Goal: Task Accomplishment & Management: Manage account settings

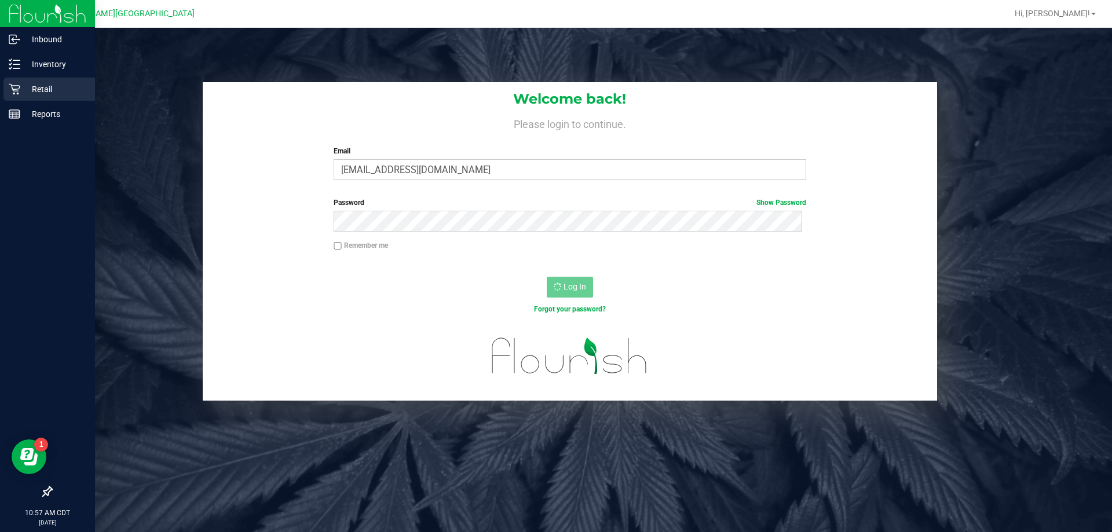
click at [49, 88] on p "Retail" at bounding box center [55, 89] width 70 height 14
drag, startPoint x: 49, startPoint y: 88, endPoint x: 44, endPoint y: 77, distance: 11.9
click at [49, 88] on p "Retail" at bounding box center [55, 89] width 70 height 14
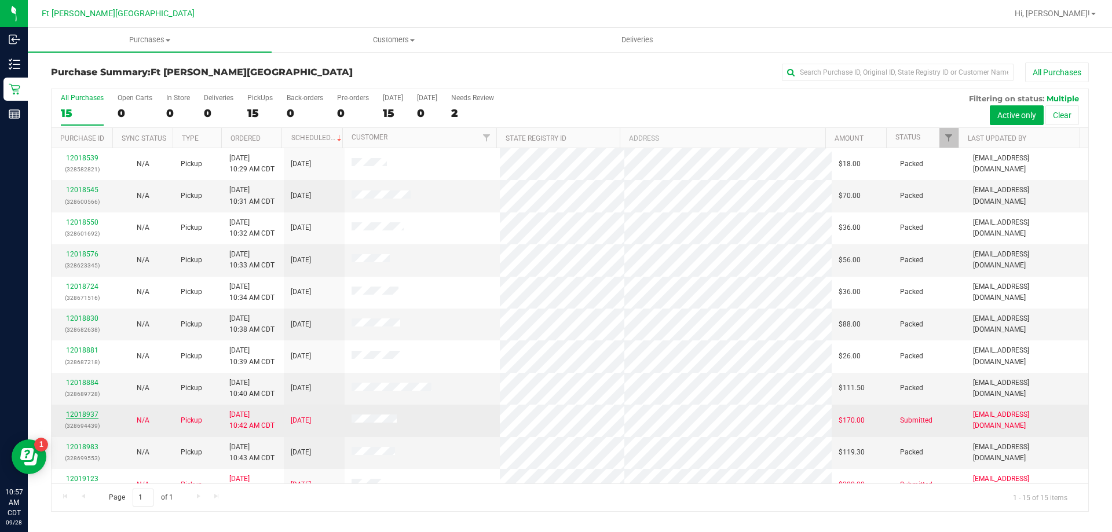
click at [75, 412] on link "12018937" at bounding box center [82, 415] width 32 height 8
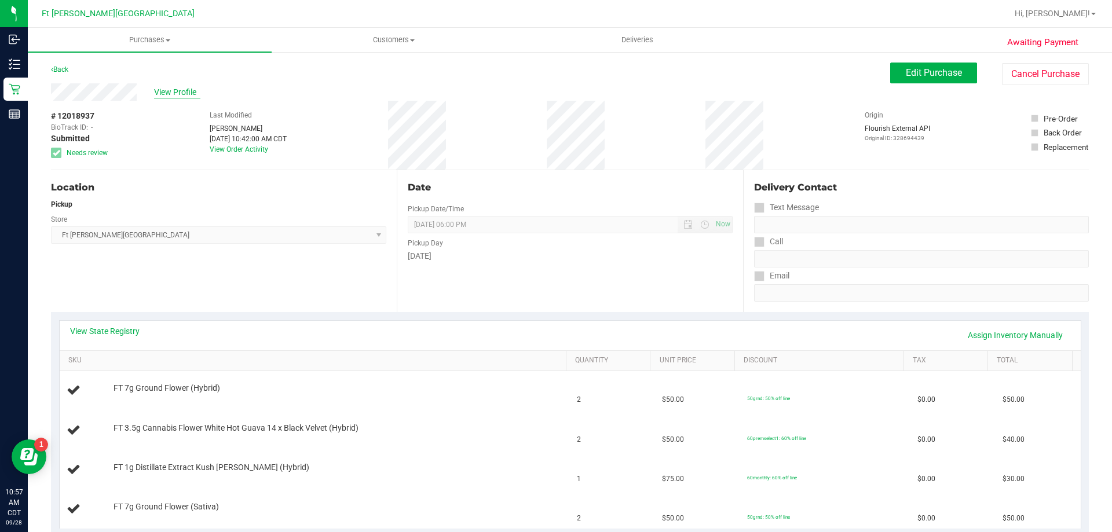
click at [185, 97] on span "View Profile" at bounding box center [177, 92] width 46 height 12
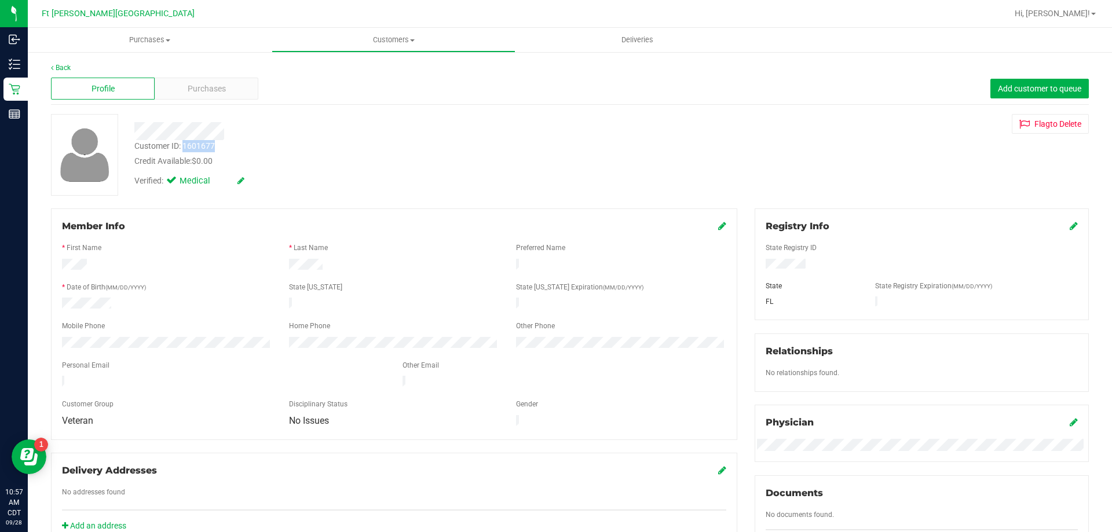
drag, startPoint x: 185, startPoint y: 145, endPoint x: 215, endPoint y: 147, distance: 29.6
click at [215, 147] on div "Customer ID: 1601677" at bounding box center [174, 146] width 81 height 12
copy div "1601677"
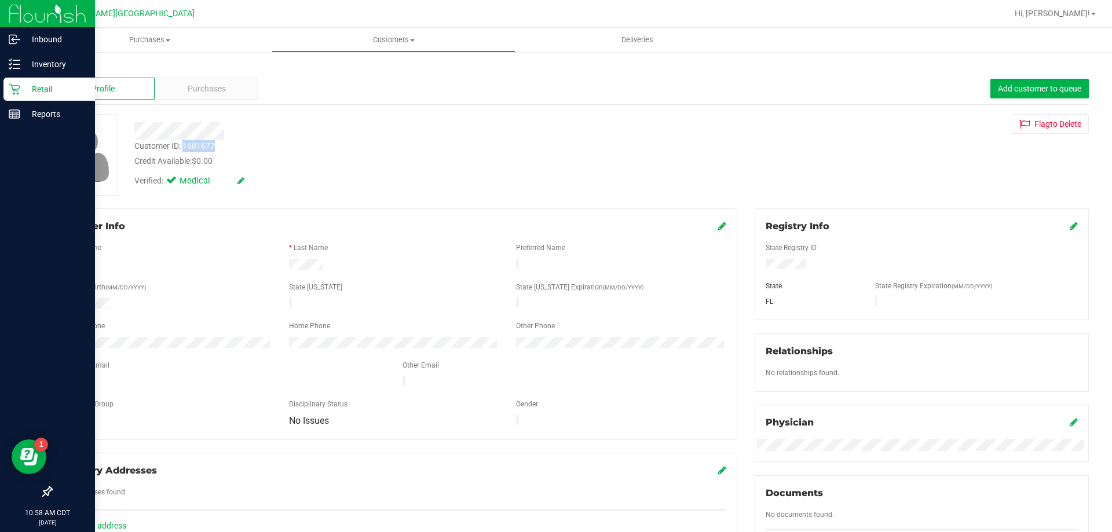
click at [16, 93] on icon at bounding box center [15, 89] width 12 height 12
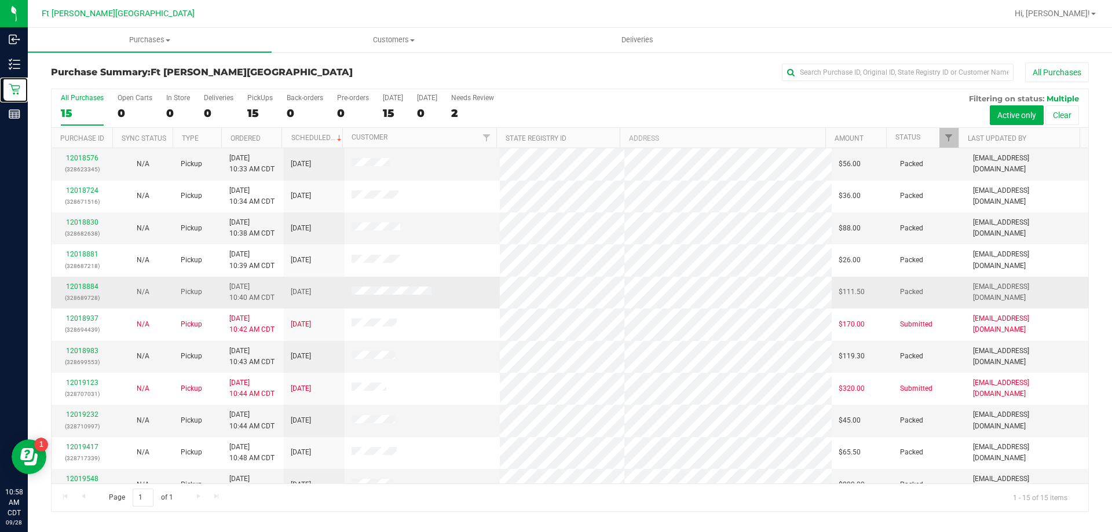
scroll to position [145, 0]
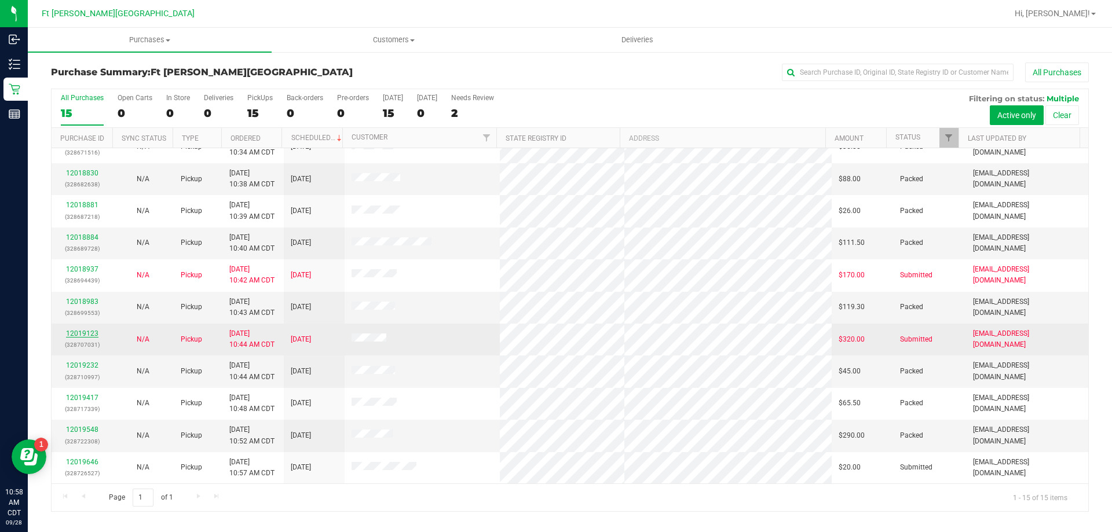
click at [86, 333] on link "12019123" at bounding box center [82, 334] width 32 height 8
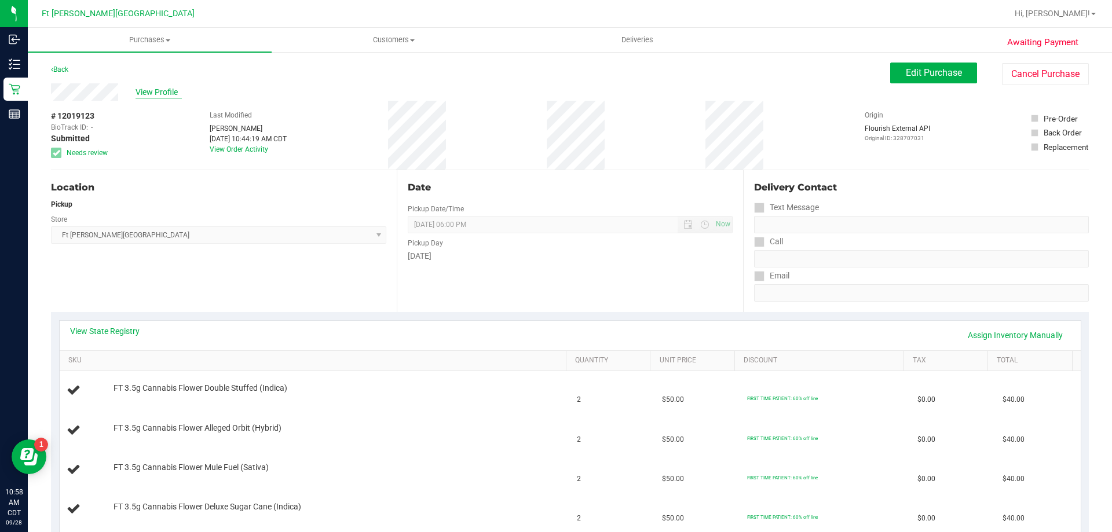
click at [159, 90] on span "View Profile" at bounding box center [159, 92] width 46 height 12
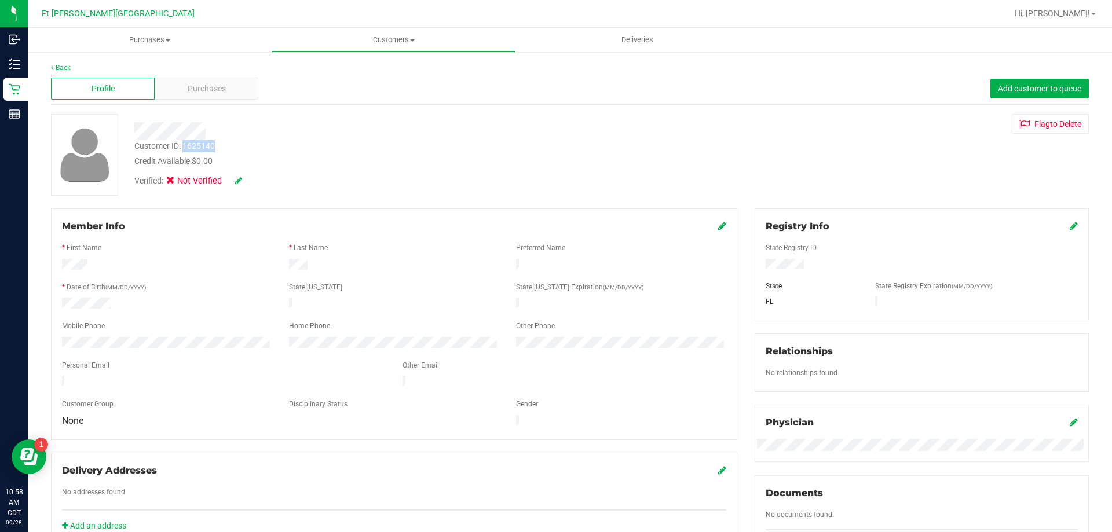
drag, startPoint x: 185, startPoint y: 148, endPoint x: 218, endPoint y: 151, distance: 33.7
click at [218, 151] on div "Customer ID: 1625140 Credit Available: $0.00" at bounding box center [390, 153] width 528 height 27
copy div "1625140"
click at [295, 188] on div "Verified: Not Verified" at bounding box center [214, 184] width 176 height 18
click at [211, 90] on span "Purchases" at bounding box center [207, 89] width 38 height 12
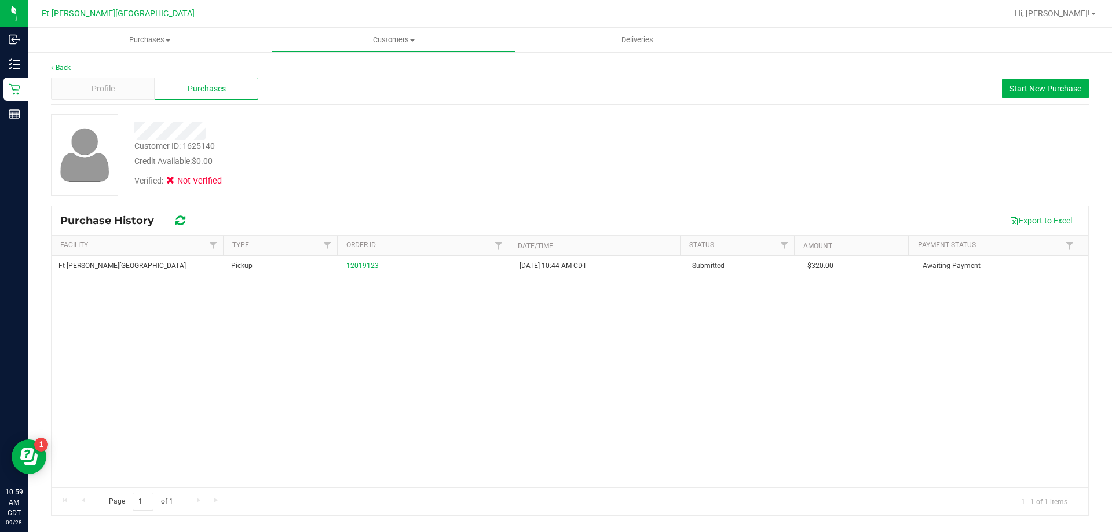
click at [113, 72] on div "Back" at bounding box center [570, 68] width 1038 height 10
click at [129, 109] on div "Back Profile Purchases Start New Purchase Customer ID: 1625140 Credit Available…" at bounding box center [570, 290] width 1038 height 454
click at [134, 70] on div "Back" at bounding box center [570, 68] width 1038 height 10
click at [123, 96] on div "Profile" at bounding box center [103, 89] width 104 height 22
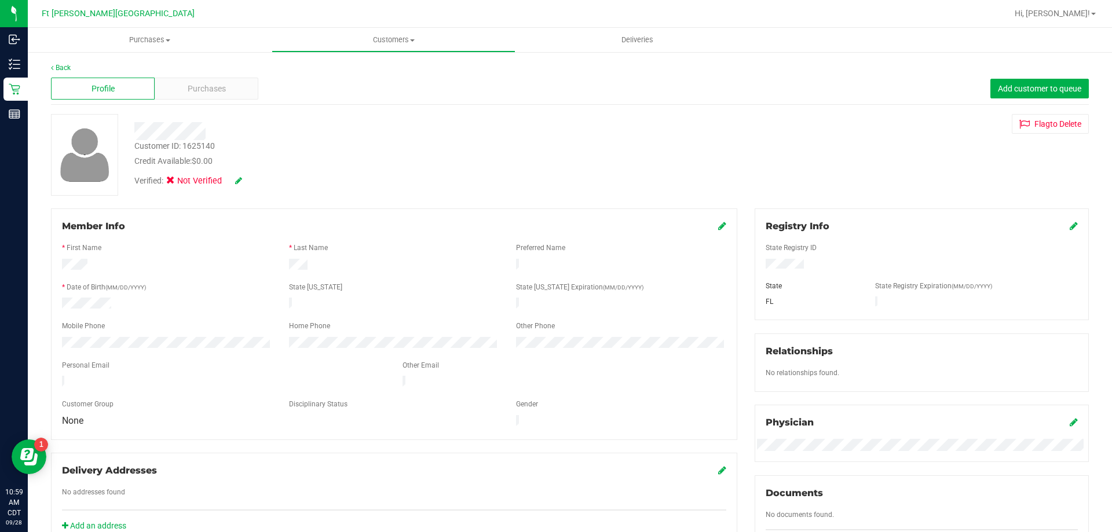
click at [237, 177] on icon at bounding box center [238, 181] width 7 height 8
click at [263, 180] on div "Verified: Medical" at bounding box center [214, 182] width 176 height 15
click at [250, 181] on span at bounding box center [244, 181] width 30 height 12
click at [176, 188] on label "Medical" at bounding box center [193, 182] width 49 height 15
click at [0, 0] on input "Medical" at bounding box center [0, 0] width 0 height 0
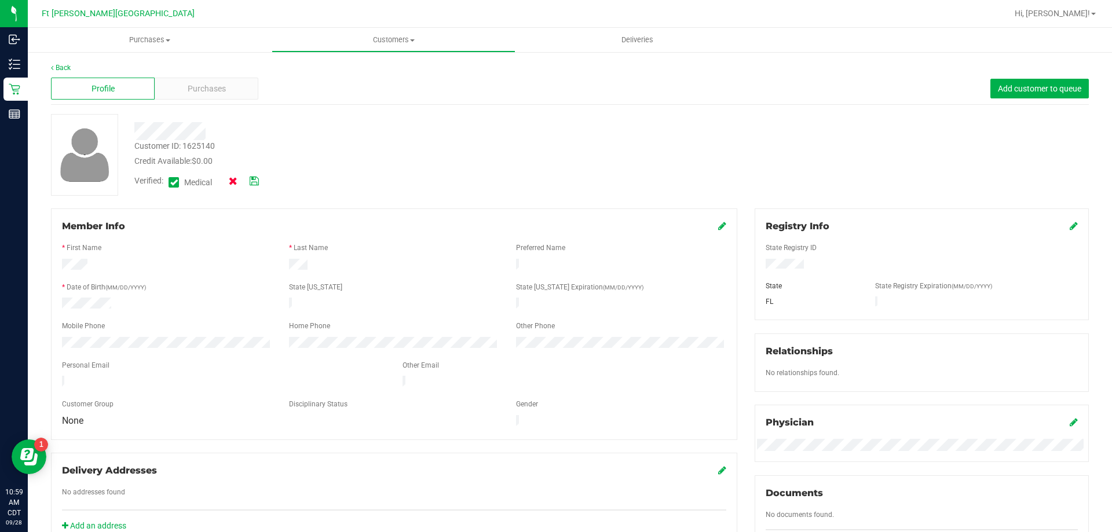
click at [232, 181] on icon at bounding box center [233, 181] width 9 height 8
click at [175, 248] on div "* First Name" at bounding box center [166, 249] width 227 height 13
click at [805, 268] on div at bounding box center [922, 265] width 330 height 13
drag, startPoint x: 789, startPoint y: 257, endPoint x: 760, endPoint y: 264, distance: 29.7
click at [760, 264] on div at bounding box center [922, 265] width 330 height 13
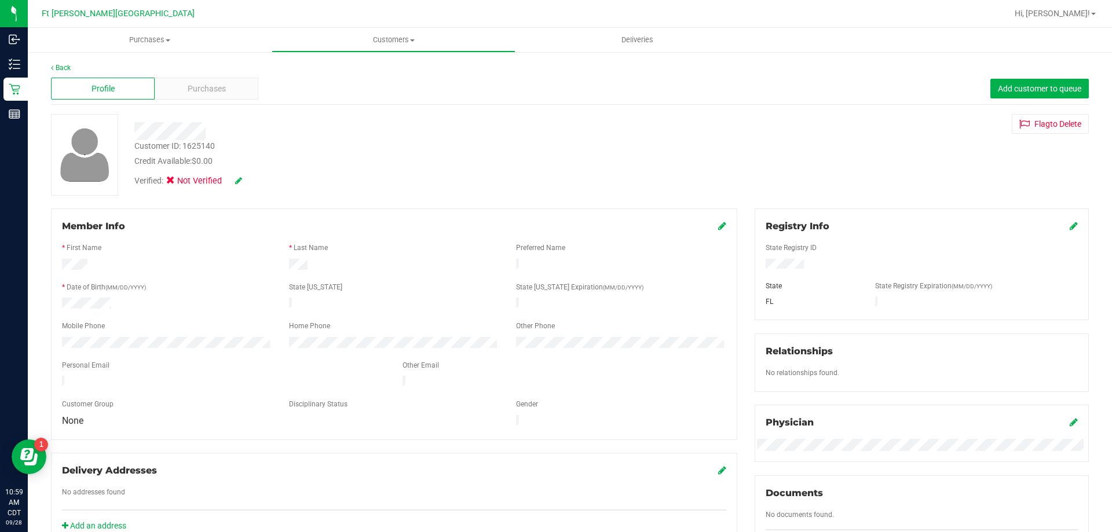
click at [792, 268] on div at bounding box center [922, 265] width 330 height 13
click at [718, 227] on icon at bounding box center [722, 225] width 8 height 9
click at [236, 181] on icon at bounding box center [238, 181] width 7 height 8
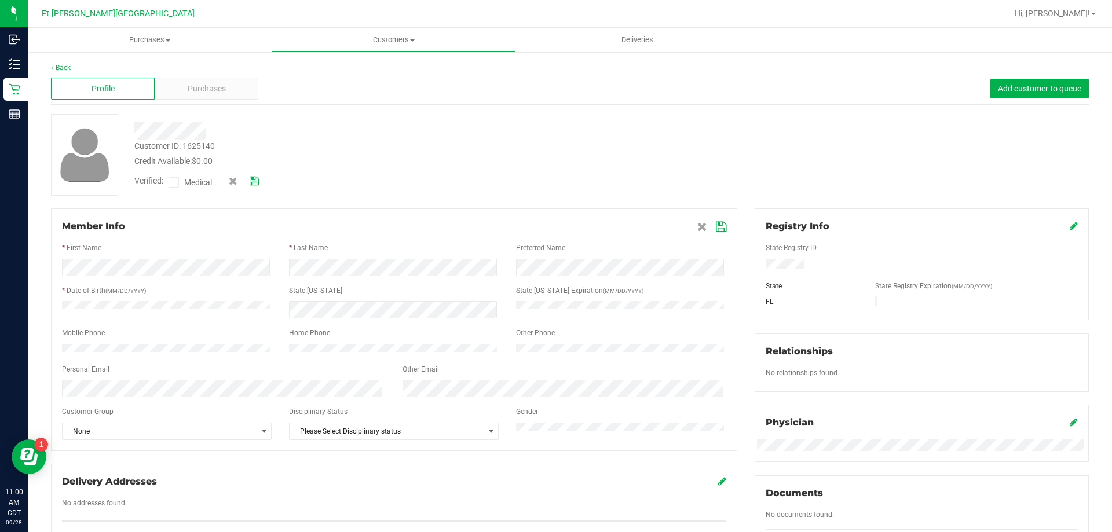
click at [173, 183] on icon at bounding box center [174, 183] width 8 height 0
click at [0, 0] on input "Medical" at bounding box center [0, 0] width 0 height 0
click at [256, 180] on icon at bounding box center [254, 181] width 9 height 8
click at [185, 89] on div "Purchases" at bounding box center [207, 89] width 104 height 22
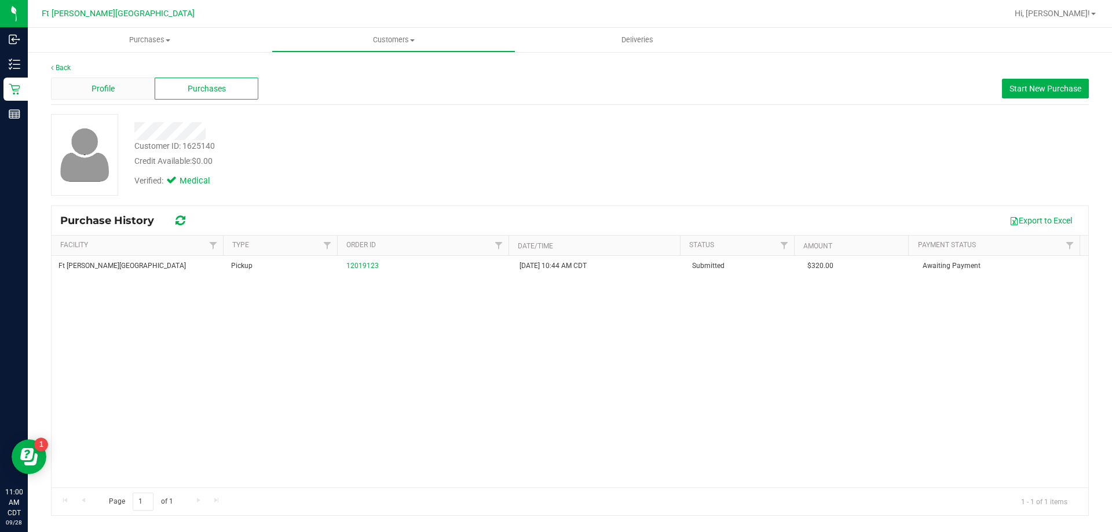
click at [110, 83] on span "Profile" at bounding box center [103, 89] width 23 height 12
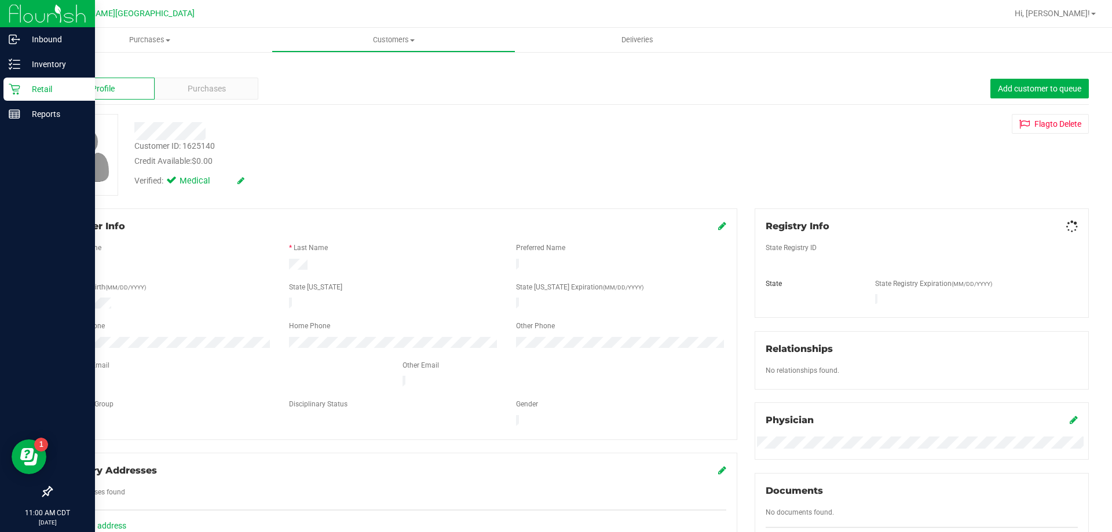
click at [19, 85] on icon at bounding box center [15, 89] width 12 height 12
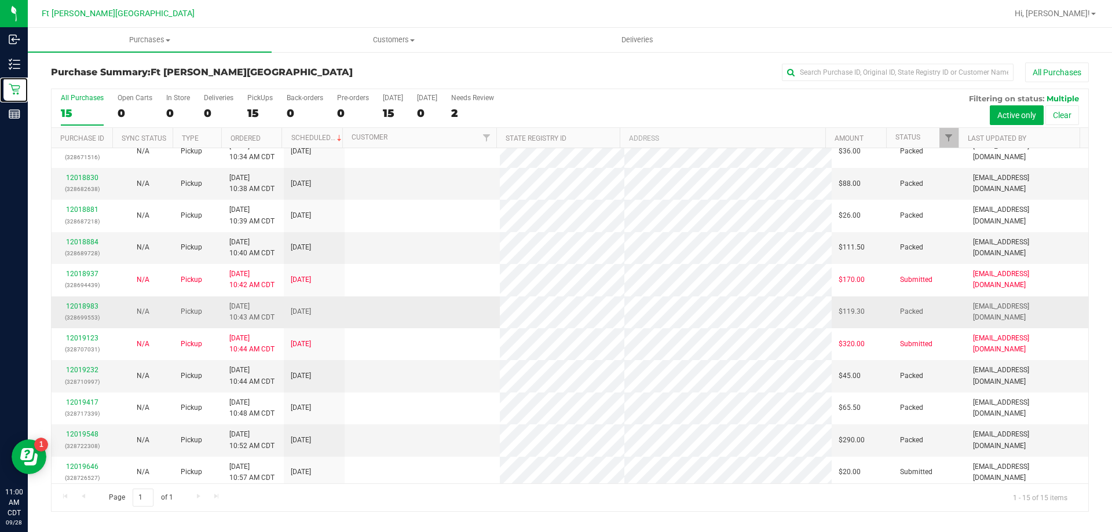
scroll to position [145, 0]
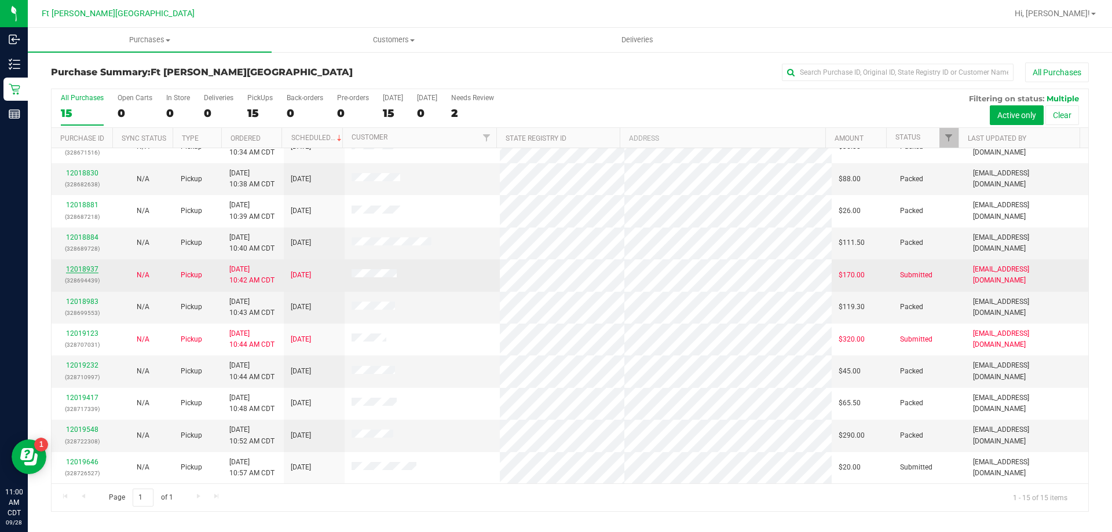
click at [81, 271] on link "12018937" at bounding box center [82, 269] width 32 height 8
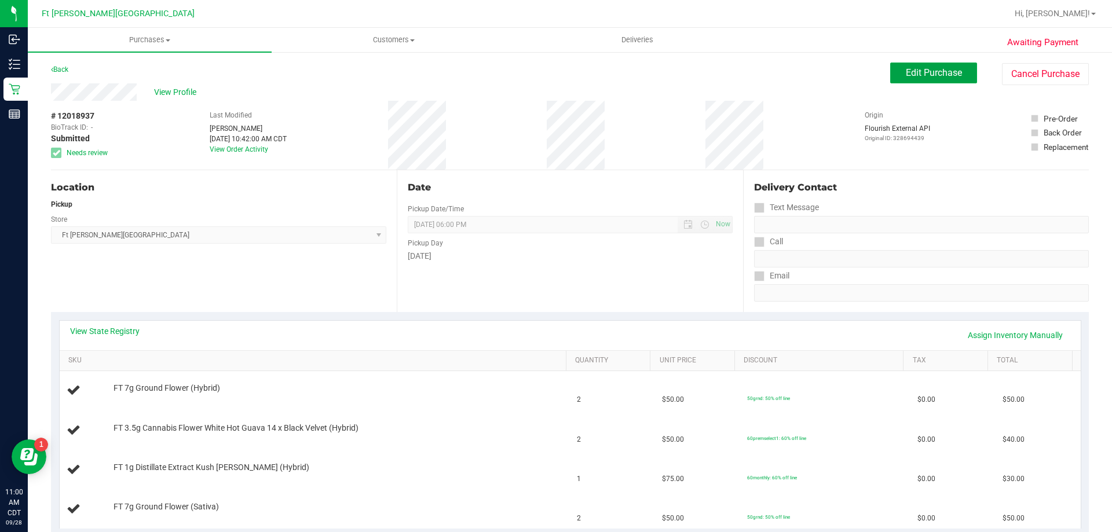
drag, startPoint x: 953, startPoint y: 72, endPoint x: 953, endPoint y: 101, distance: 29.0
click at [951, 72] on span "Edit Purchase" at bounding box center [934, 72] width 56 height 11
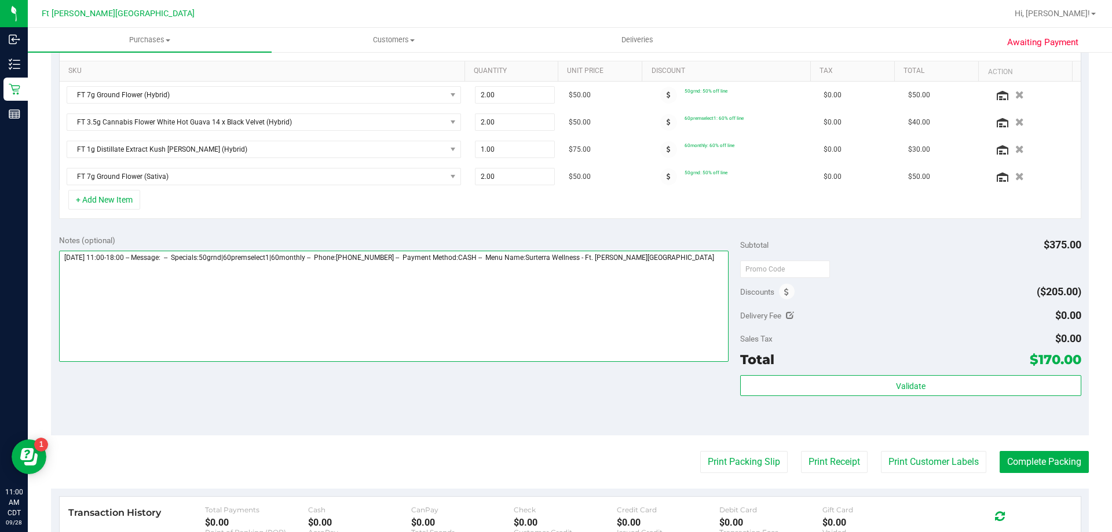
click at [679, 261] on textarea at bounding box center [394, 306] width 670 height 111
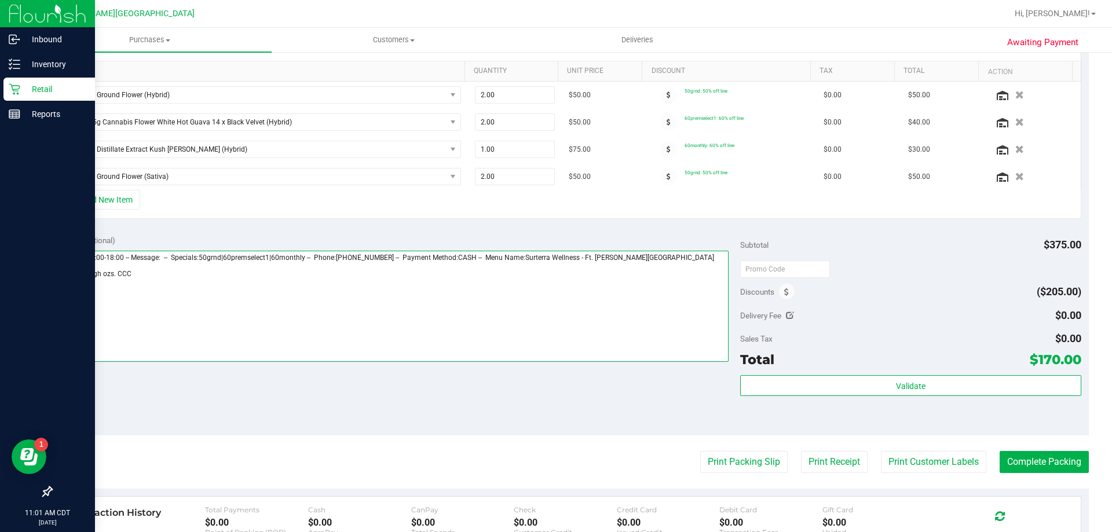
drag, startPoint x: 160, startPoint y: 271, endPoint x: 0, endPoint y: 288, distance: 161.4
click at [0, 288] on div "Inbound Inventory Retail Reports 11:01 AM CDT 09/28/2025 09/28 Ft Walton Beach …" at bounding box center [556, 266] width 1112 height 532
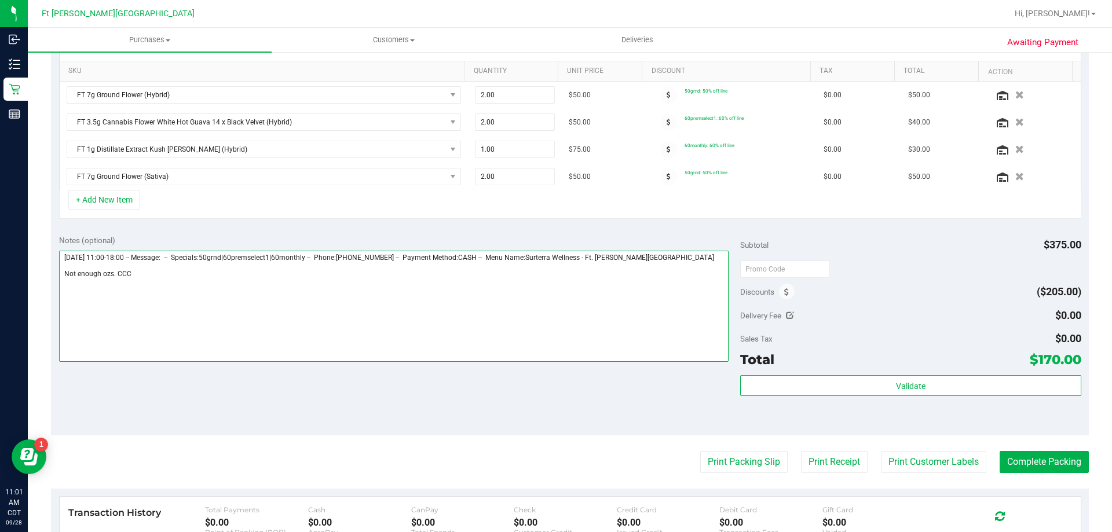
click at [231, 313] on textarea at bounding box center [394, 306] width 670 height 111
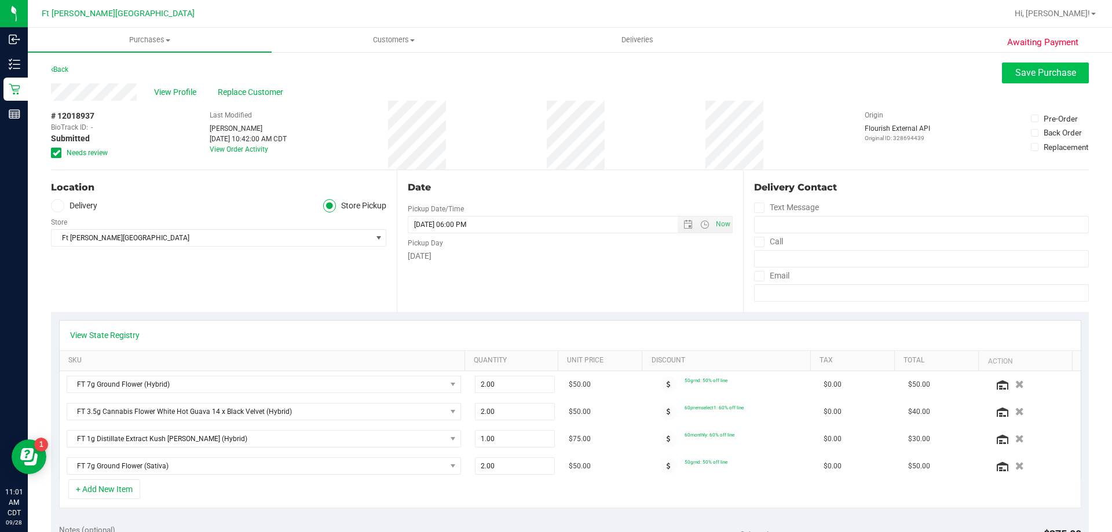
type textarea "Sunday 09/28/2025 11:00-18:00 -- Message: -- Specials:50grnd|60premselect1|60mo…"
click at [1059, 70] on span "Save Purchase" at bounding box center [1046, 72] width 61 height 11
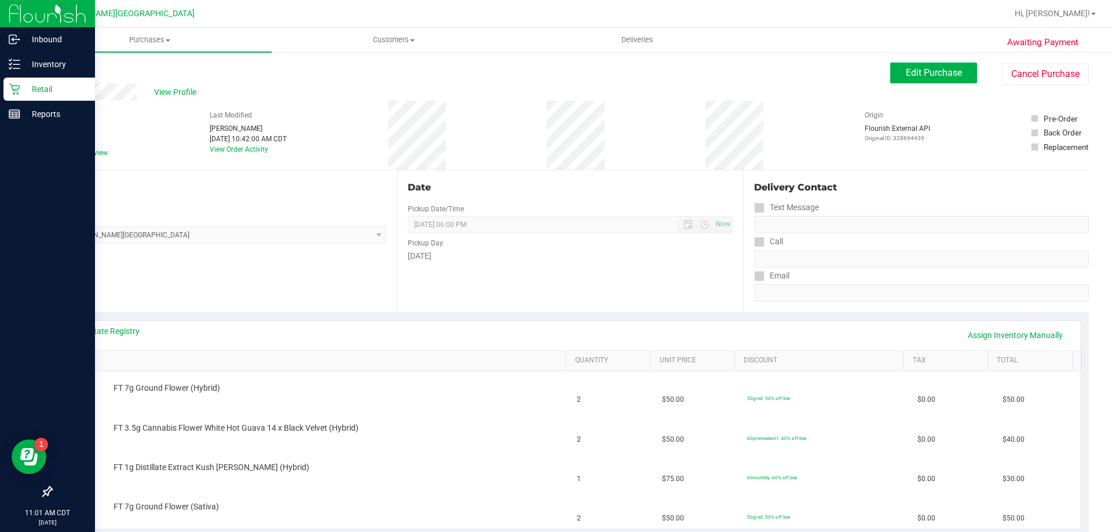
click at [50, 86] on p "Retail" at bounding box center [55, 89] width 70 height 14
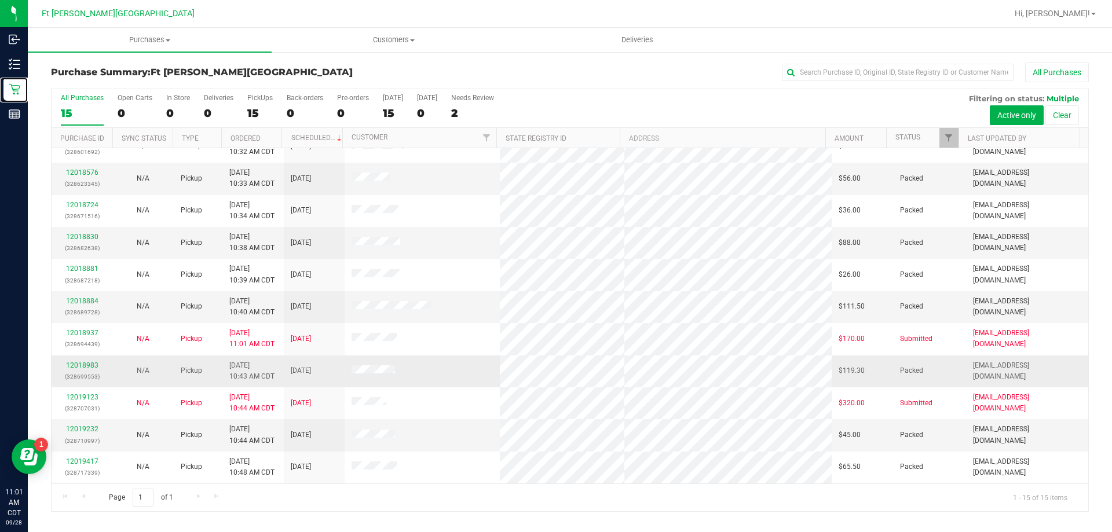
scroll to position [145, 0]
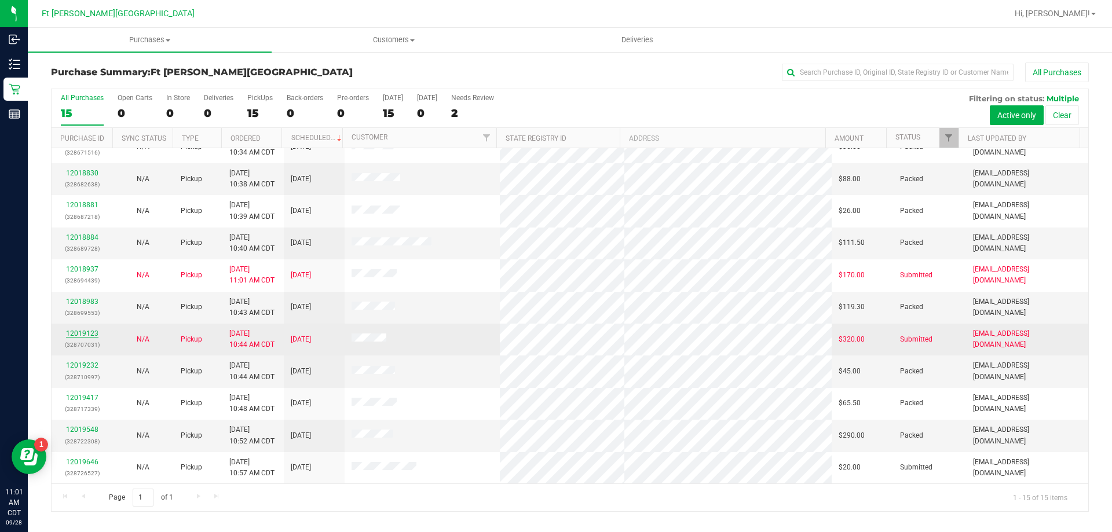
click at [86, 334] on link "12019123" at bounding box center [82, 334] width 32 height 8
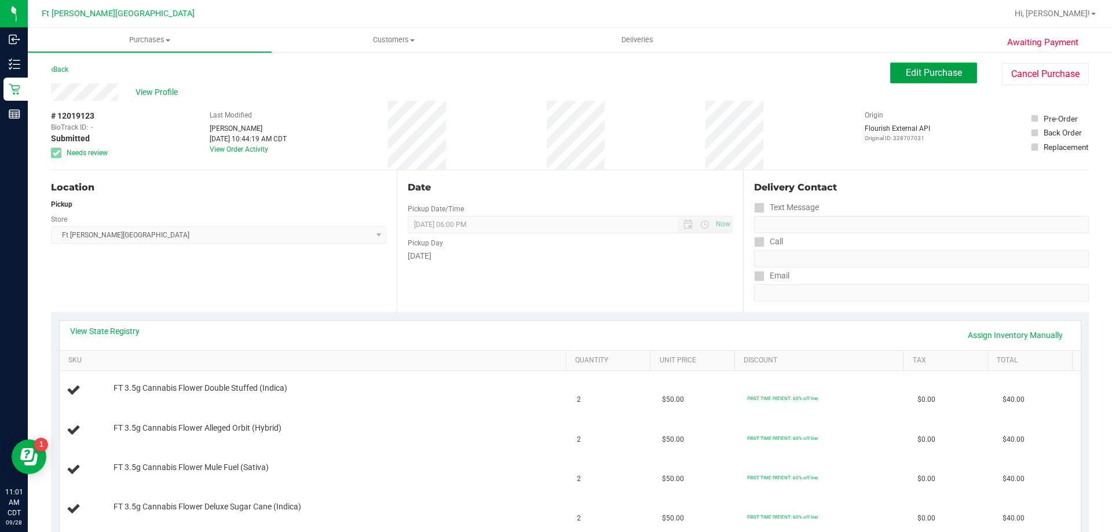
click at [944, 69] on span "Edit Purchase" at bounding box center [934, 72] width 56 height 11
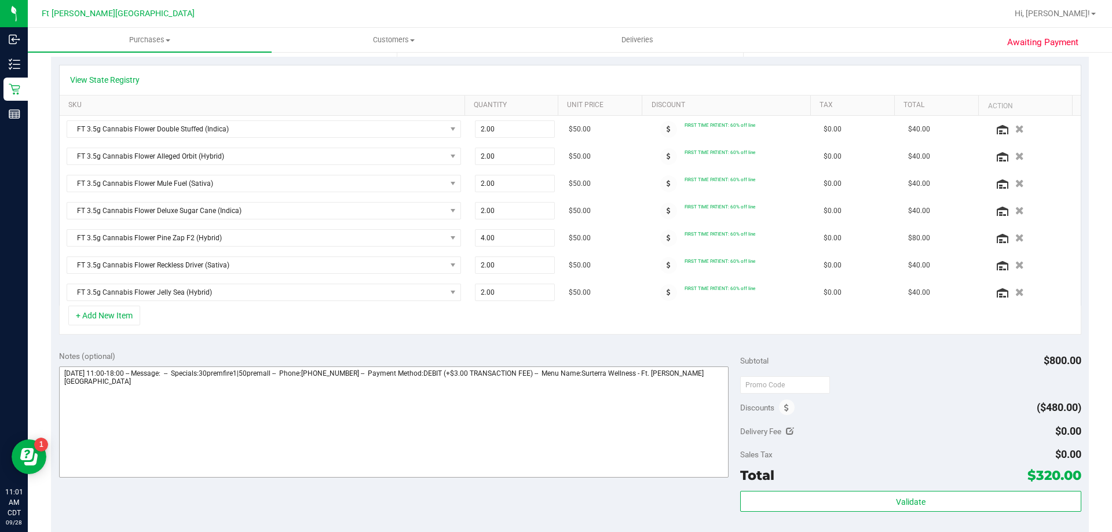
scroll to position [348, 0]
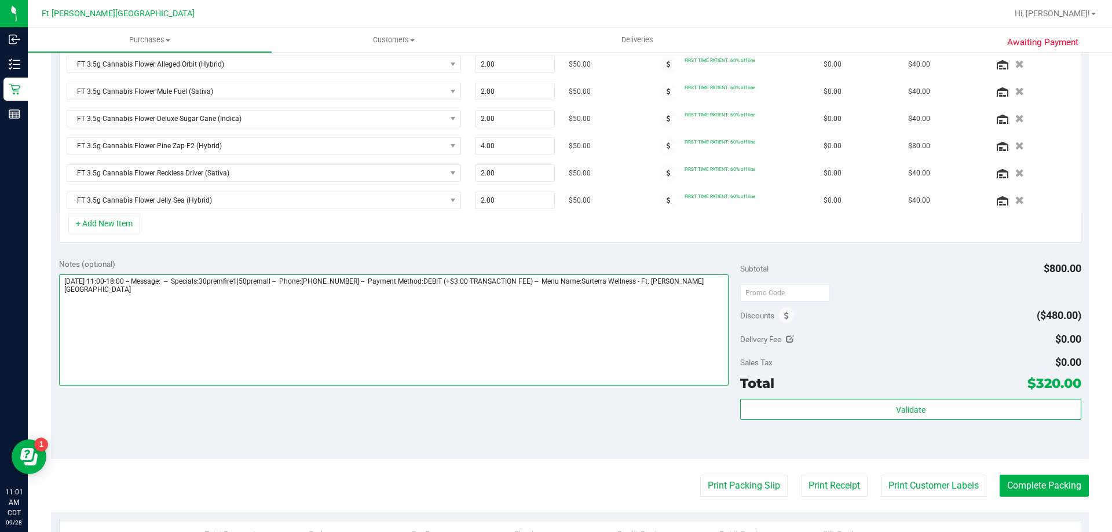
click at [716, 280] on textarea at bounding box center [394, 330] width 670 height 111
paste textarea "Not enough ozs. CCC"
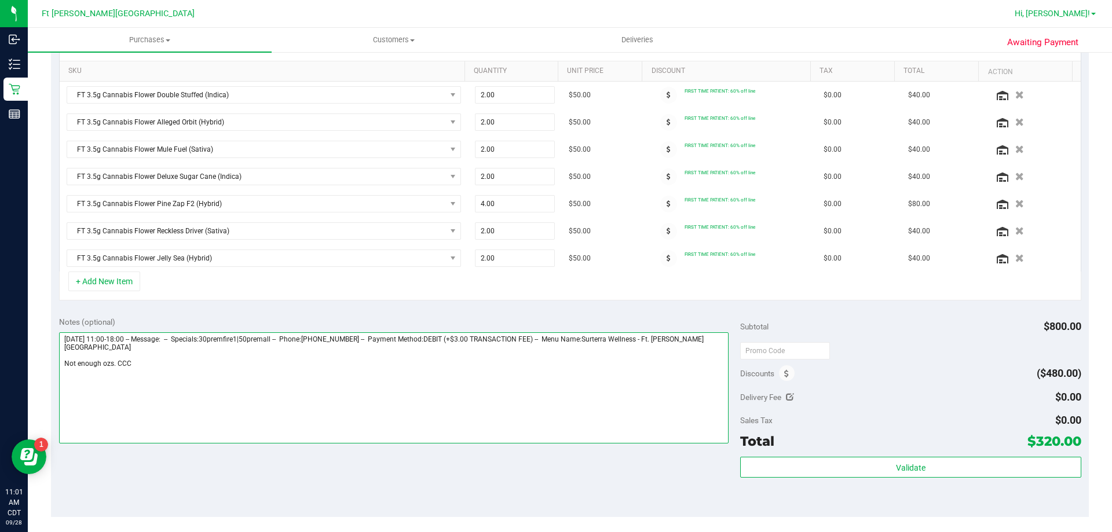
scroll to position [0, 0]
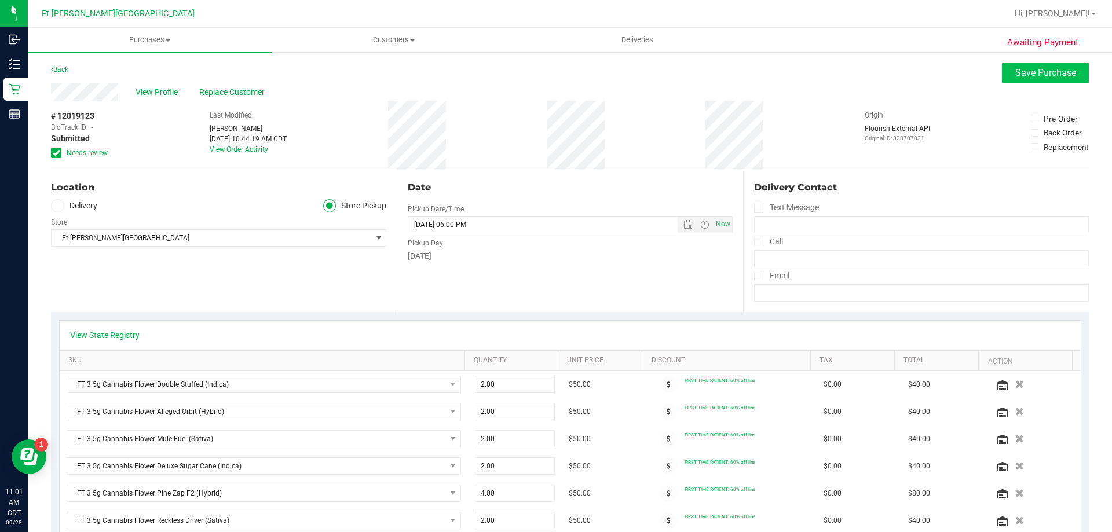
type textarea "Sunday 09/28/2025 11:00-18:00 -- Message: -- Specials:30premfire1|50premall -- …"
click at [1033, 72] on span "Save Purchase" at bounding box center [1046, 72] width 61 height 11
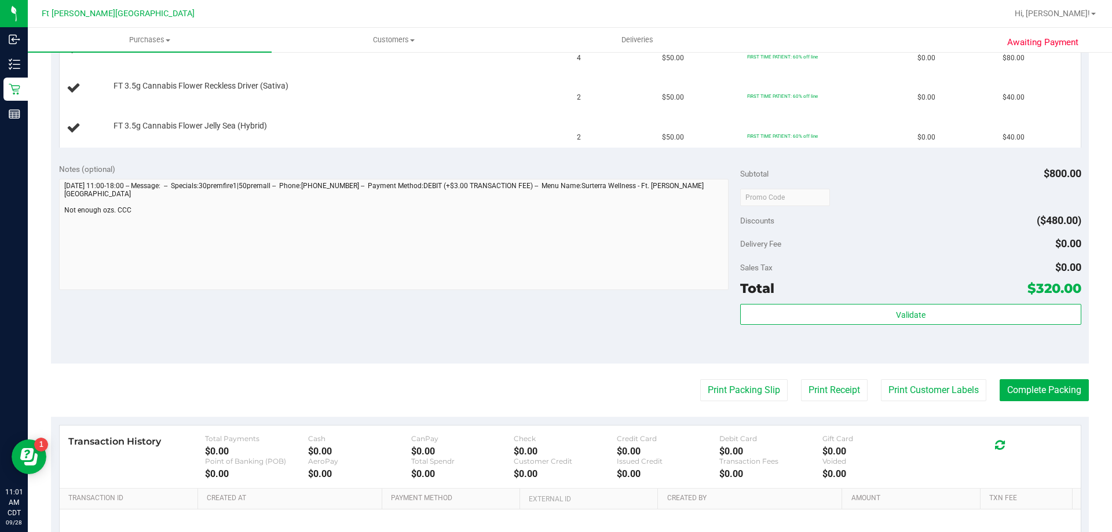
scroll to position [625, 0]
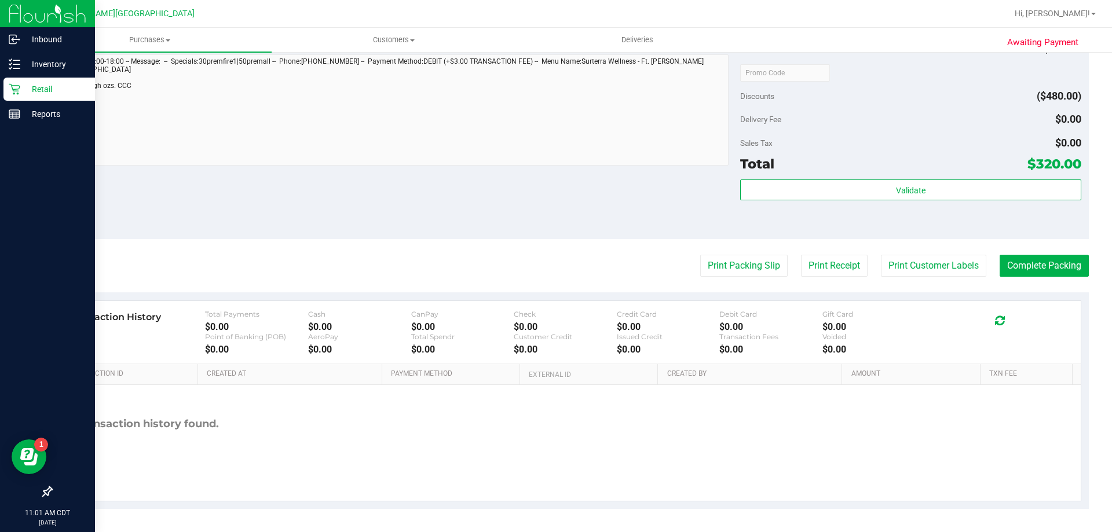
click at [38, 82] on div "Retail" at bounding box center [49, 89] width 92 height 23
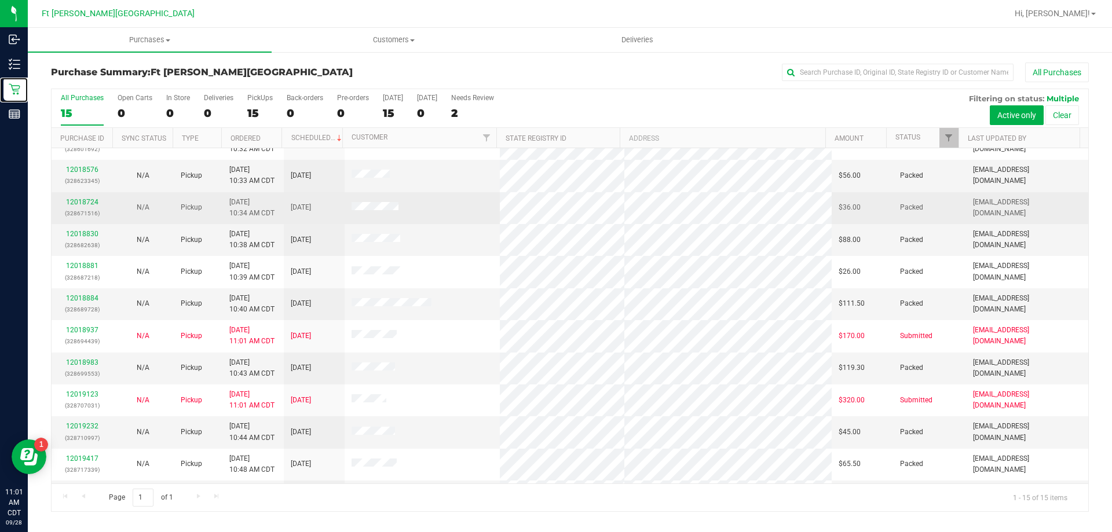
scroll to position [145, 0]
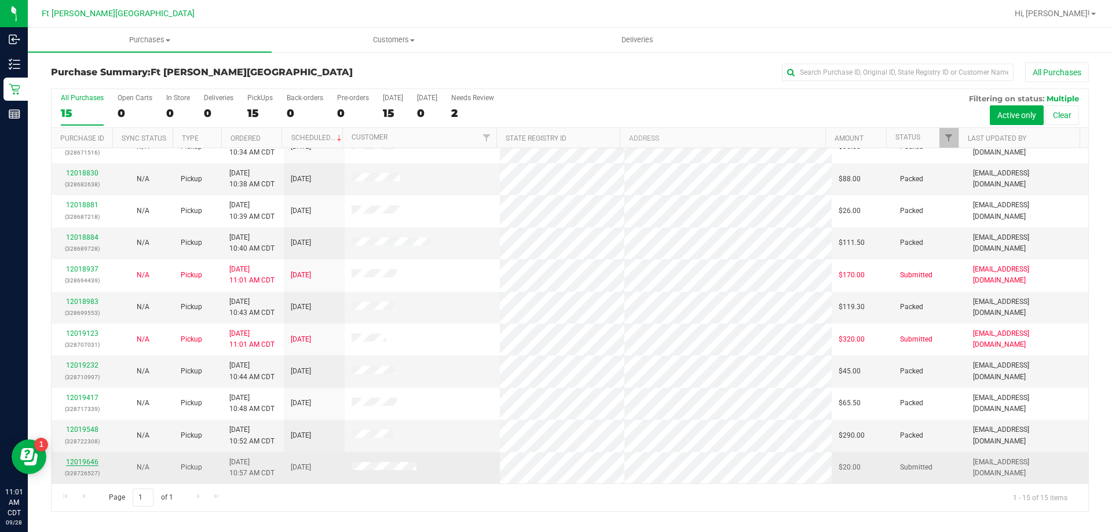
click at [84, 461] on div "12019646 (328726527)" at bounding box center [82, 468] width 47 height 22
click at [85, 462] on link "12019646" at bounding box center [82, 462] width 32 height 8
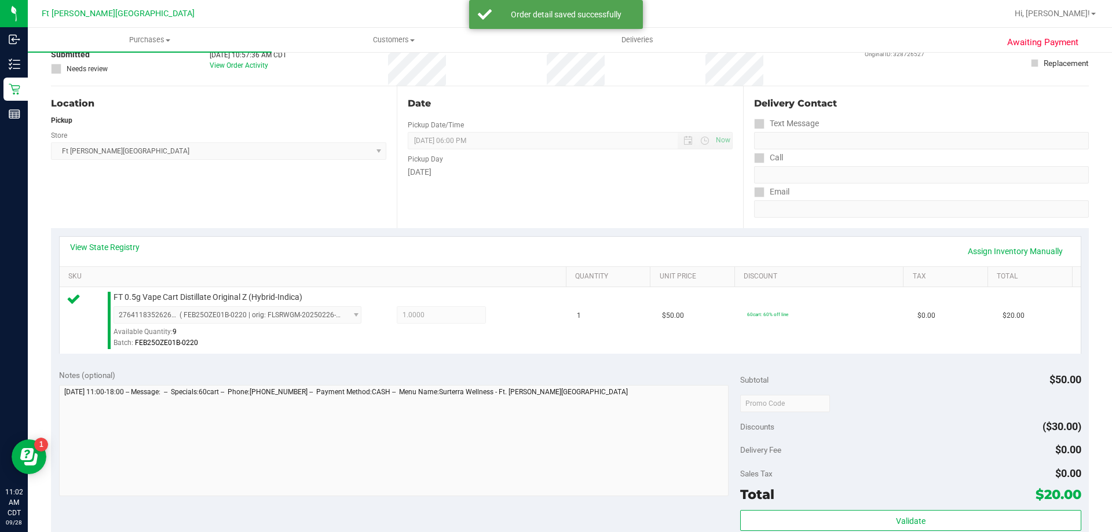
scroll to position [174, 0]
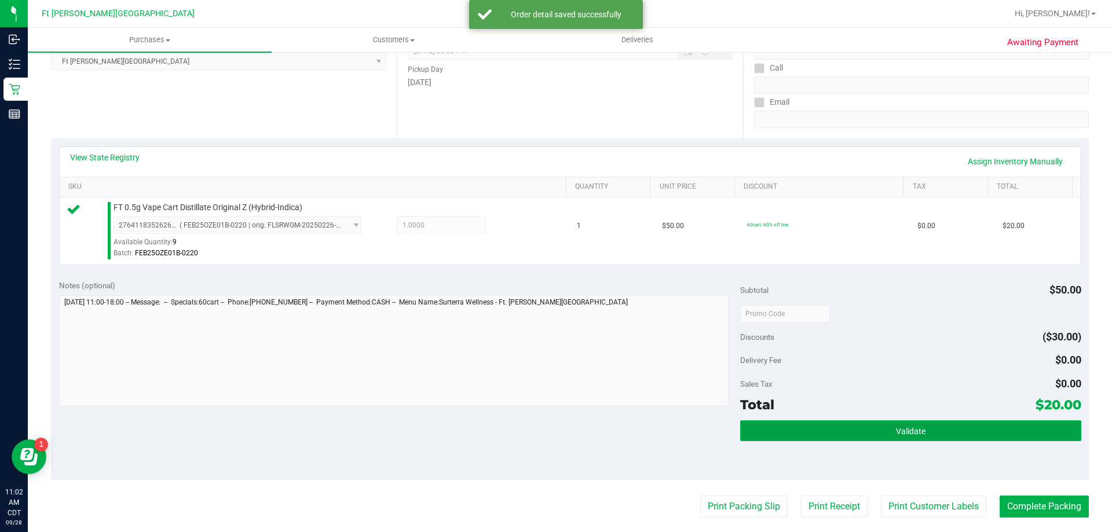
click at [887, 435] on button "Validate" at bounding box center [910, 431] width 341 height 21
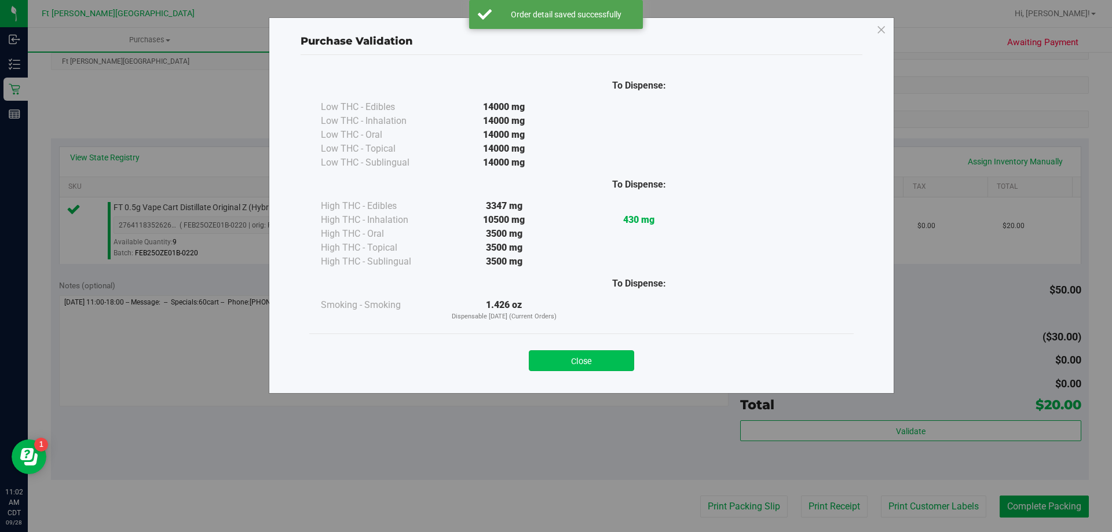
drag, startPoint x: 596, startPoint y: 355, endPoint x: 599, endPoint y: 363, distance: 8.4
click at [596, 356] on div "Close" at bounding box center [581, 357] width 527 height 29
click at [599, 363] on button "Close" at bounding box center [581, 361] width 105 height 21
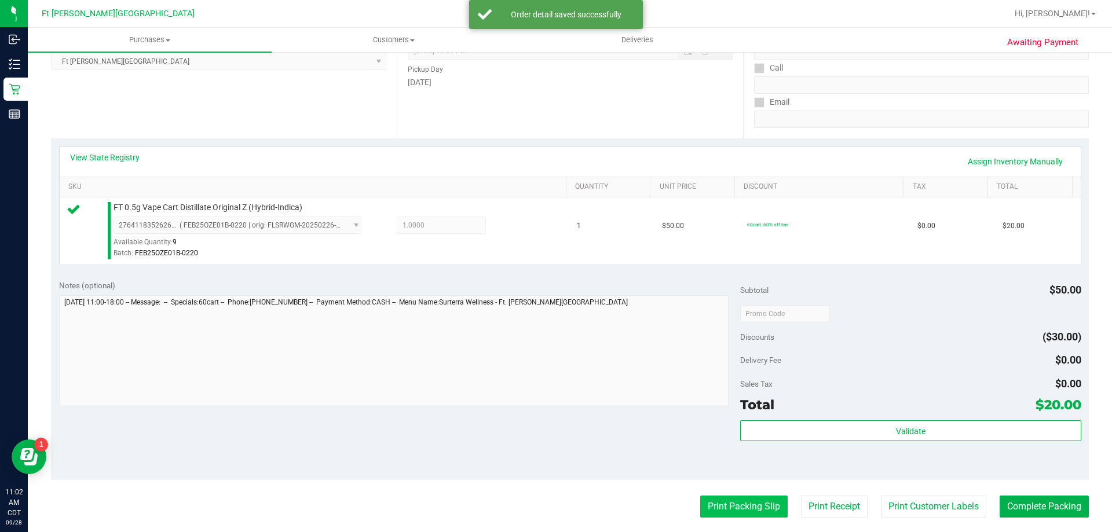
click at [720, 515] on button "Print Packing Slip" at bounding box center [744, 507] width 87 height 22
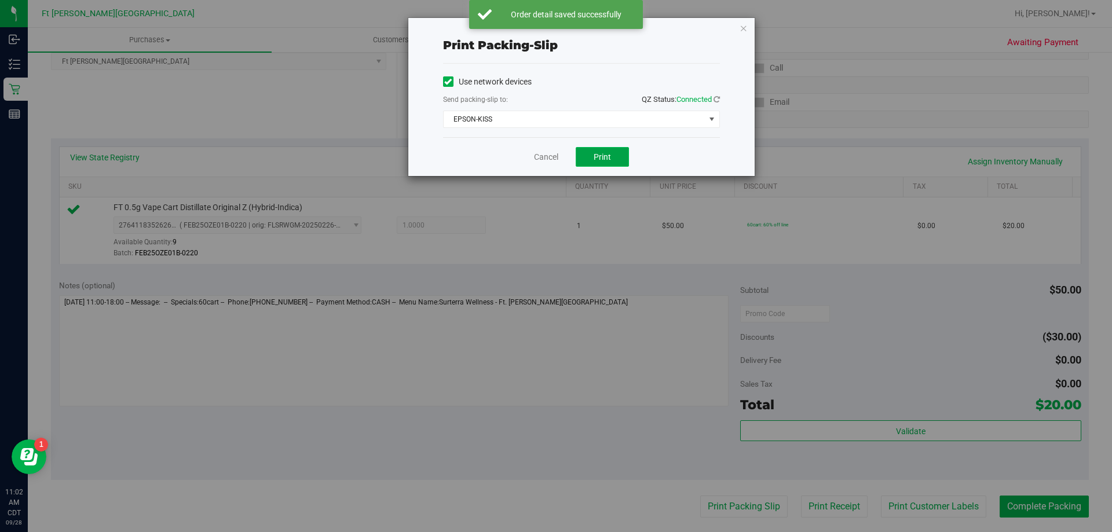
click at [592, 158] on button "Print" at bounding box center [602, 157] width 53 height 20
click at [557, 152] on div "Cancel Print" at bounding box center [581, 156] width 277 height 39
click at [552, 153] on link "Cancel" at bounding box center [541, 157] width 24 height 12
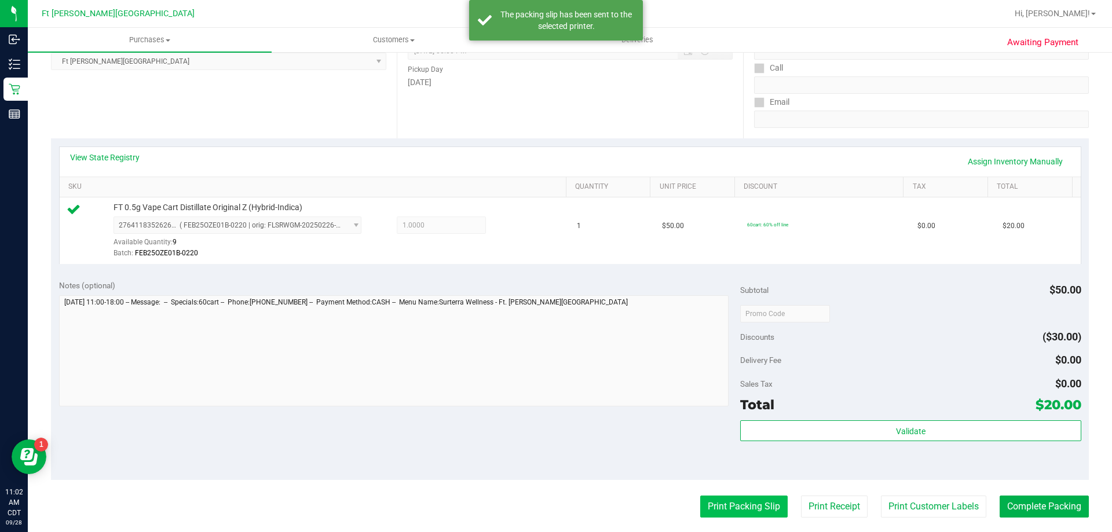
click at [764, 502] on button "Print Packing Slip" at bounding box center [744, 507] width 87 height 22
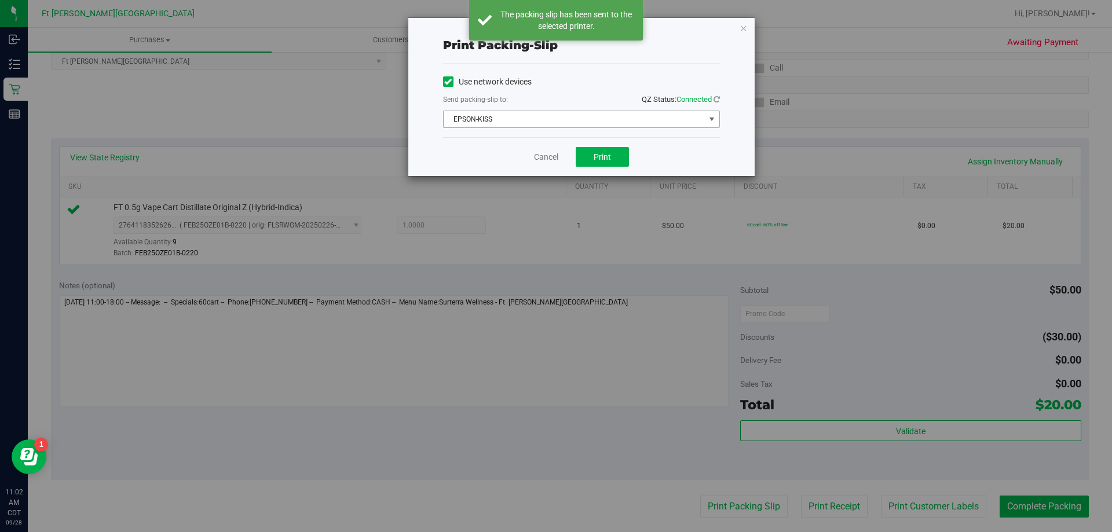
click at [555, 118] on span "EPSON-KISS" at bounding box center [574, 119] width 261 height 16
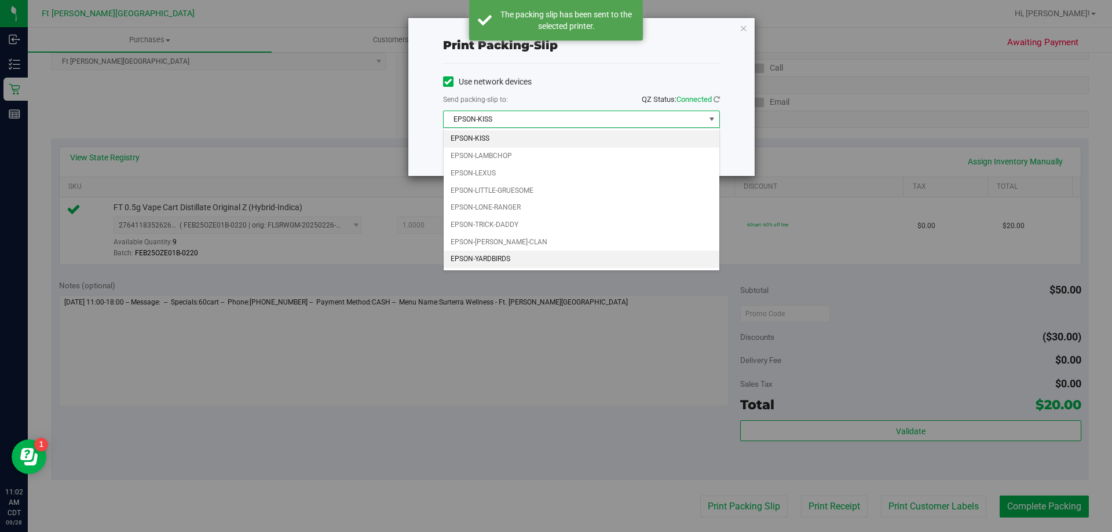
click at [524, 259] on li "EPSON-YARDBIRDS" at bounding box center [582, 259] width 276 height 17
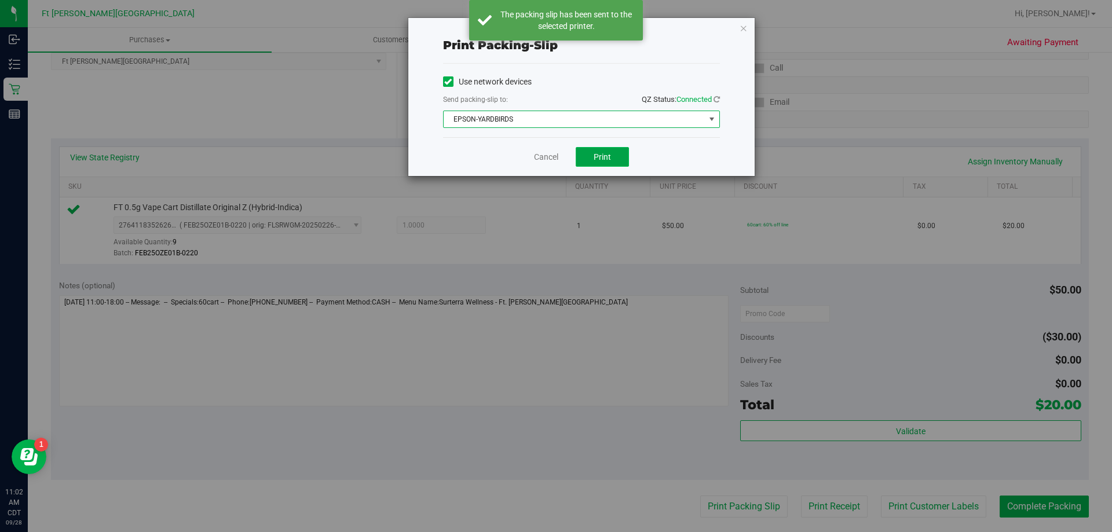
click at [610, 159] on span "Print" at bounding box center [602, 156] width 17 height 9
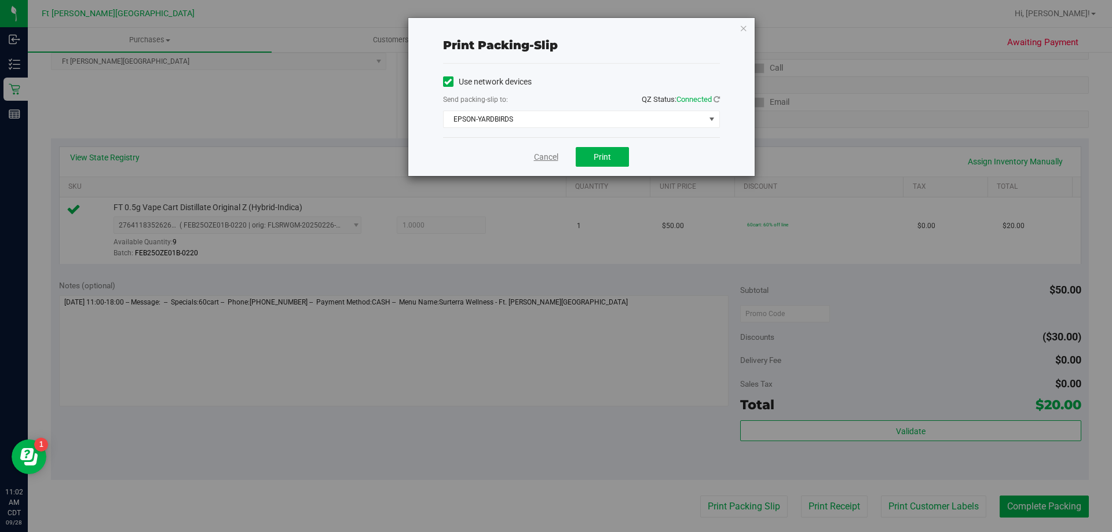
click at [541, 157] on link "Cancel" at bounding box center [546, 157] width 24 height 12
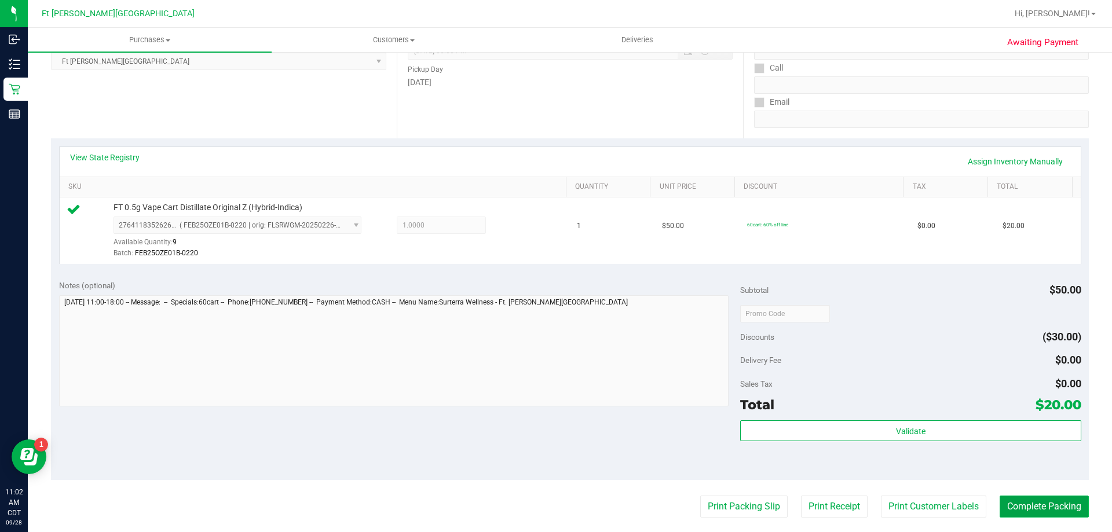
click at [1075, 515] on button "Complete Packing" at bounding box center [1044, 507] width 89 height 22
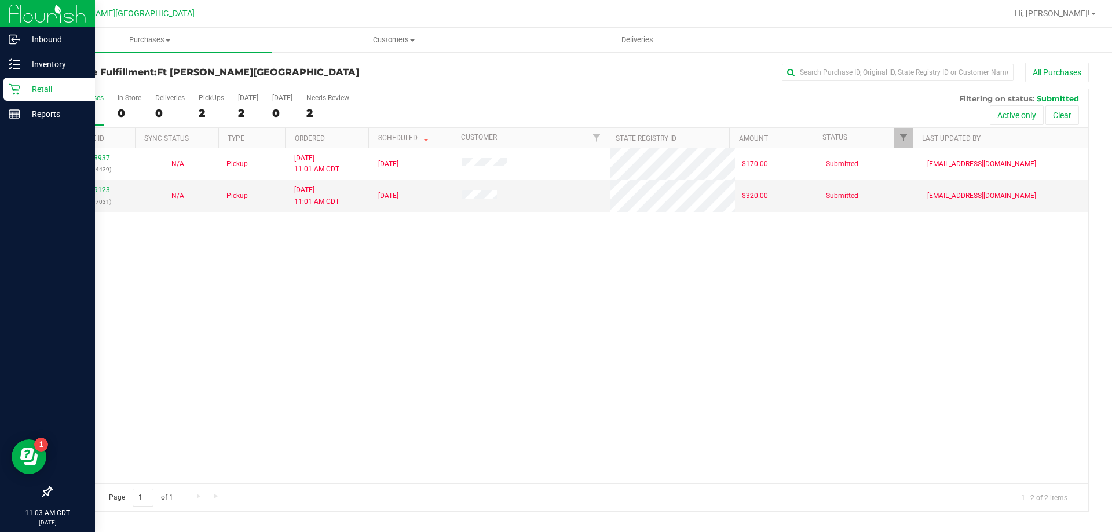
click at [34, 93] on p "Retail" at bounding box center [55, 89] width 70 height 14
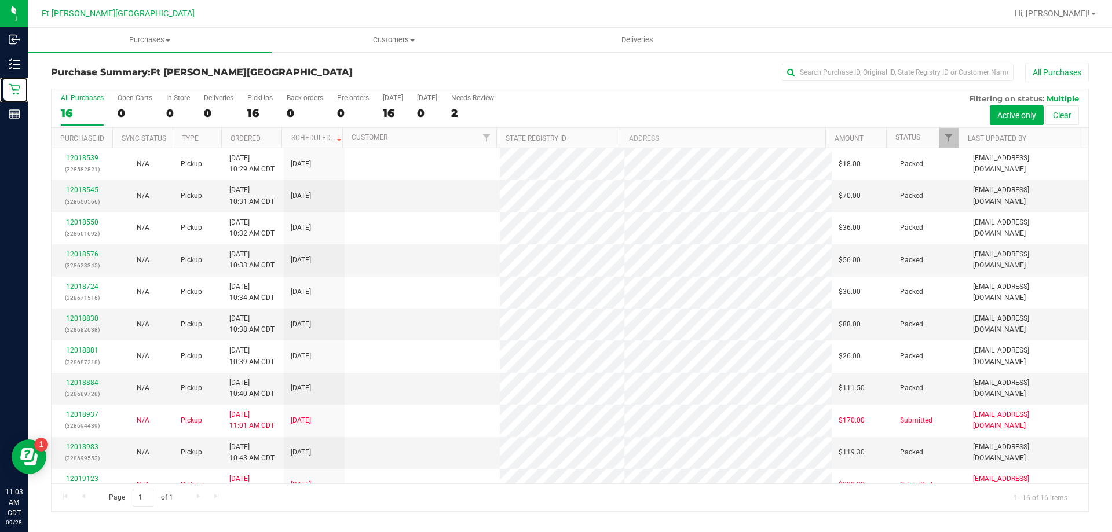
scroll to position [178, 0]
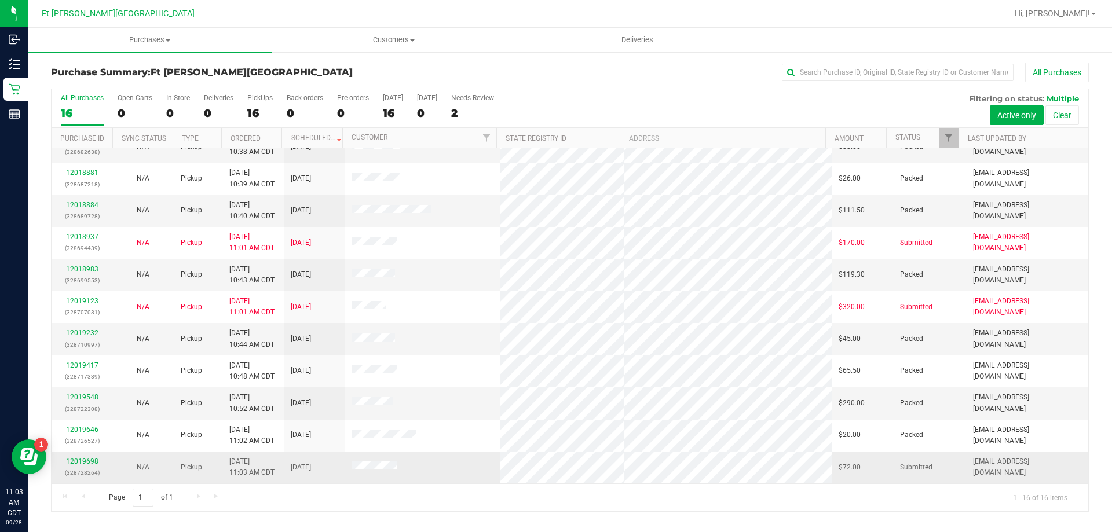
click at [83, 462] on link "12019698" at bounding box center [82, 462] width 32 height 8
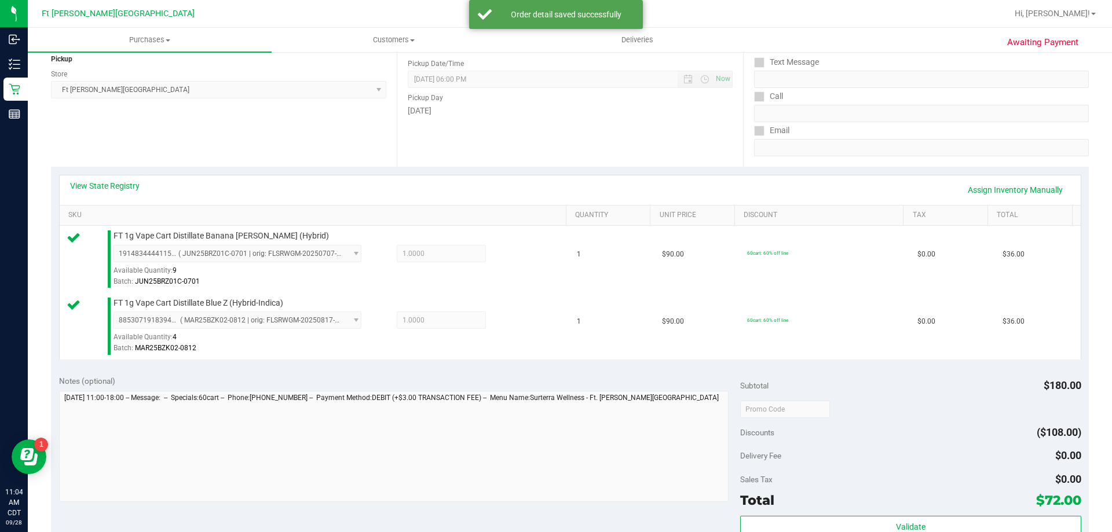
scroll to position [290, 0]
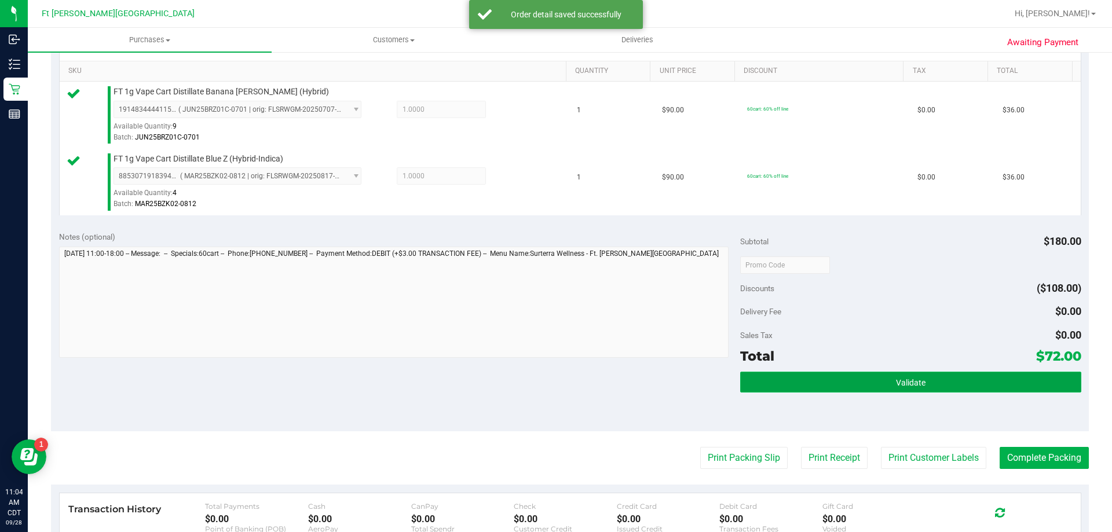
click at [875, 385] on button "Validate" at bounding box center [910, 382] width 341 height 21
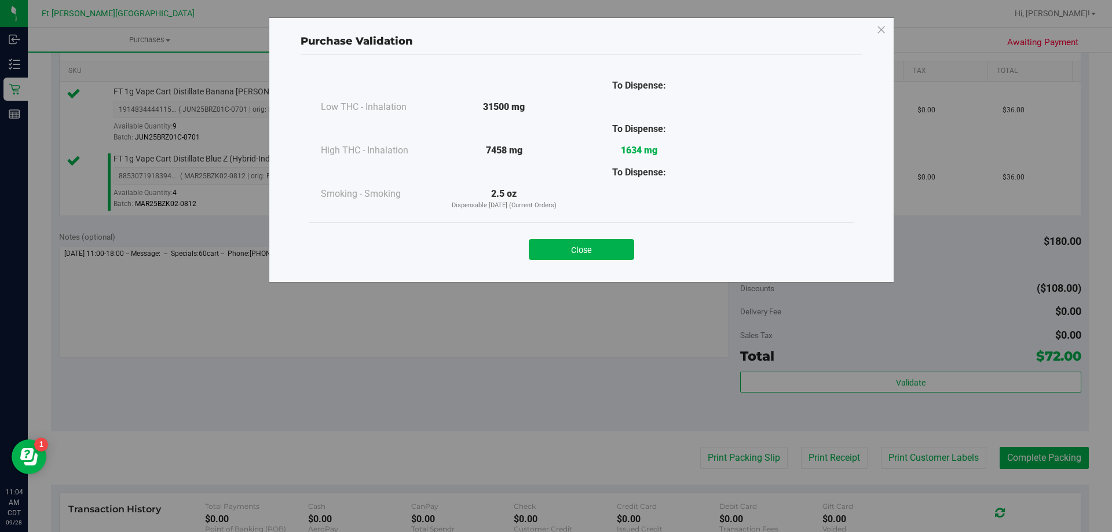
click at [589, 246] on button "Close" at bounding box center [581, 249] width 105 height 21
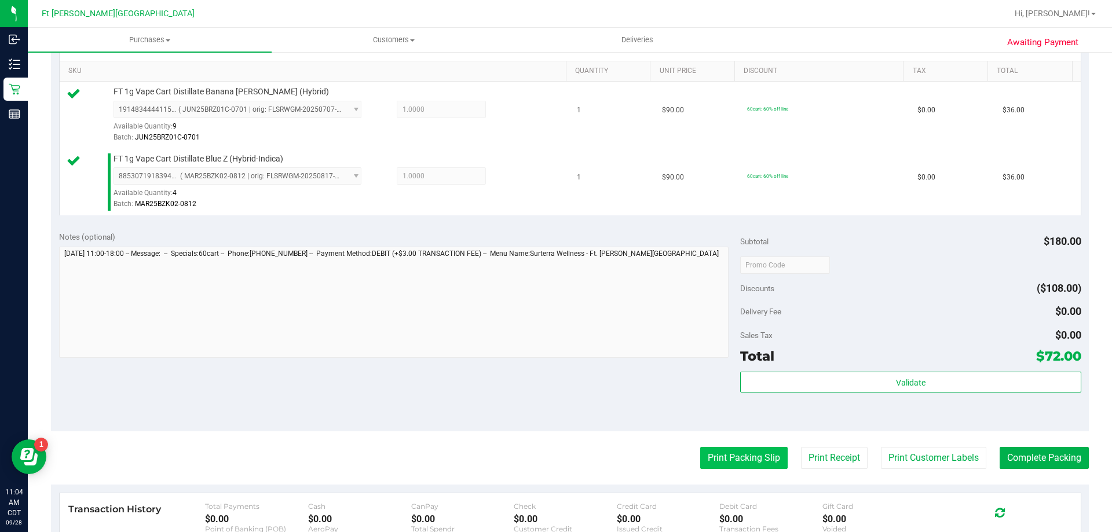
click at [764, 459] on button "Print Packing Slip" at bounding box center [744, 458] width 87 height 22
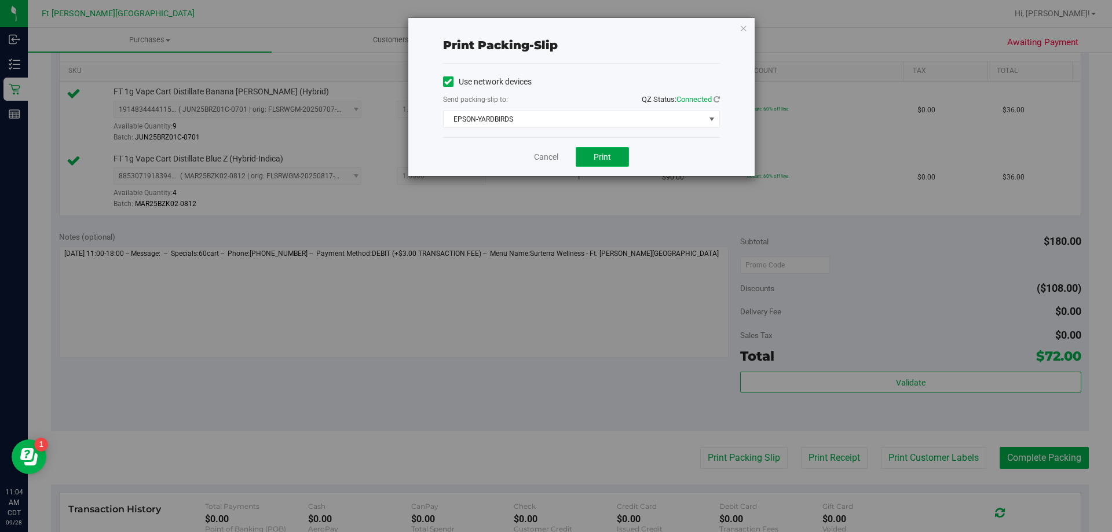
click at [603, 156] on span "Print" at bounding box center [602, 156] width 17 height 9
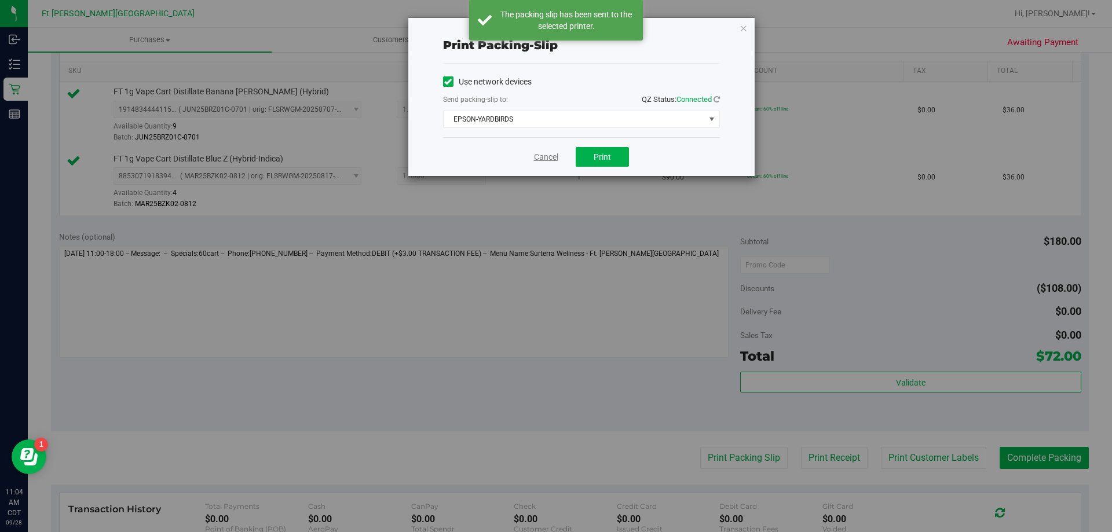
click at [543, 159] on link "Cancel" at bounding box center [546, 157] width 24 height 12
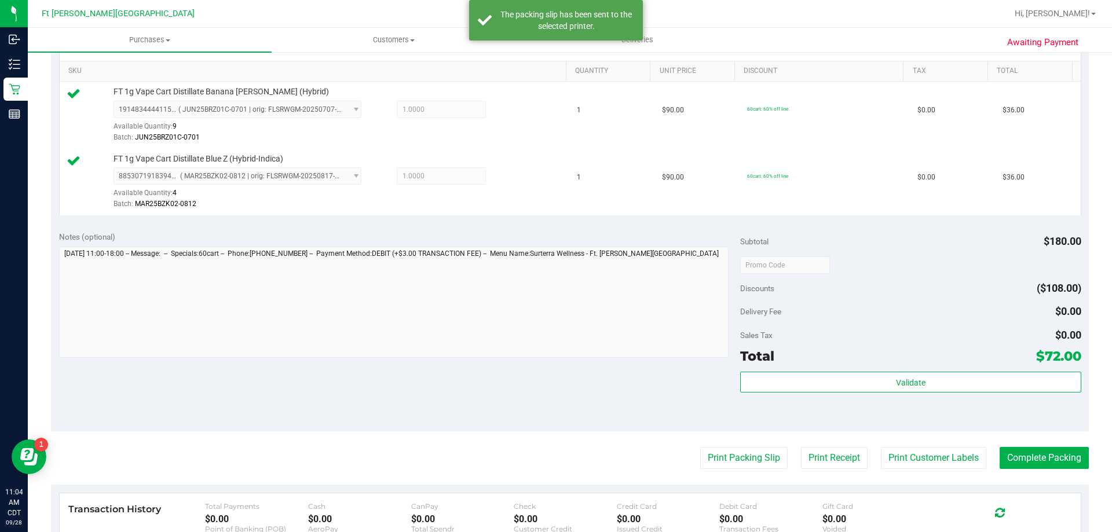
click at [1061, 475] on purchase-details "Back Edit Purchase Cancel Purchase View Profile # 12019698 BioTrack ID: - Submi…" at bounding box center [570, 237] width 1038 height 929
click at [1072, 442] on purchase-details "Back Edit Purchase Cancel Purchase View Profile # 12019698 BioTrack ID: - Submi…" at bounding box center [570, 237] width 1038 height 929
click at [1071, 465] on button "Complete Packing" at bounding box center [1044, 458] width 89 height 22
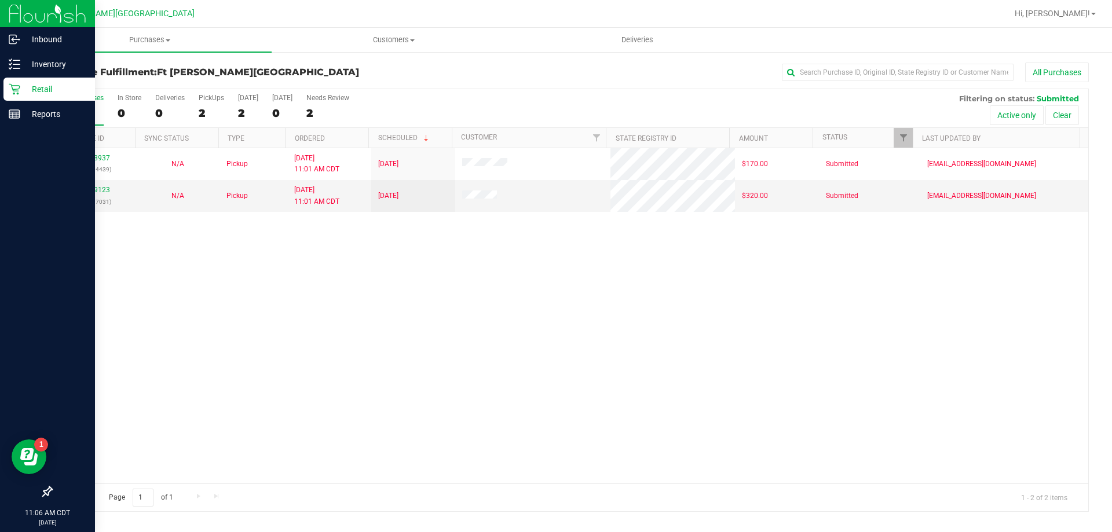
click at [40, 82] on div "Retail" at bounding box center [49, 89] width 92 height 23
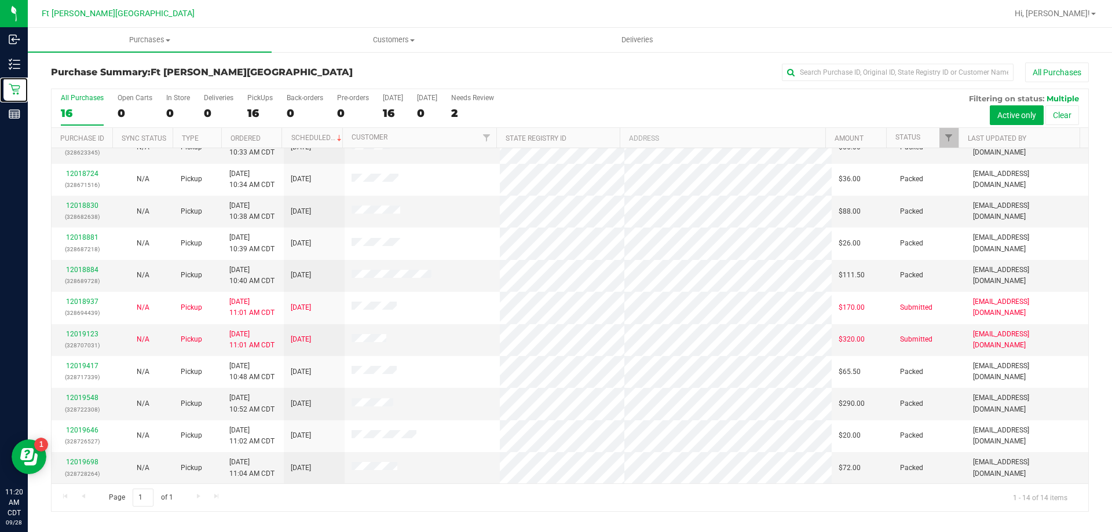
scroll to position [114, 0]
click at [76, 334] on link "12019123" at bounding box center [82, 334] width 32 height 8
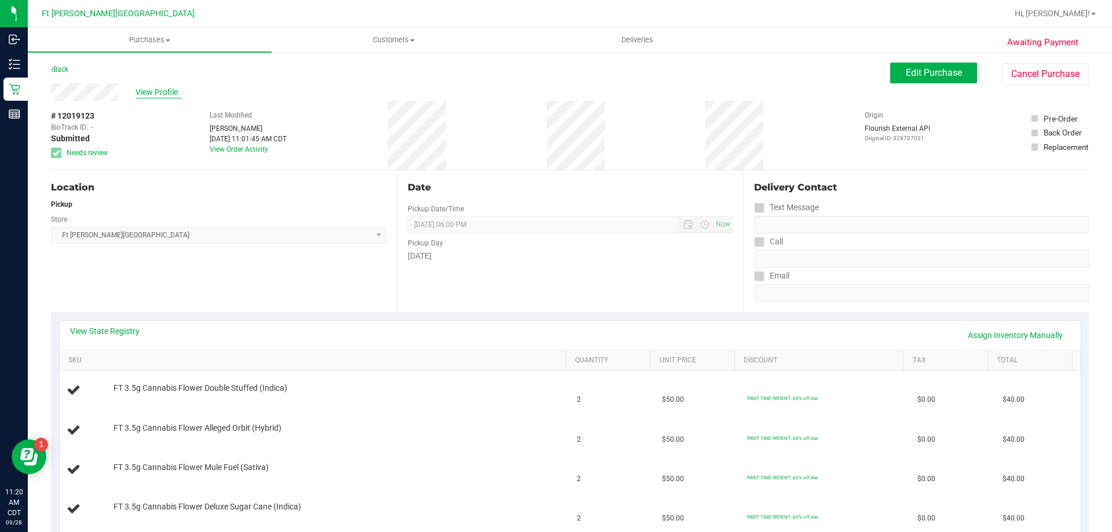
click at [158, 87] on span "View Profile" at bounding box center [159, 92] width 46 height 12
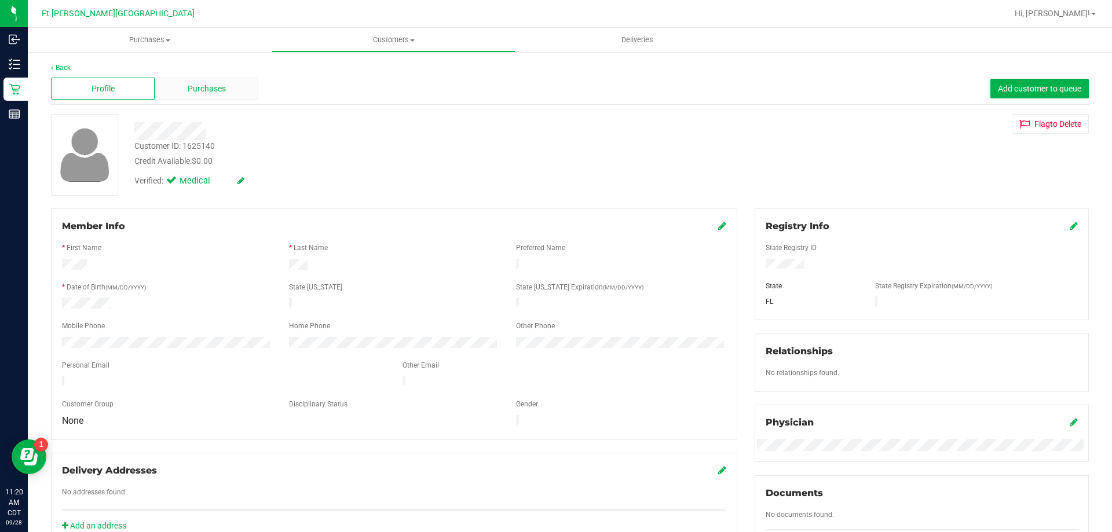
click at [195, 87] on span "Purchases" at bounding box center [207, 89] width 38 height 12
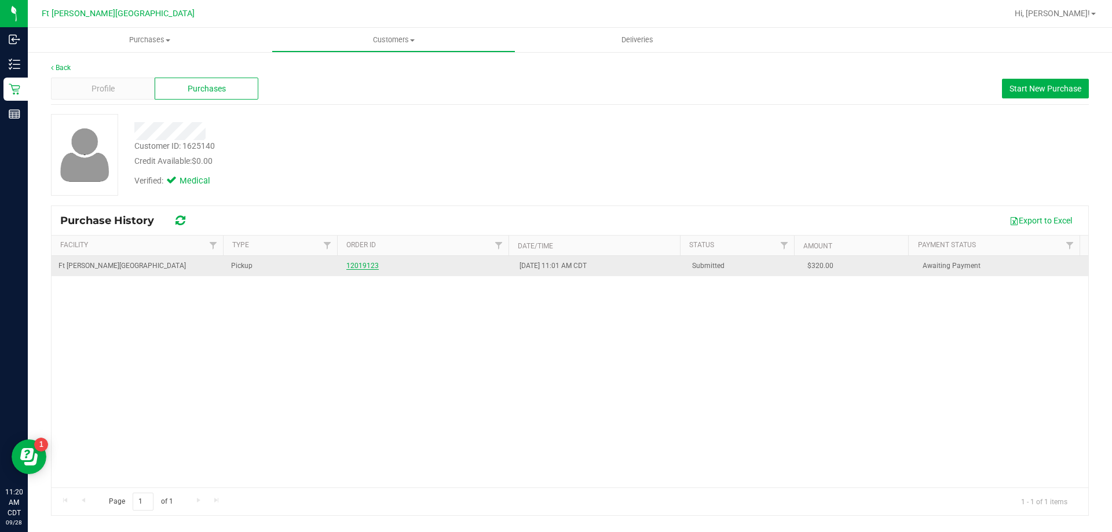
click at [359, 265] on link "12019123" at bounding box center [362, 266] width 32 height 8
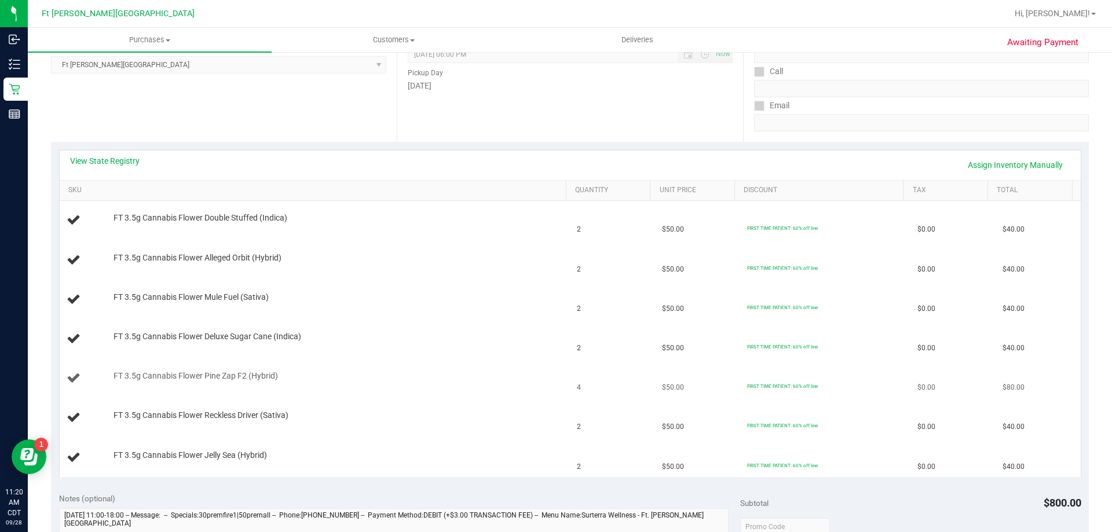
scroll to position [174, 0]
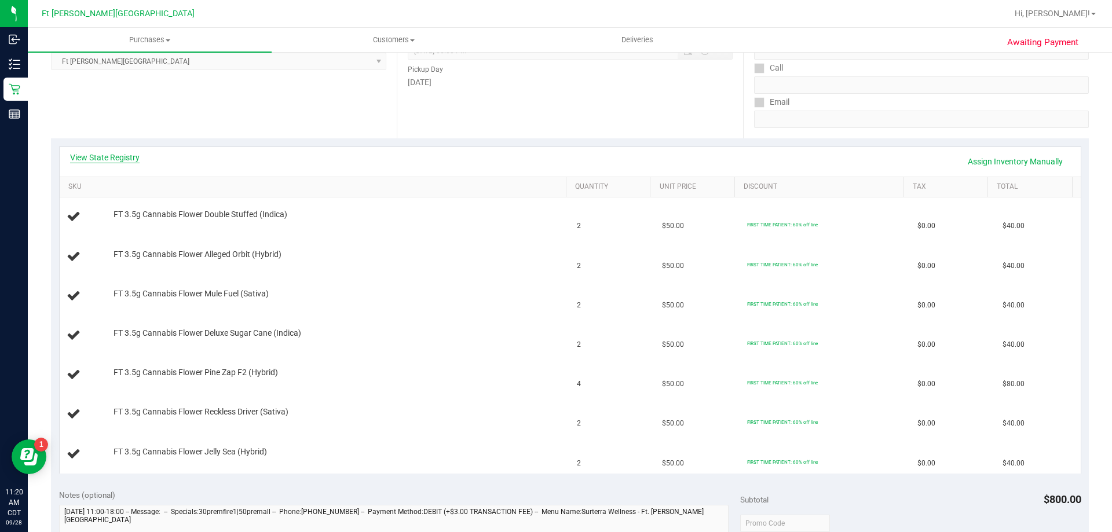
click at [116, 158] on link "View State Registry" at bounding box center [105, 158] width 70 height 12
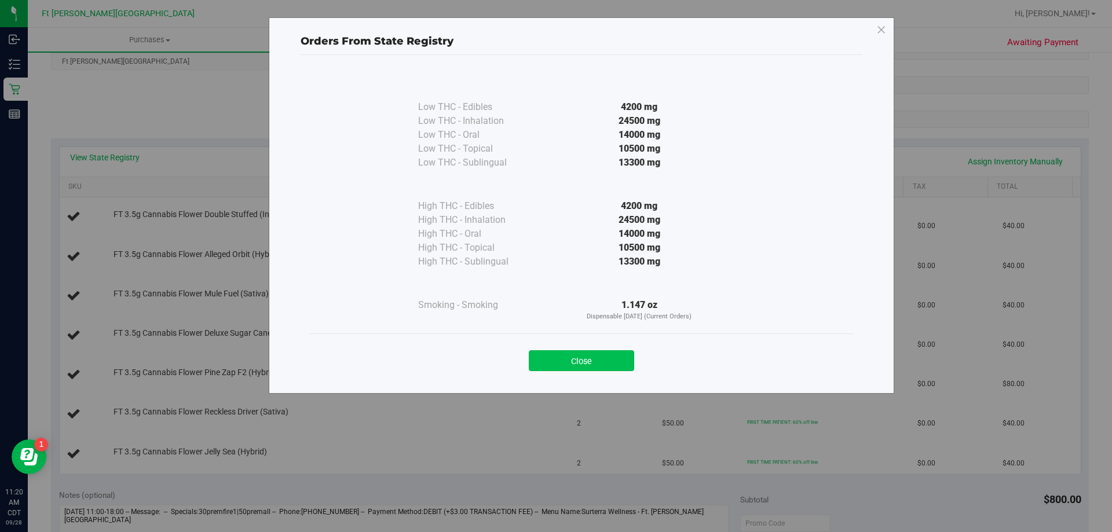
click at [629, 362] on button "Close" at bounding box center [581, 361] width 105 height 21
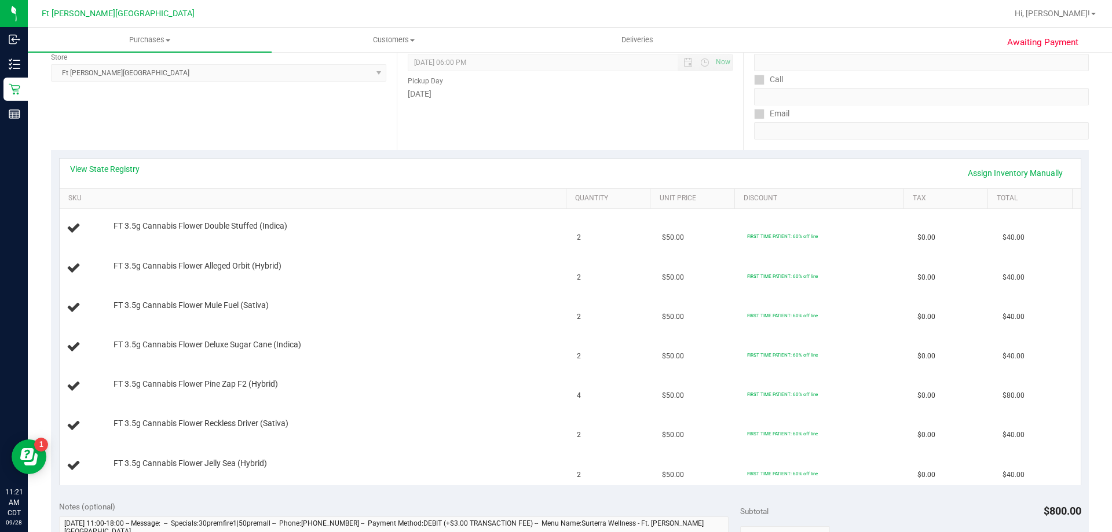
scroll to position [0, 0]
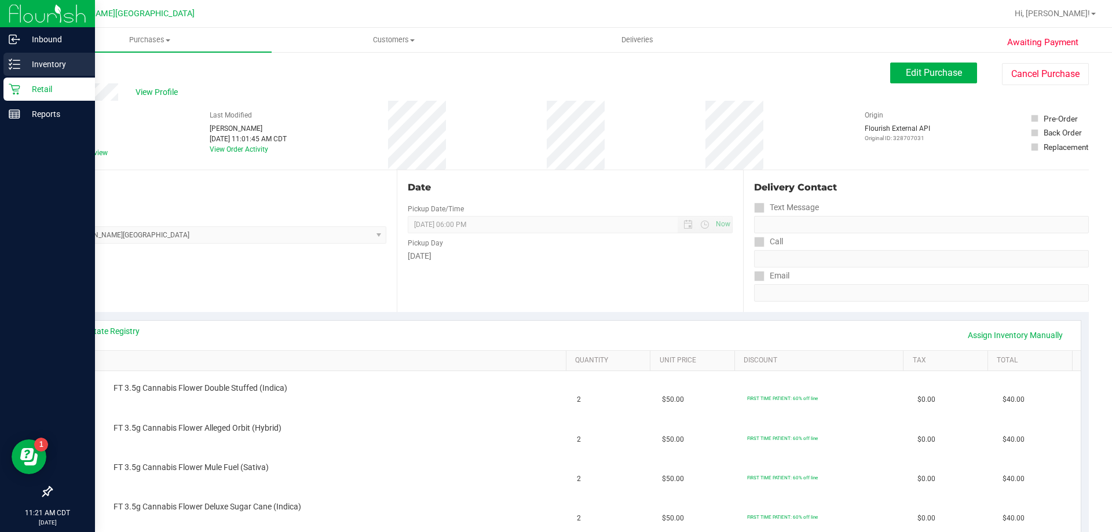
click at [49, 63] on p "Inventory" at bounding box center [55, 64] width 70 height 14
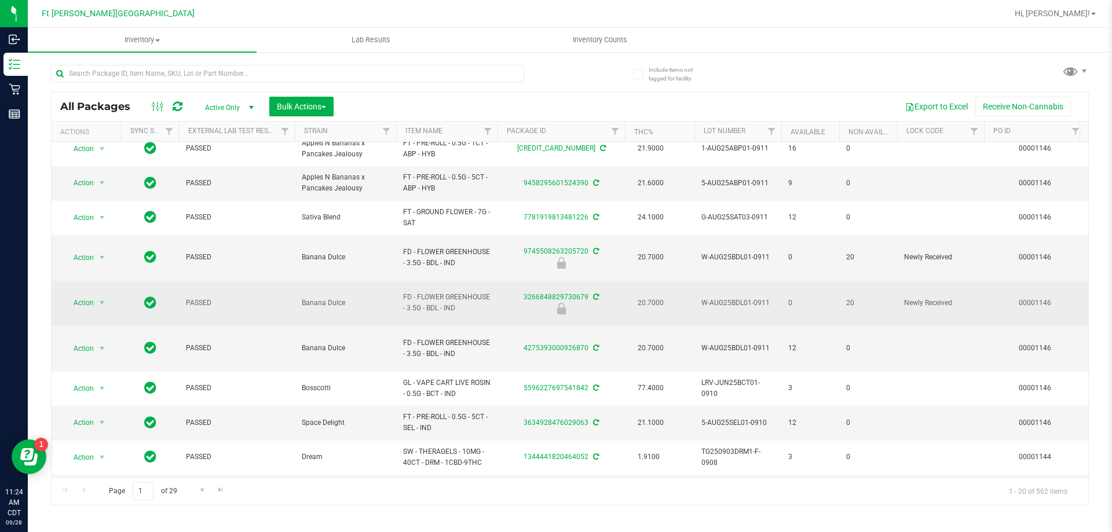
scroll to position [116, 0]
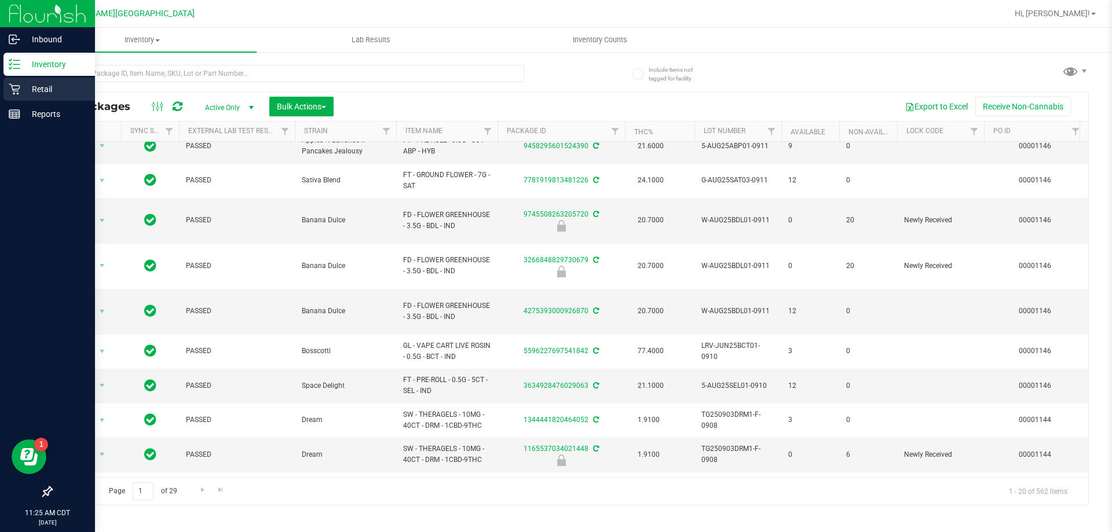
click at [20, 90] on p "Retail" at bounding box center [55, 89] width 70 height 14
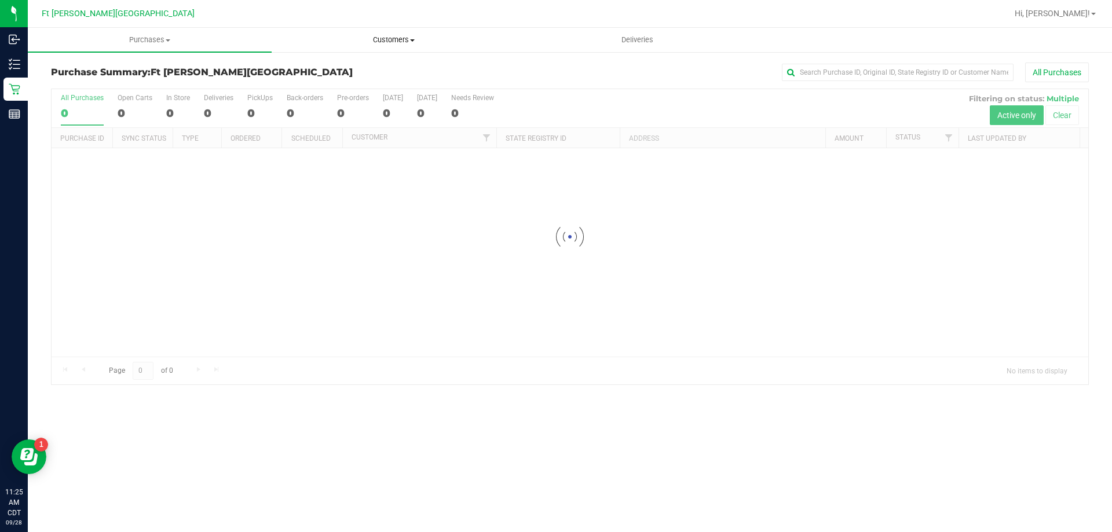
click at [397, 38] on span "Customers" at bounding box center [393, 40] width 243 height 10
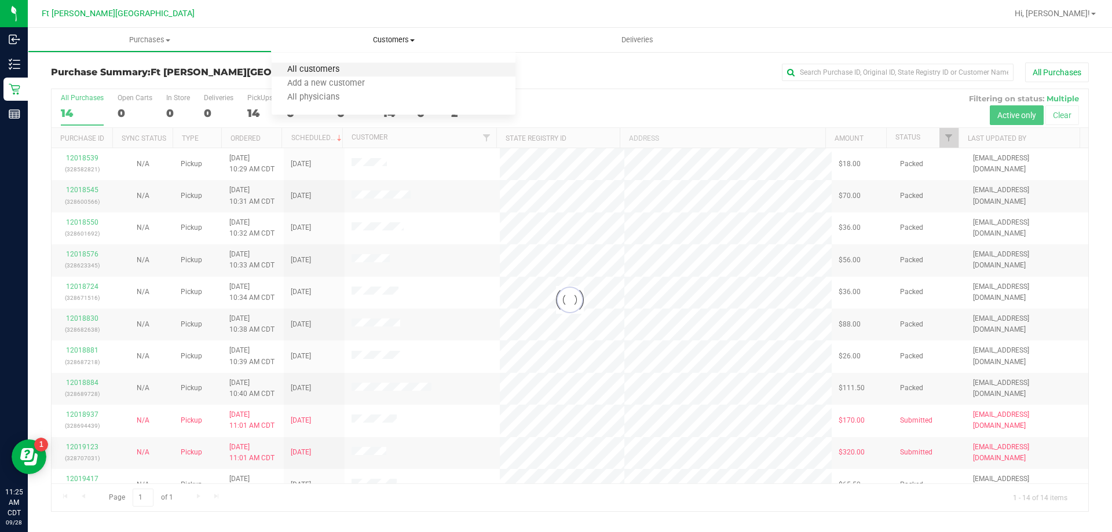
click at [330, 71] on span "All customers" at bounding box center [313, 70] width 83 height 10
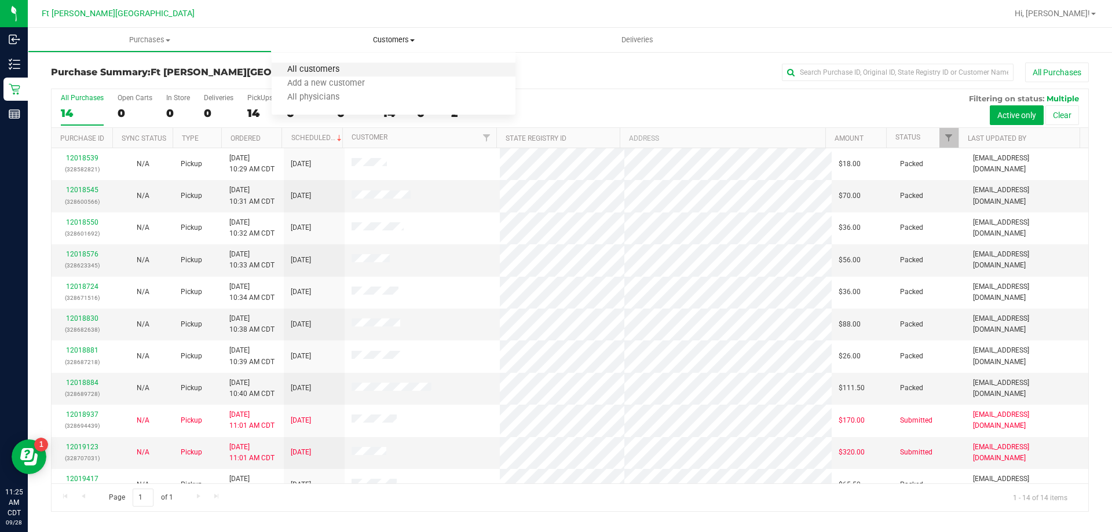
click at [302, 67] on span "All customers" at bounding box center [313, 70] width 83 height 10
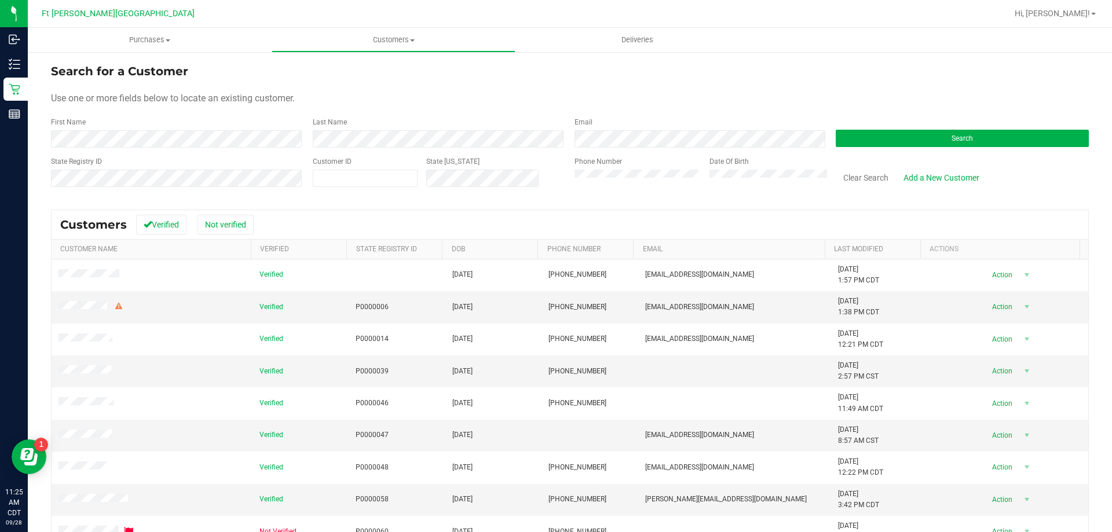
click at [143, 129] on div "First Name" at bounding box center [177, 132] width 253 height 31
click at [1010, 142] on button "Search" at bounding box center [962, 138] width 253 height 17
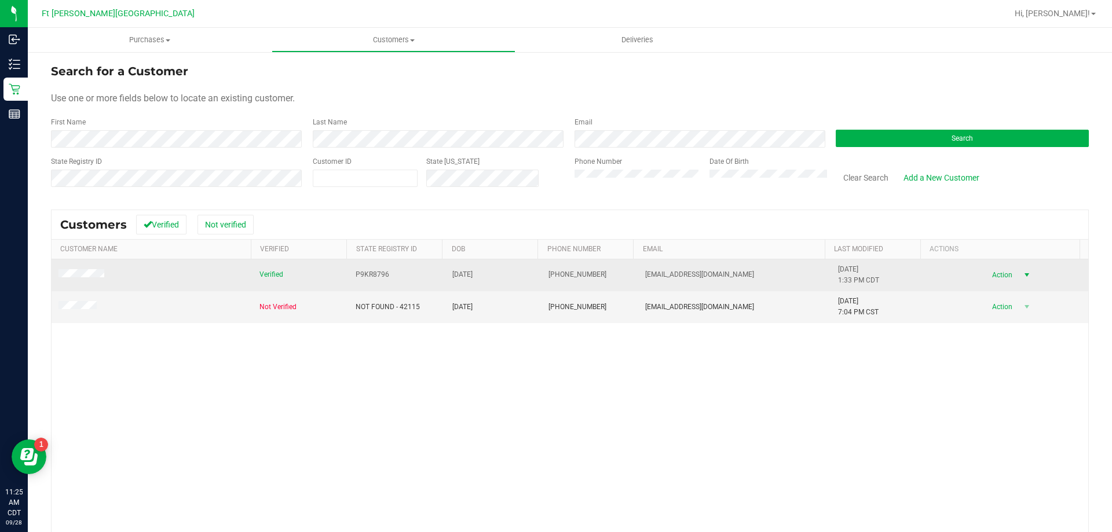
click at [1023, 273] on span "select" at bounding box center [1027, 275] width 9 height 9
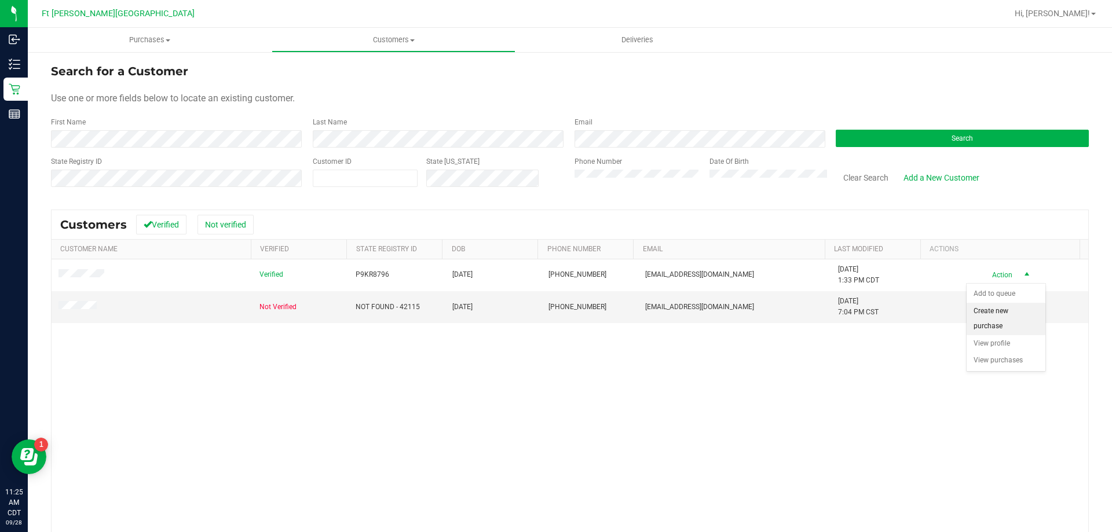
click at [994, 324] on li "Create new purchase" at bounding box center [1006, 319] width 79 height 32
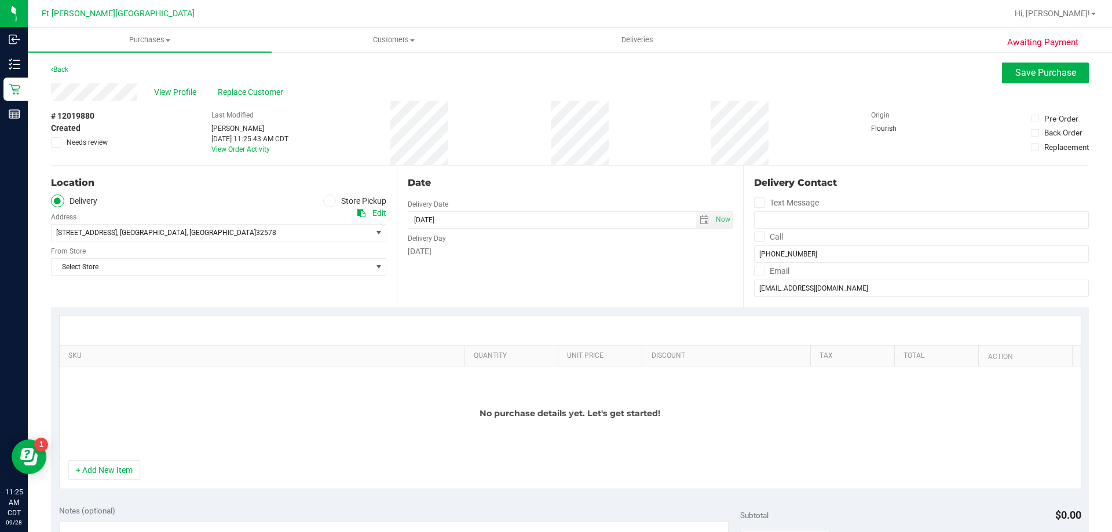
click at [326, 201] on icon at bounding box center [329, 201] width 7 height 0
click at [0, 0] on input "Store Pickup" at bounding box center [0, 0] width 0 height 0
click at [200, 229] on span "Select Store" at bounding box center [212, 233] width 320 height 16
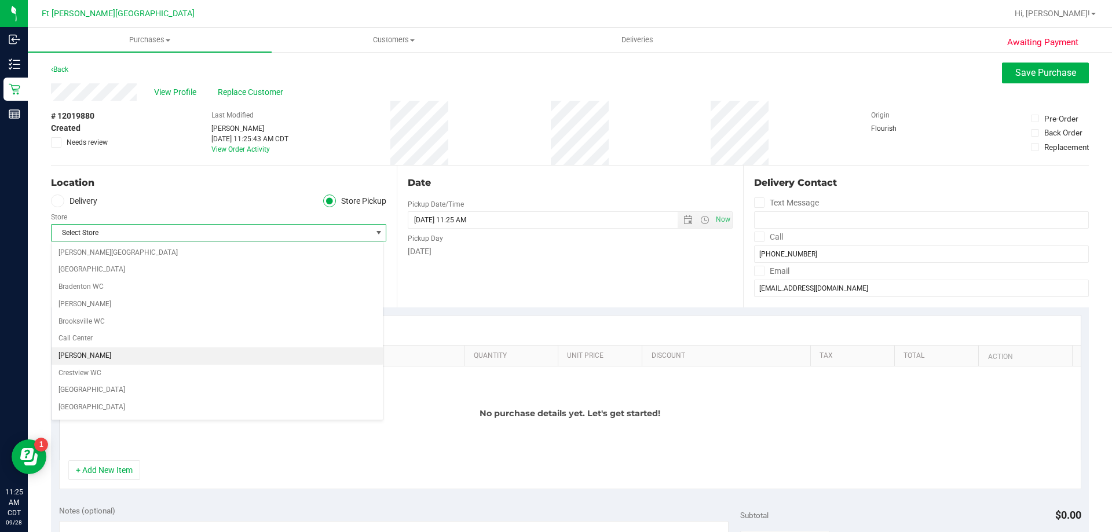
scroll to position [116, 0]
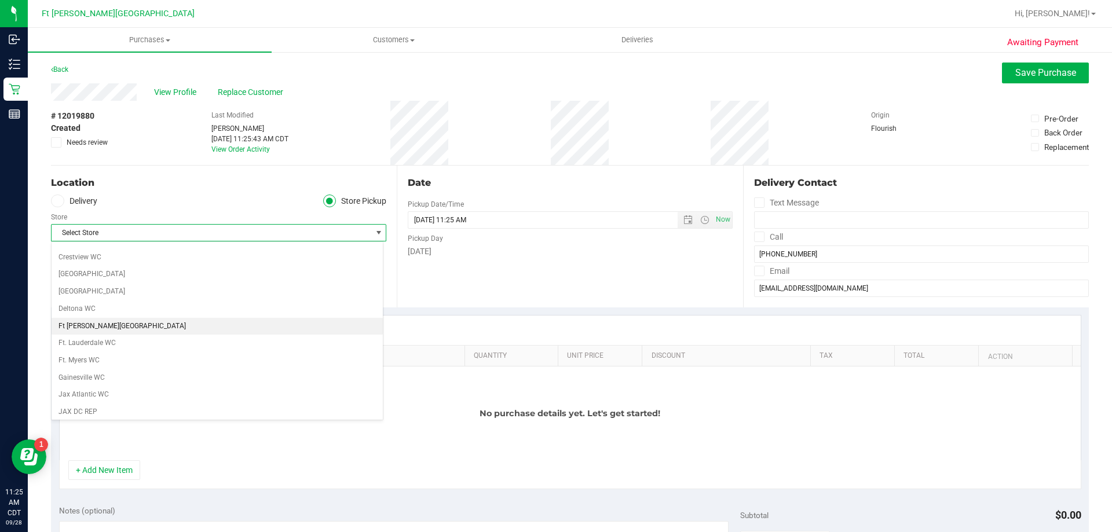
click at [98, 326] on li "Ft [PERSON_NAME][GEOGRAPHIC_DATA]" at bounding box center [217, 326] width 331 height 17
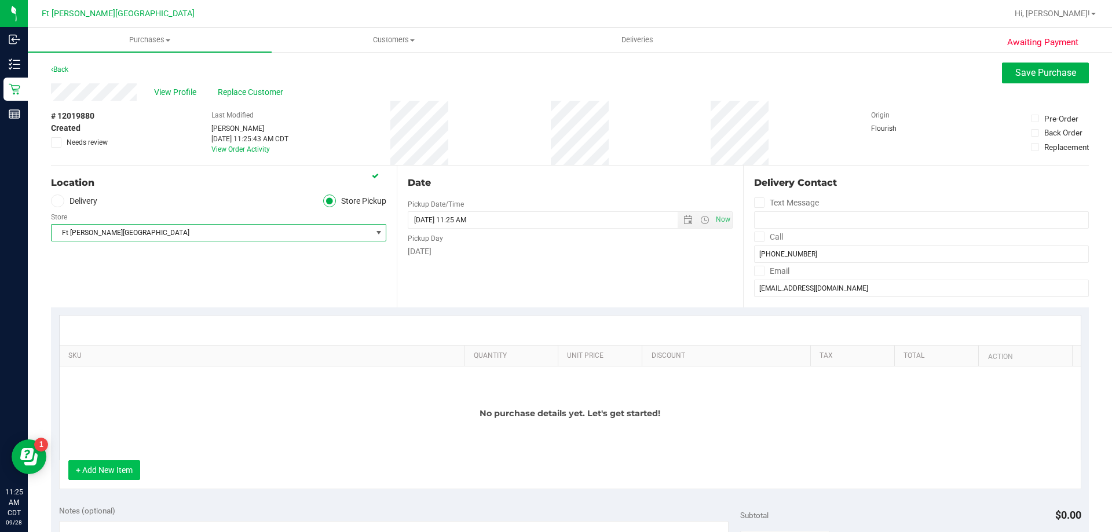
click at [116, 468] on button "+ Add New Item" at bounding box center [104, 471] width 72 height 20
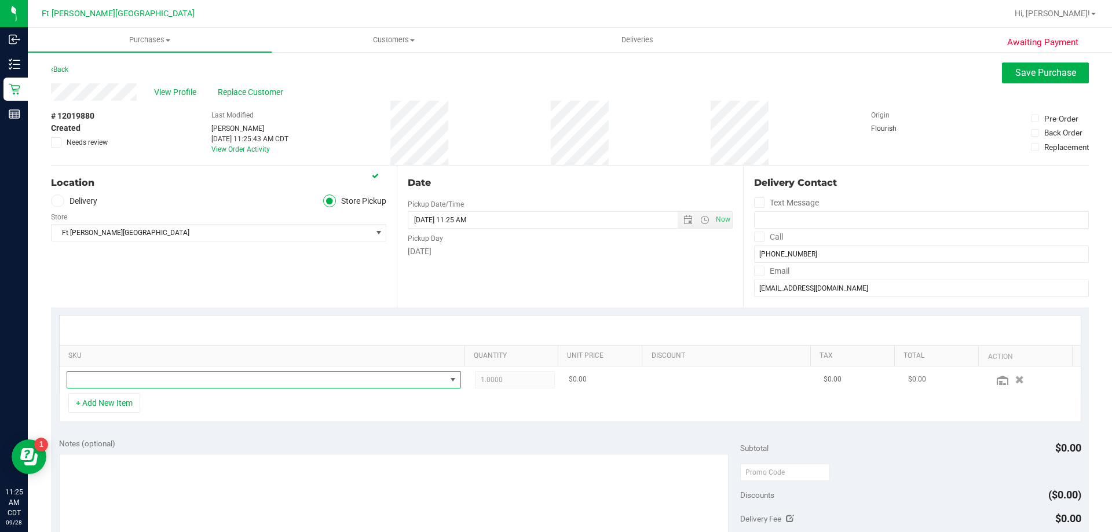
click at [130, 377] on span "NO DATA FOUND" at bounding box center [256, 380] width 379 height 16
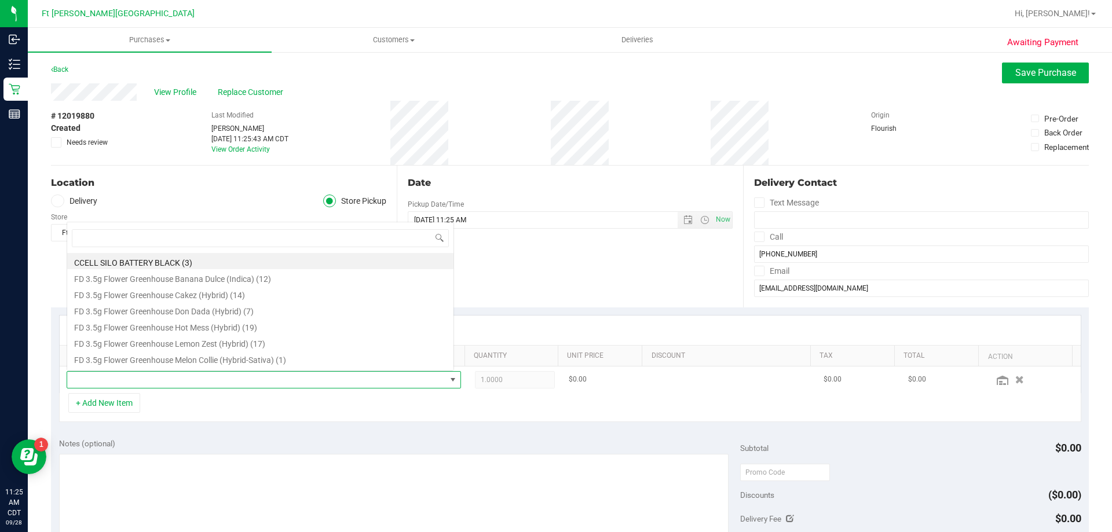
scroll to position [17, 384]
type input "wbv"
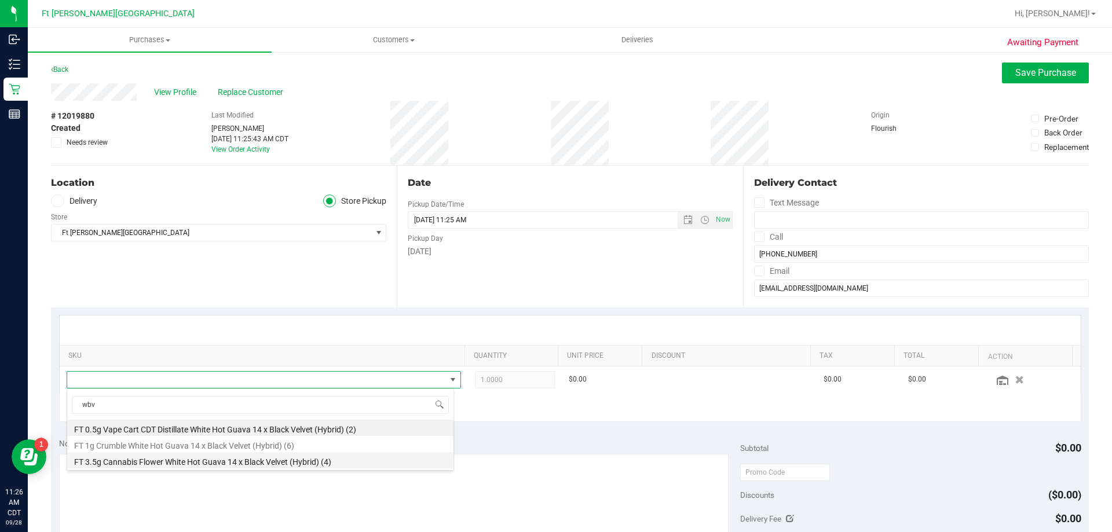
click at [188, 464] on li "FT 3.5g Cannabis Flower White Hot Guava 14 x Black Velvet (Hybrid) (4)" at bounding box center [260, 461] width 386 height 16
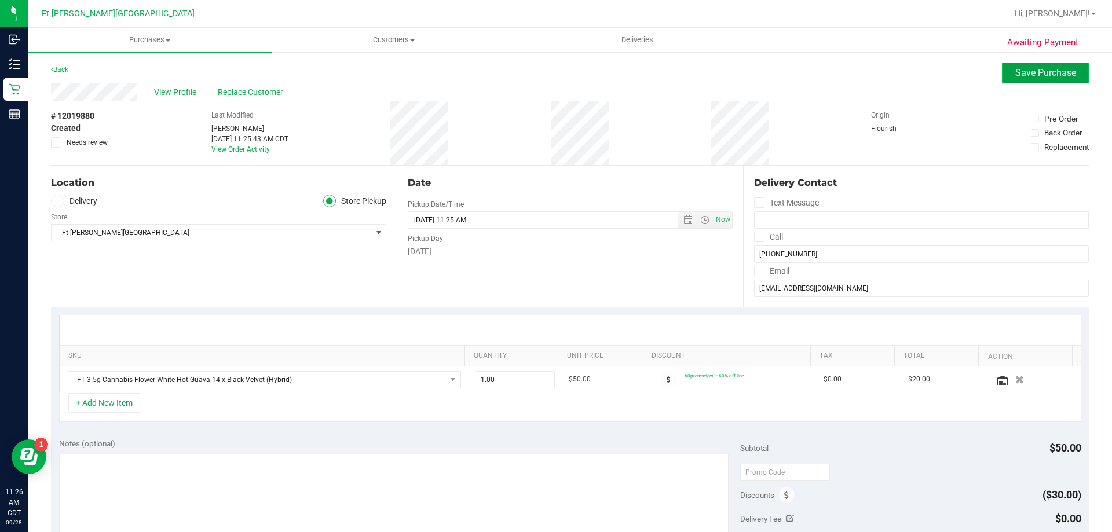
click at [1062, 74] on span "Save Purchase" at bounding box center [1046, 72] width 61 height 11
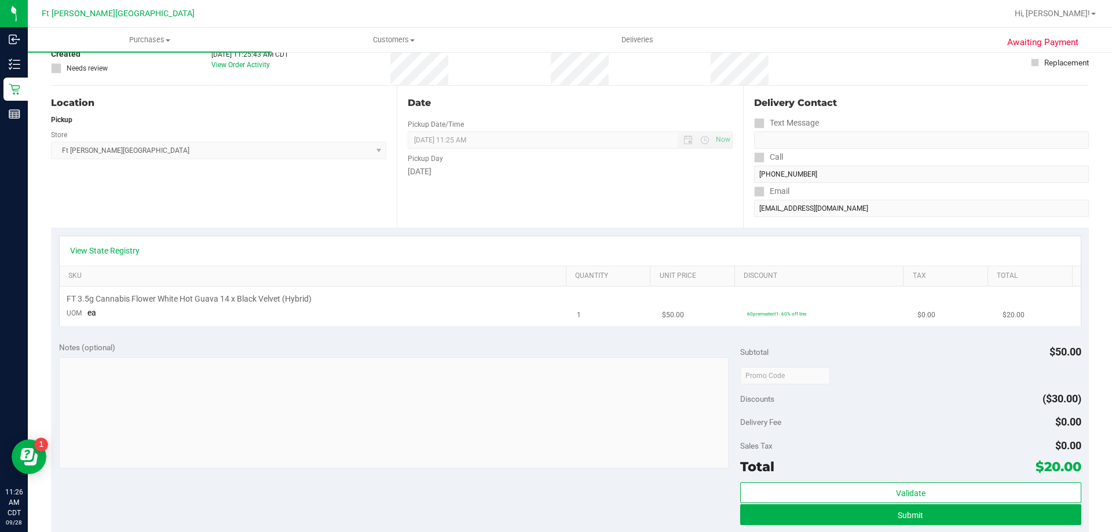
scroll to position [174, 0]
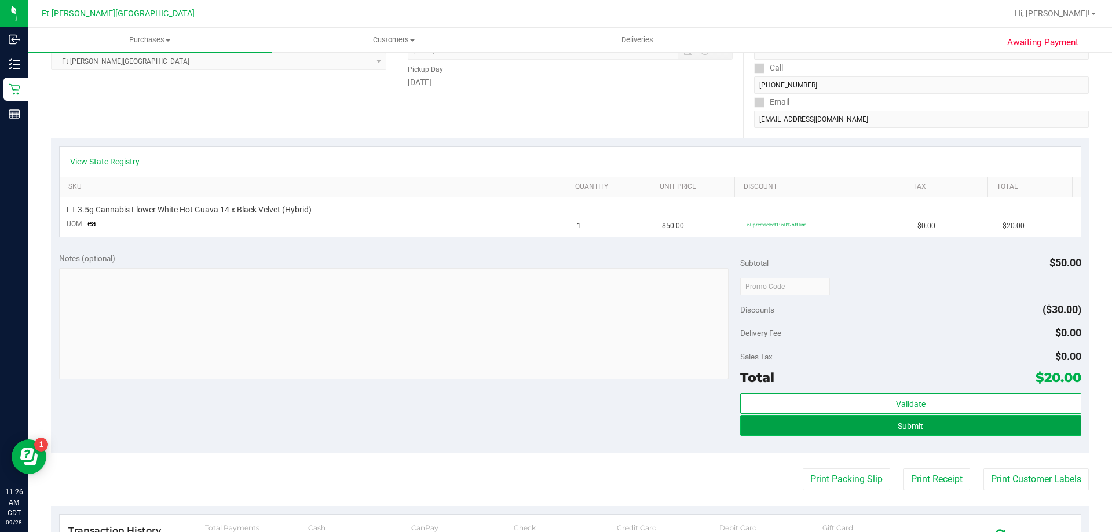
click at [834, 431] on button "Submit" at bounding box center [910, 425] width 341 height 21
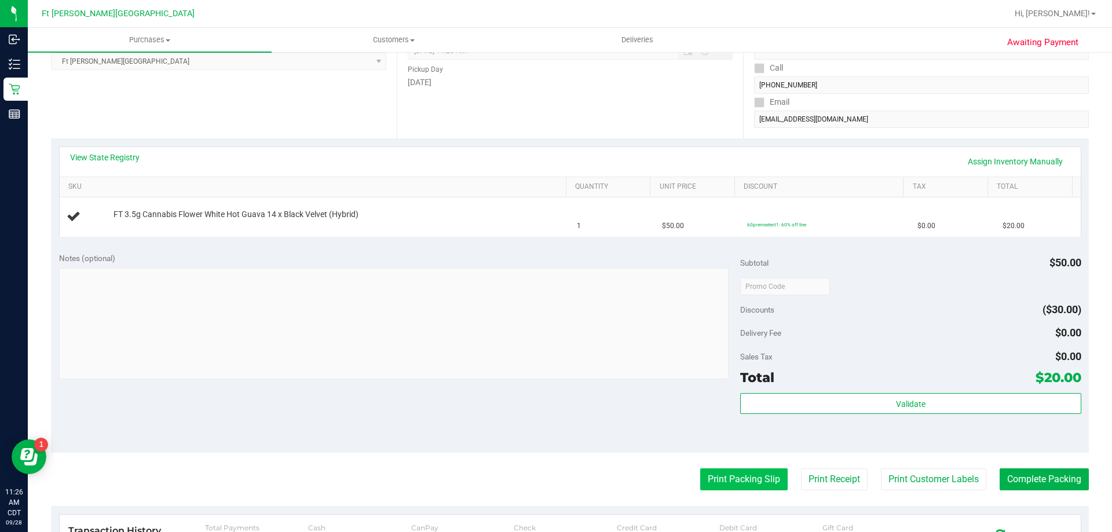
click at [743, 481] on button "Print Packing Slip" at bounding box center [744, 480] width 87 height 22
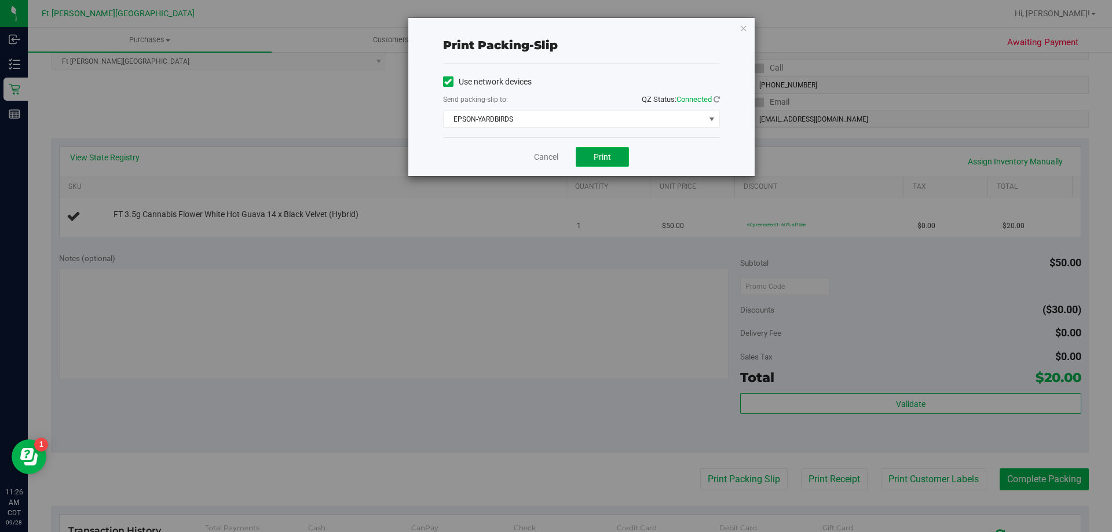
click at [602, 151] on button "Print" at bounding box center [602, 157] width 53 height 20
click at [546, 154] on link "Cancel" at bounding box center [546, 157] width 24 height 12
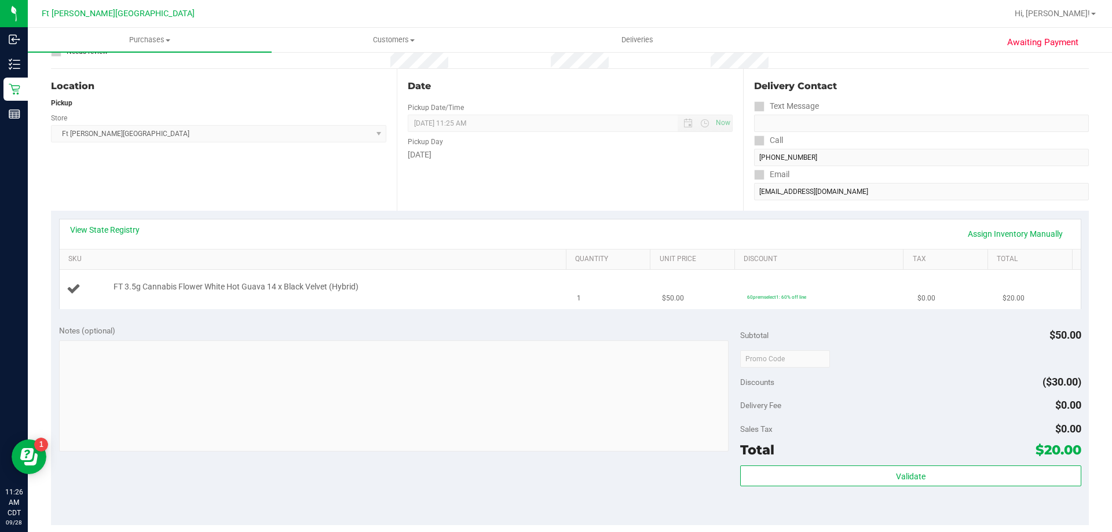
scroll to position [0, 0]
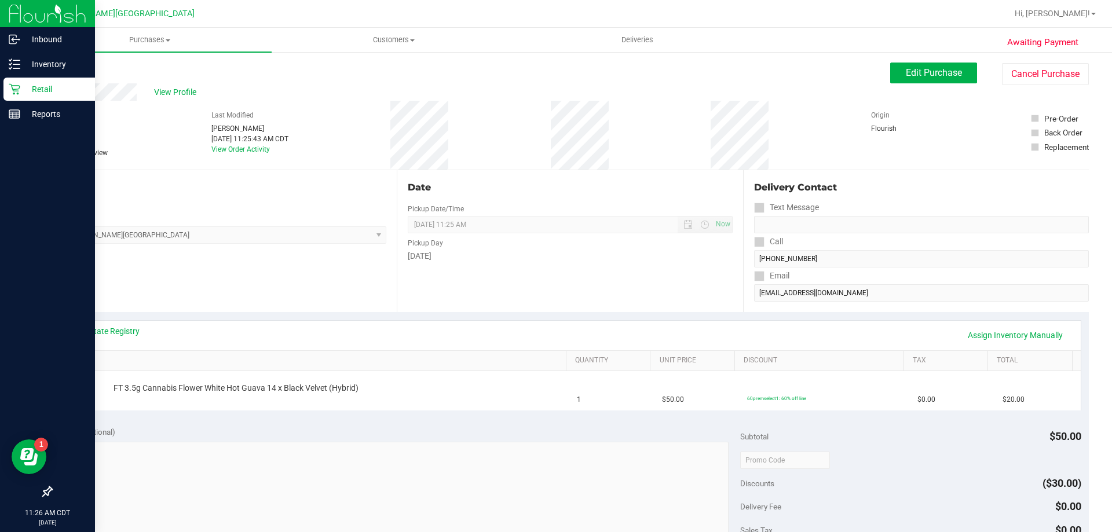
click at [34, 84] on p "Retail" at bounding box center [55, 89] width 70 height 14
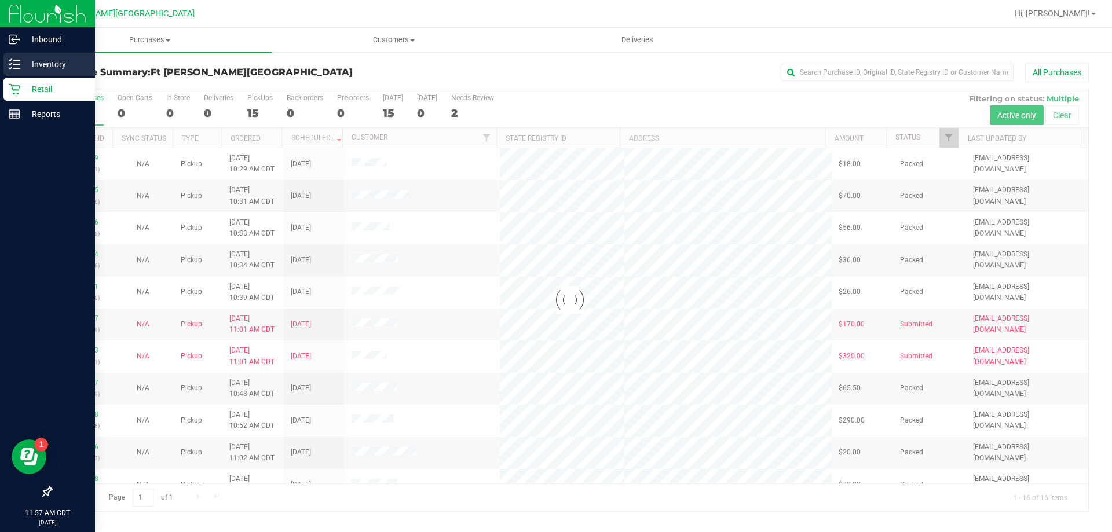
click at [52, 60] on p "Inventory" at bounding box center [55, 64] width 70 height 14
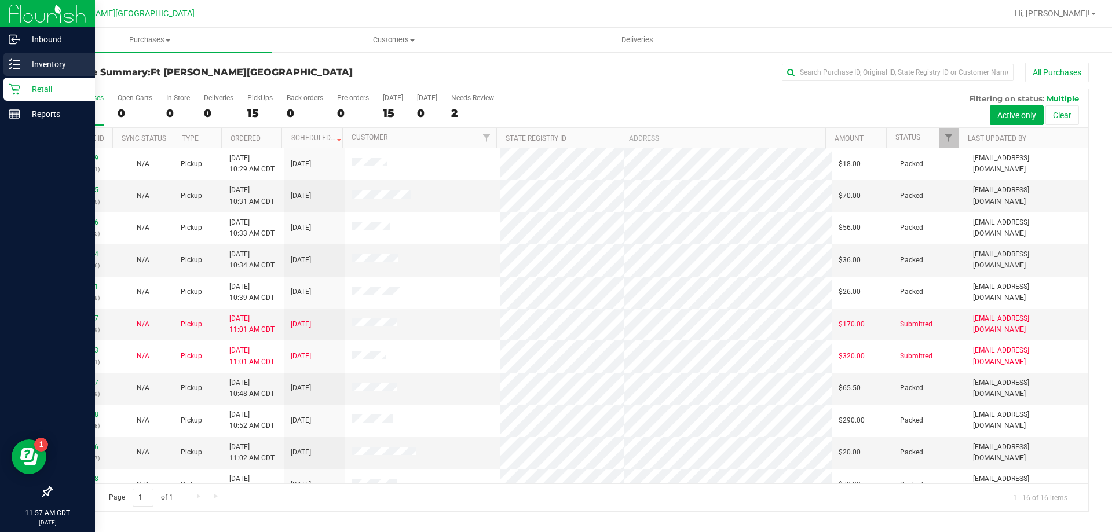
click at [49, 64] on p "Inventory" at bounding box center [55, 64] width 70 height 14
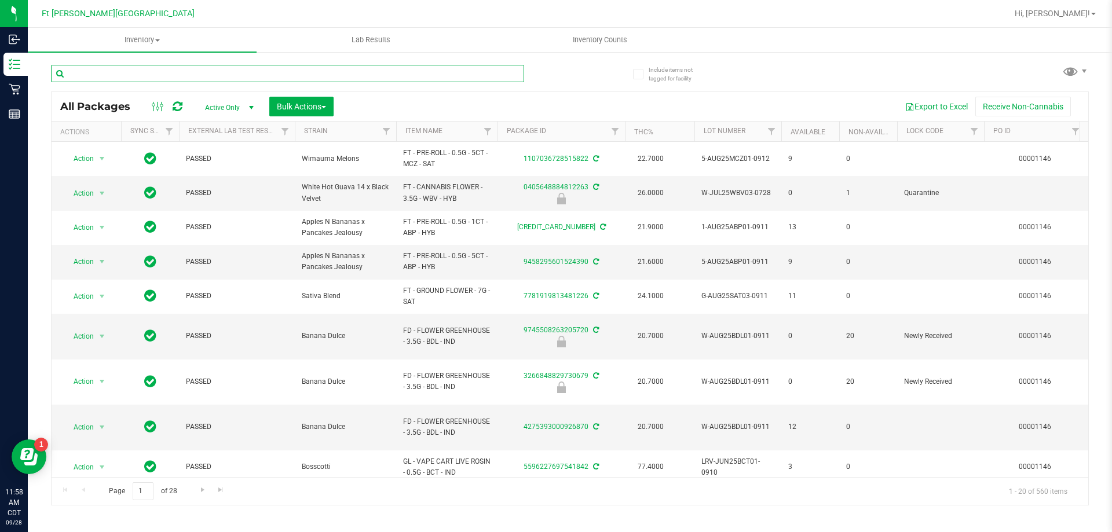
click at [145, 74] on input "text" at bounding box center [287, 73] width 473 height 17
type input "2335"
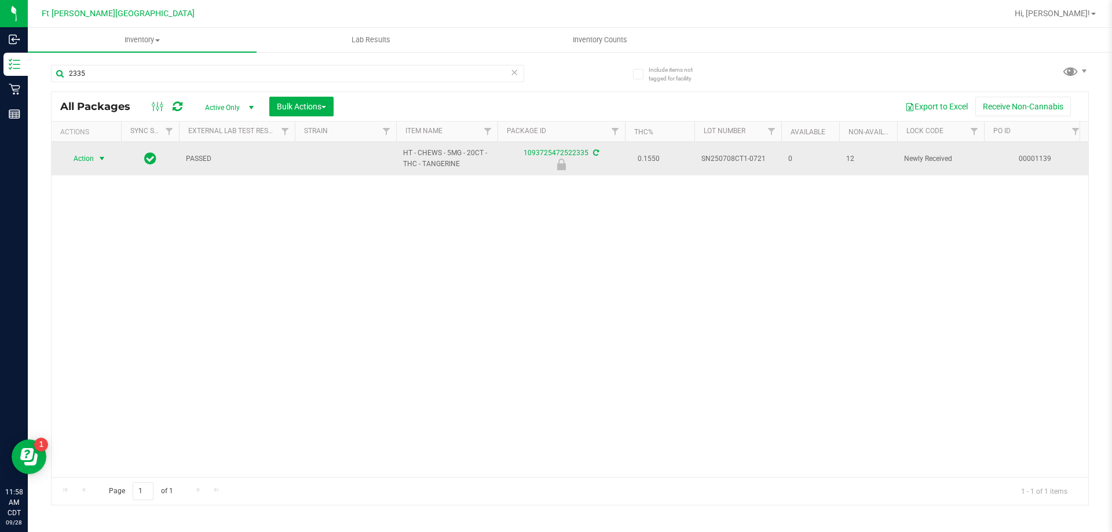
click at [96, 162] on span "select" at bounding box center [102, 159] width 14 height 16
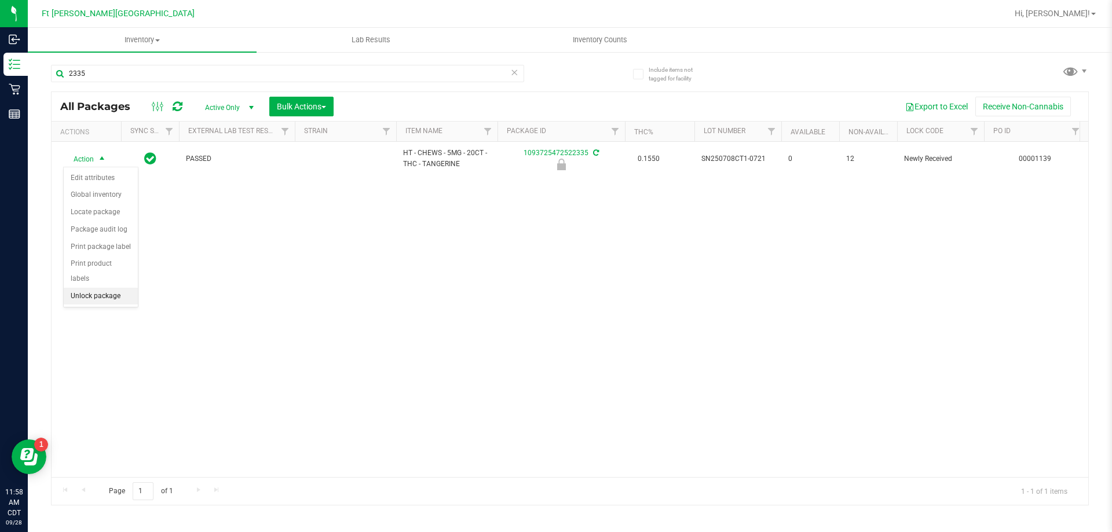
click at [86, 288] on li "Unlock package" at bounding box center [101, 296] width 74 height 17
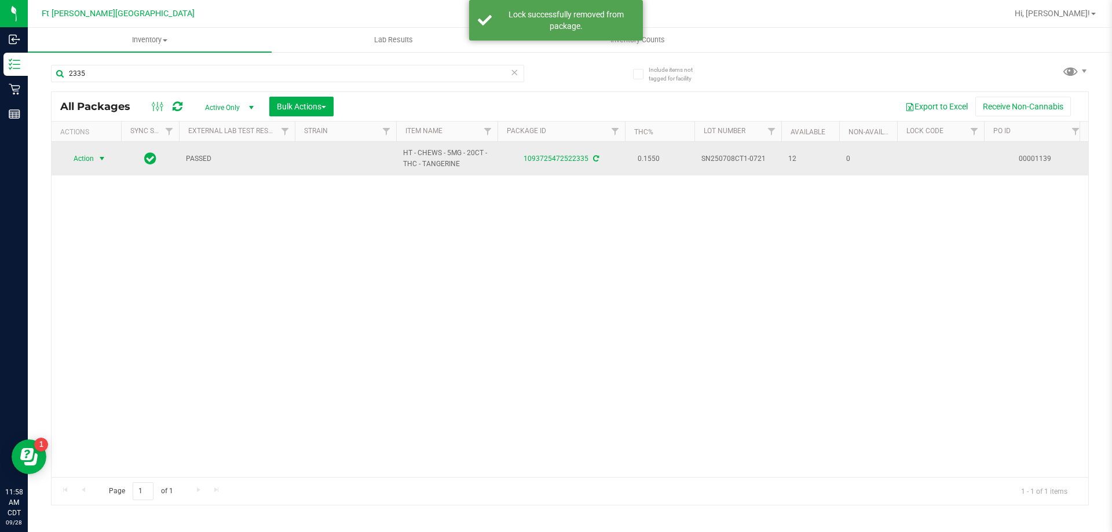
click at [90, 159] on span "Action" at bounding box center [78, 159] width 31 height 16
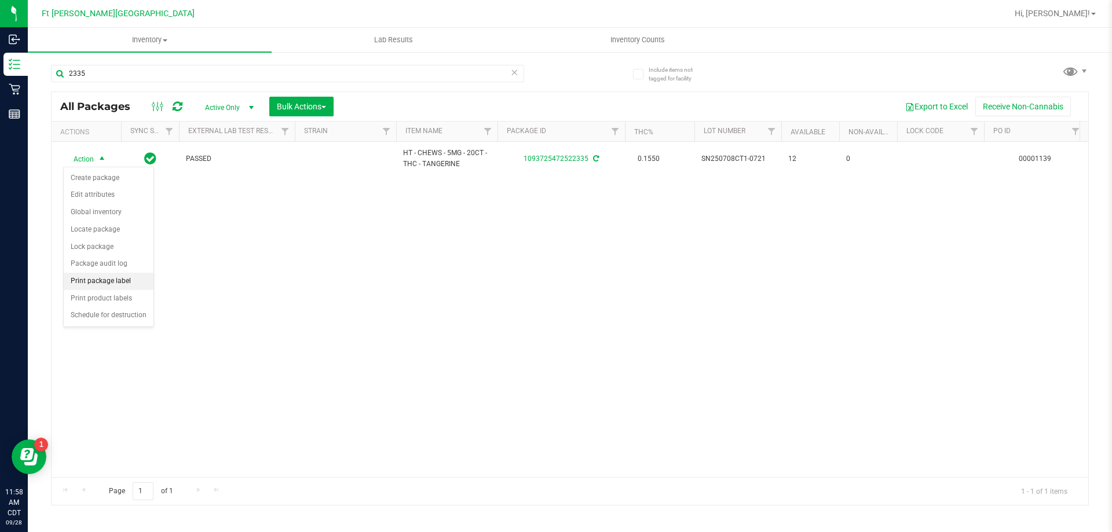
click at [123, 285] on li "Print package label" at bounding box center [109, 281] width 90 height 17
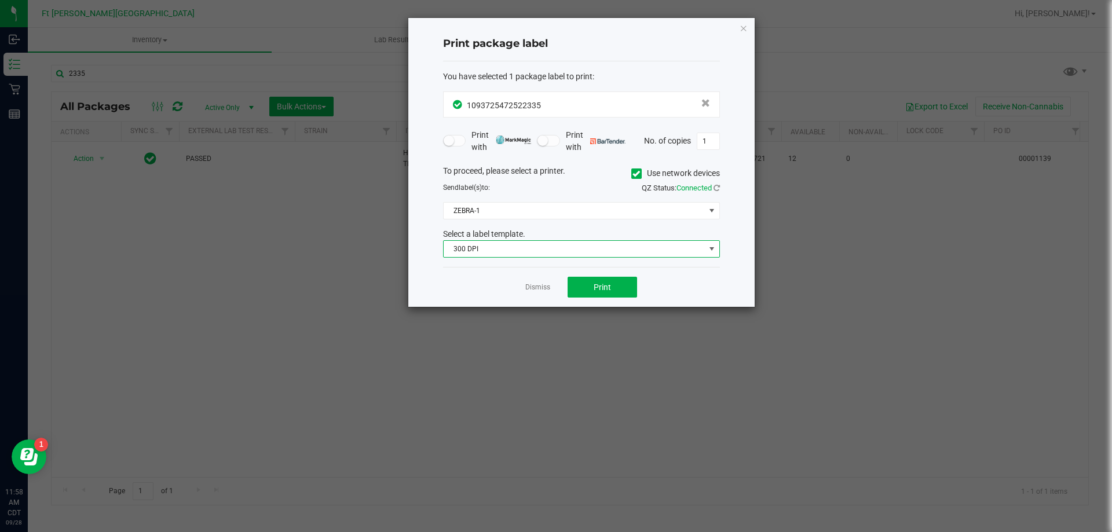
click at [517, 251] on span "300 DPI" at bounding box center [574, 249] width 261 height 16
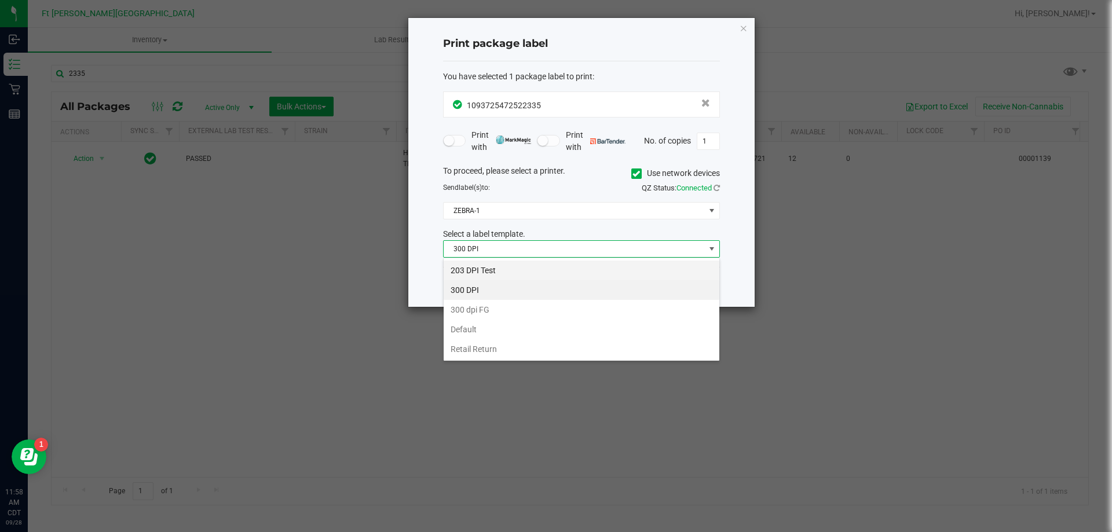
scroll to position [17, 277]
click at [488, 264] on li "203 DPI Test" at bounding box center [582, 271] width 276 height 20
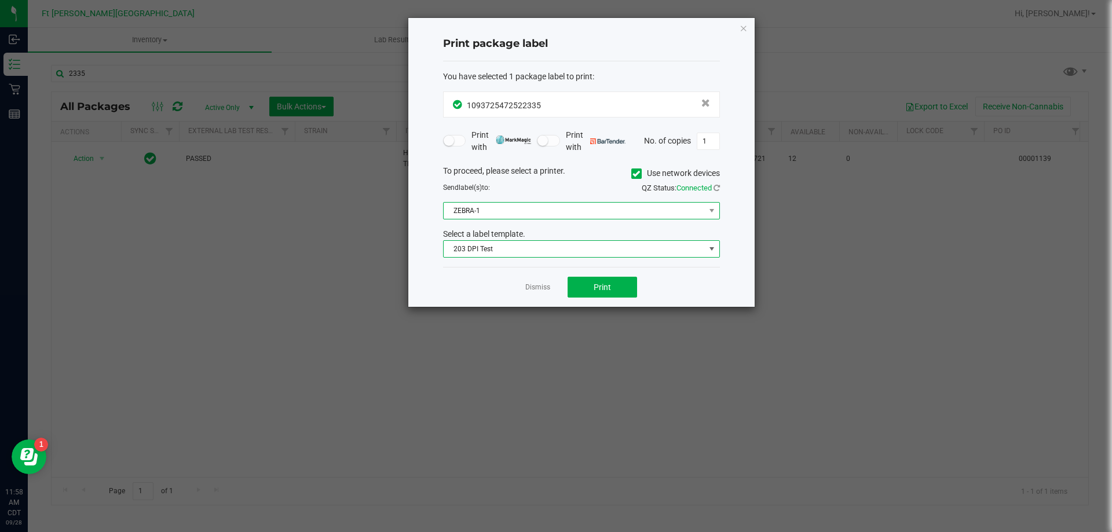
click at [493, 216] on span "ZEBRA-1" at bounding box center [574, 211] width 261 height 16
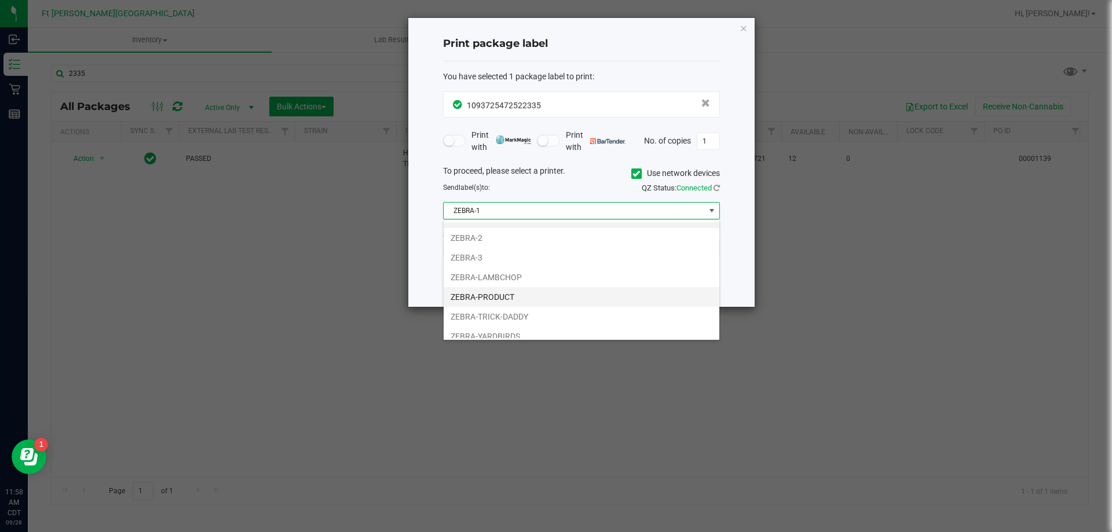
scroll to position [22, 0]
click at [512, 326] on li "ZEBRA-YARDBIRDS" at bounding box center [582, 329] width 276 height 20
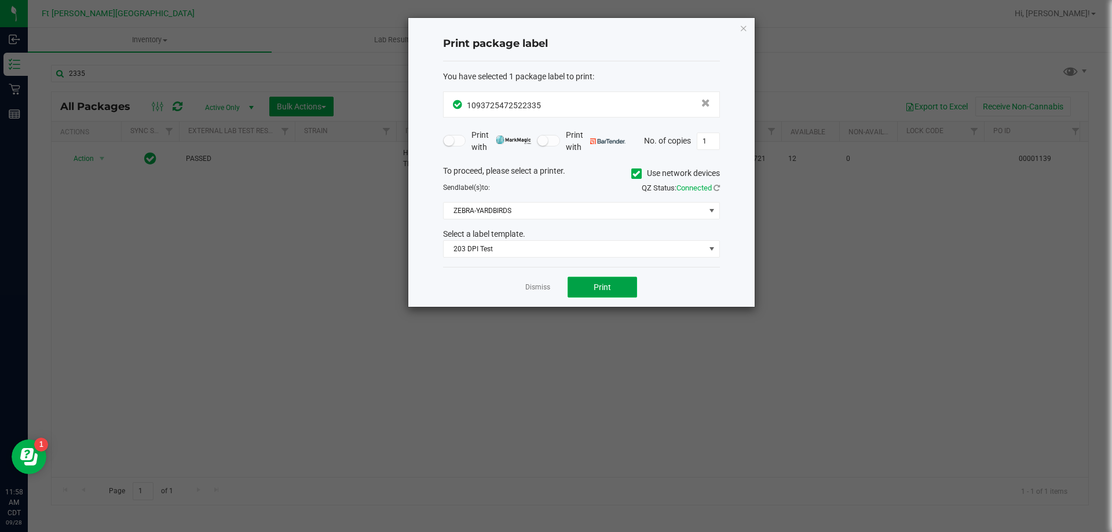
click at [611, 295] on button "Print" at bounding box center [603, 287] width 70 height 21
drag, startPoint x: 543, startPoint y: 290, endPoint x: 535, endPoint y: 289, distance: 8.3
click at [542, 290] on link "Dismiss" at bounding box center [538, 288] width 25 height 10
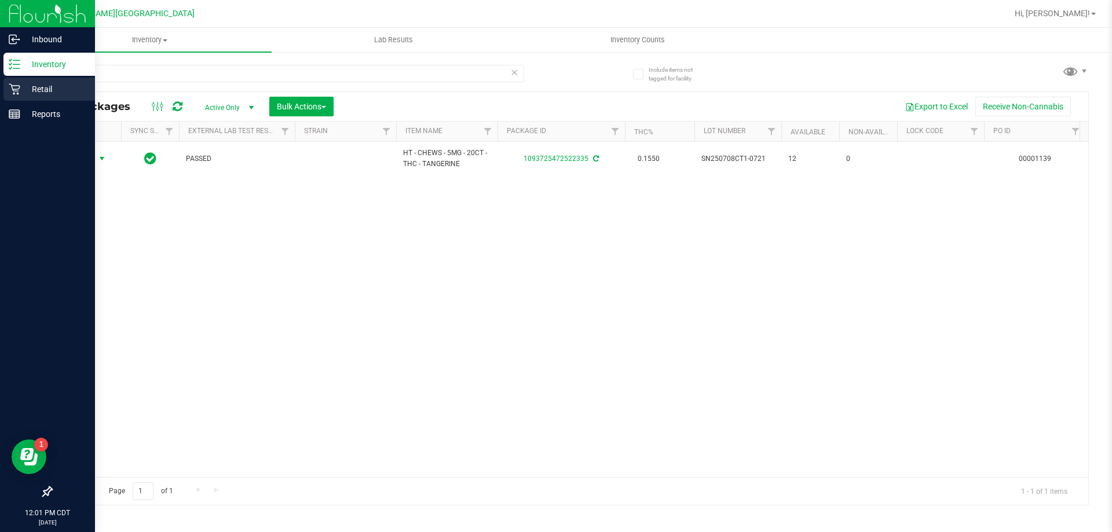
click at [28, 89] on p "Retail" at bounding box center [55, 89] width 70 height 14
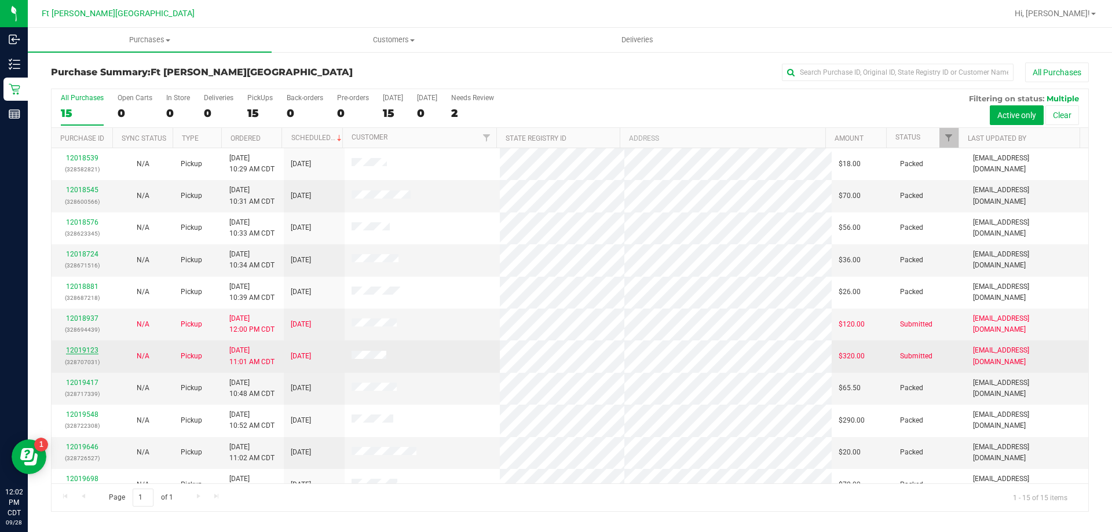
click at [83, 353] on link "12019123" at bounding box center [82, 350] width 32 height 8
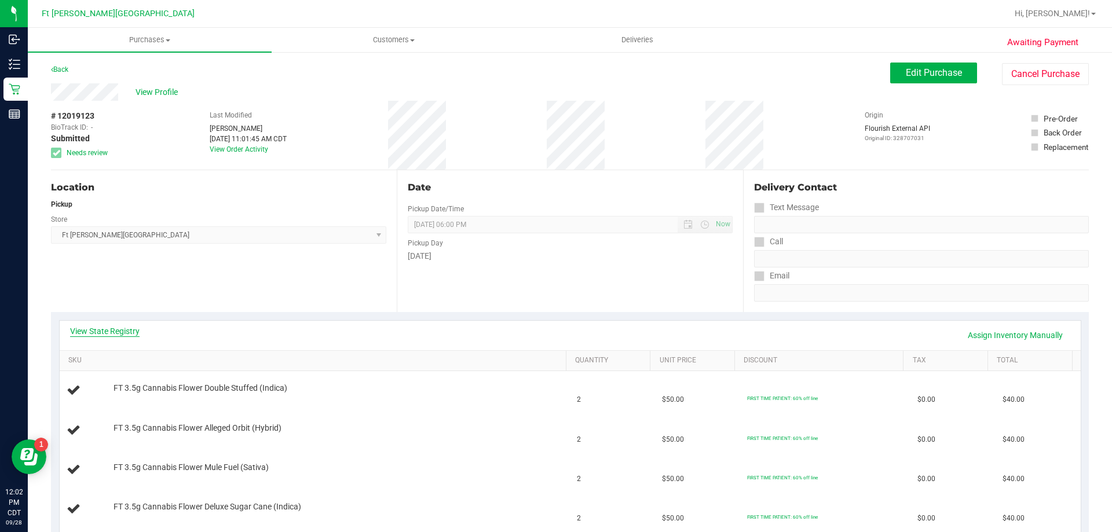
click at [119, 327] on link "View State Registry" at bounding box center [105, 332] width 70 height 12
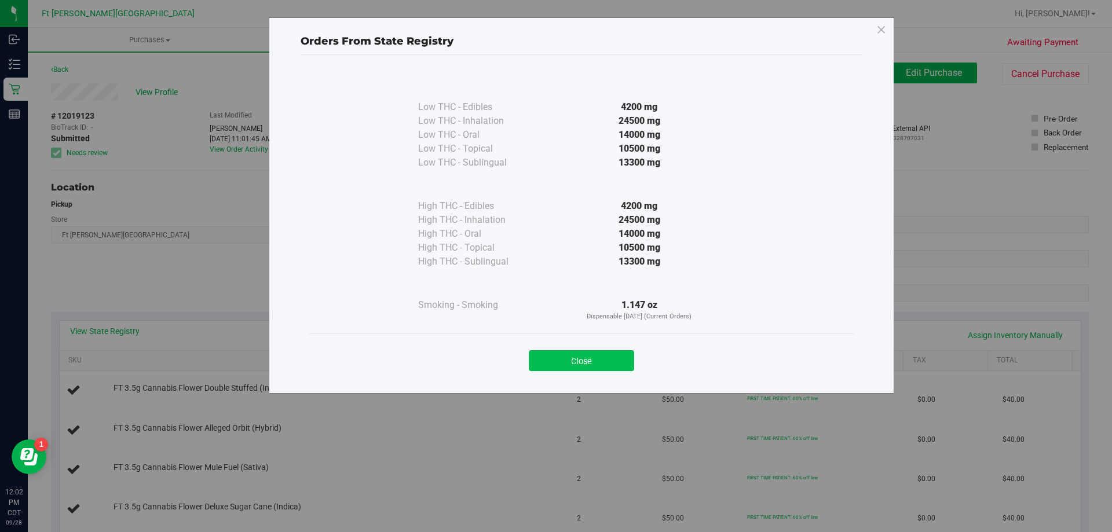
click at [588, 352] on button "Close" at bounding box center [581, 361] width 105 height 21
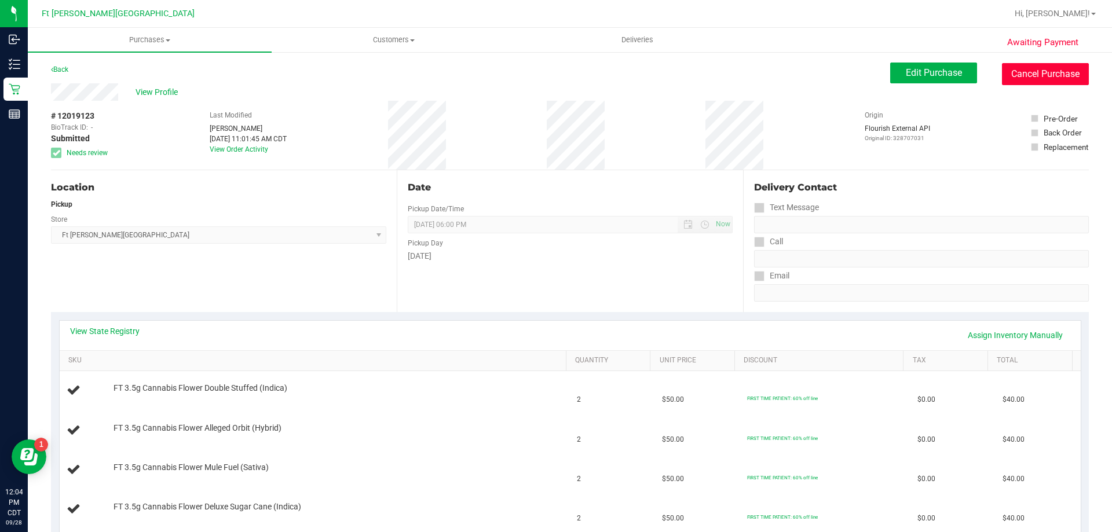
click at [1030, 75] on button "Cancel Purchase" at bounding box center [1045, 74] width 87 height 22
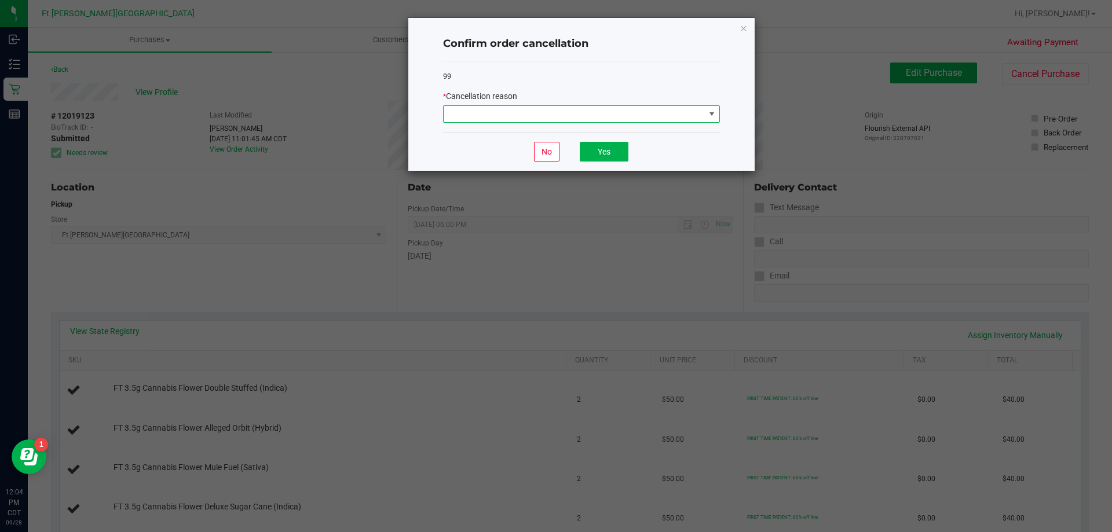
drag, startPoint x: 563, startPoint y: 112, endPoint x: 564, endPoint y: 122, distance: 9.9
click at [565, 116] on span at bounding box center [574, 114] width 261 height 16
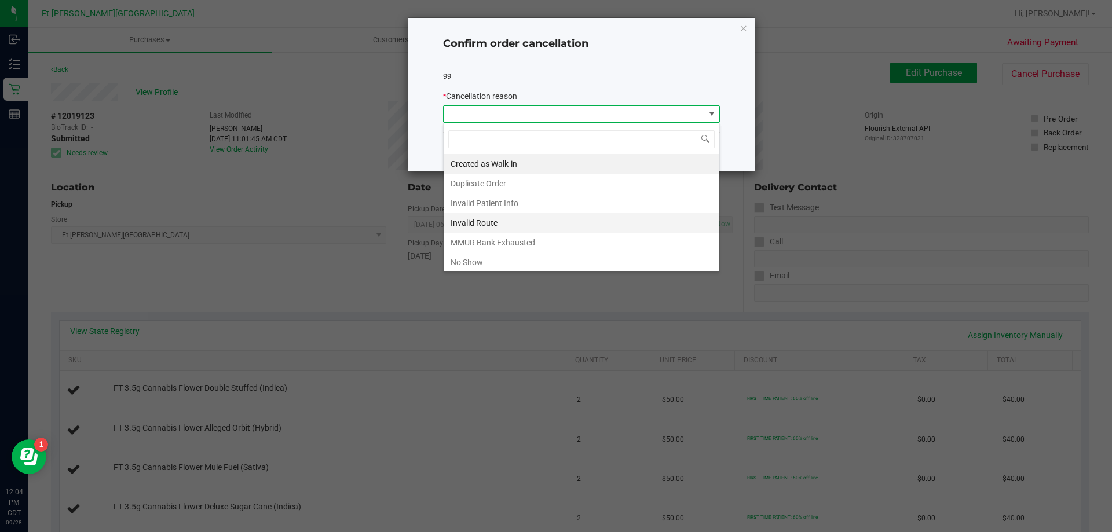
scroll to position [17, 277]
click at [488, 262] on li "No Show" at bounding box center [582, 263] width 276 height 20
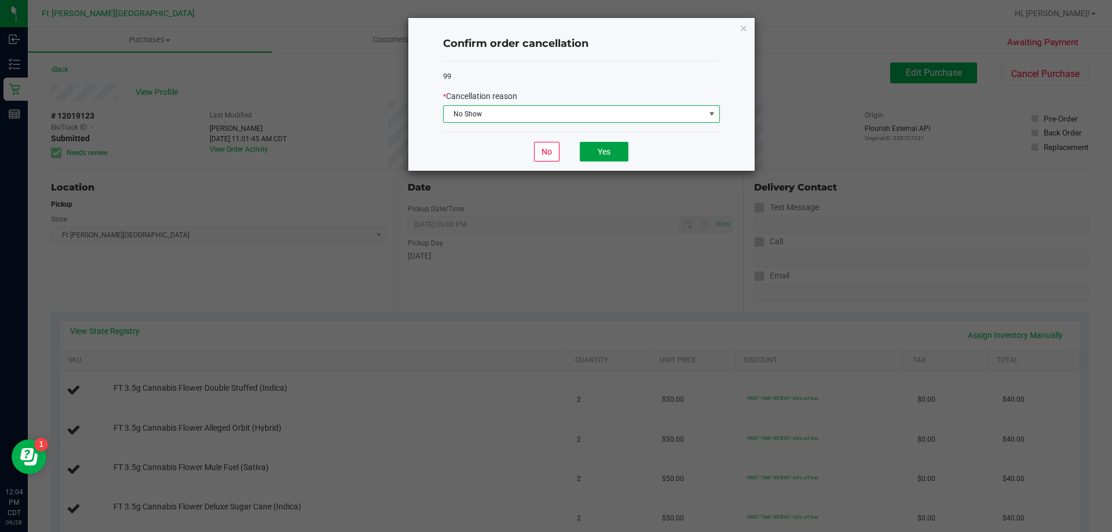
click at [615, 159] on button "Yes" at bounding box center [604, 152] width 49 height 20
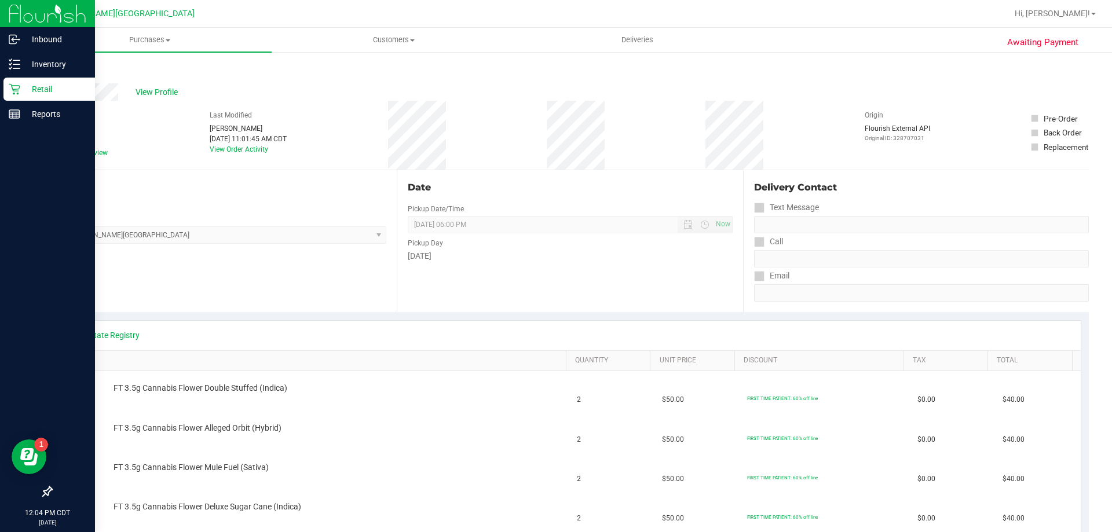
click at [38, 87] on p "Retail" at bounding box center [55, 89] width 70 height 14
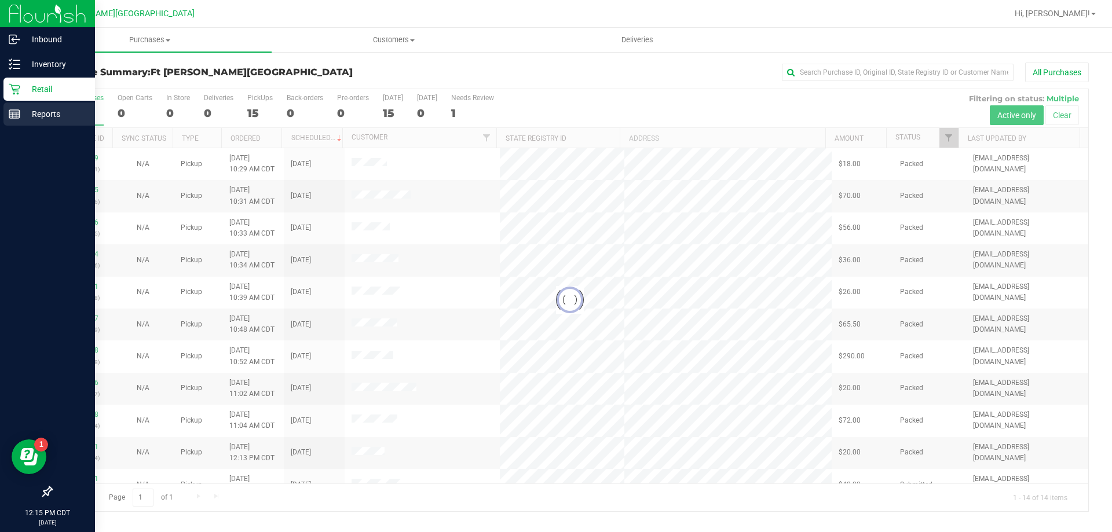
click at [25, 116] on p "Reports" at bounding box center [55, 114] width 70 height 14
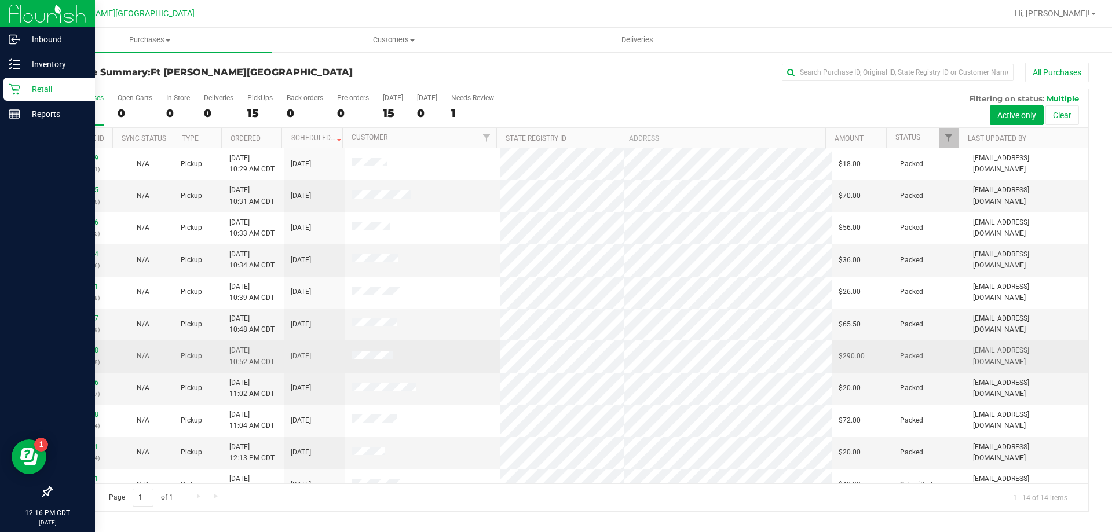
scroll to position [114, 0]
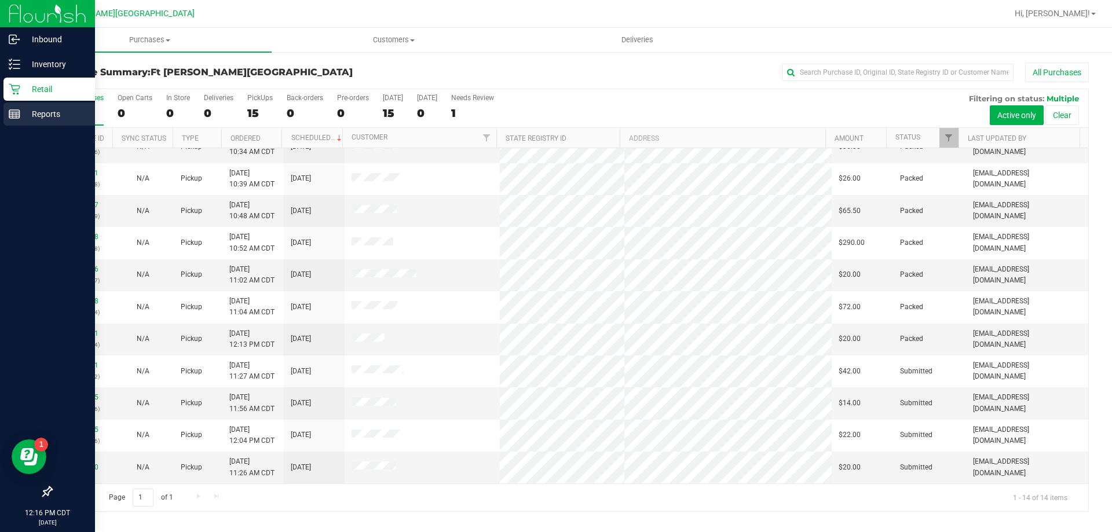
click at [56, 115] on p "Reports" at bounding box center [55, 114] width 70 height 14
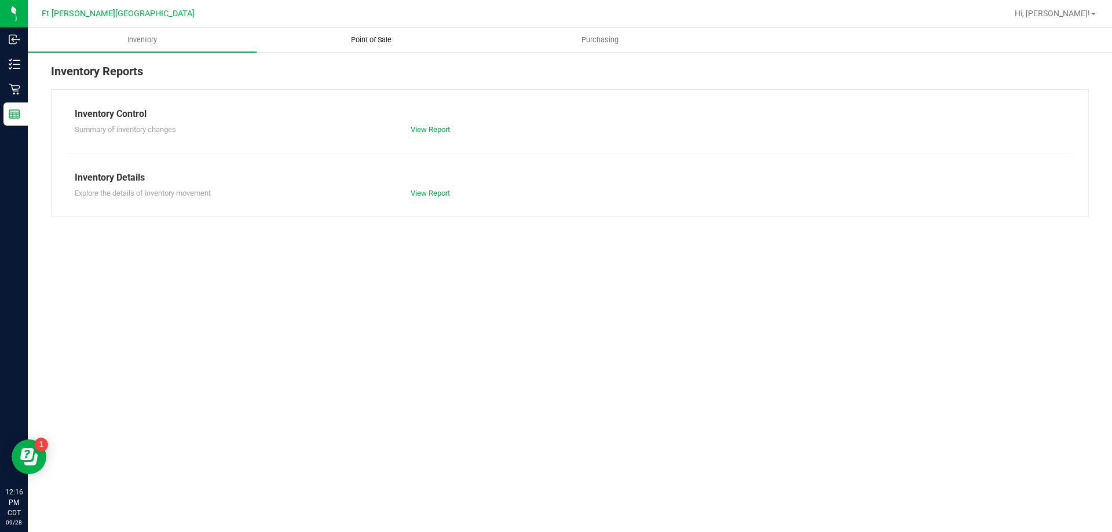
click at [375, 43] on span "Point of Sale" at bounding box center [371, 40] width 72 height 10
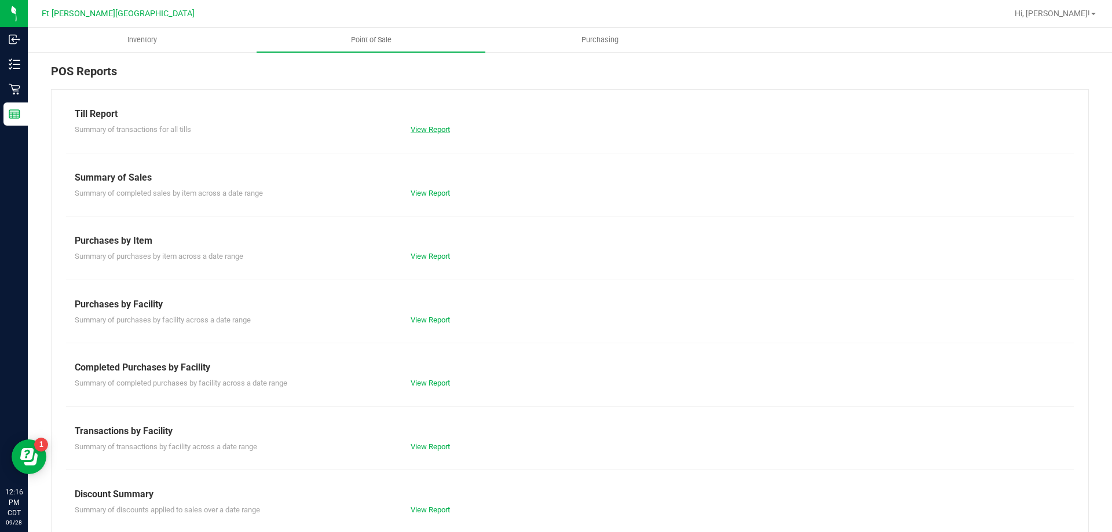
click at [431, 127] on link "View Report" at bounding box center [430, 129] width 39 height 9
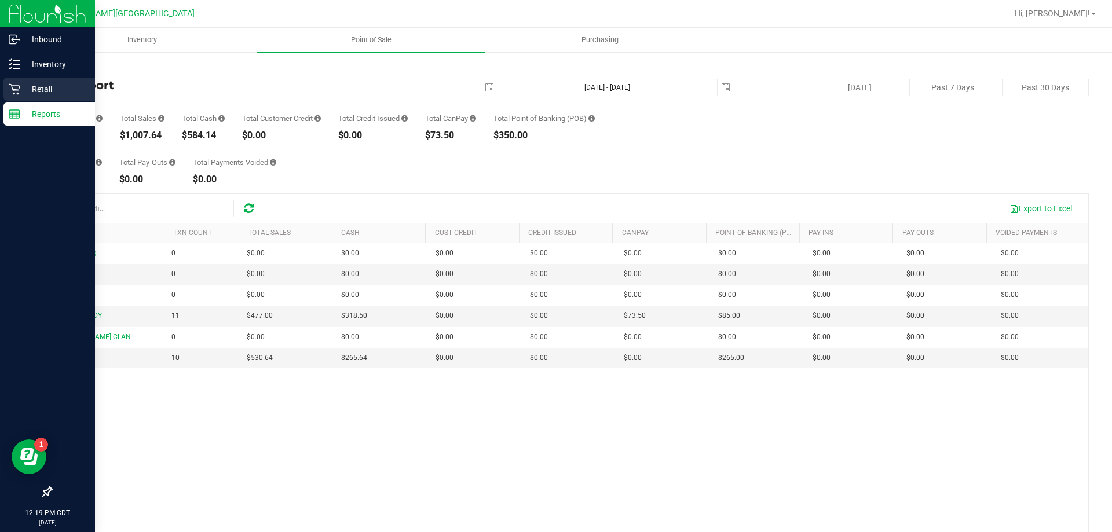
click at [26, 90] on p "Retail" at bounding box center [55, 89] width 70 height 14
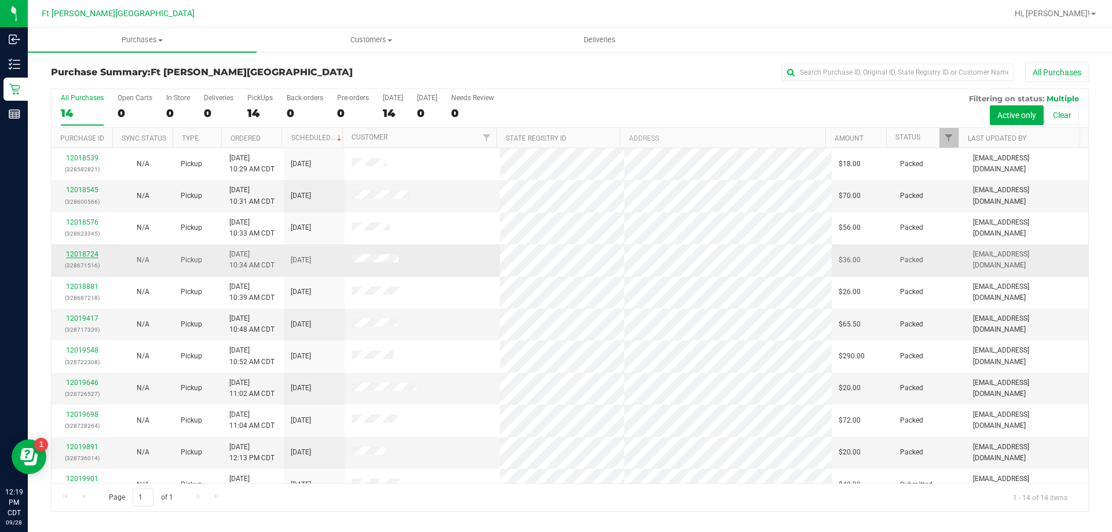
click at [74, 253] on link "12018724" at bounding box center [82, 254] width 32 height 8
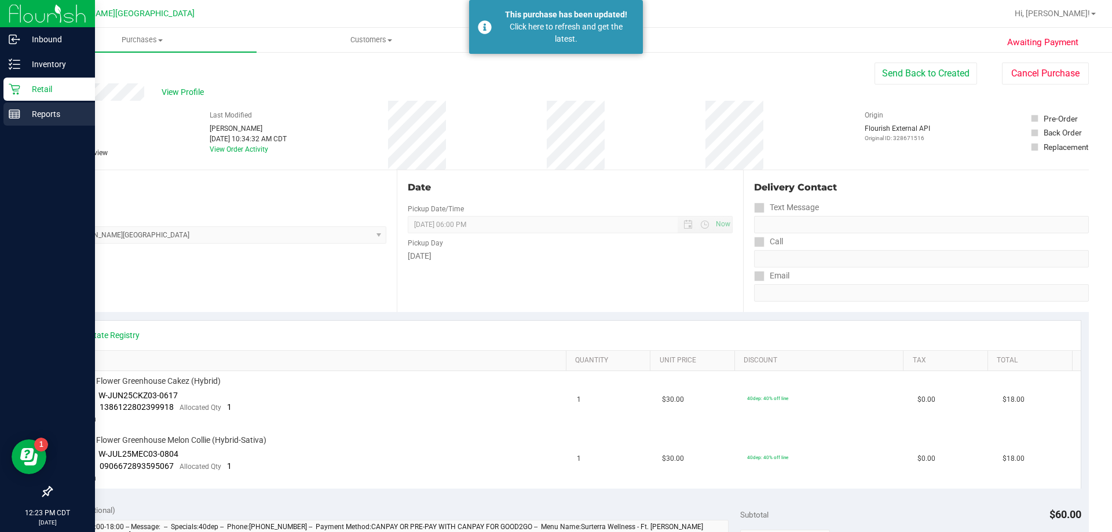
click at [53, 115] on p "Reports" at bounding box center [55, 114] width 70 height 14
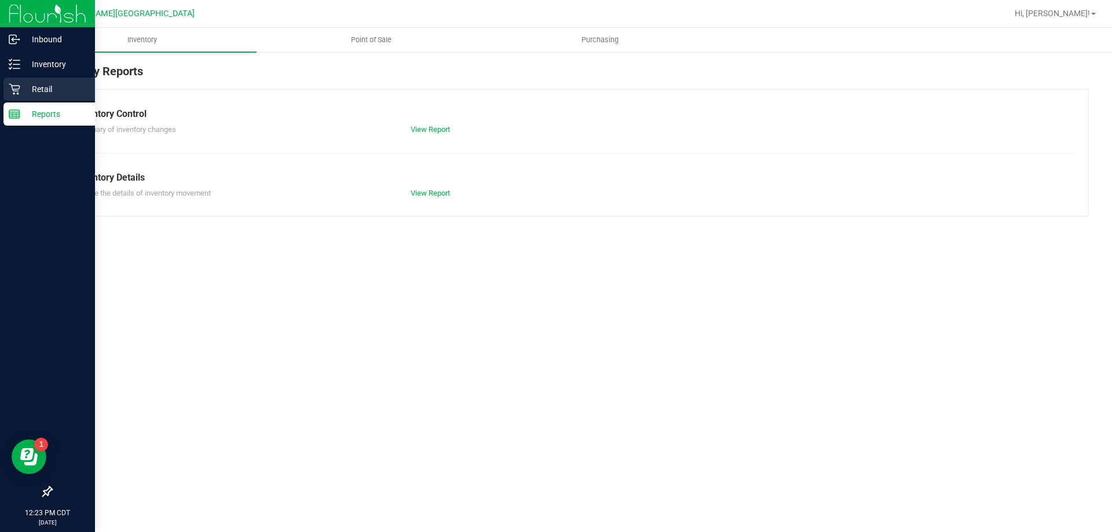
click at [43, 87] on p "Retail" at bounding box center [55, 89] width 70 height 14
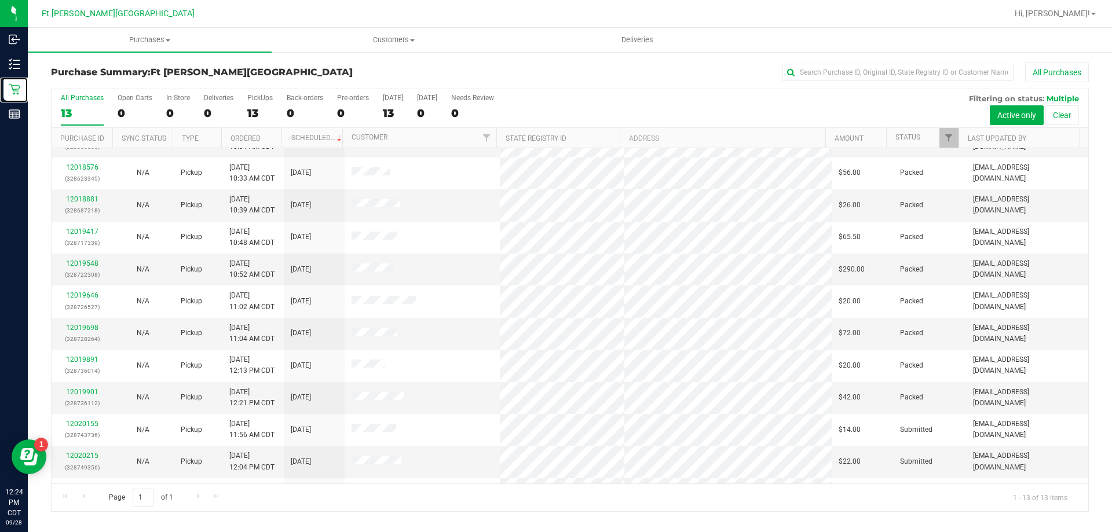
scroll to position [81, 0]
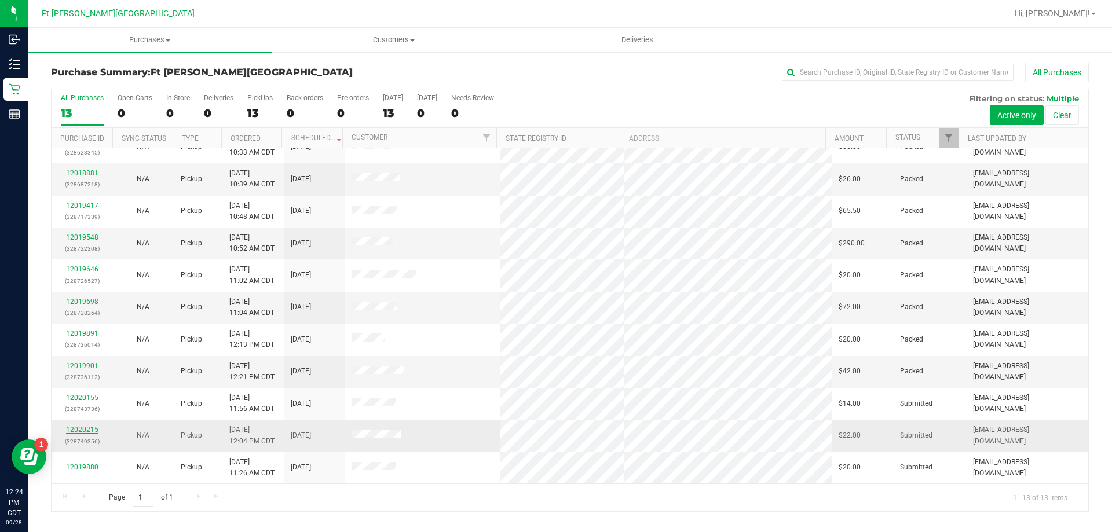
click at [81, 429] on link "12020215" at bounding box center [82, 430] width 32 height 8
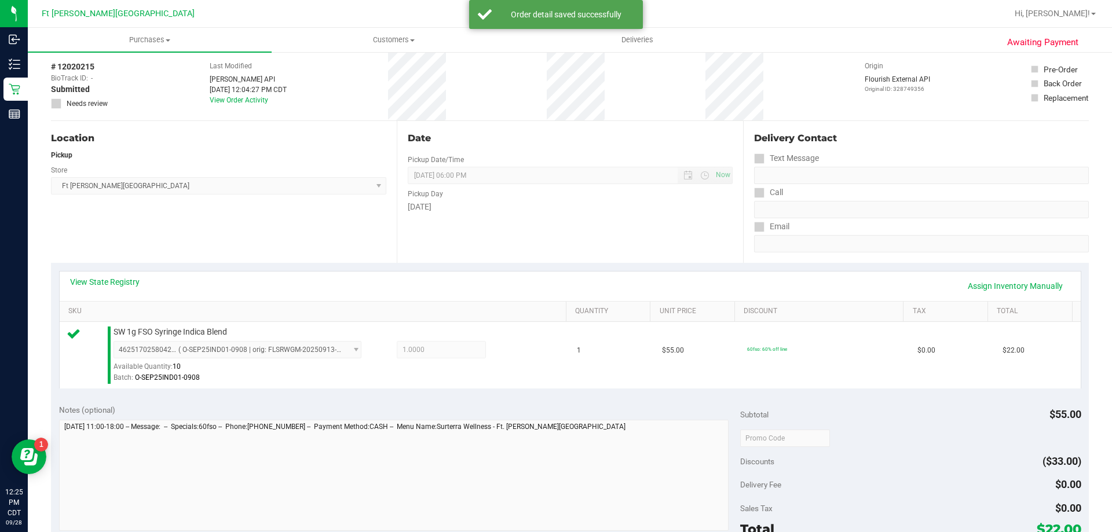
scroll to position [116, 0]
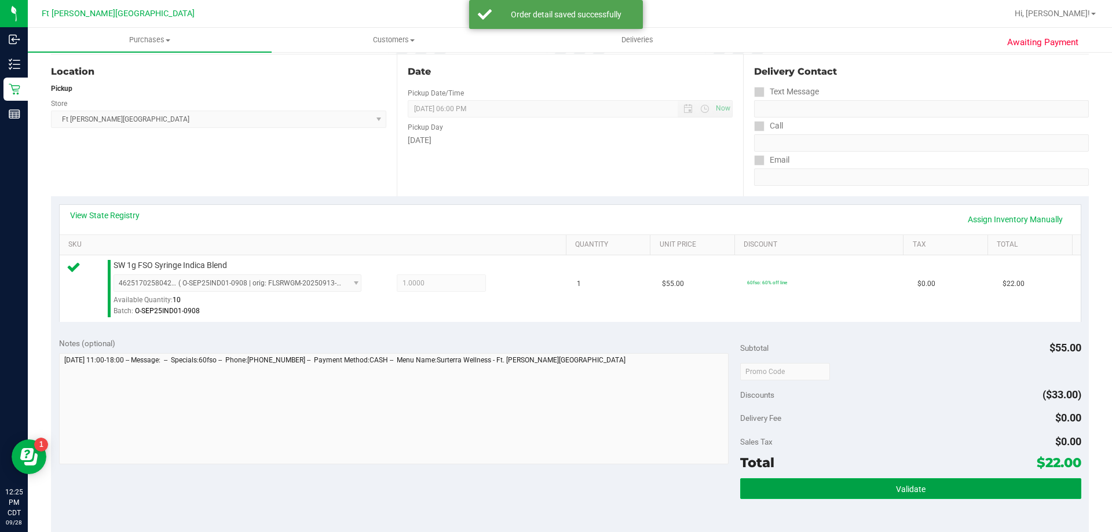
click at [851, 487] on button "Validate" at bounding box center [910, 489] width 341 height 21
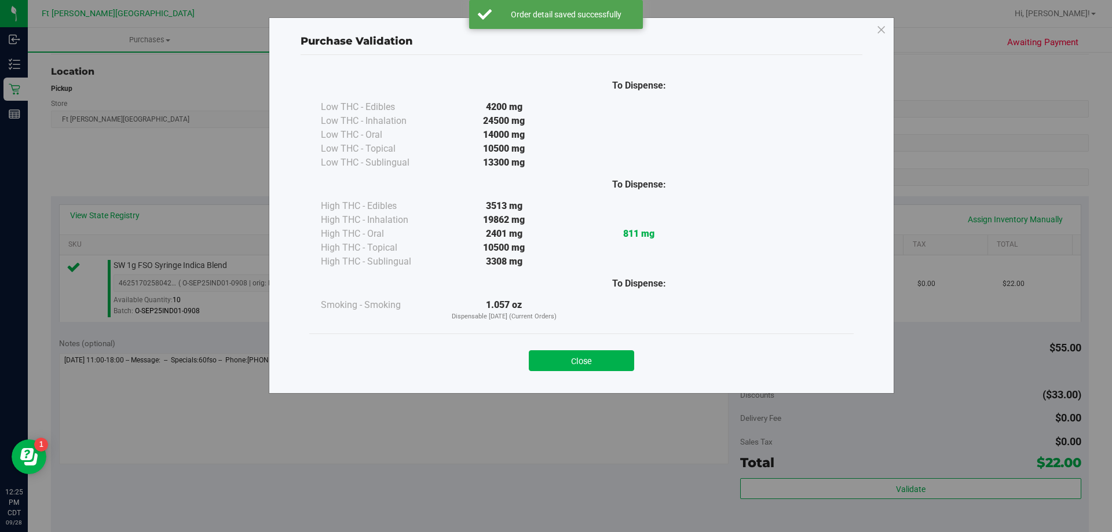
drag, startPoint x: 577, startPoint y: 368, endPoint x: 575, endPoint y: 362, distance: 6.5
click at [575, 368] on button "Close" at bounding box center [581, 361] width 105 height 21
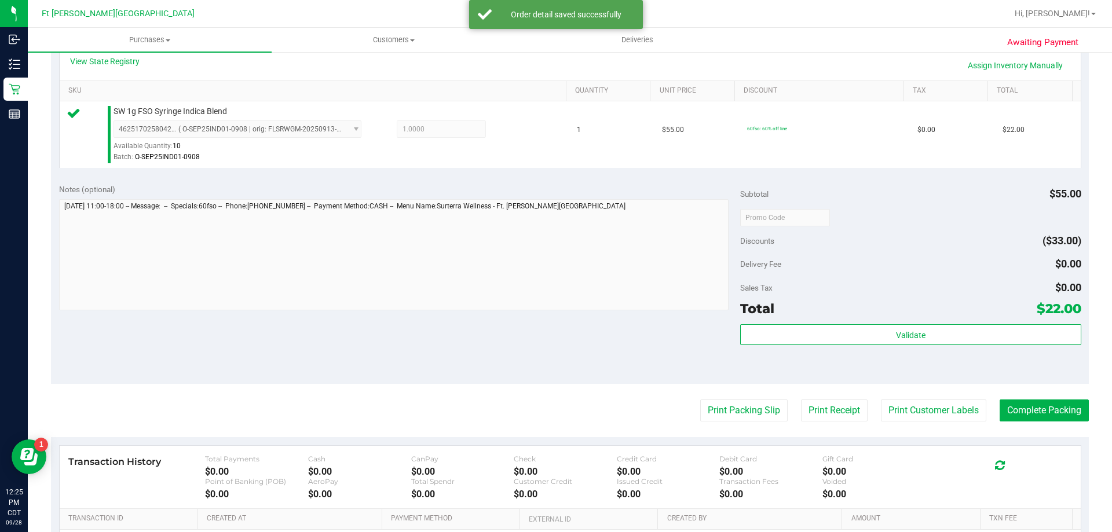
scroll to position [406, 0]
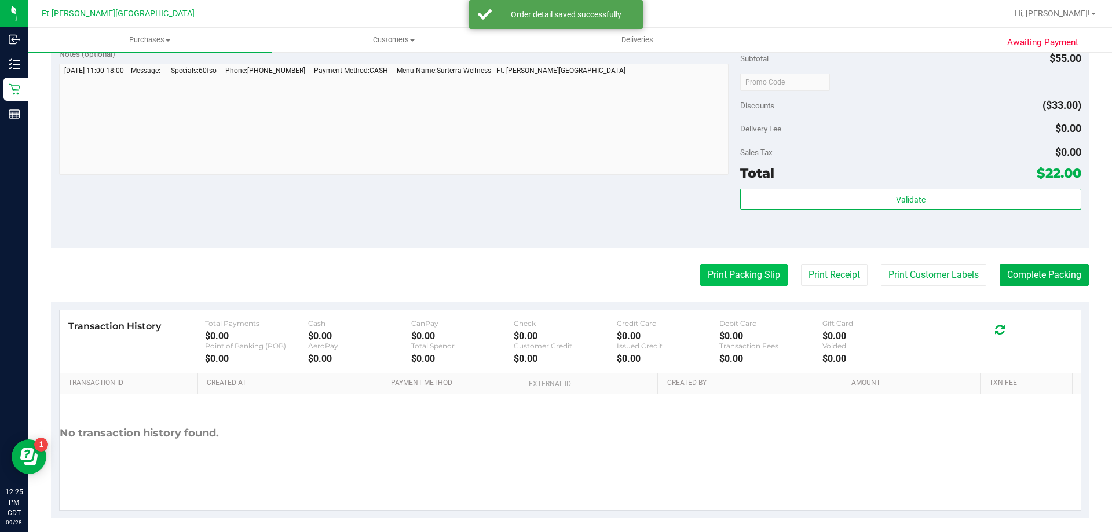
click at [727, 276] on button "Print Packing Slip" at bounding box center [744, 275] width 87 height 22
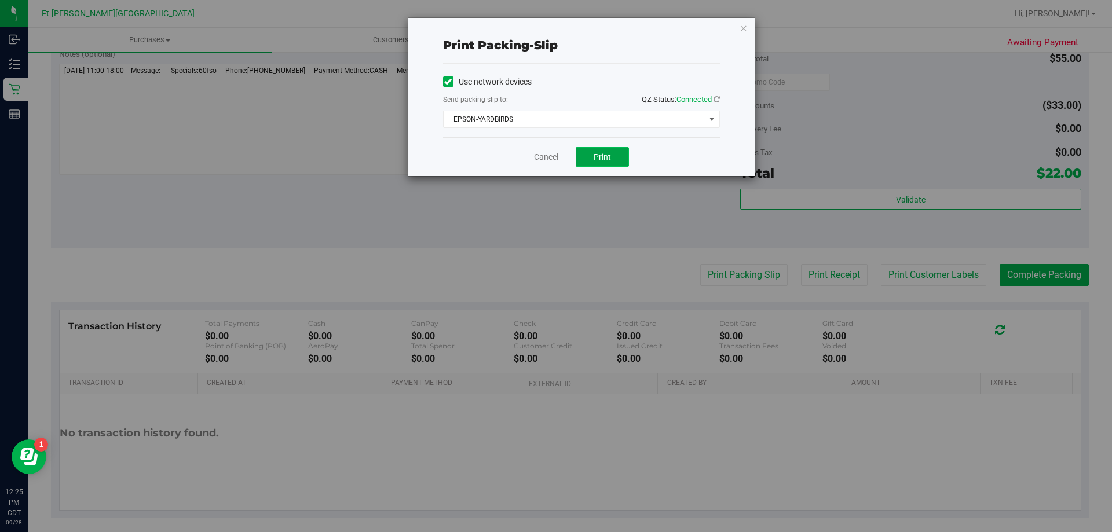
click at [608, 157] on span "Print" at bounding box center [602, 156] width 17 height 9
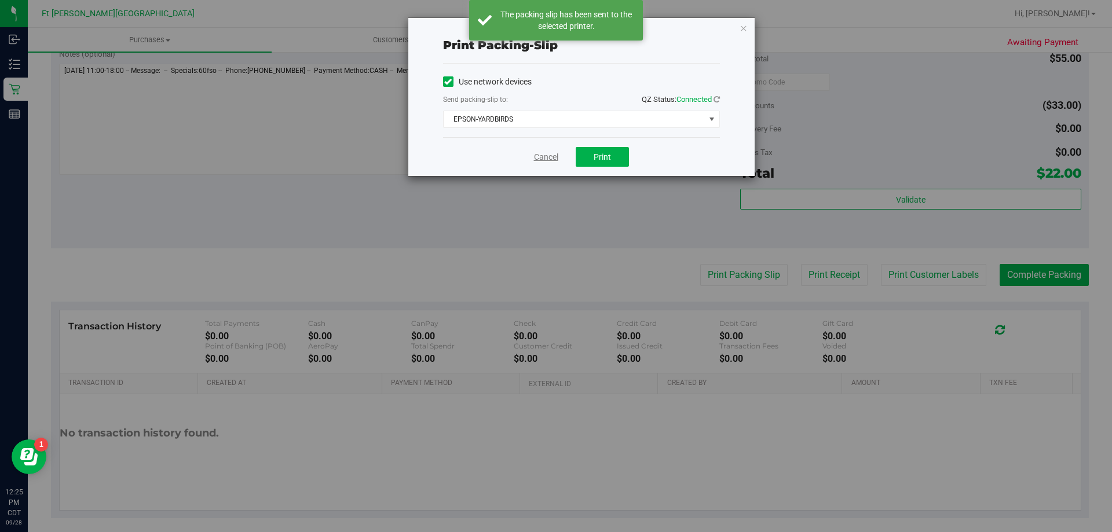
click at [547, 155] on link "Cancel" at bounding box center [546, 157] width 24 height 12
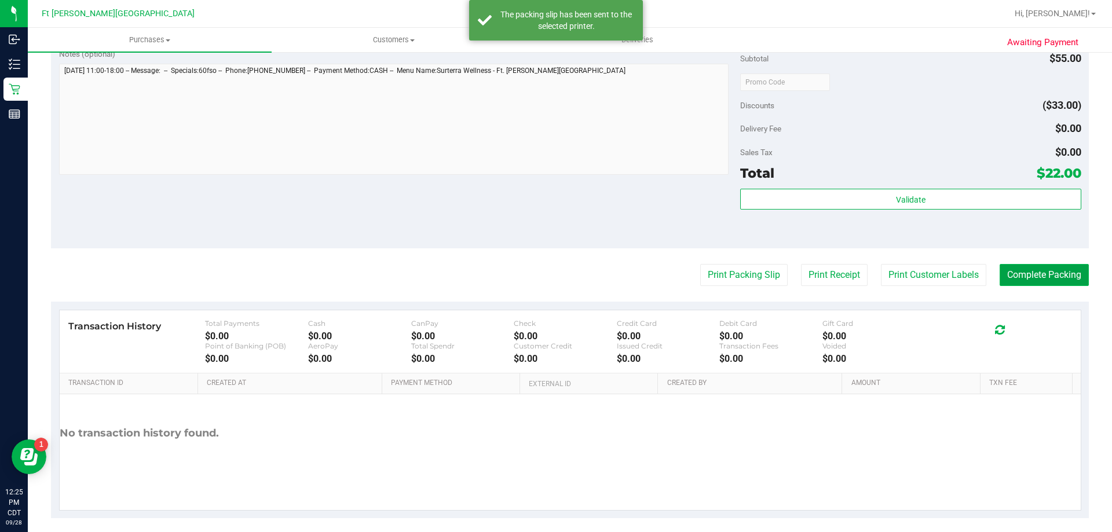
click at [1046, 279] on button "Complete Packing" at bounding box center [1044, 275] width 89 height 22
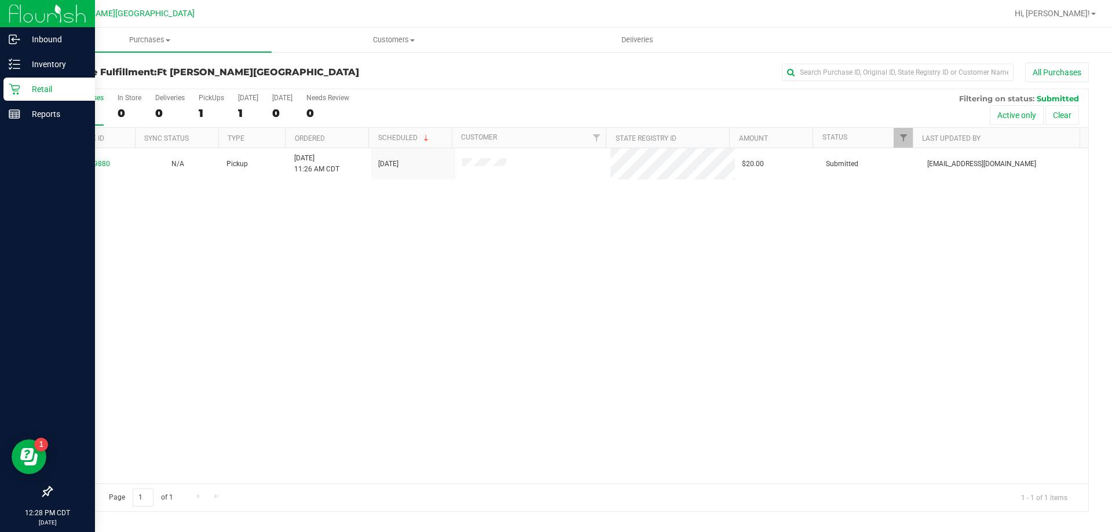
click at [23, 92] on p "Retail" at bounding box center [55, 89] width 70 height 14
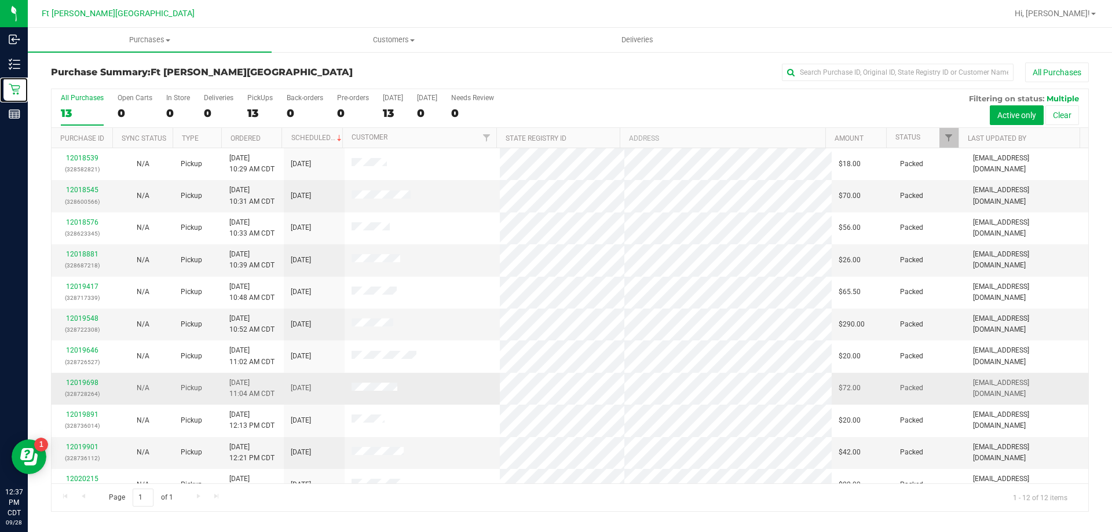
scroll to position [49, 0]
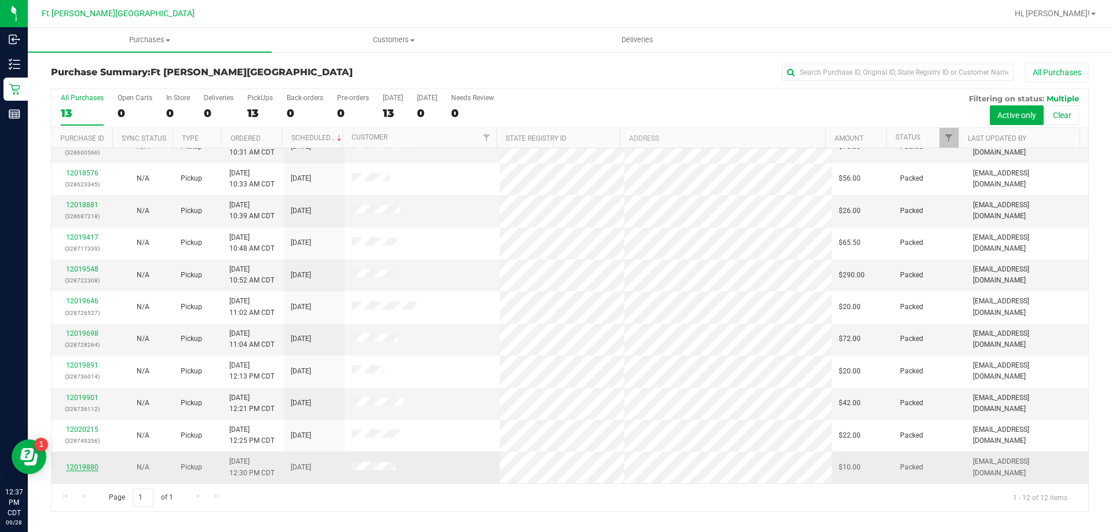
click at [82, 469] on link "12019880" at bounding box center [82, 468] width 32 height 8
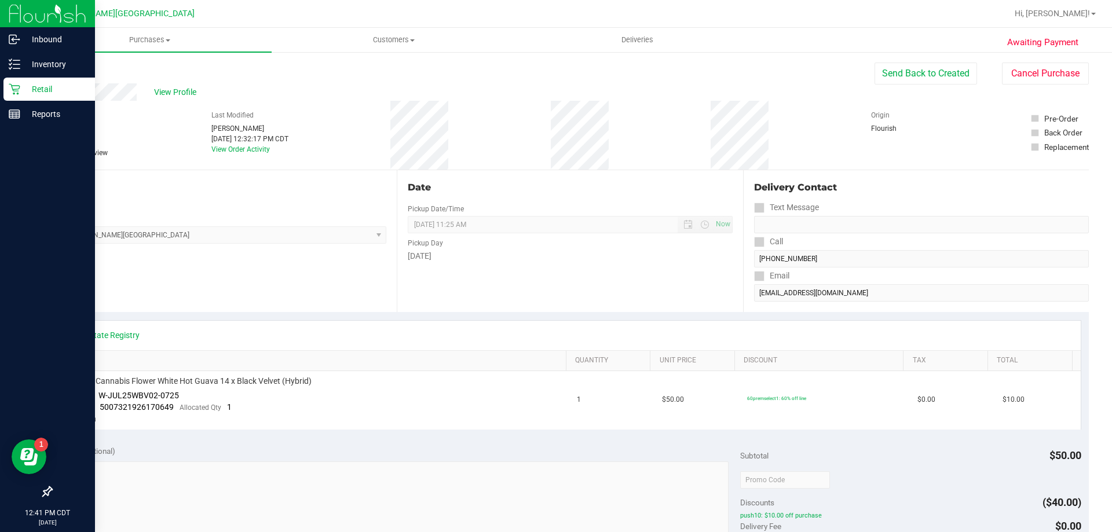
click at [24, 93] on p "Retail" at bounding box center [55, 89] width 70 height 14
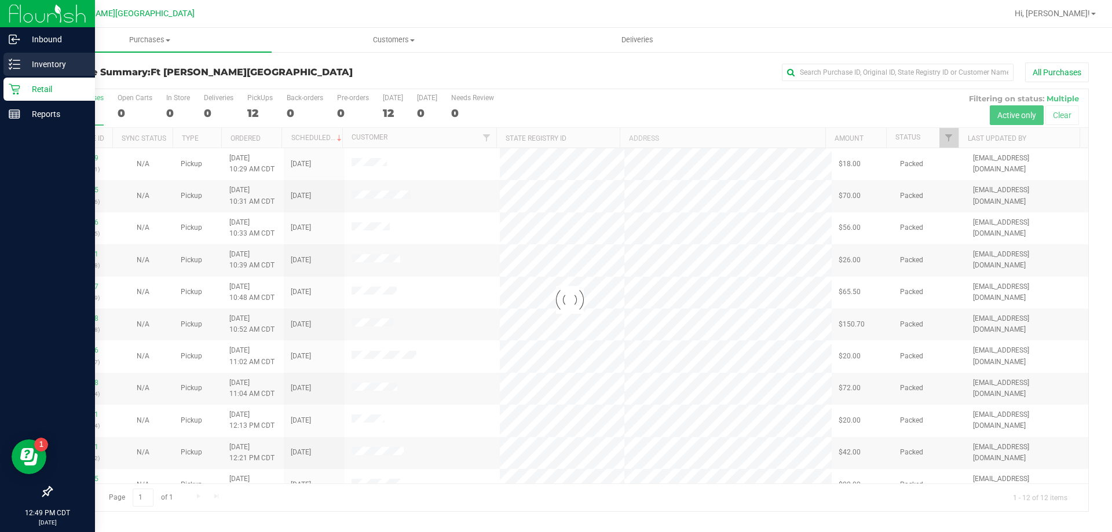
click at [23, 69] on p "Inventory" at bounding box center [55, 64] width 70 height 14
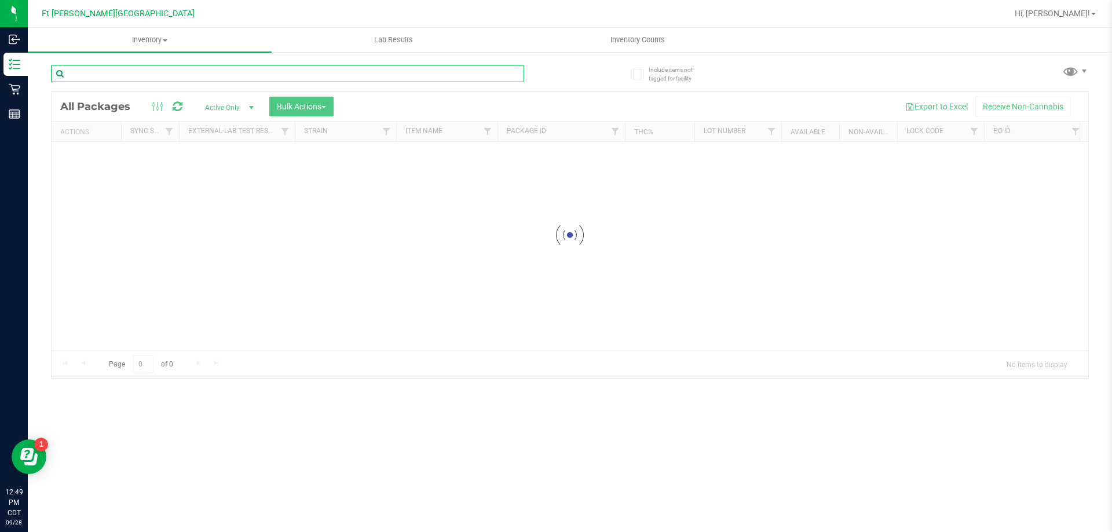
click at [125, 74] on div "Inventory All packages All inventory Waste log Create inventory Lab Results Inv…" at bounding box center [570, 280] width 1085 height 505
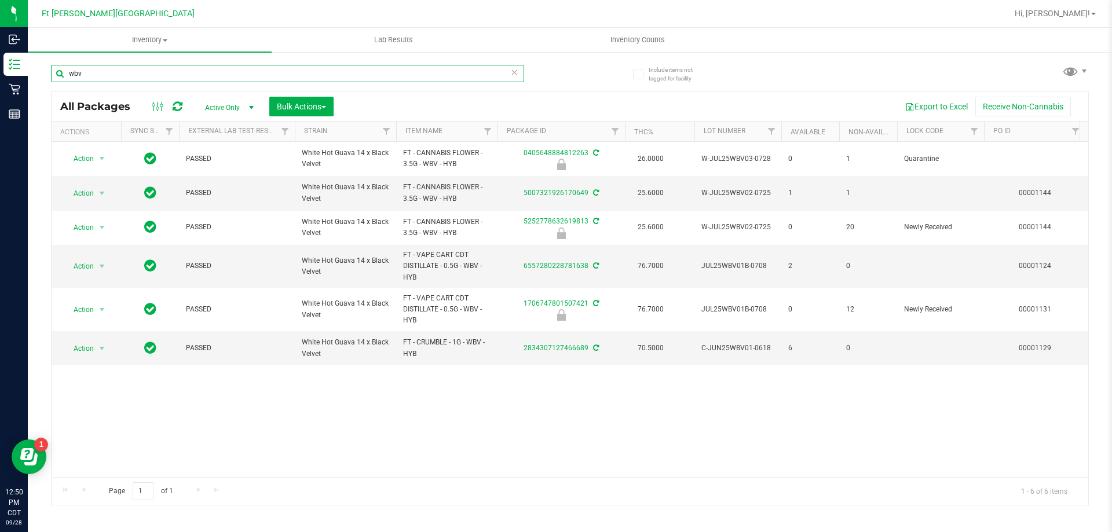
type input "wbv"
click at [565, 193] on link "5007321926170649" at bounding box center [556, 193] width 65 height 8
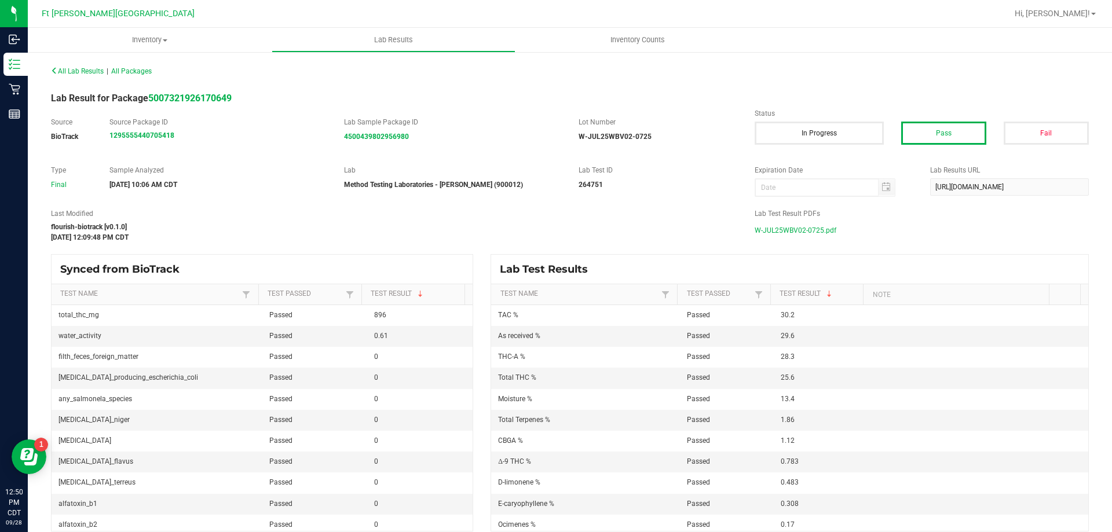
click at [774, 228] on span "W-JUL25WBV02-0725.pdf" at bounding box center [796, 230] width 82 height 17
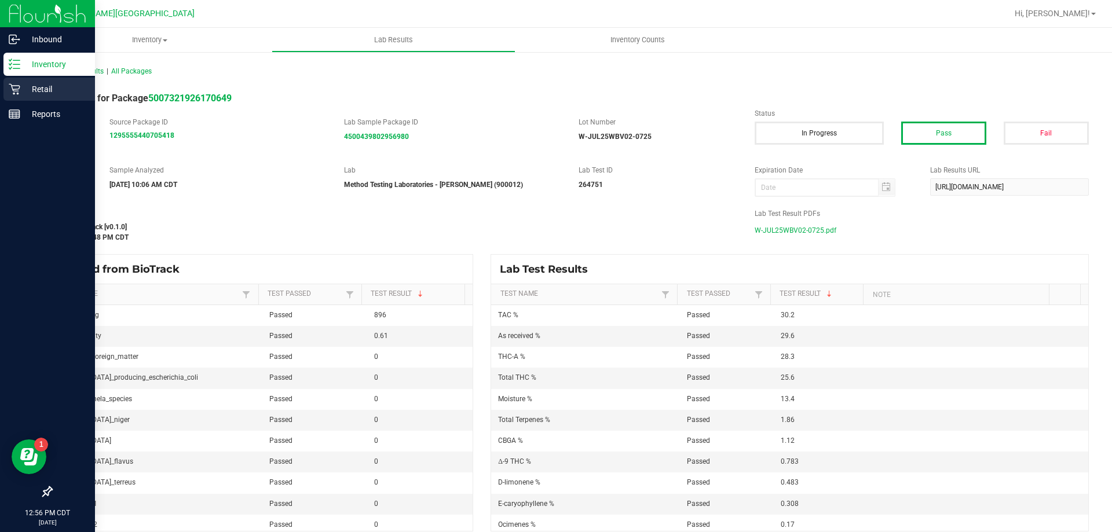
click at [39, 84] on p "Retail" at bounding box center [55, 89] width 70 height 14
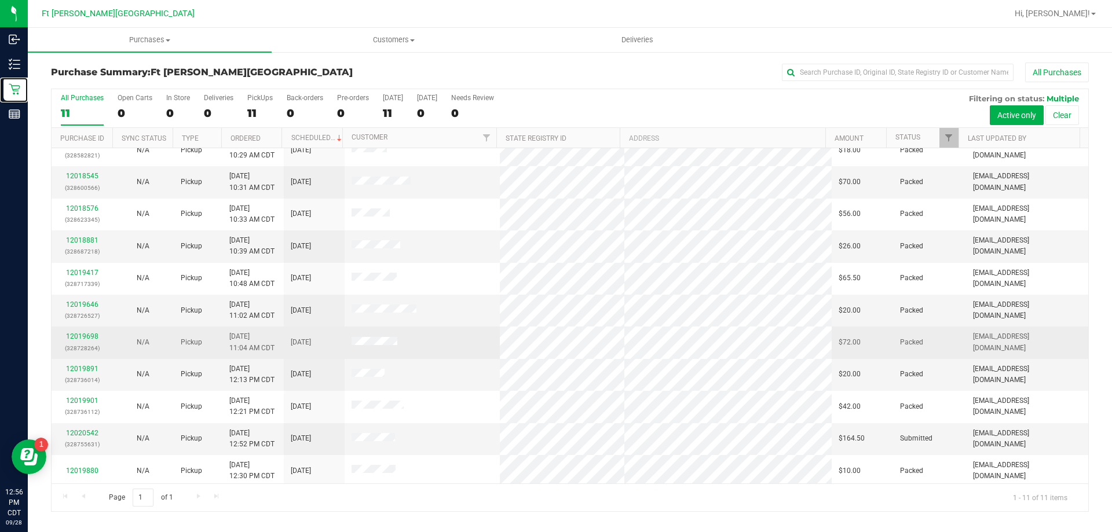
scroll to position [17, 0]
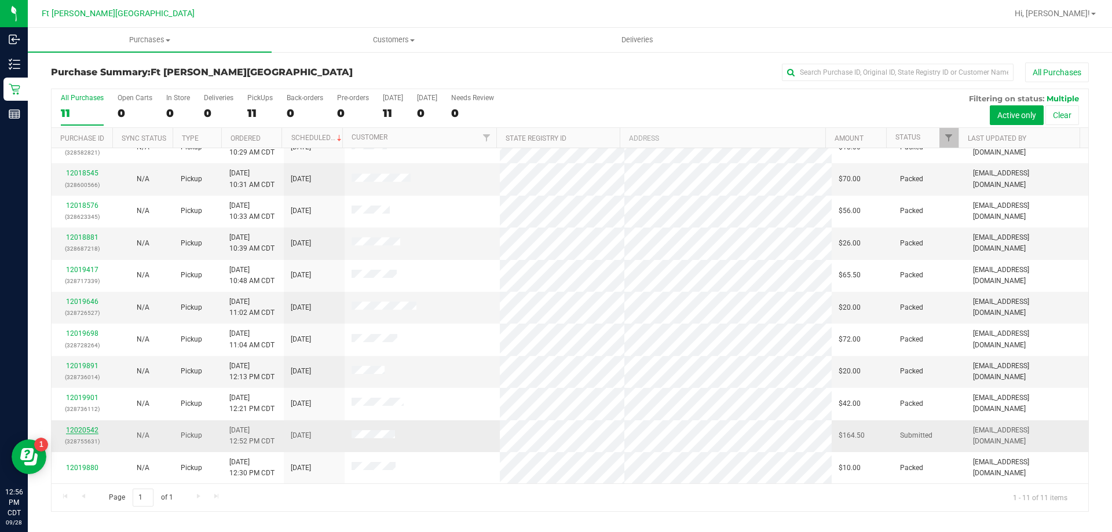
click at [83, 430] on link "12020542" at bounding box center [82, 430] width 32 height 8
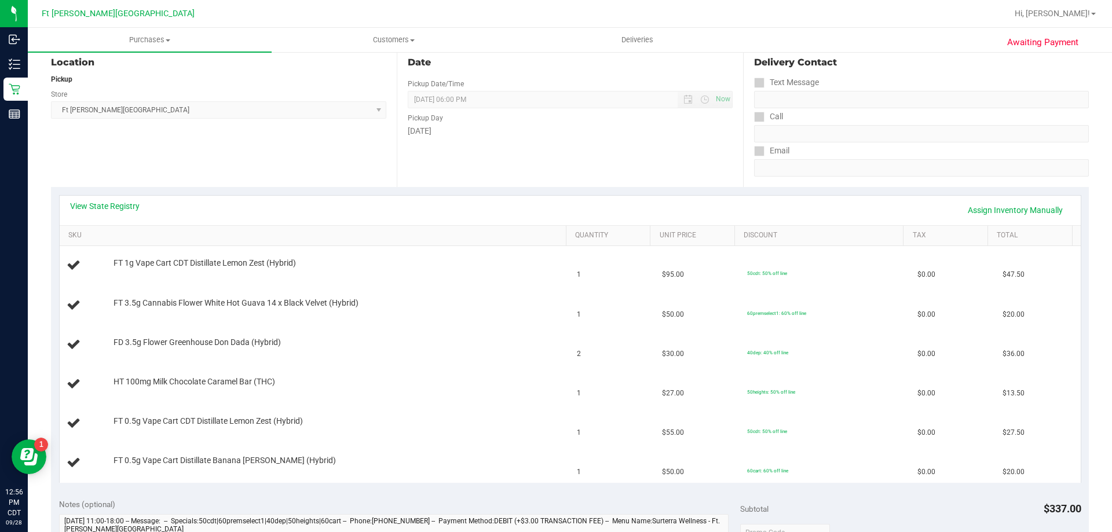
scroll to position [58, 0]
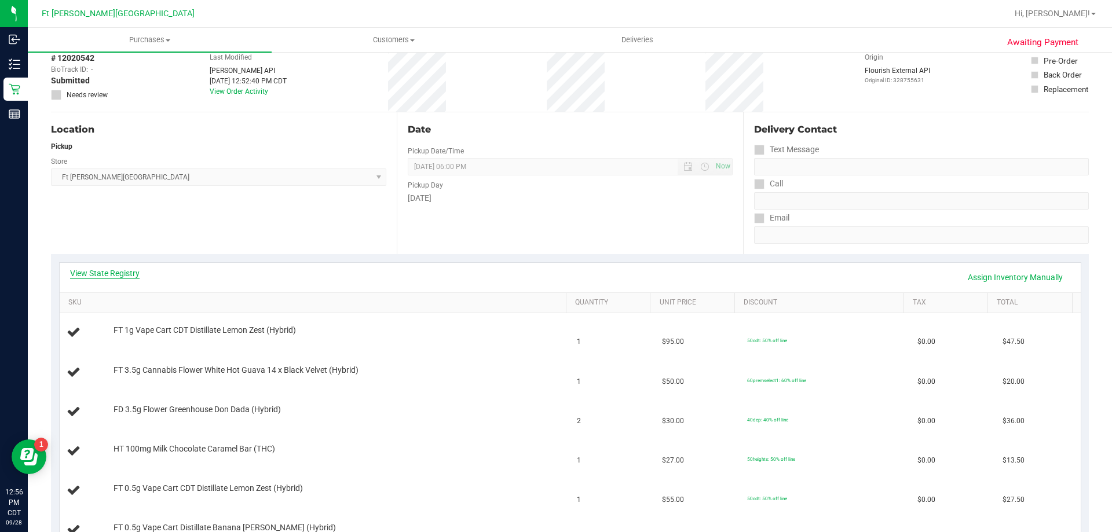
click at [127, 271] on link "View State Registry" at bounding box center [105, 274] width 70 height 12
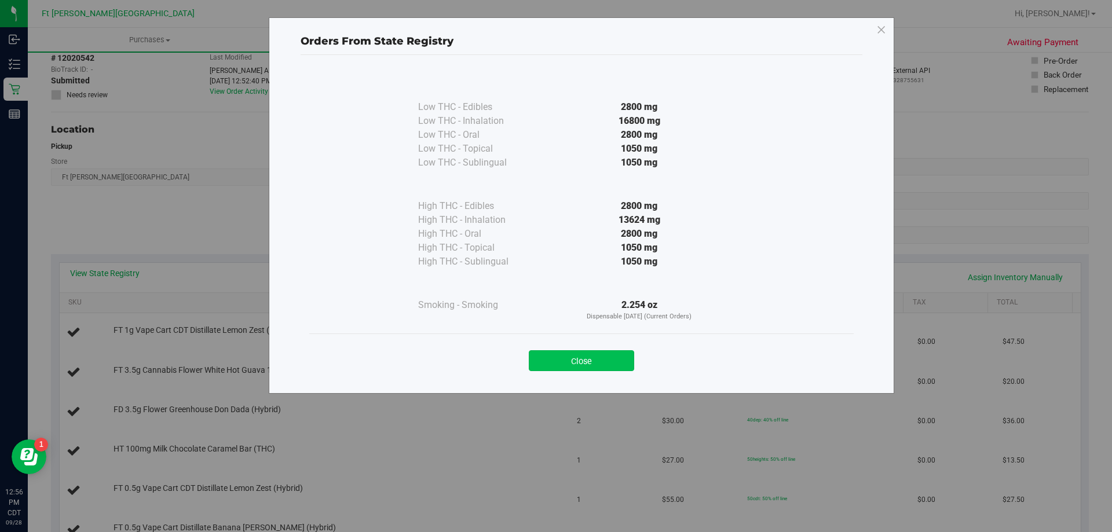
click at [589, 364] on button "Close" at bounding box center [581, 361] width 105 height 21
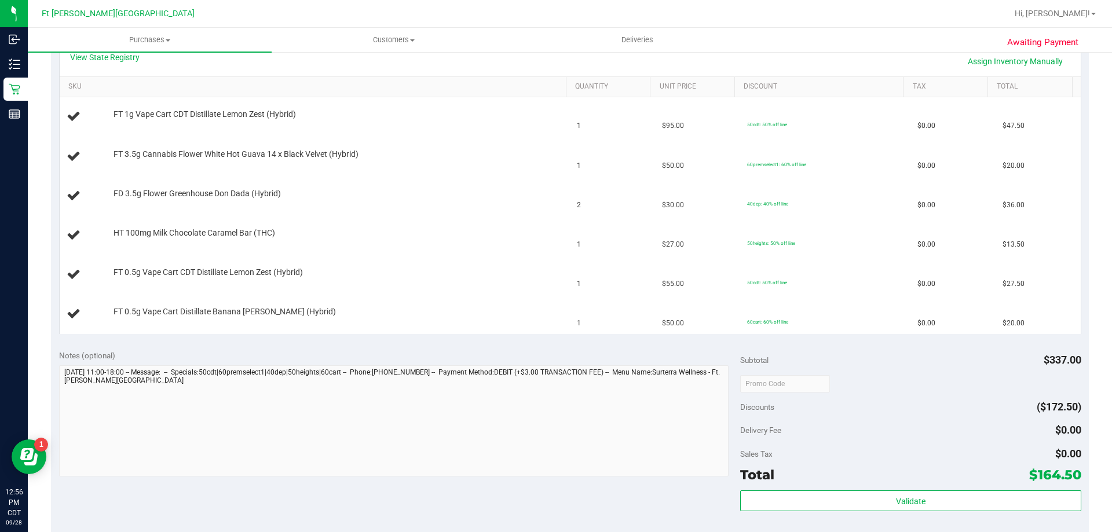
scroll to position [406, 0]
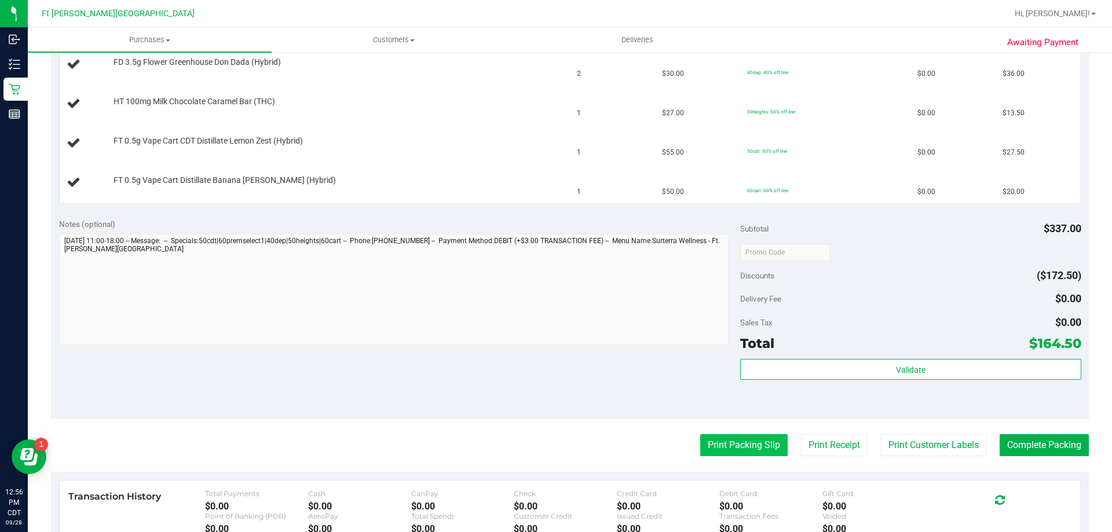
click at [705, 453] on button "Print Packing Slip" at bounding box center [744, 446] width 87 height 22
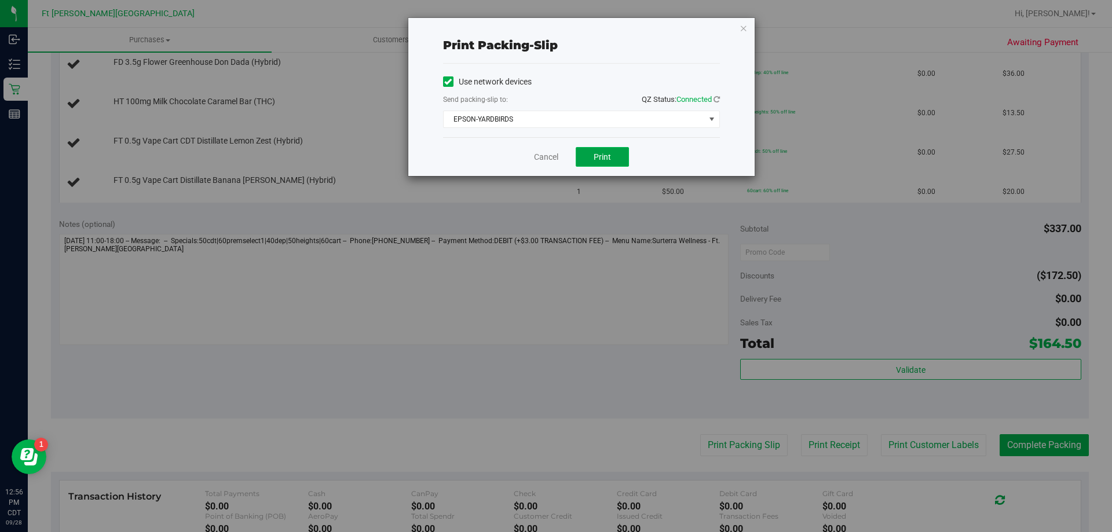
click at [628, 158] on button "Print" at bounding box center [602, 157] width 53 height 20
drag, startPoint x: 548, startPoint y: 156, endPoint x: 203, endPoint y: 84, distance: 352.3
click at [546, 156] on link "Cancel" at bounding box center [546, 157] width 24 height 12
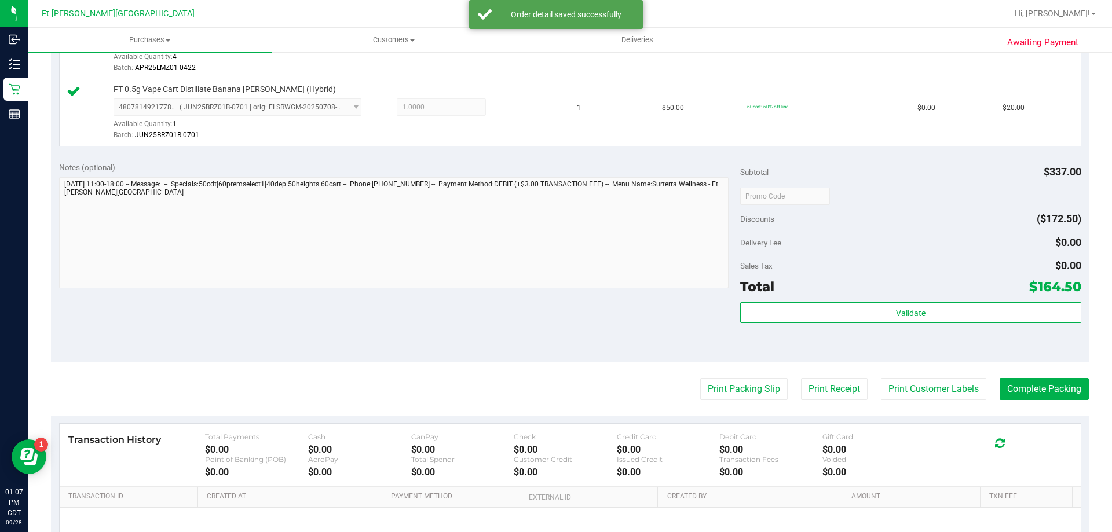
scroll to position [695, 0]
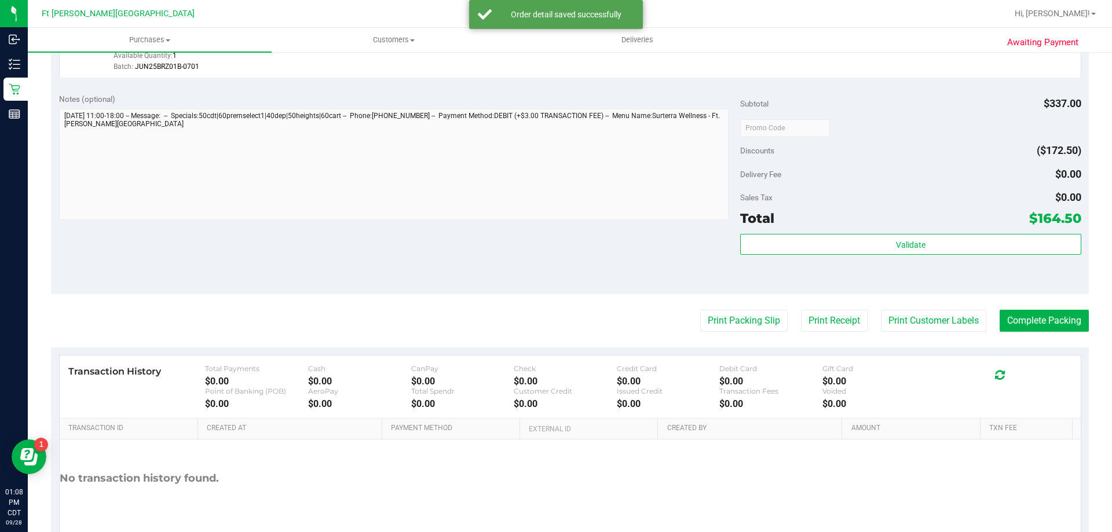
click at [863, 230] on div "Subtotal $337.00 Discounts ($172.50) Delivery Fee $0.00 Sales Tax $0.00 Total $…" at bounding box center [910, 189] width 341 height 193
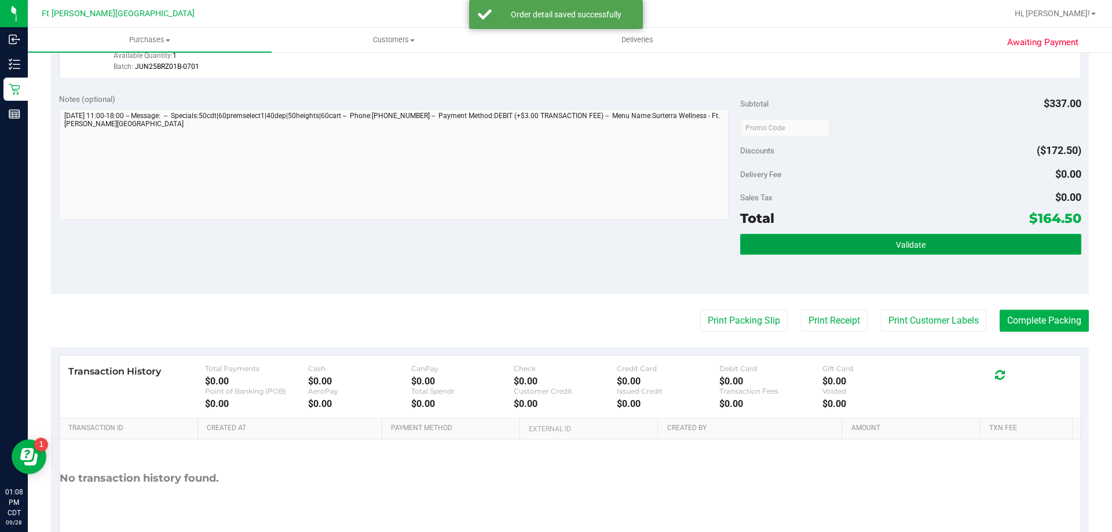
click at [866, 244] on button "Validate" at bounding box center [910, 244] width 341 height 21
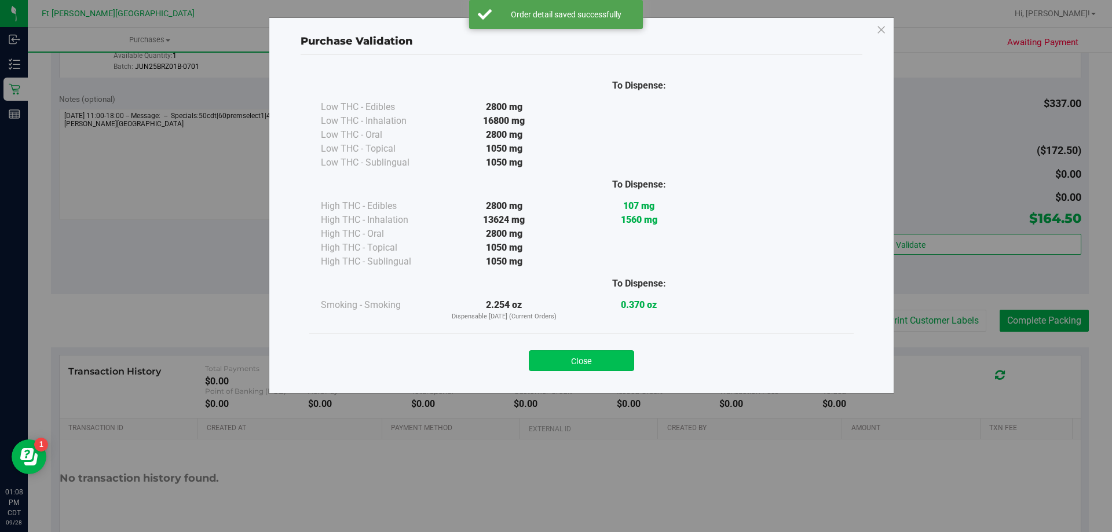
click at [583, 363] on button "Close" at bounding box center [581, 361] width 105 height 21
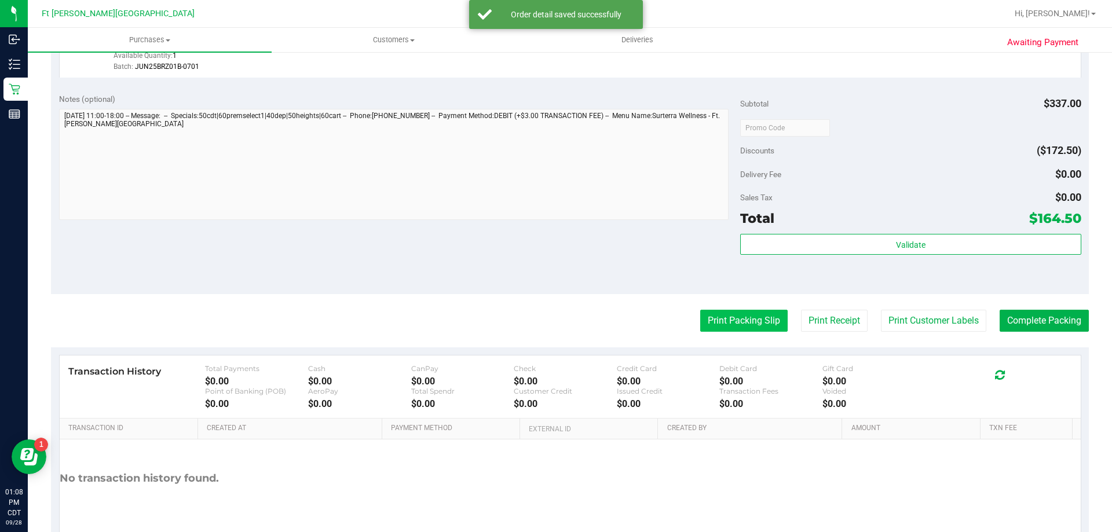
click at [712, 318] on button "Print Packing Slip" at bounding box center [744, 321] width 87 height 22
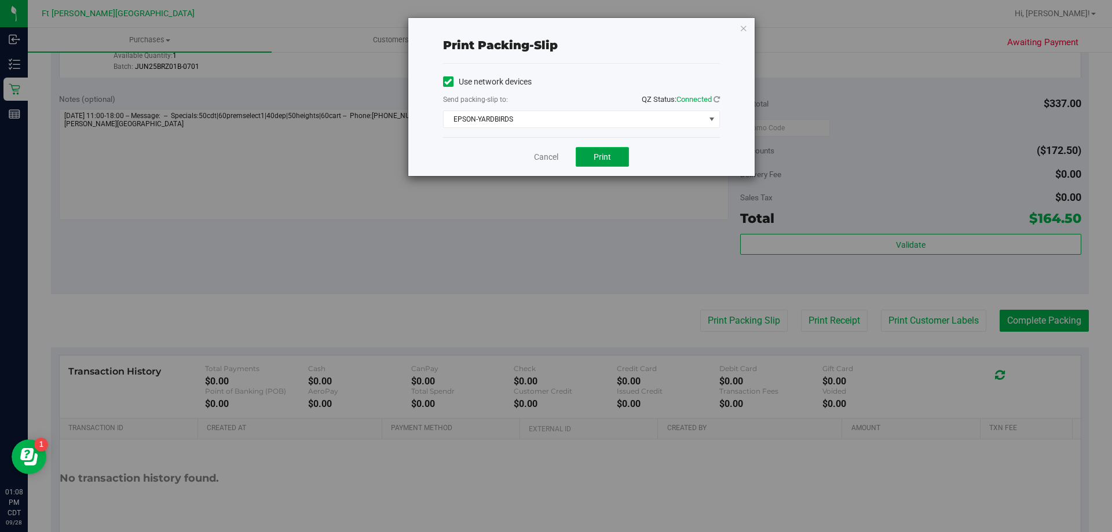
click at [608, 159] on span "Print" at bounding box center [602, 156] width 17 height 9
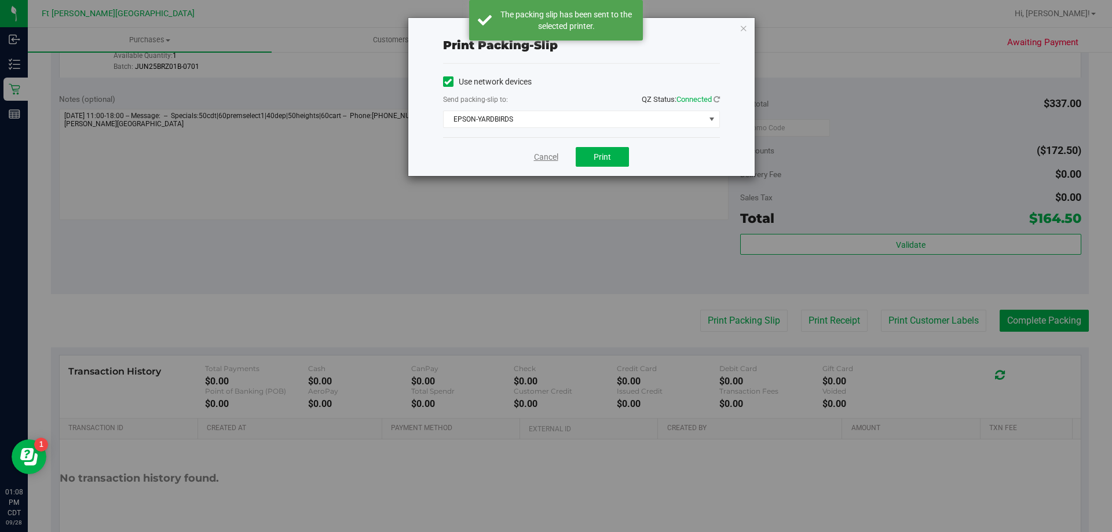
click at [542, 154] on link "Cancel" at bounding box center [546, 157] width 24 height 12
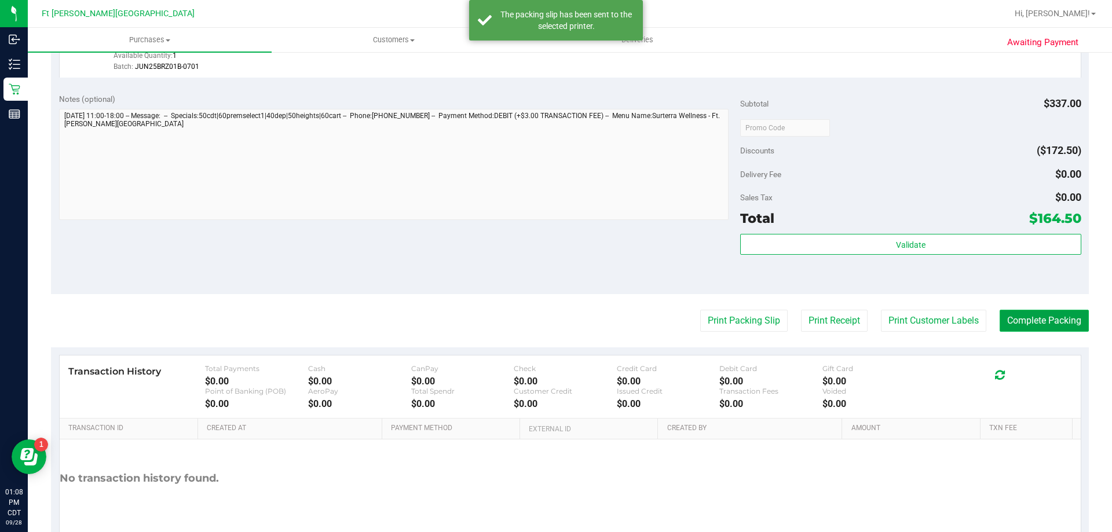
click at [1056, 318] on button "Complete Packing" at bounding box center [1044, 321] width 89 height 22
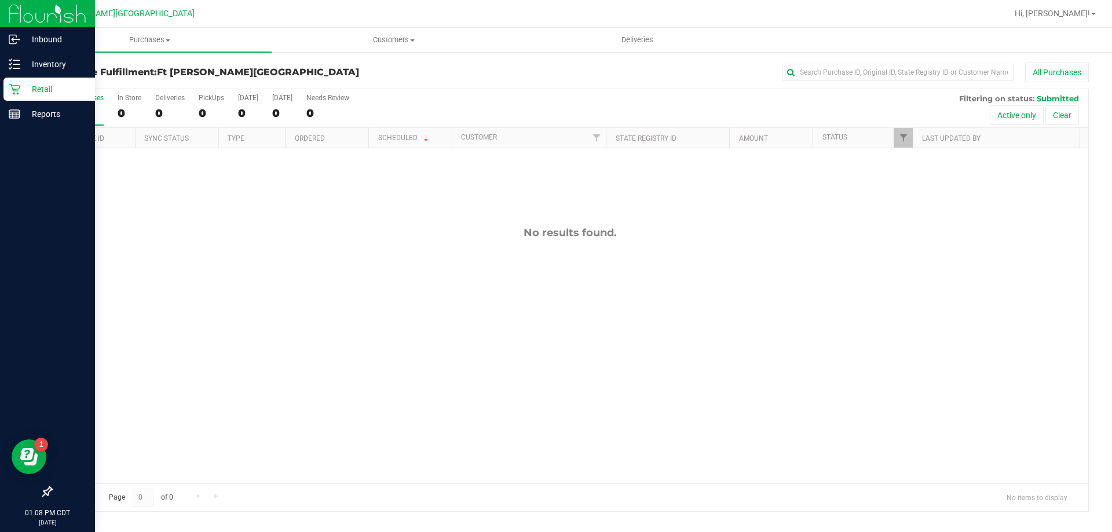
click at [28, 86] on p "Retail" at bounding box center [55, 89] width 70 height 14
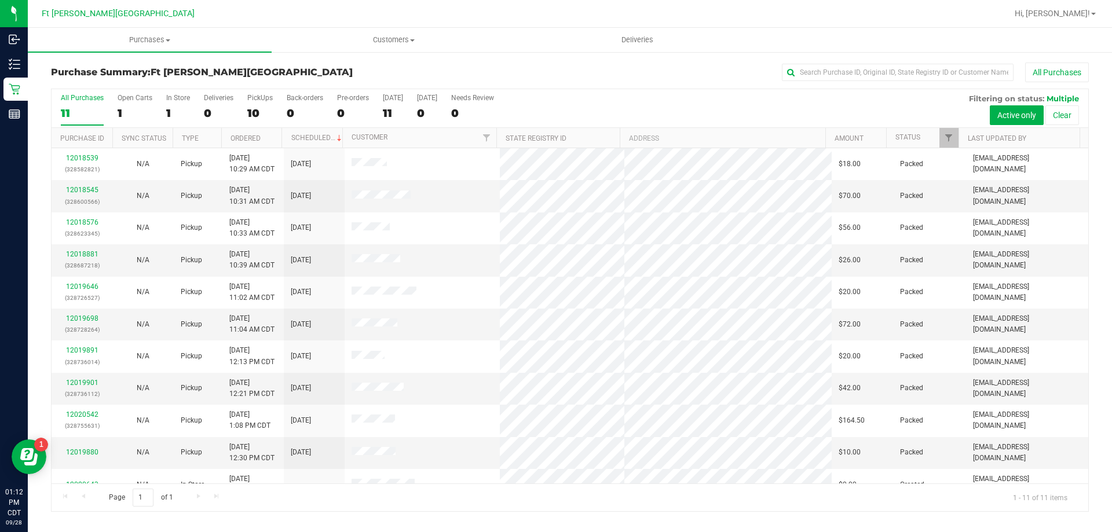
click at [54, 22] on div "Ft [PERSON_NAME][GEOGRAPHIC_DATA]" at bounding box center [118, 14] width 169 height 18
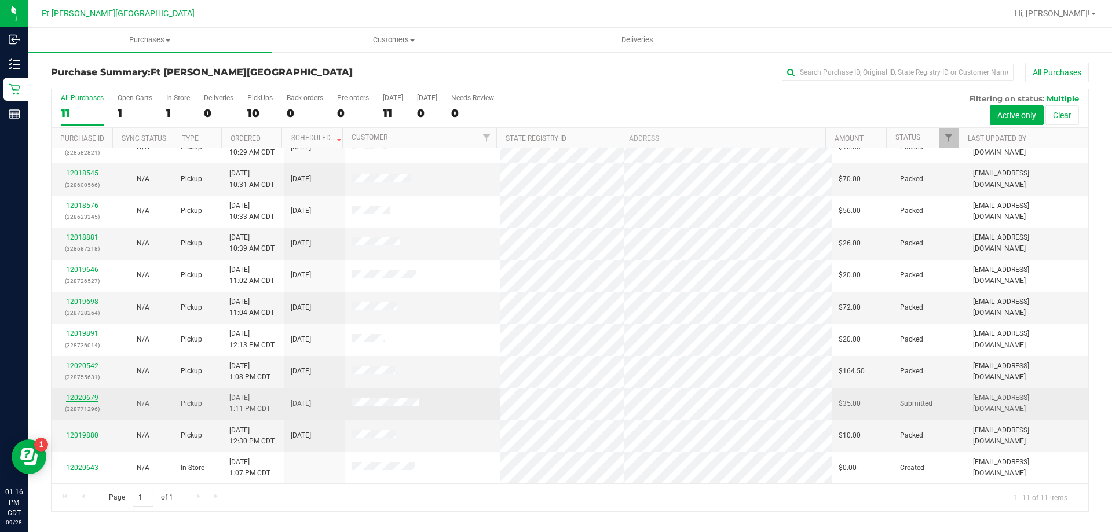
click at [87, 395] on link "12020679" at bounding box center [82, 398] width 32 height 8
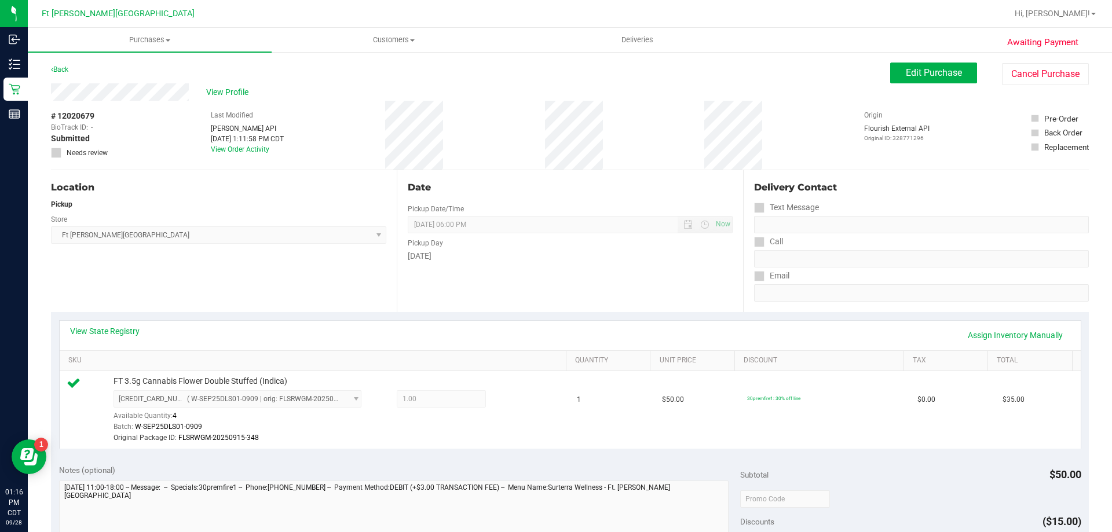
scroll to position [290, 0]
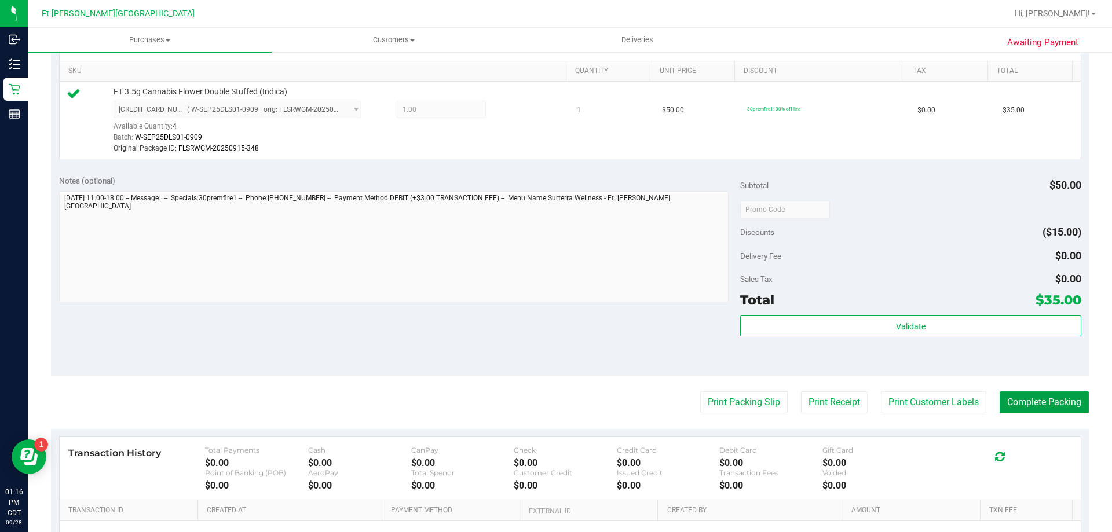
drag, startPoint x: 1063, startPoint y: 402, endPoint x: 1060, endPoint y: 386, distance: 16.5
click at [1063, 394] on button "Complete Packing" at bounding box center [1044, 403] width 89 height 22
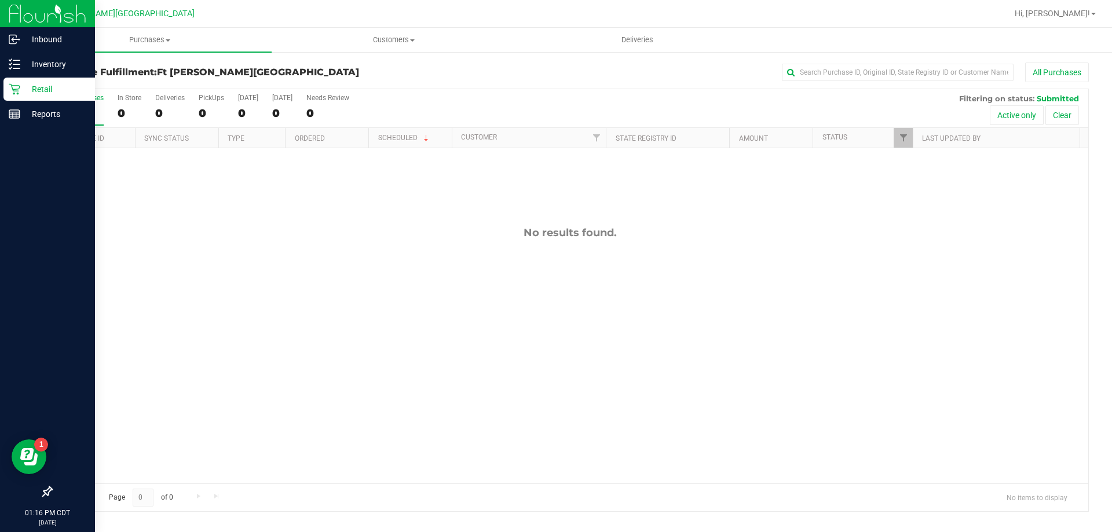
click at [24, 93] on p "Retail" at bounding box center [55, 89] width 70 height 14
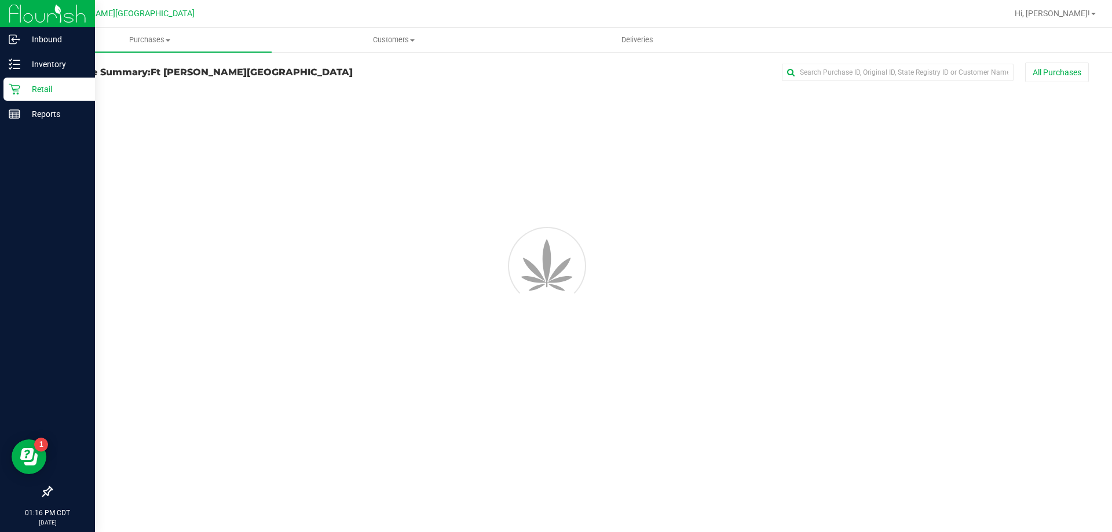
click at [24, 93] on p "Retail" at bounding box center [55, 89] width 70 height 14
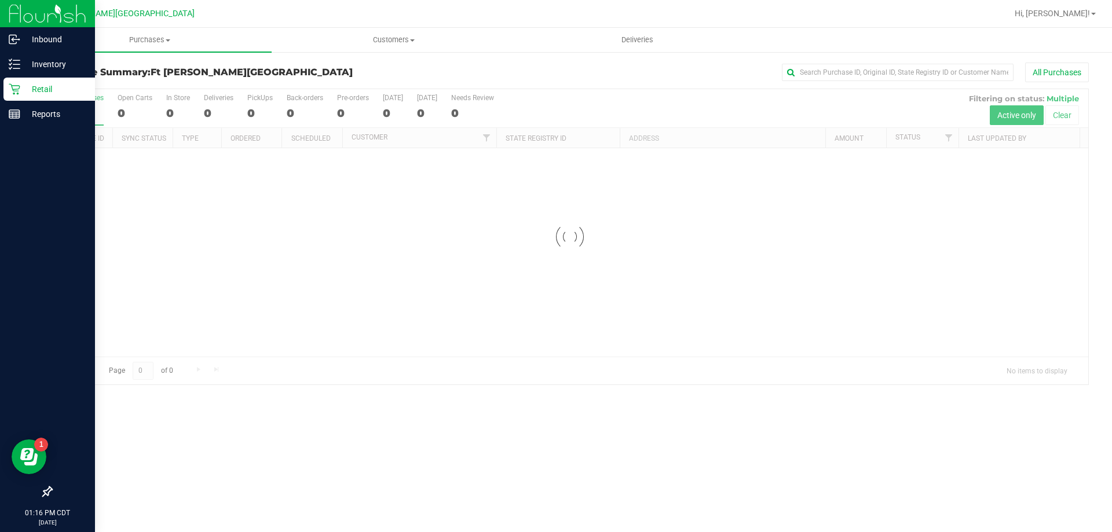
click at [24, 93] on p "Retail" at bounding box center [55, 89] width 70 height 14
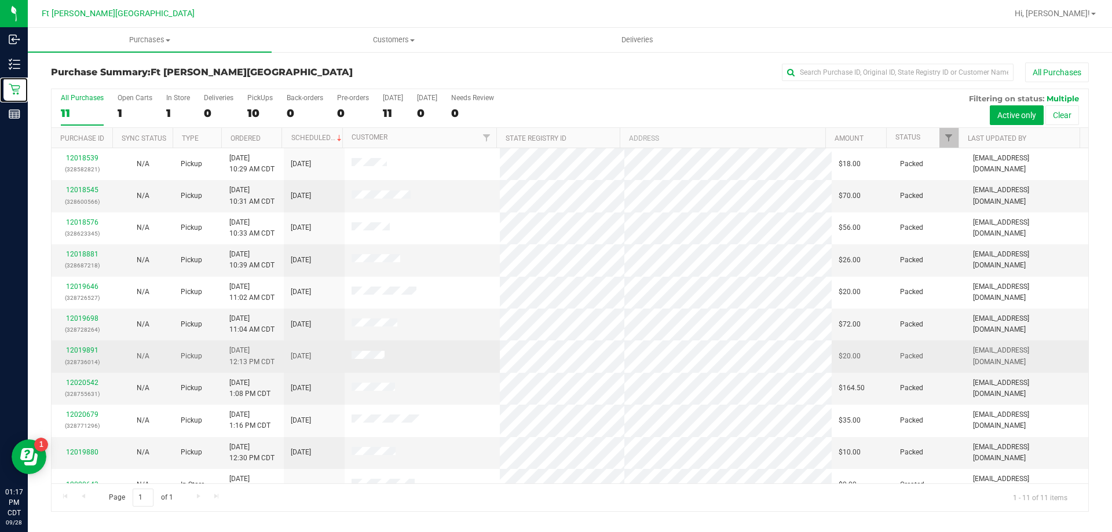
scroll to position [17, 0]
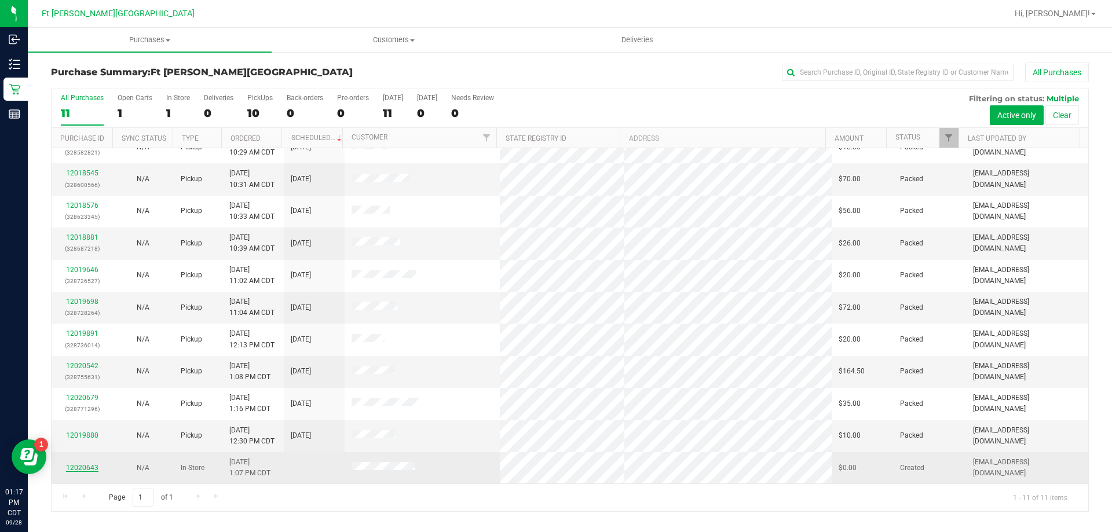
click at [86, 469] on link "12020643" at bounding box center [82, 468] width 32 height 8
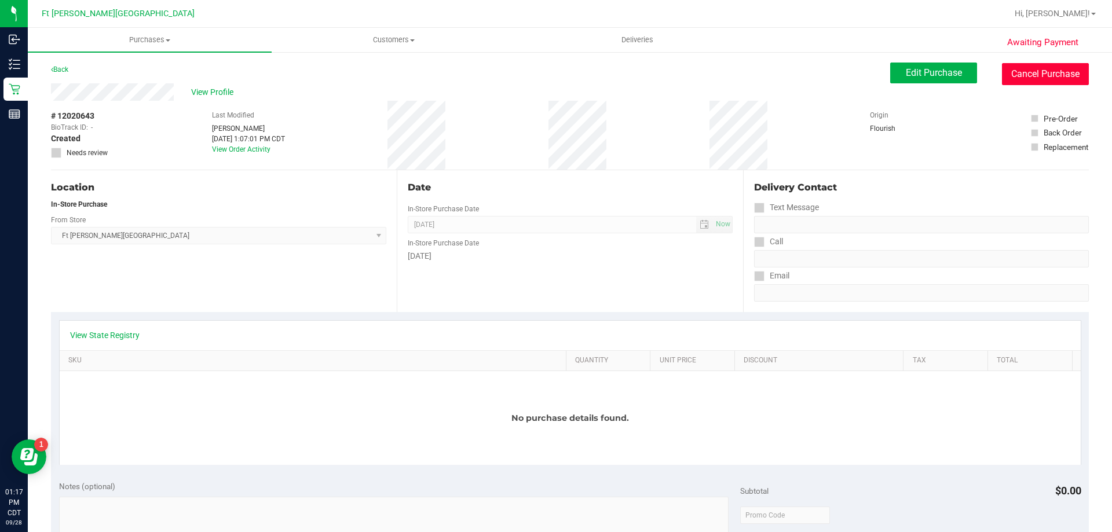
click at [1039, 75] on button "Cancel Purchase" at bounding box center [1045, 74] width 87 height 22
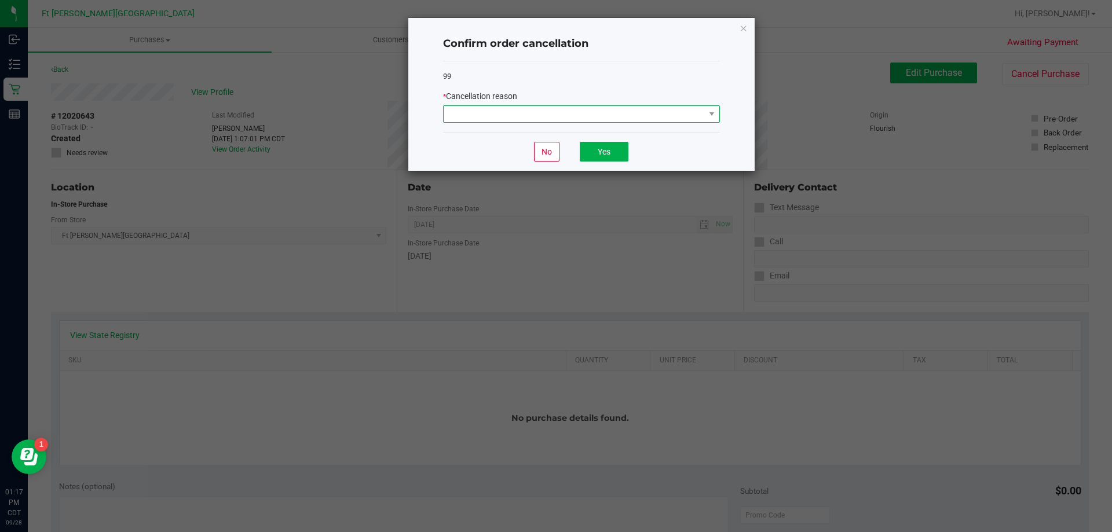
click at [579, 115] on span at bounding box center [574, 114] width 261 height 16
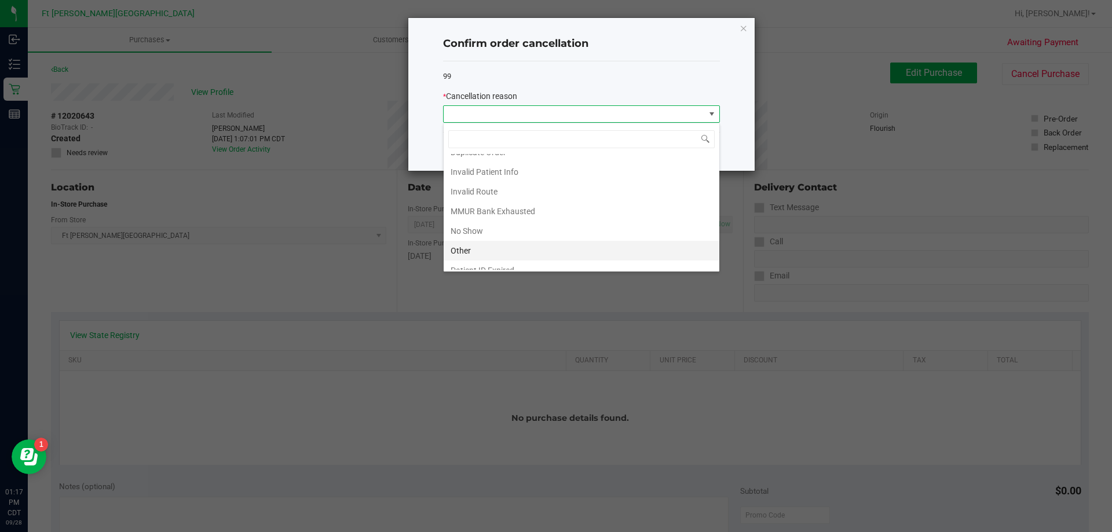
scroll to position [61, 0]
click at [469, 217] on li "Other" at bounding box center [582, 221] width 276 height 20
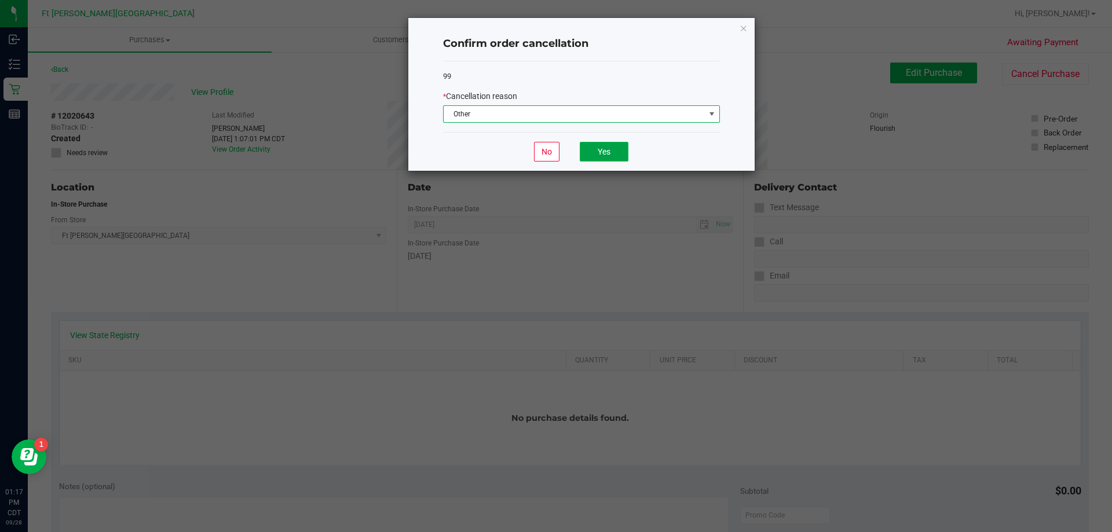
click at [586, 156] on button "Yes" at bounding box center [604, 152] width 49 height 20
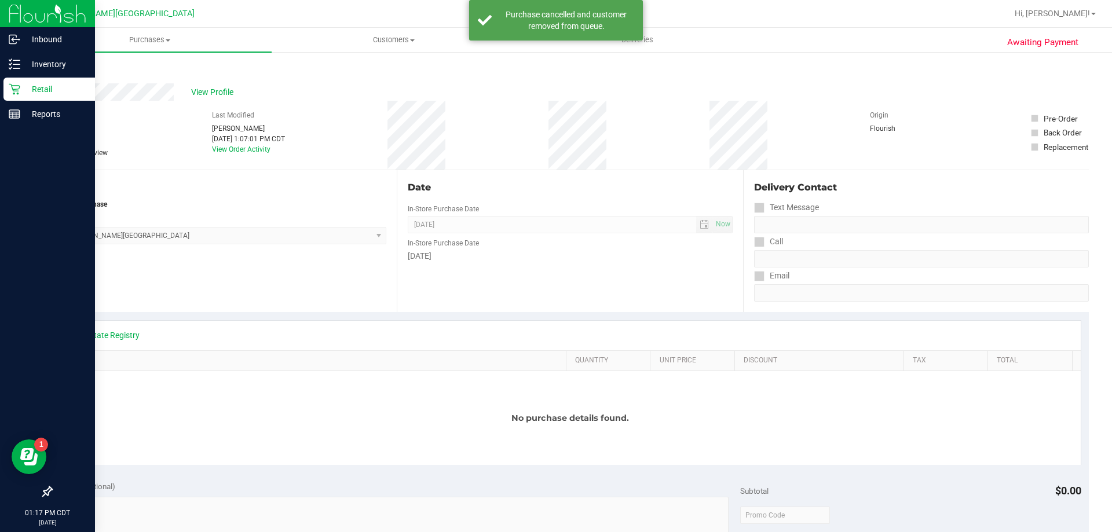
click at [25, 81] on div "Retail" at bounding box center [49, 89] width 92 height 23
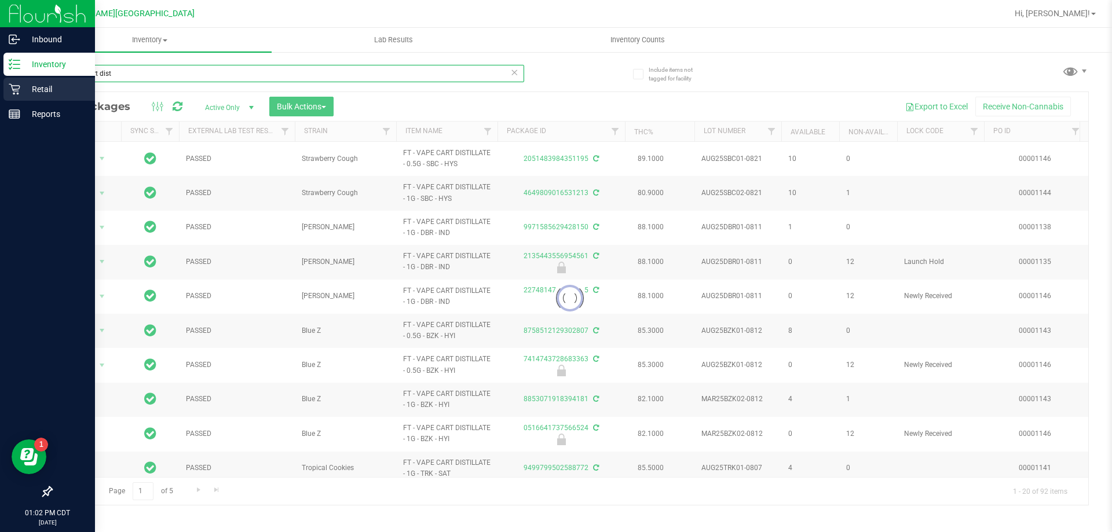
drag, startPoint x: 133, startPoint y: 70, endPoint x: 0, endPoint y: 82, distance: 133.9
click at [0, 82] on div "Inbound Inventory Retail Reports 01:02 PM CDT [DATE] 09/28 Ft [PERSON_NAME][GEO…" at bounding box center [556, 266] width 1112 height 532
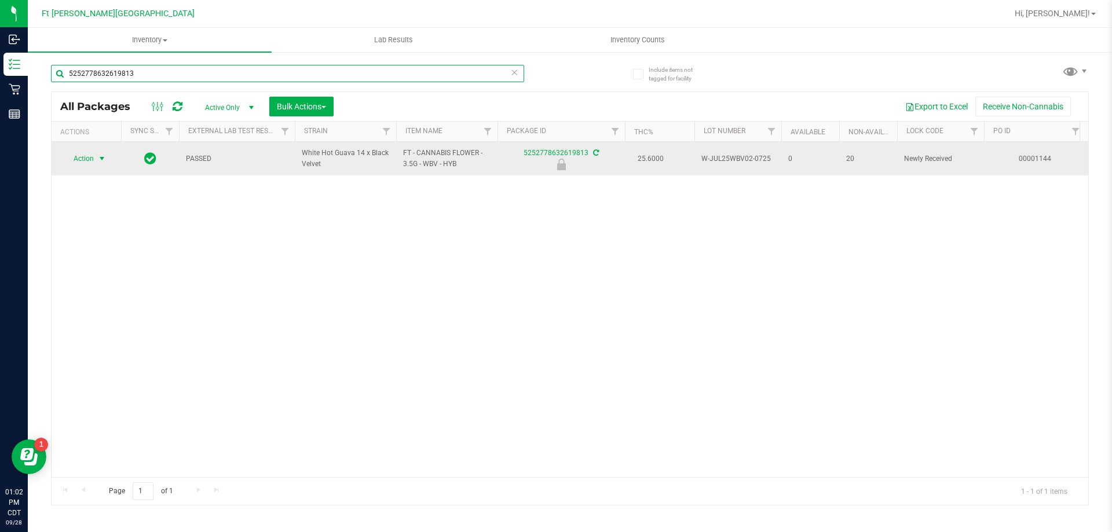
type input "5252778632619813"
click at [89, 163] on span "Action" at bounding box center [78, 159] width 31 height 16
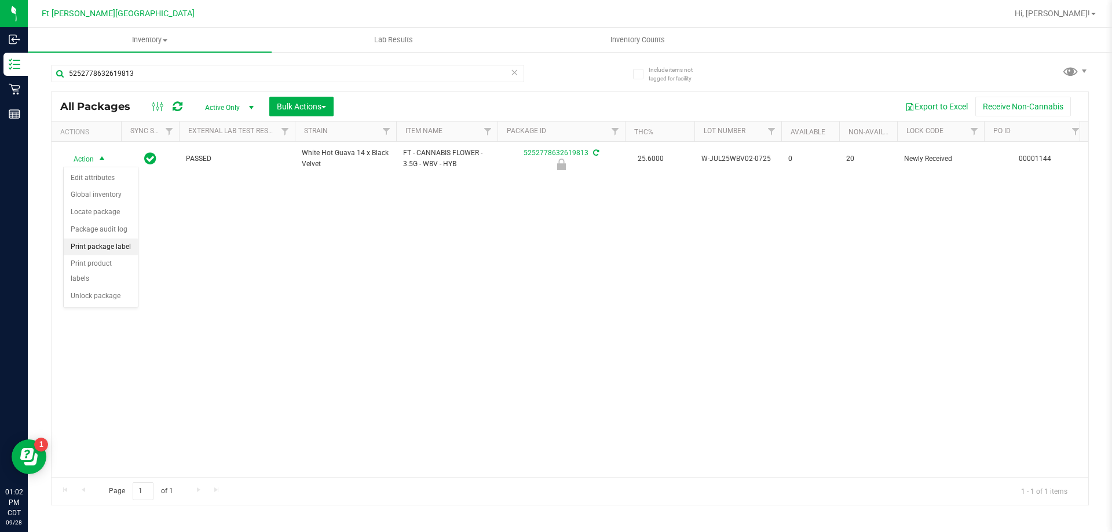
click at [99, 247] on li "Print package label" at bounding box center [101, 247] width 74 height 17
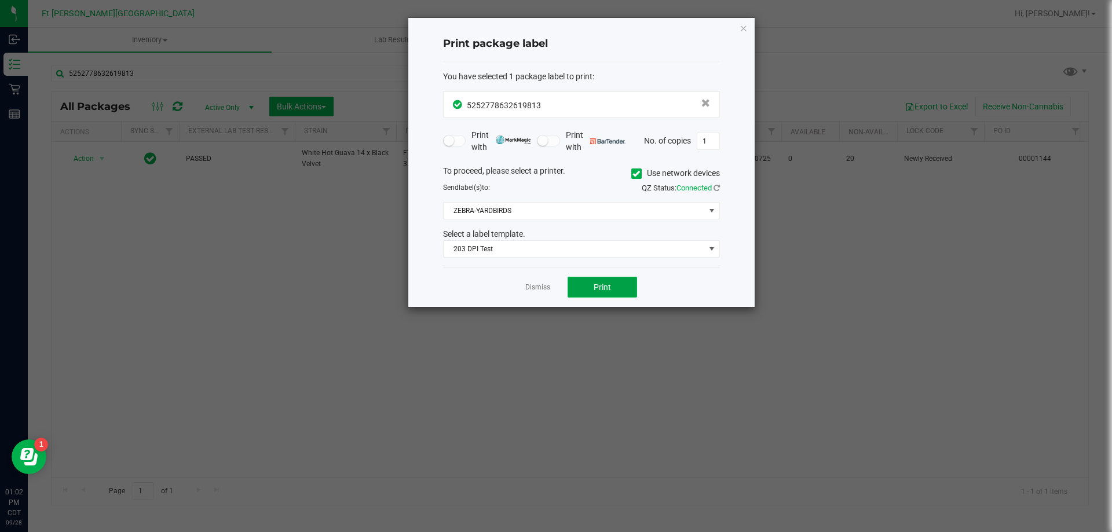
click at [598, 289] on span "Print" at bounding box center [602, 287] width 17 height 9
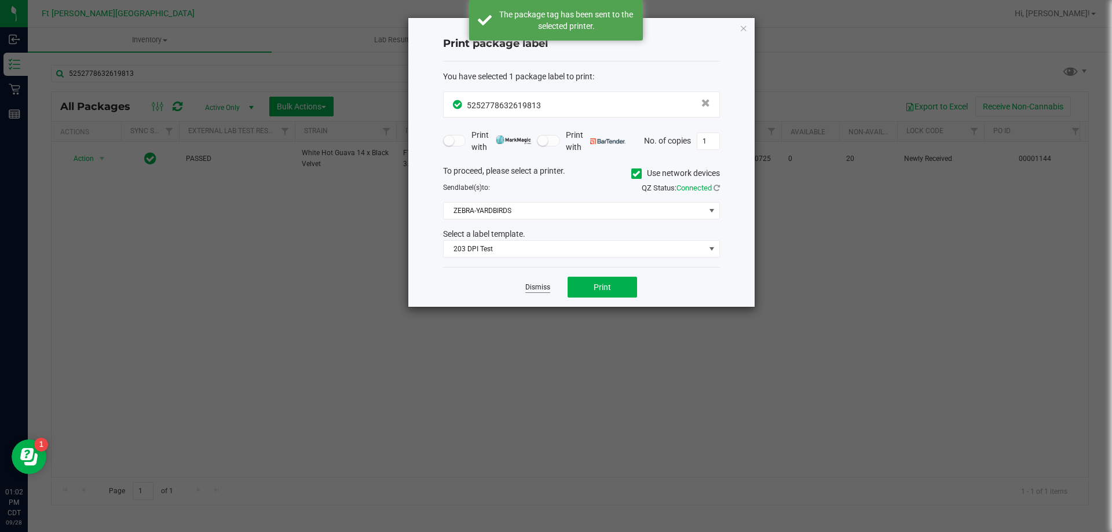
click at [536, 289] on link "Dismiss" at bounding box center [538, 288] width 25 height 10
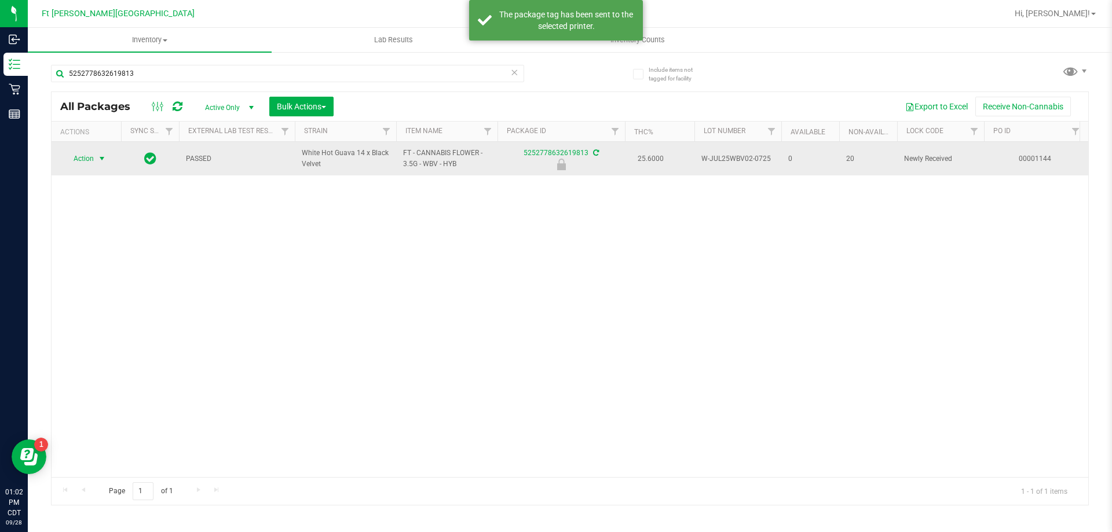
click at [96, 163] on span "select" at bounding box center [102, 159] width 14 height 16
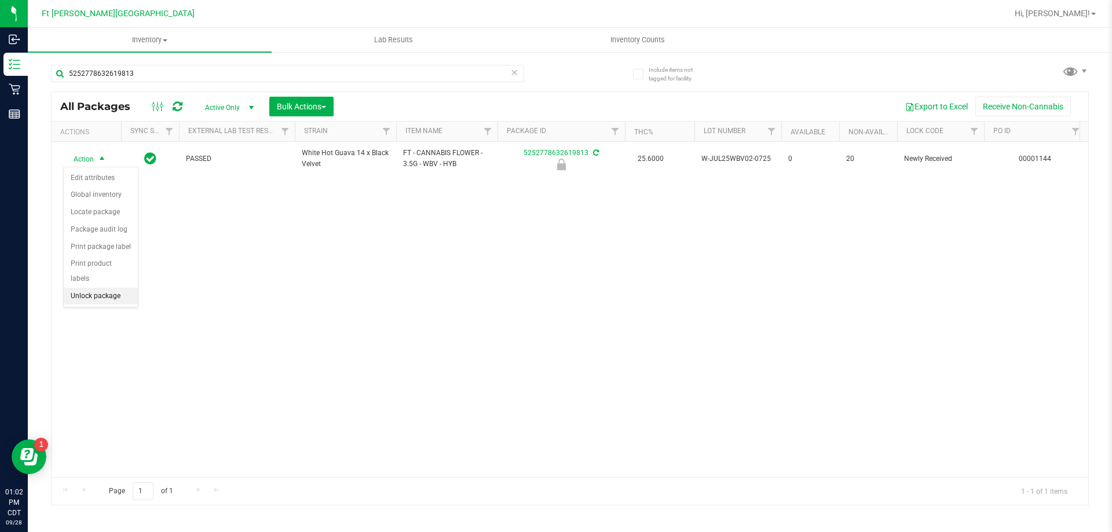
click at [105, 288] on li "Unlock package" at bounding box center [101, 296] width 74 height 17
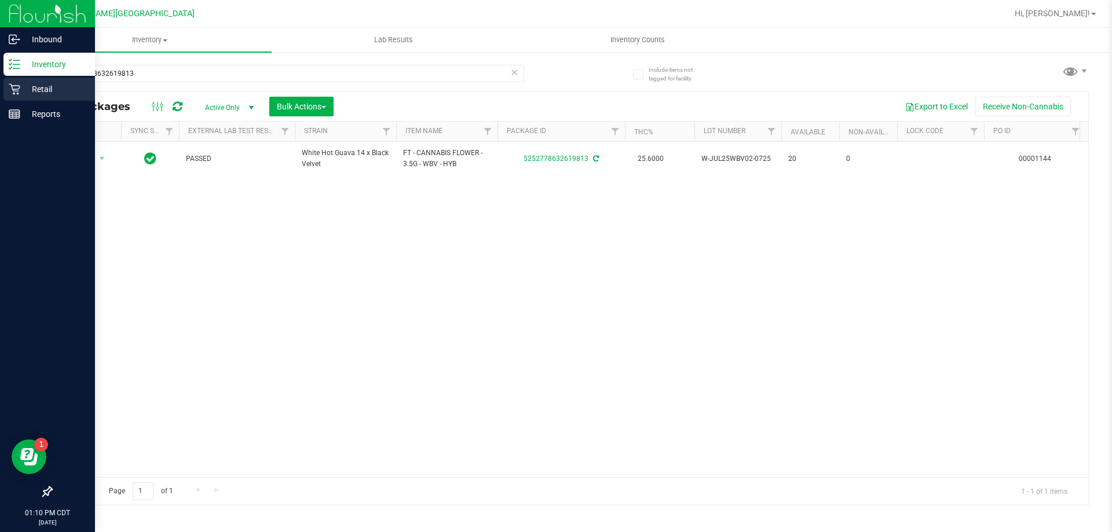
click at [57, 90] on p "Retail" at bounding box center [55, 89] width 70 height 14
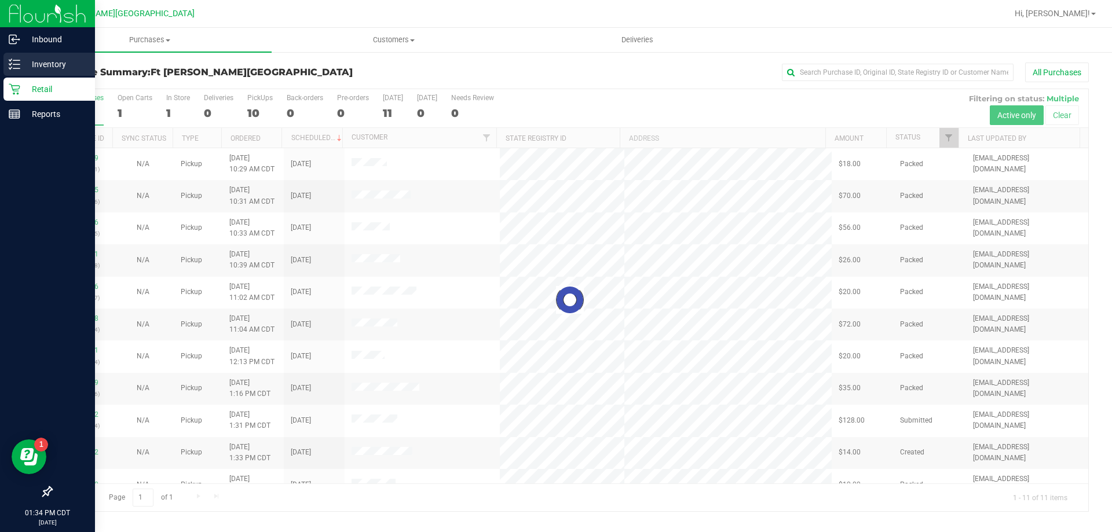
click at [39, 72] on div "Inventory" at bounding box center [49, 64] width 92 height 23
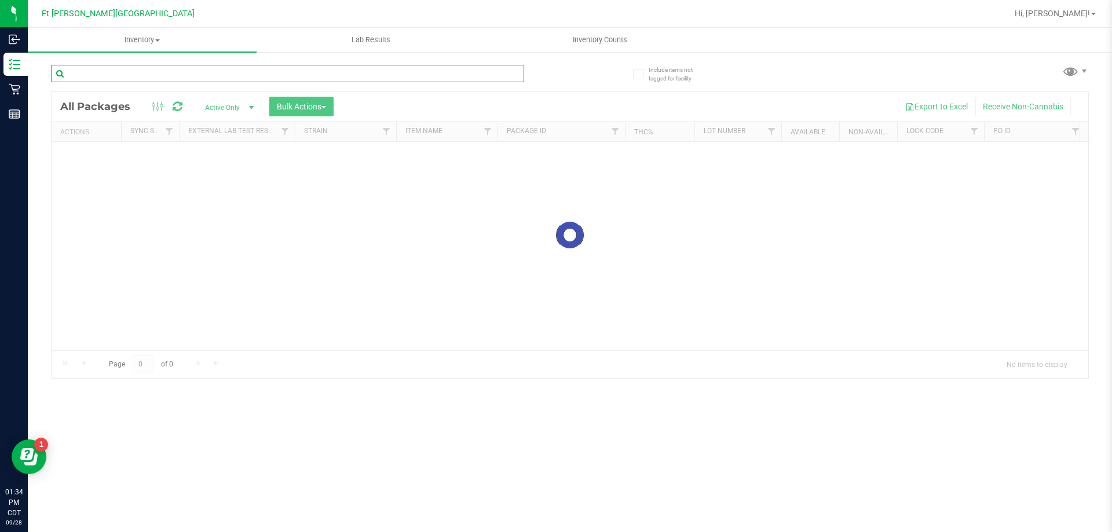
click at [160, 74] on input "text" at bounding box center [287, 73] width 473 height 17
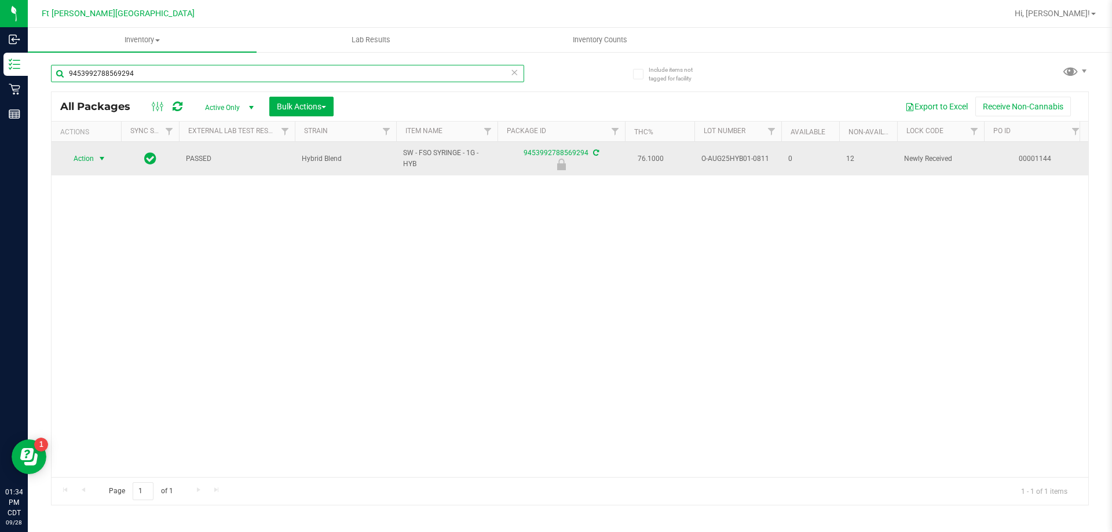
type input "9453992788569294"
click at [99, 162] on span "select" at bounding box center [101, 158] width 9 height 9
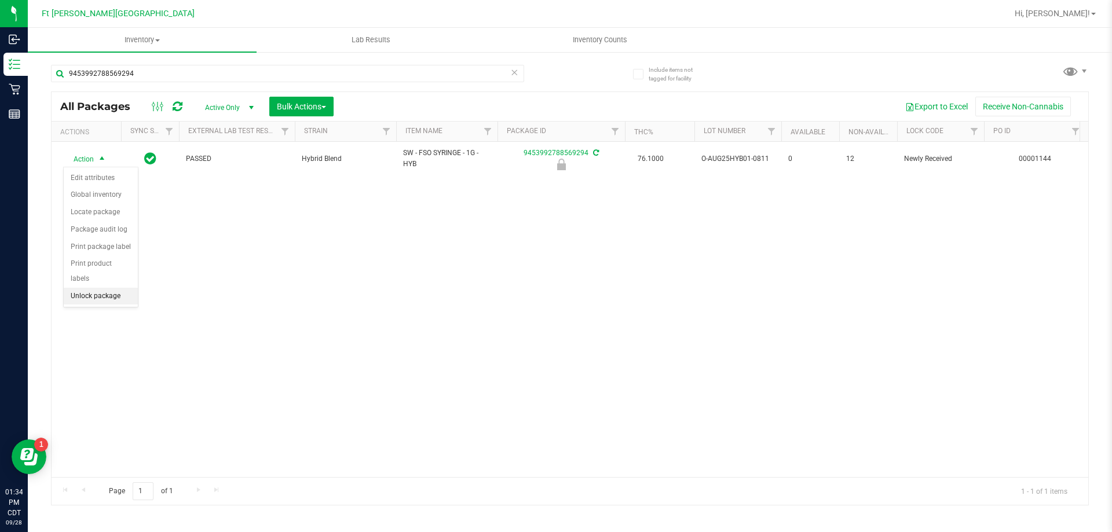
click at [104, 288] on li "Unlock package" at bounding box center [101, 296] width 74 height 17
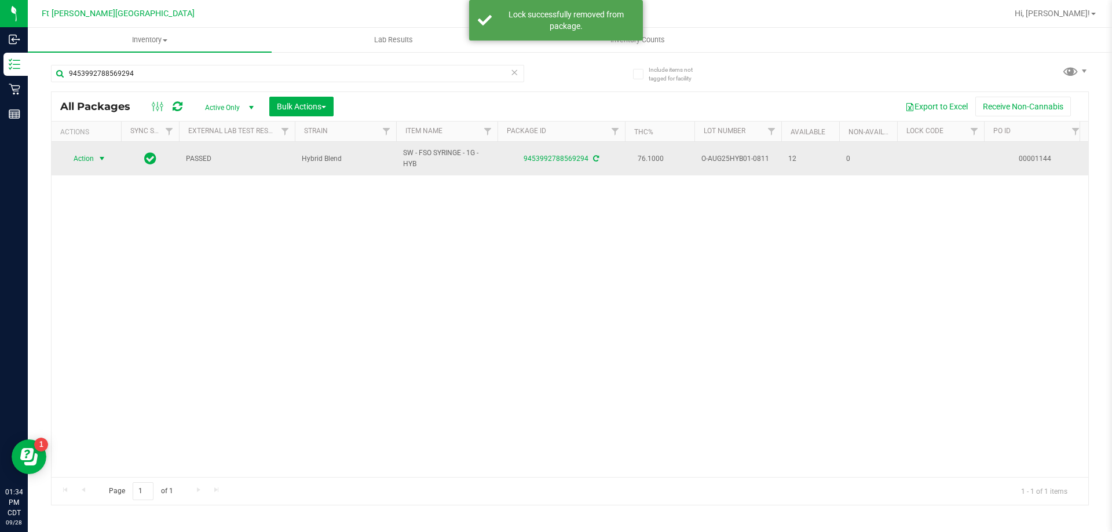
click at [100, 160] on span "select" at bounding box center [101, 158] width 9 height 9
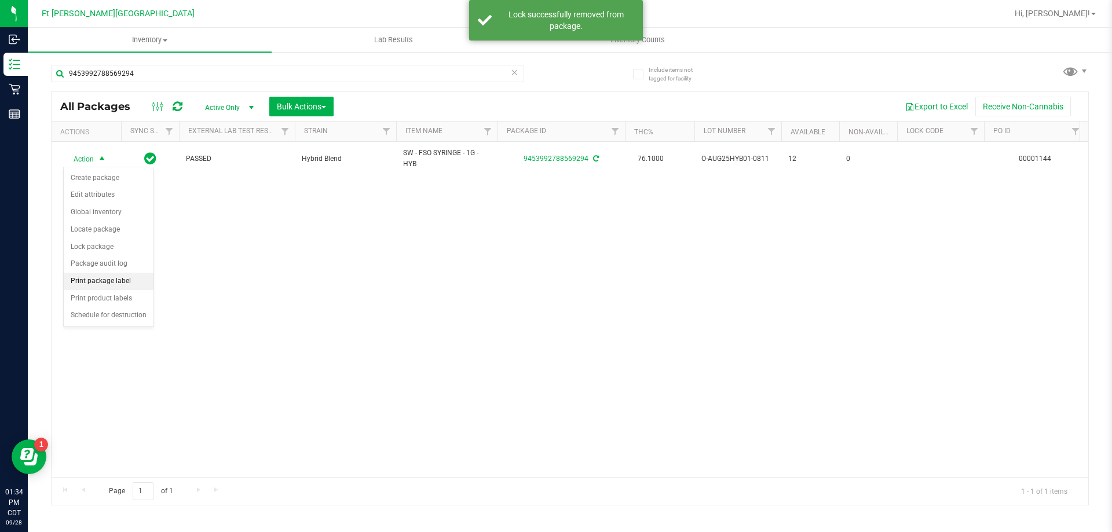
click at [123, 282] on li "Print package label" at bounding box center [109, 281] width 90 height 17
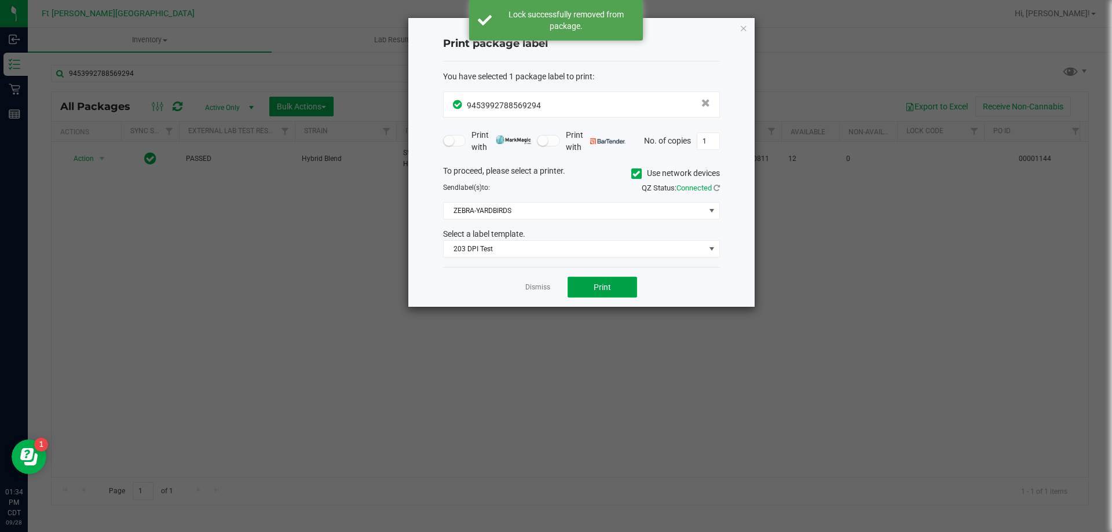
click at [605, 292] on span "Print" at bounding box center [602, 287] width 17 height 9
click at [542, 289] on link "Dismiss" at bounding box center [538, 288] width 25 height 10
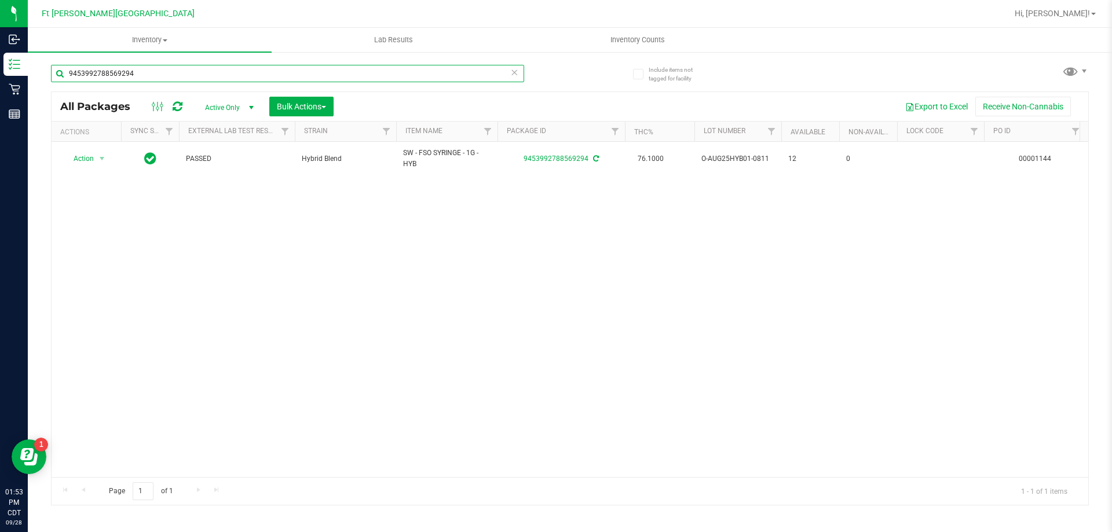
click at [166, 75] on input "9453992788569294" at bounding box center [287, 73] width 473 height 17
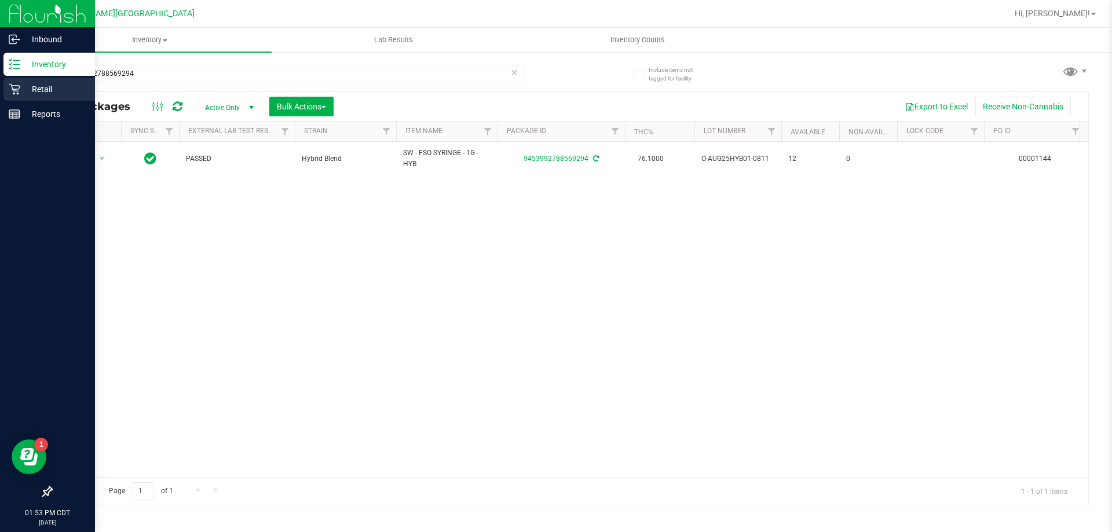
click at [21, 86] on p "Retail" at bounding box center [55, 89] width 70 height 14
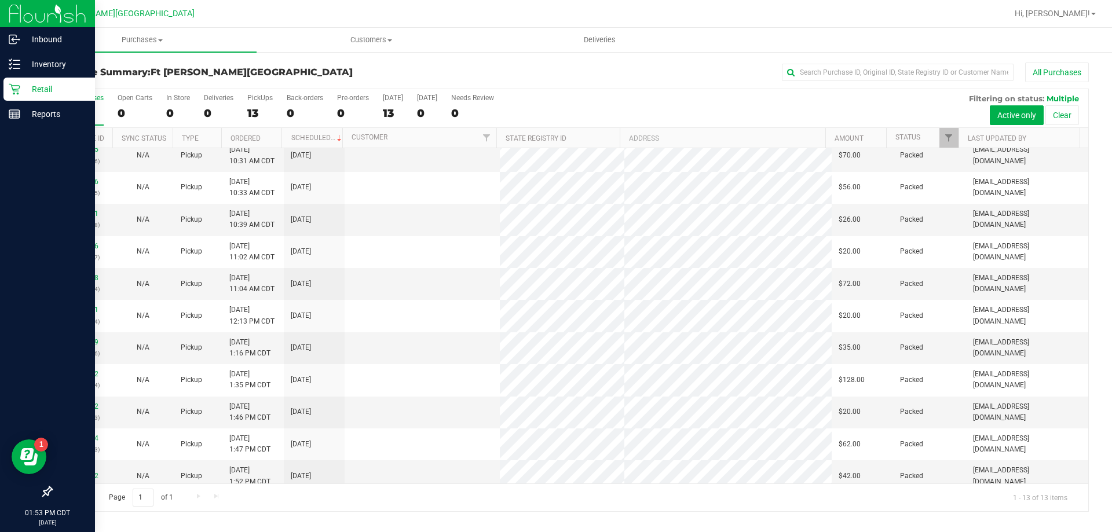
scroll to position [81, 0]
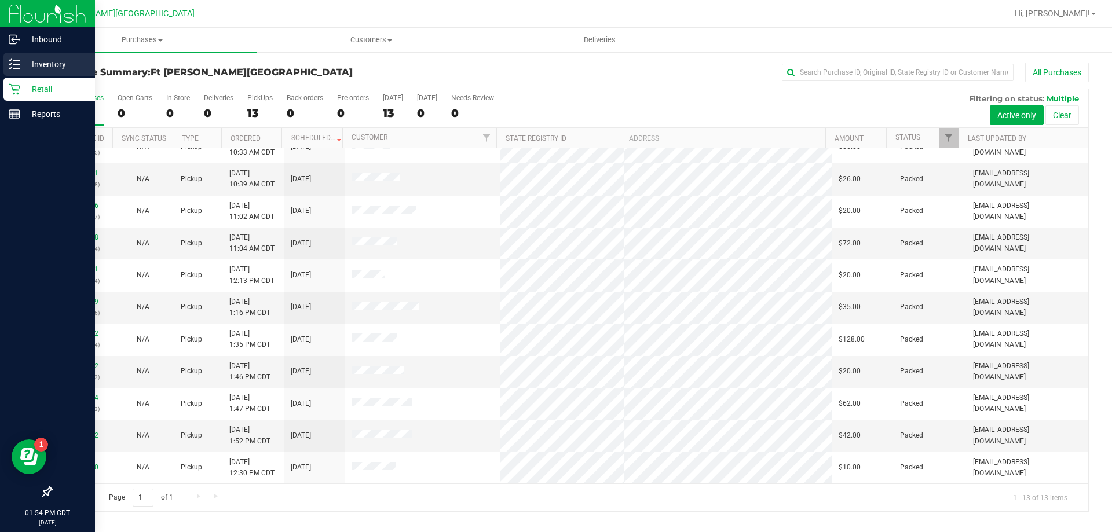
click at [11, 64] on icon at bounding box center [10, 64] width 2 height 2
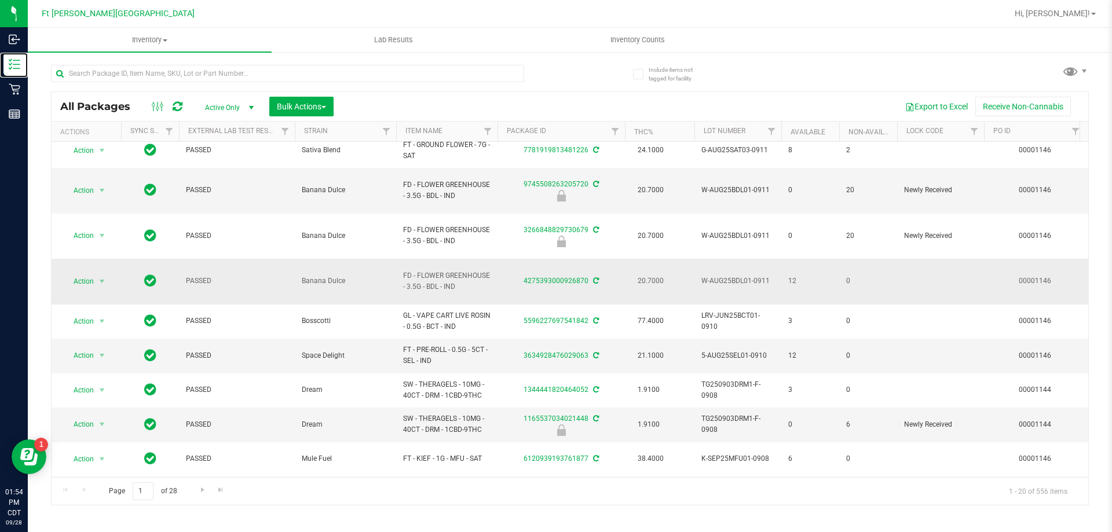
scroll to position [232, 0]
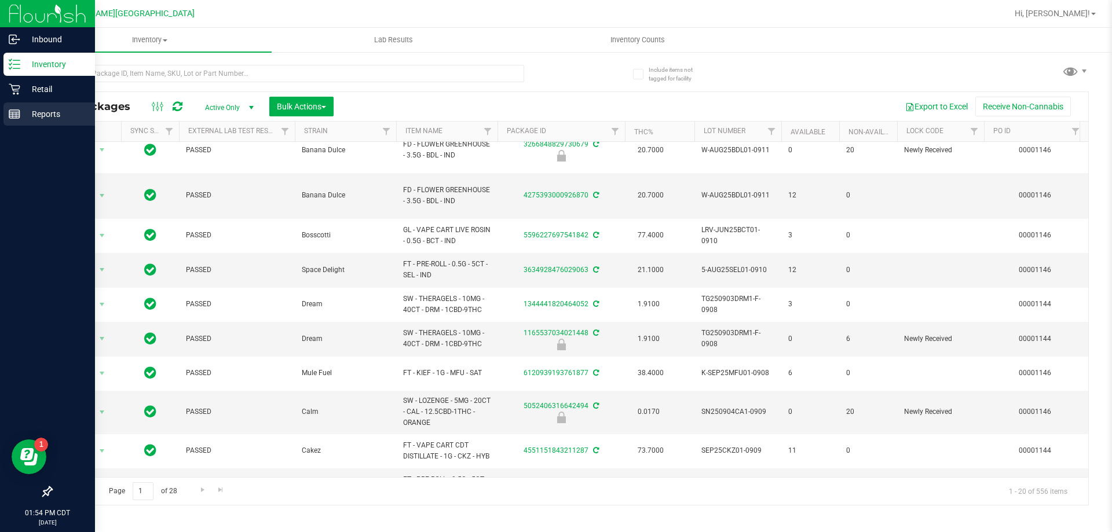
click at [43, 116] on p "Reports" at bounding box center [55, 114] width 70 height 14
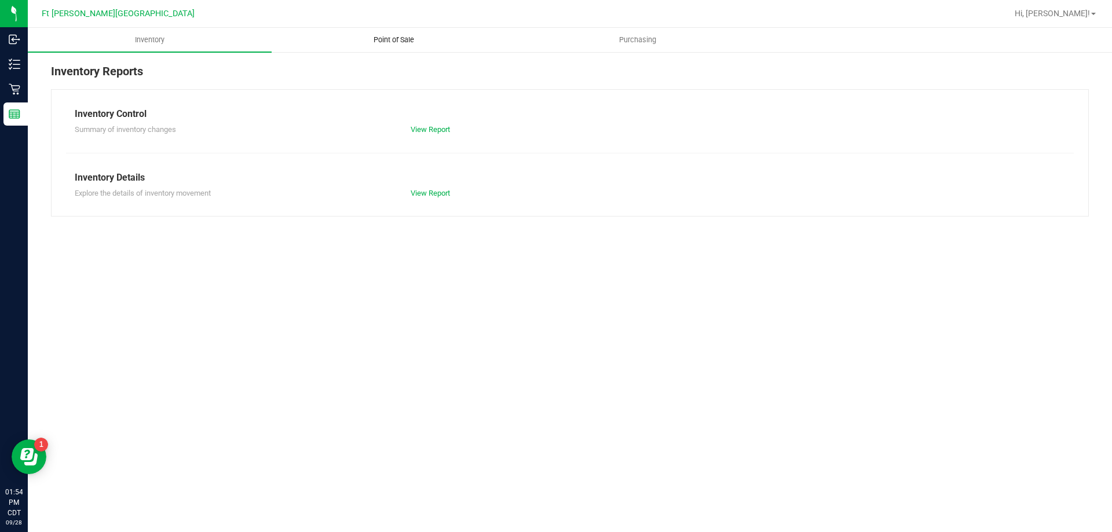
click at [394, 44] on span "Point of Sale" at bounding box center [394, 40] width 72 height 10
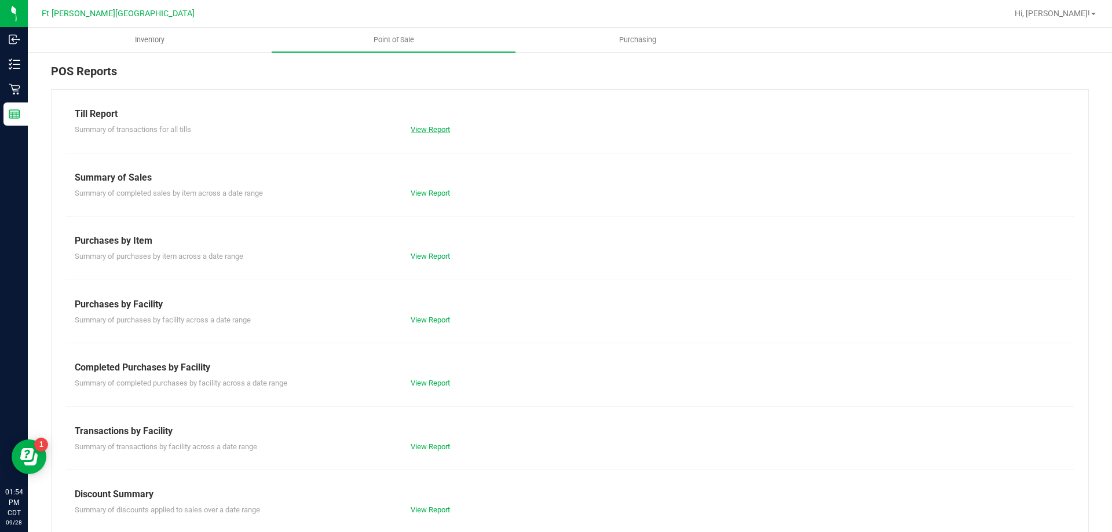
click at [440, 133] on link "View Report" at bounding box center [430, 129] width 39 height 9
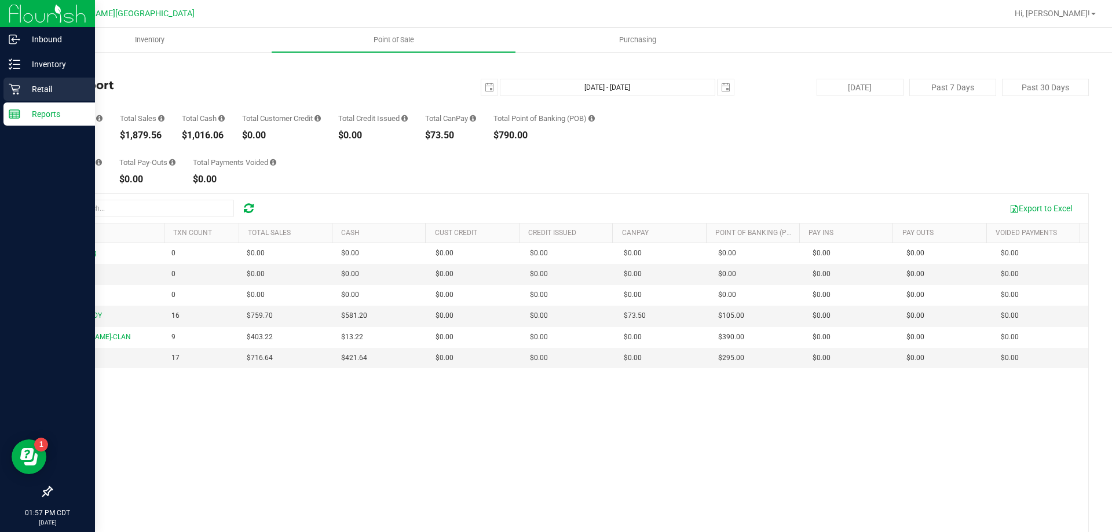
click at [41, 87] on p "Retail" at bounding box center [55, 89] width 70 height 14
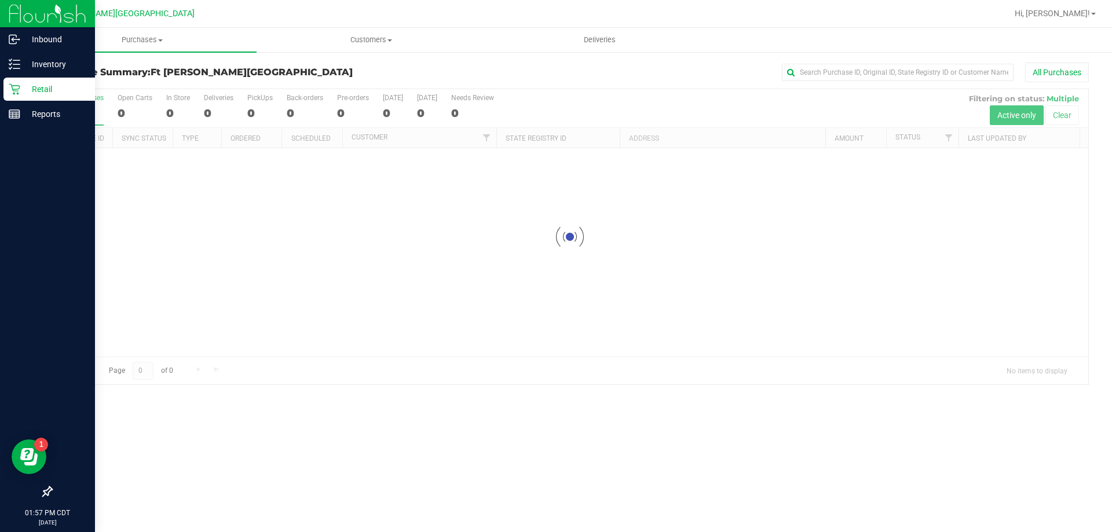
click at [36, 88] on p "Retail" at bounding box center [55, 89] width 70 height 14
click at [54, 98] on div "Retail" at bounding box center [49, 89] width 92 height 23
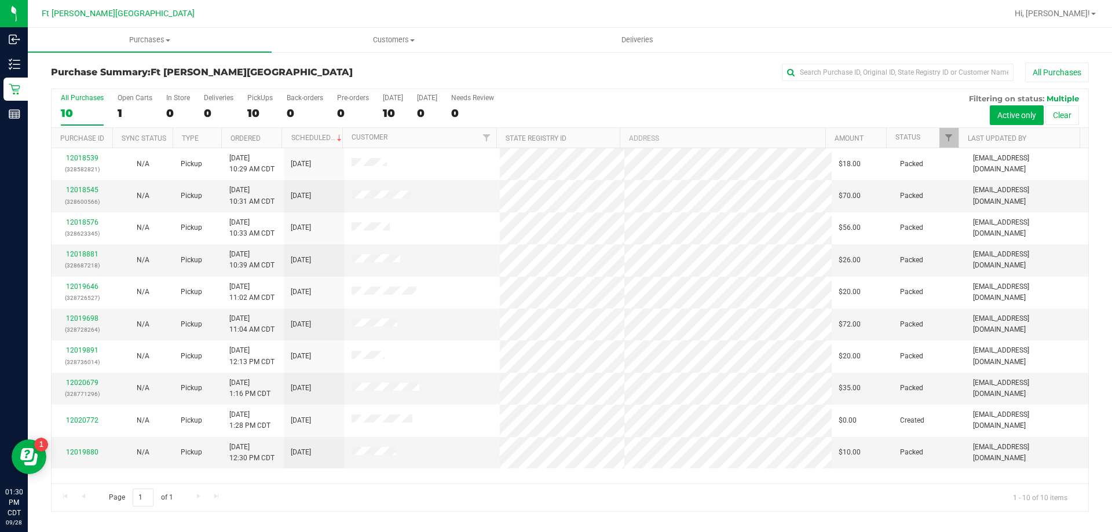
click at [282, 508] on div "Page 1 of 1 1 - 10 of 10 items" at bounding box center [570, 498] width 1037 height 28
click at [417, 502] on div "Page 1 of 1 1 - 10 of 10 items" at bounding box center [570, 498] width 1037 height 28
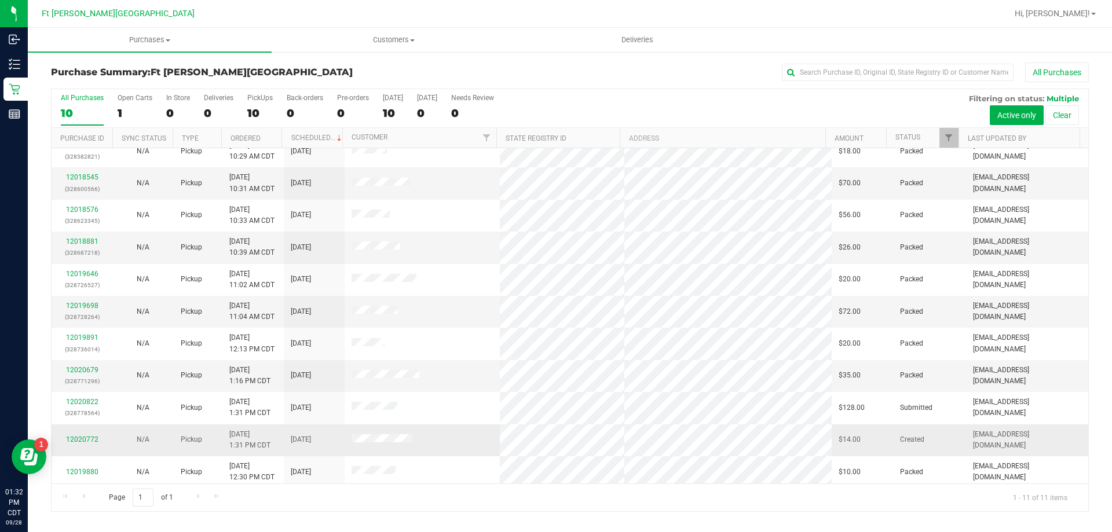
scroll to position [17, 0]
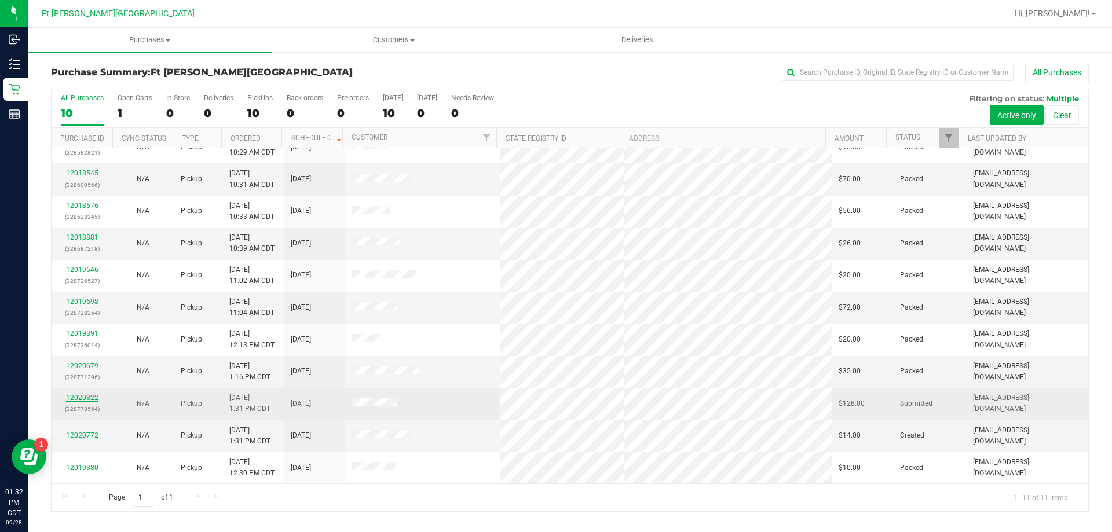
click at [85, 400] on link "12020822" at bounding box center [82, 398] width 32 height 8
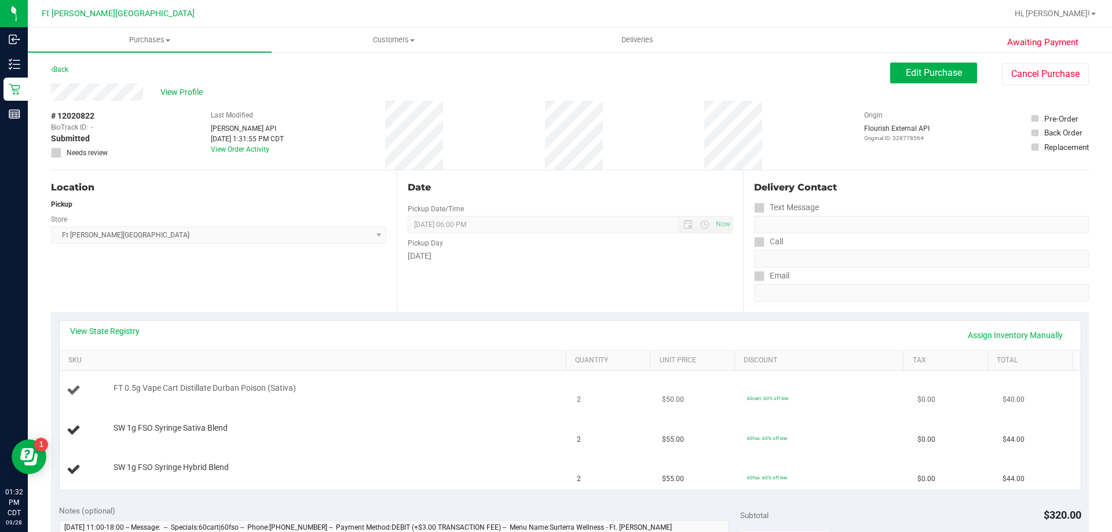
scroll to position [116, 0]
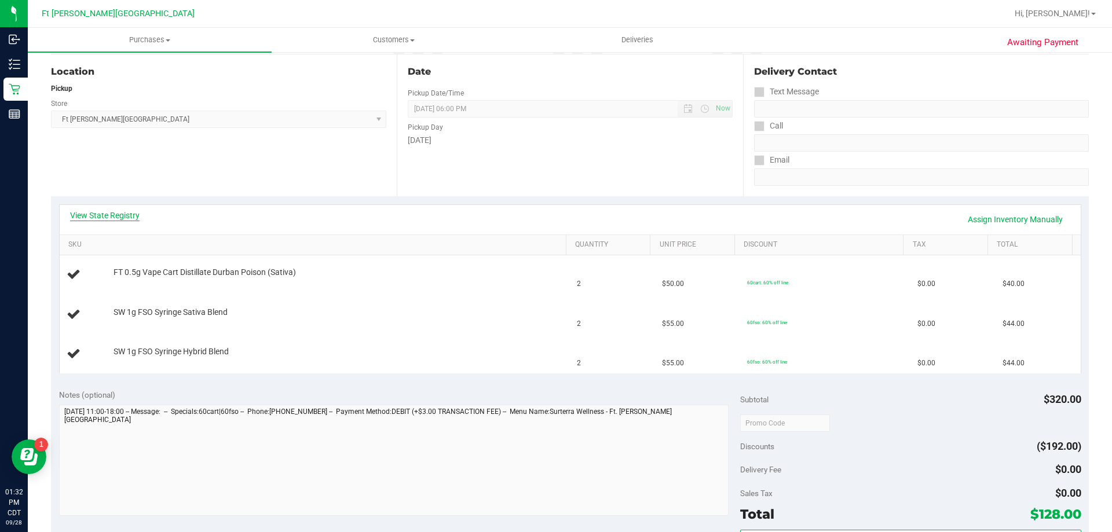
click at [115, 217] on link "View State Registry" at bounding box center [105, 216] width 70 height 12
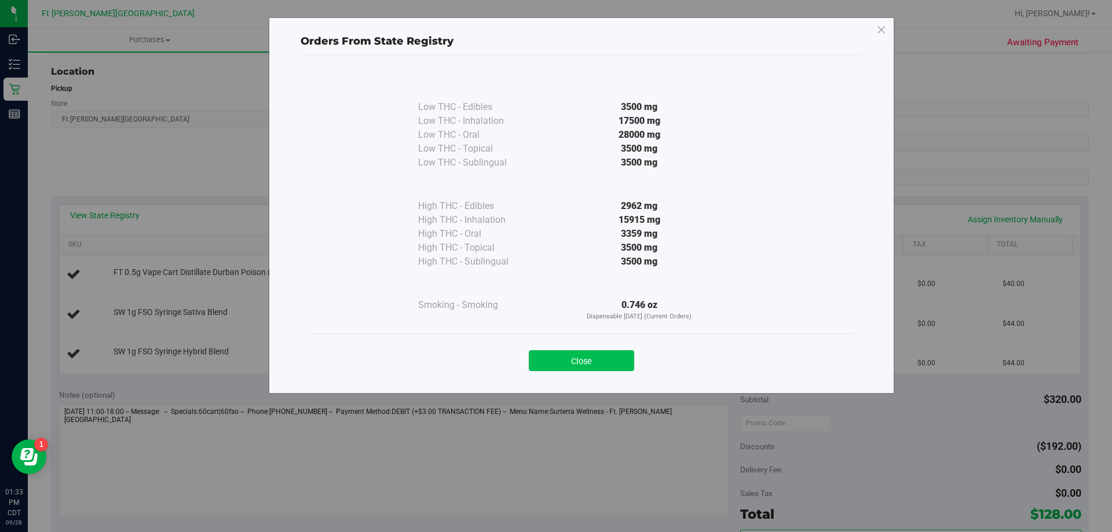
click at [575, 371] on button "Close" at bounding box center [581, 361] width 105 height 21
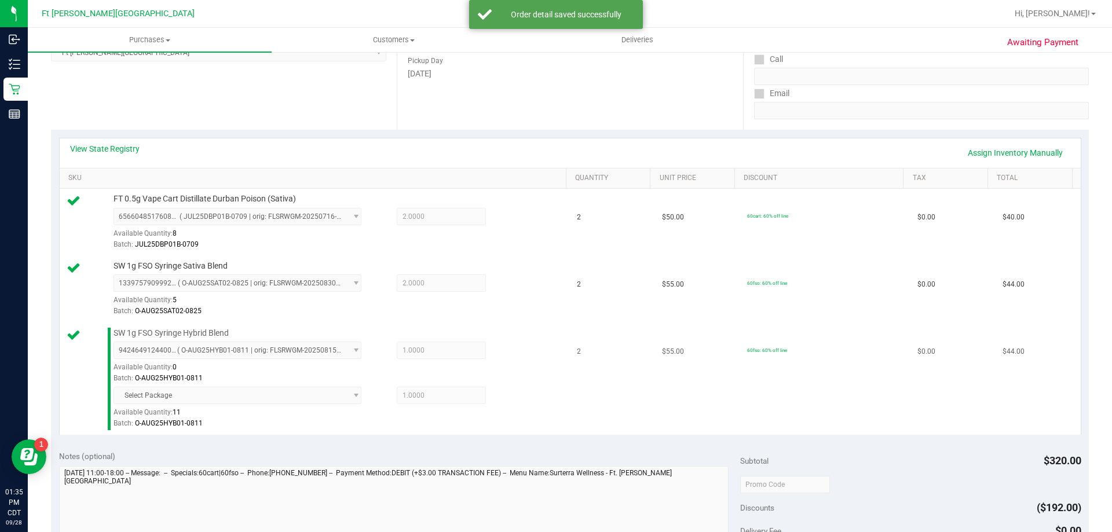
scroll to position [348, 0]
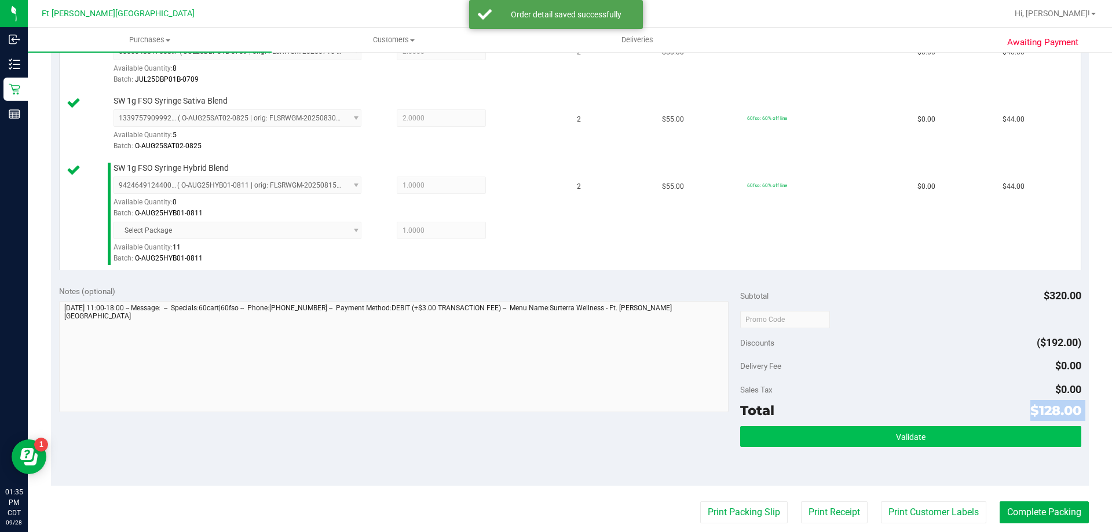
click at [819, 426] on div "Subtotal $320.00 Discounts ($192.00) Delivery Fee $0.00 Sales Tax $0.00 Total $…" at bounding box center [910, 382] width 341 height 193
click at [824, 431] on button "Validate" at bounding box center [910, 436] width 341 height 21
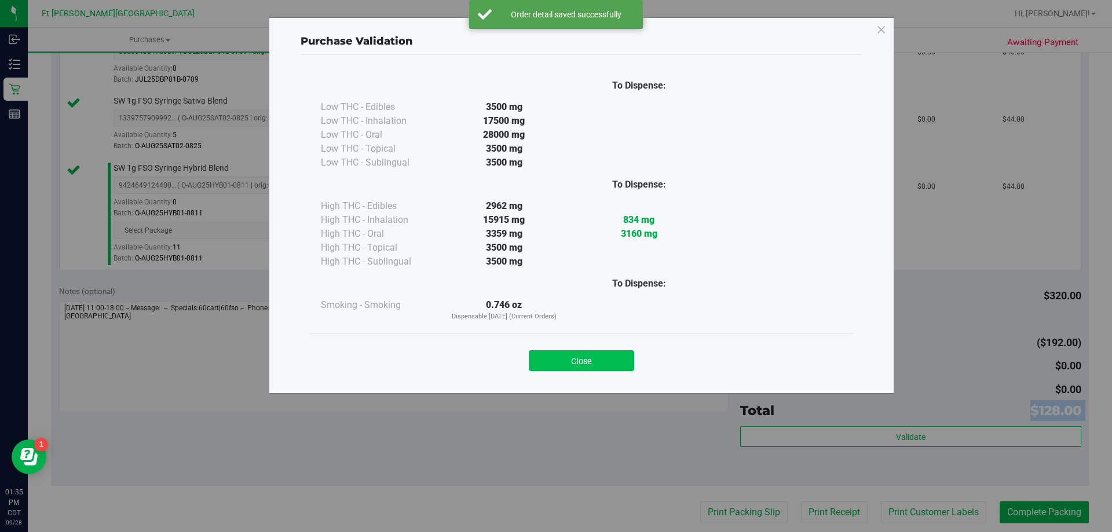
click at [590, 367] on button "Close" at bounding box center [581, 361] width 105 height 21
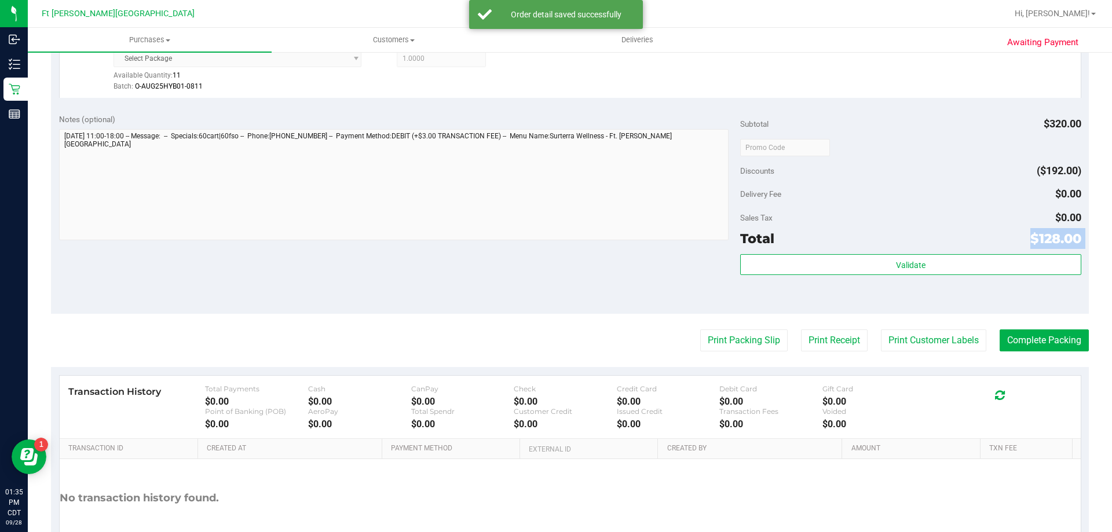
scroll to position [521, 0]
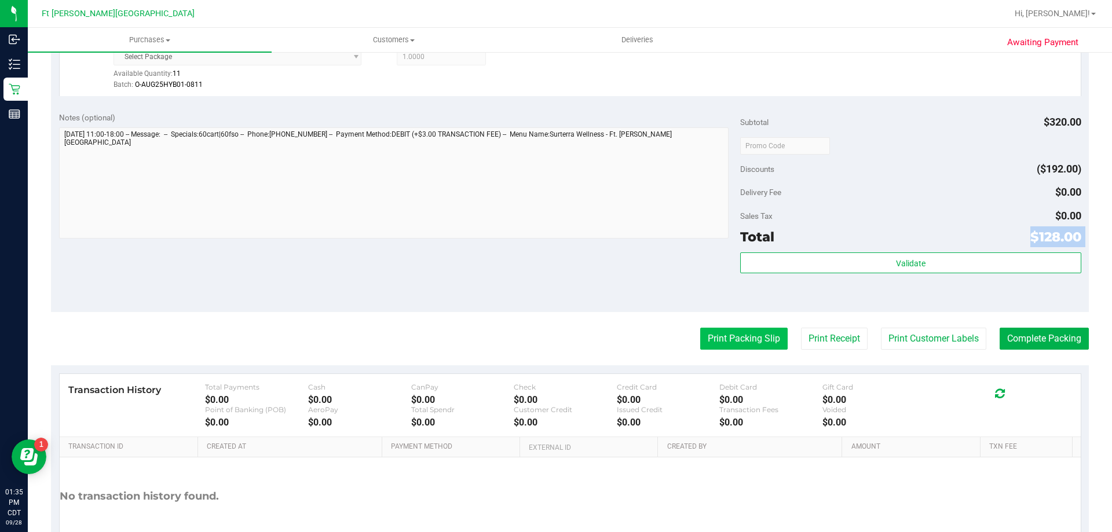
click at [720, 337] on button "Print Packing Slip" at bounding box center [744, 339] width 87 height 22
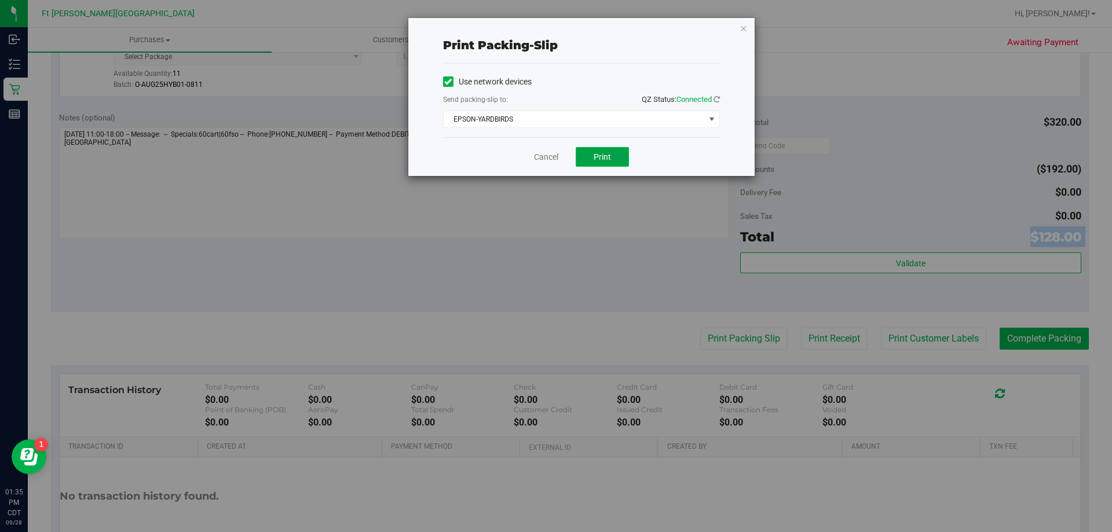
click at [607, 166] on button "Print" at bounding box center [602, 157] width 53 height 20
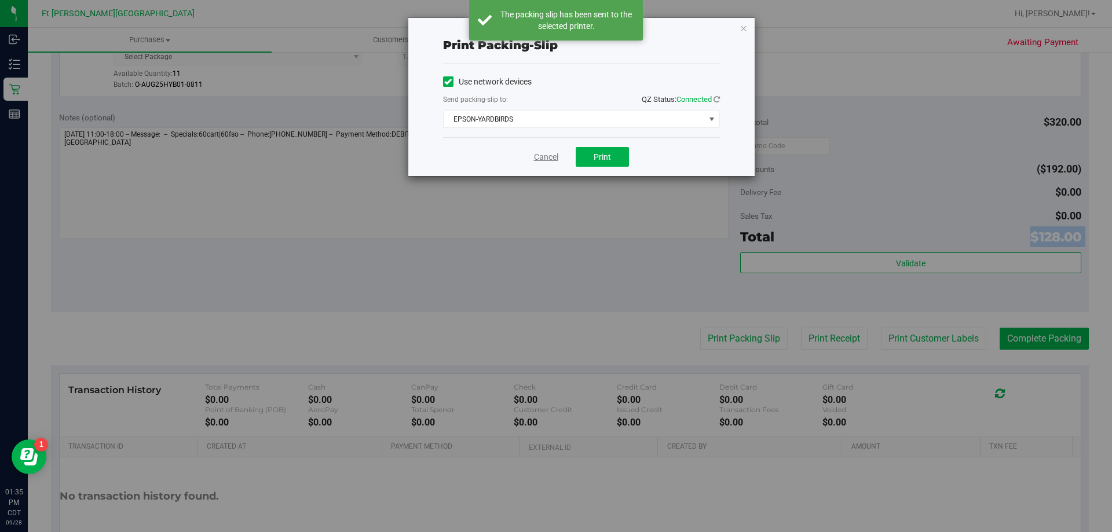
click at [544, 155] on link "Cancel" at bounding box center [546, 157] width 24 height 12
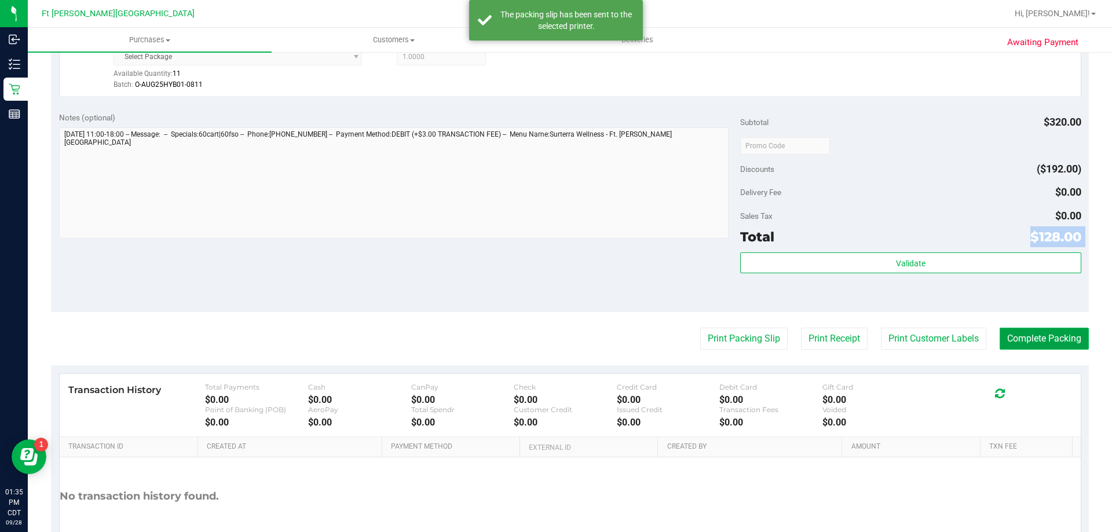
click at [1054, 338] on button "Complete Packing" at bounding box center [1044, 339] width 89 height 22
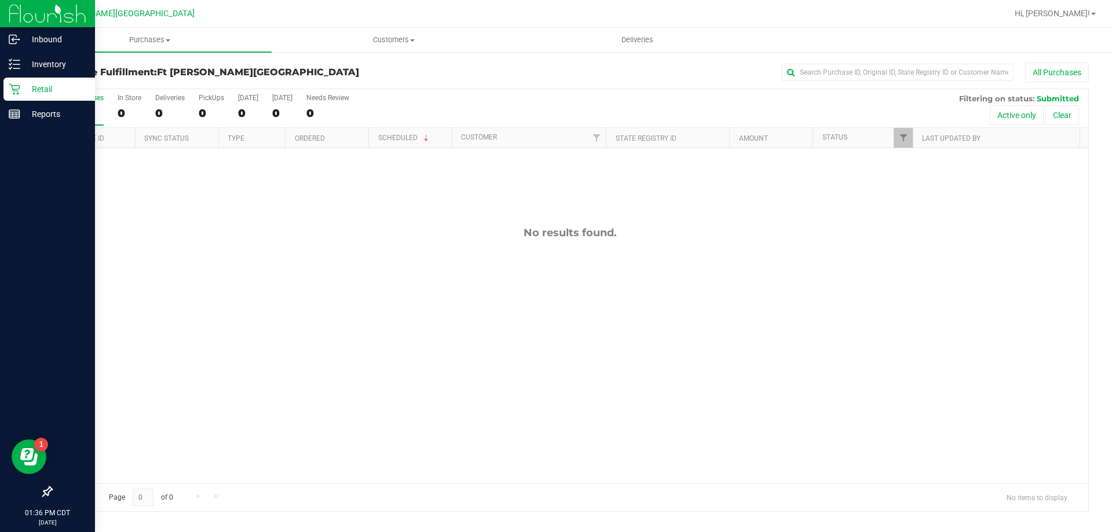
click at [17, 86] on icon at bounding box center [15, 89] width 12 height 12
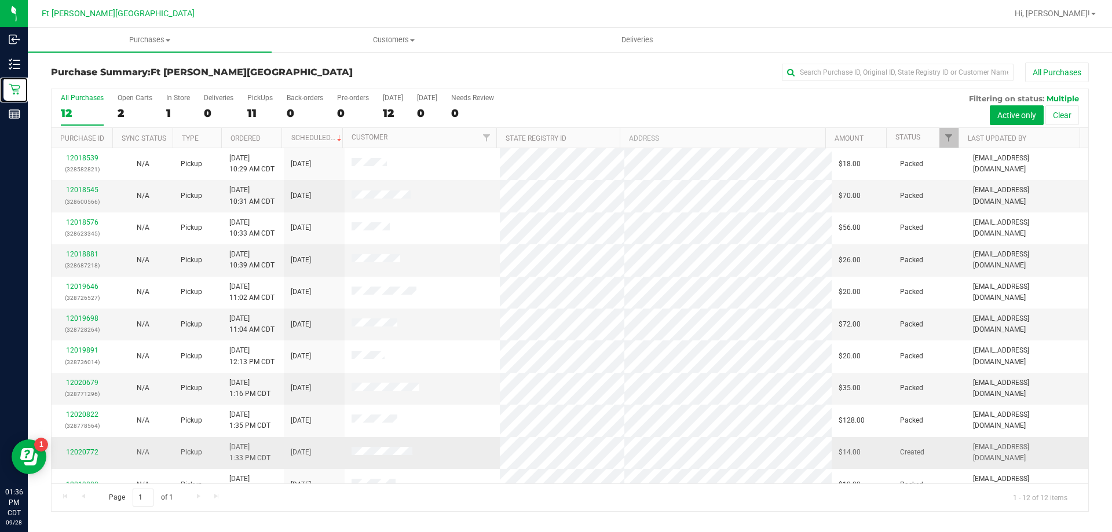
scroll to position [49, 0]
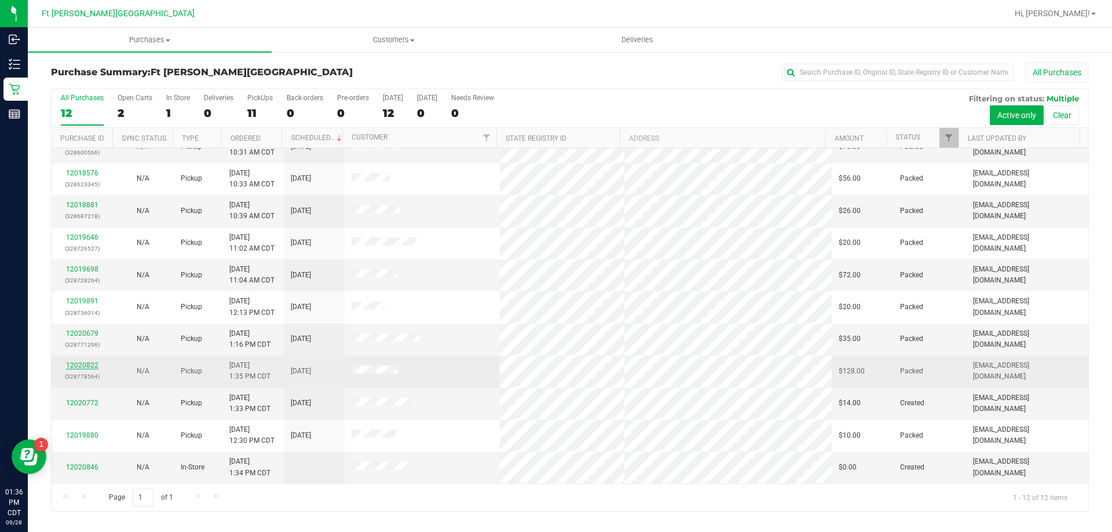
click at [83, 365] on link "12020822" at bounding box center [82, 366] width 32 height 8
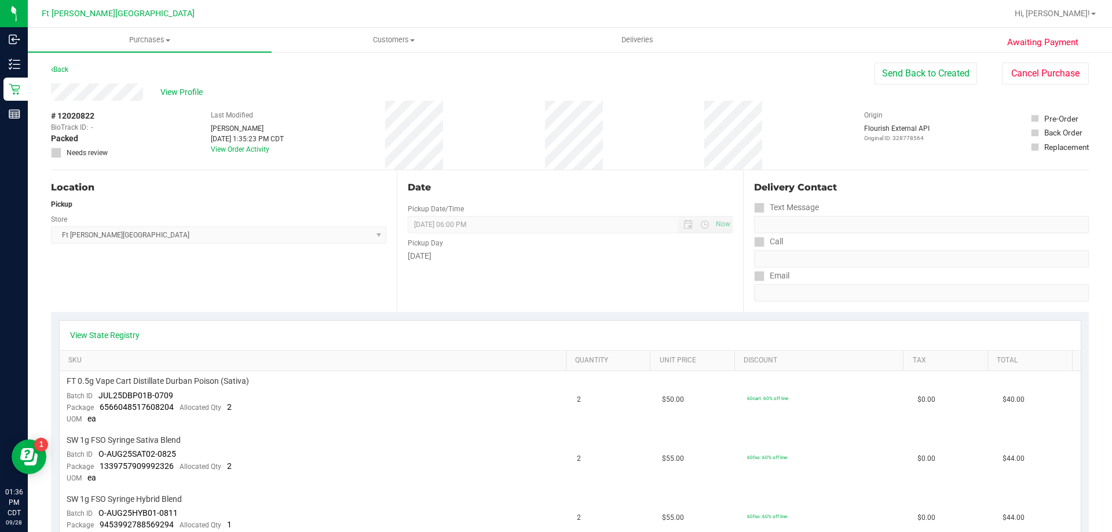
scroll to position [290, 0]
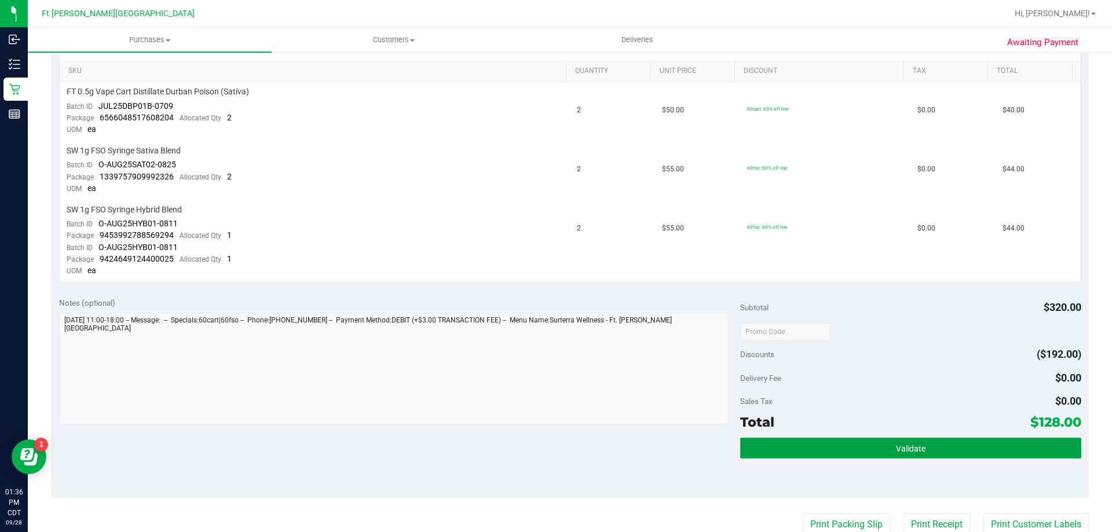
click at [830, 446] on button "Validate" at bounding box center [910, 448] width 341 height 21
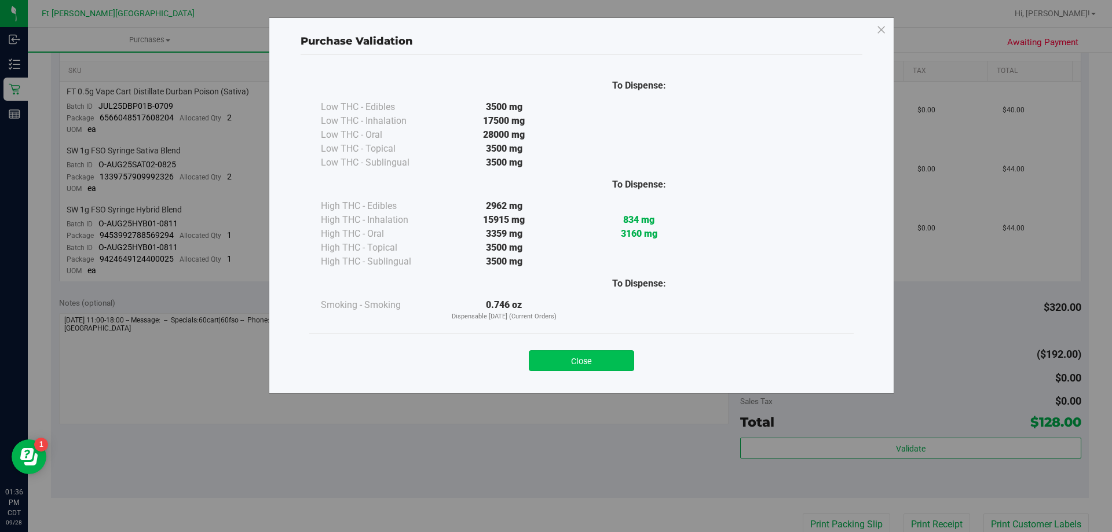
click at [622, 360] on button "Close" at bounding box center [581, 361] width 105 height 21
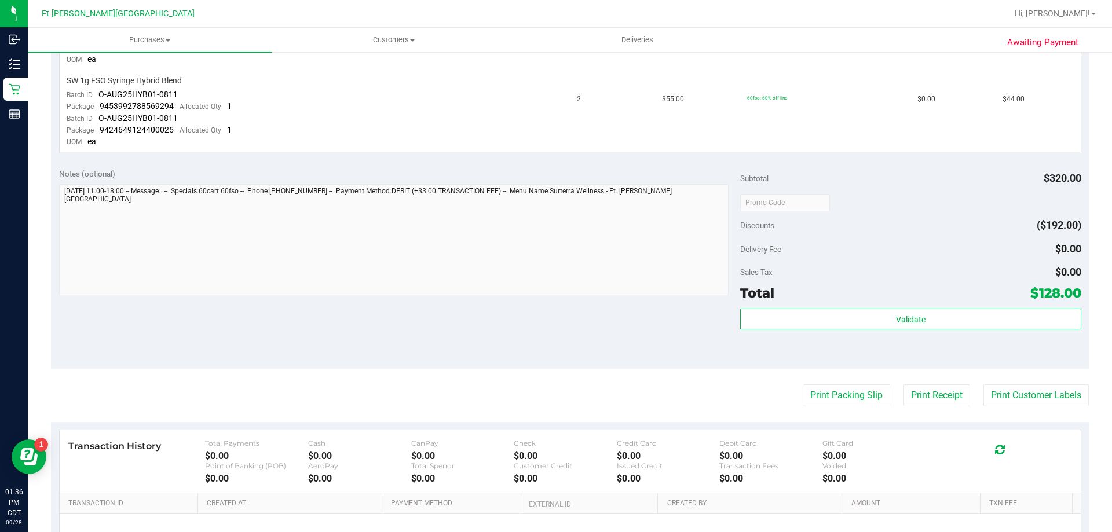
scroll to position [521, 0]
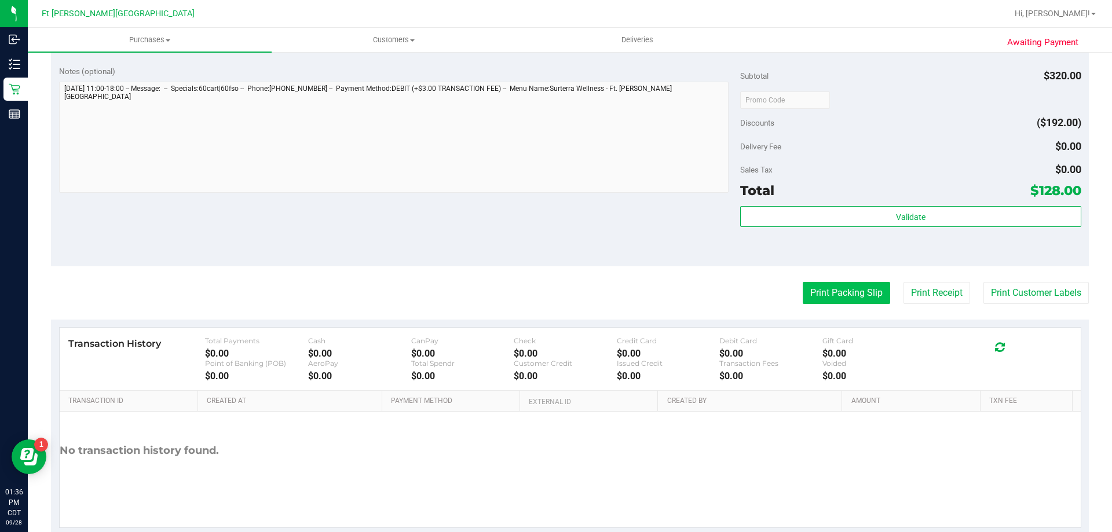
drag, startPoint x: 832, startPoint y: 307, endPoint x: 826, endPoint y: 296, distance: 11.9
click at [831, 307] on purchase-details "Back Send Back to Created Cancel Purchase View Profile # 12020822 BioTrack ID: …" at bounding box center [570, 38] width 1038 height 995
click at [824, 287] on button "Print Packing Slip" at bounding box center [846, 293] width 87 height 22
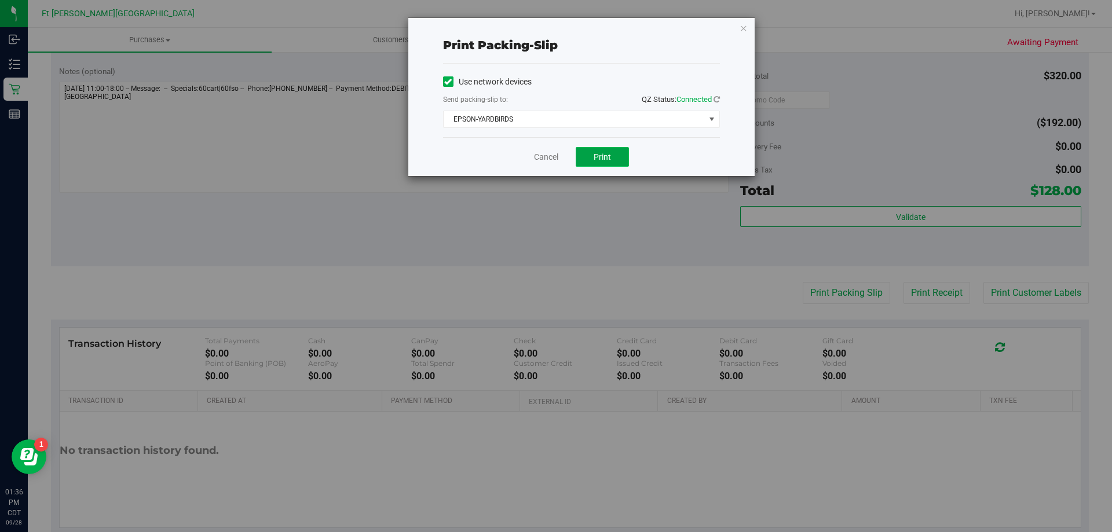
click at [594, 155] on span "Print" at bounding box center [602, 156] width 17 height 9
click at [537, 154] on link "Cancel" at bounding box center [546, 157] width 24 height 12
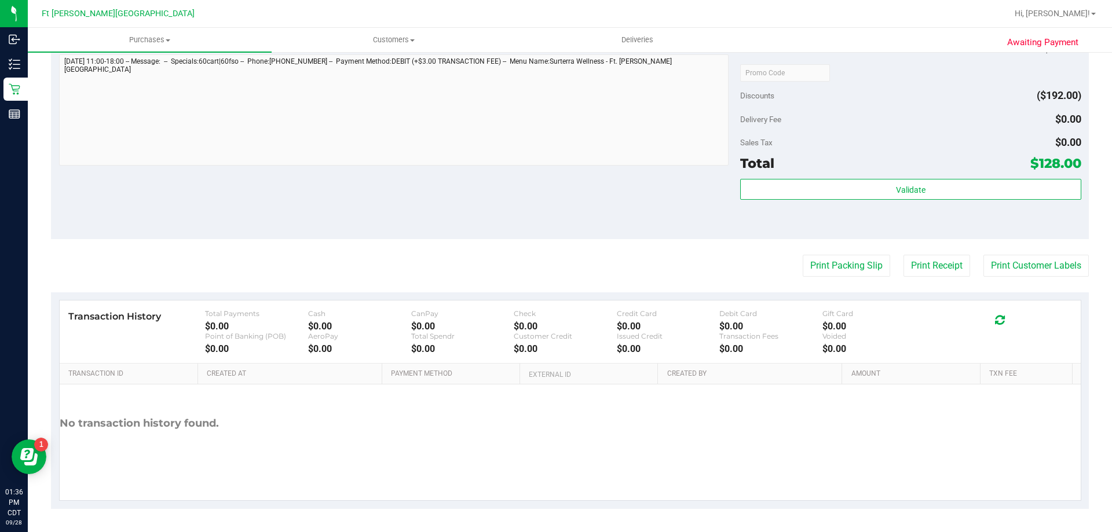
drag, startPoint x: 965, startPoint y: 251, endPoint x: 976, endPoint y: 251, distance: 10.4
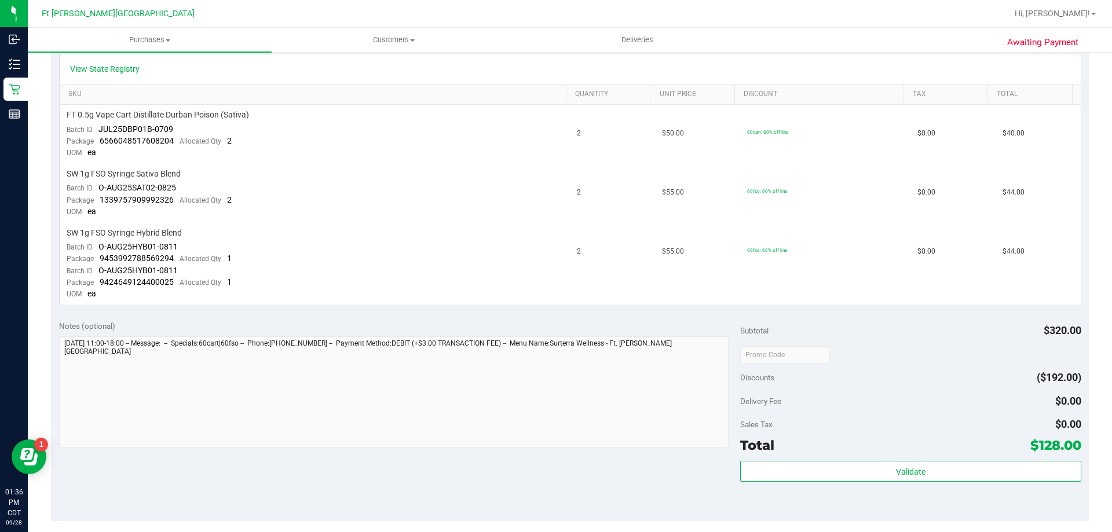
scroll to position [143, 0]
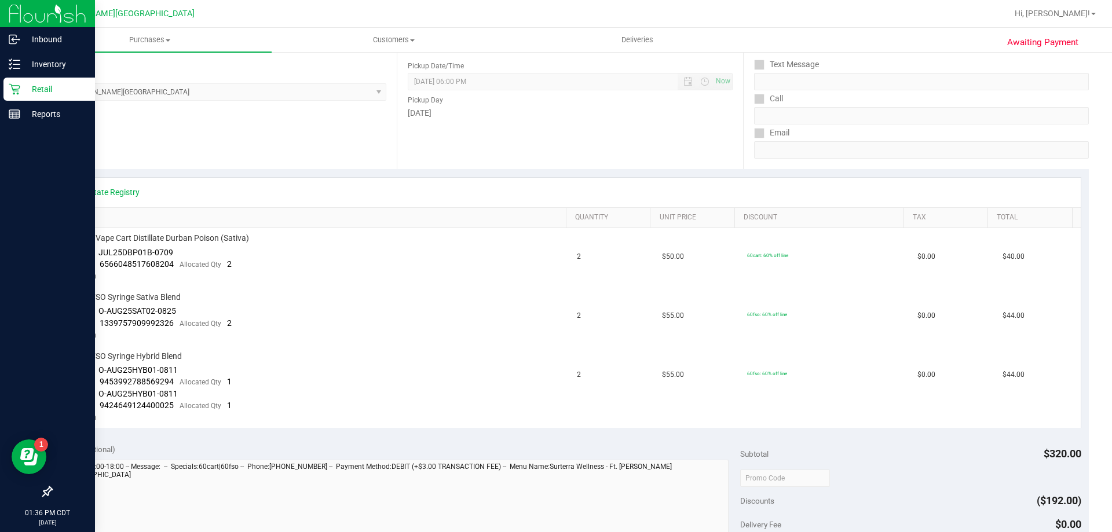
click at [25, 86] on p "Retail" at bounding box center [55, 89] width 70 height 14
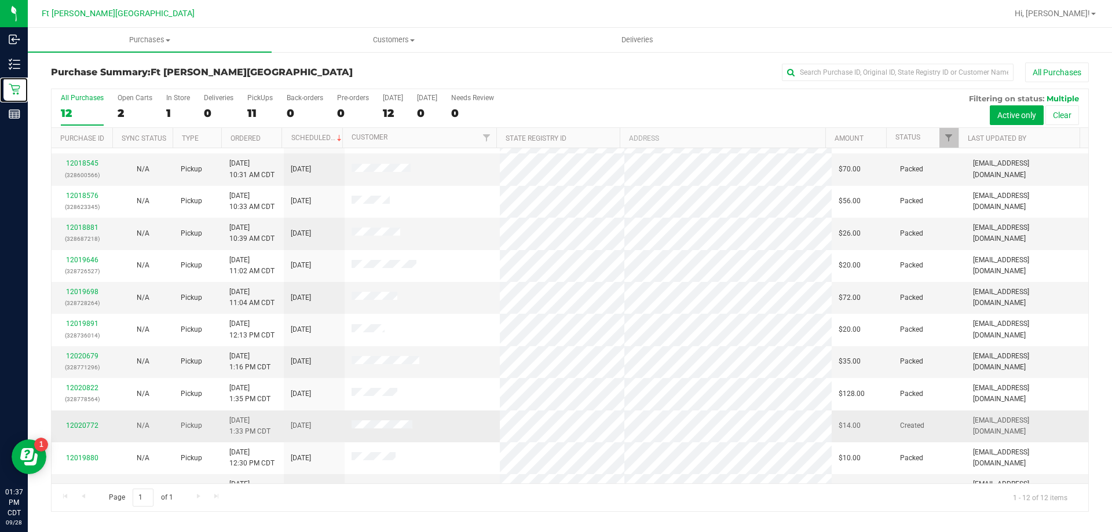
scroll to position [49, 0]
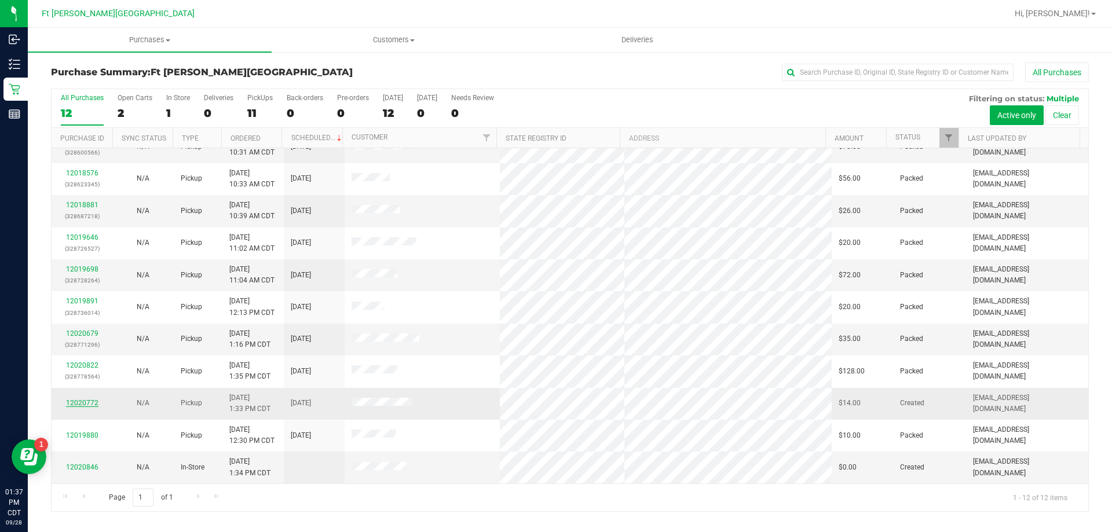
click at [96, 400] on link "12020772" at bounding box center [82, 403] width 32 height 8
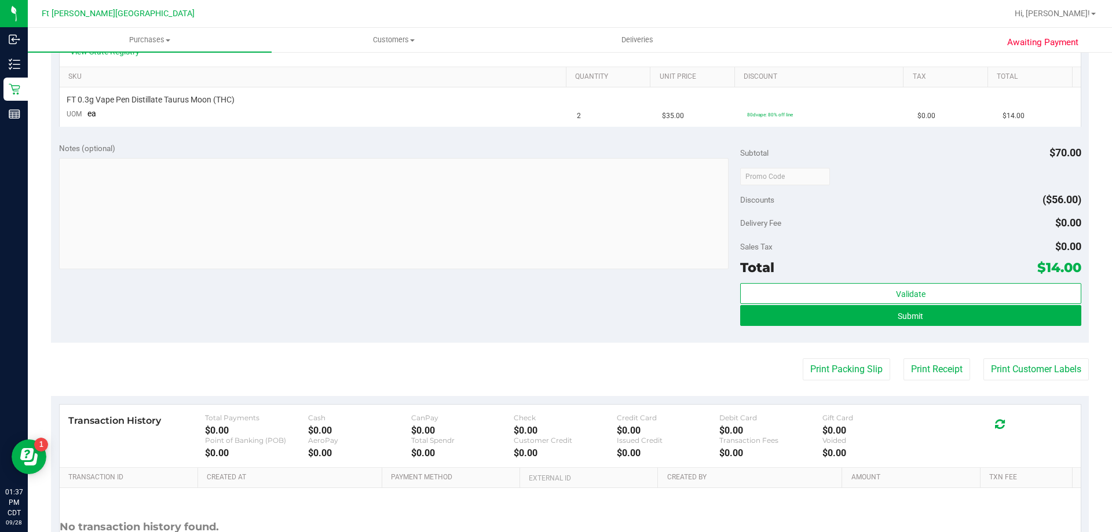
scroll to position [290, 0]
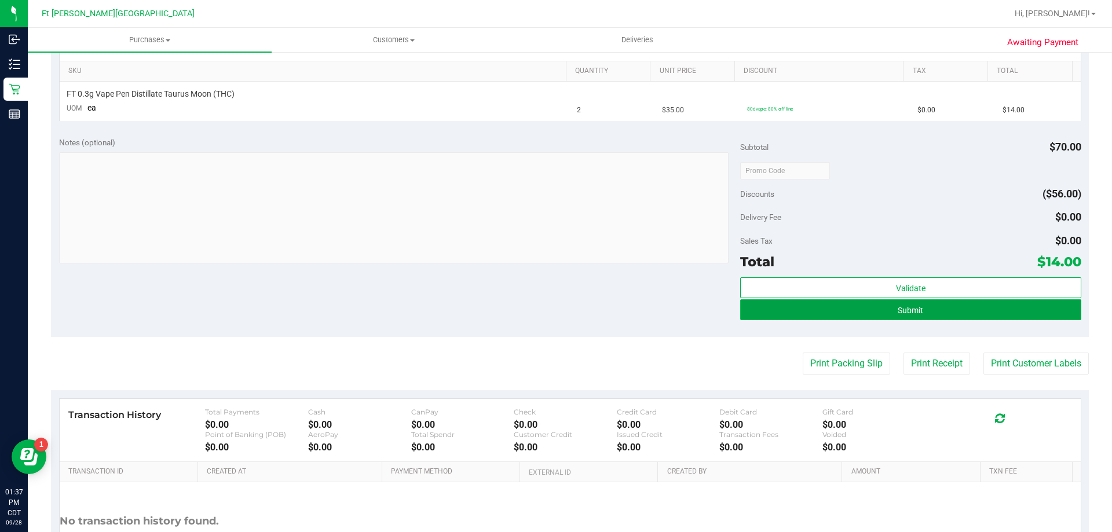
click at [807, 308] on button "Submit" at bounding box center [910, 310] width 341 height 21
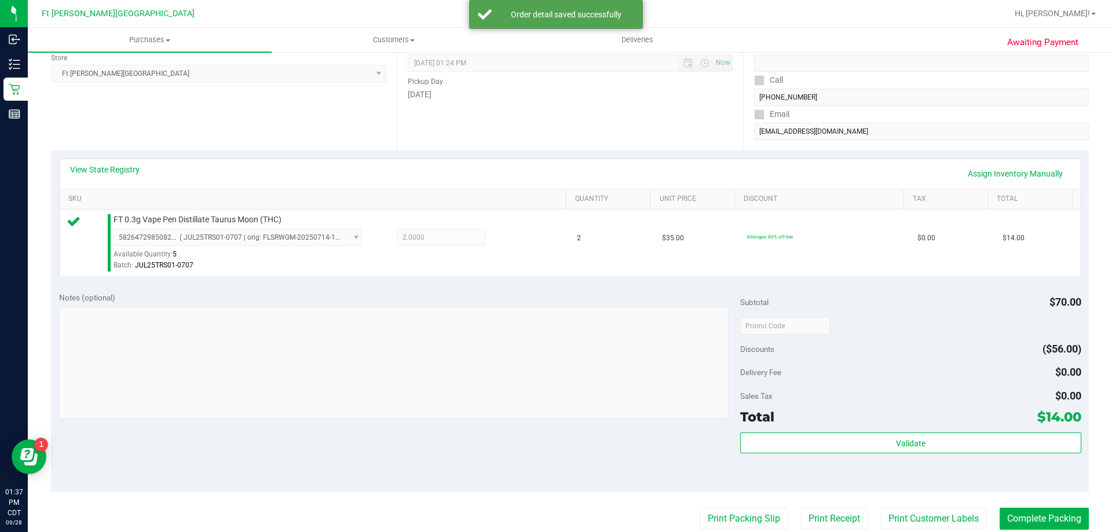
scroll to position [174, 0]
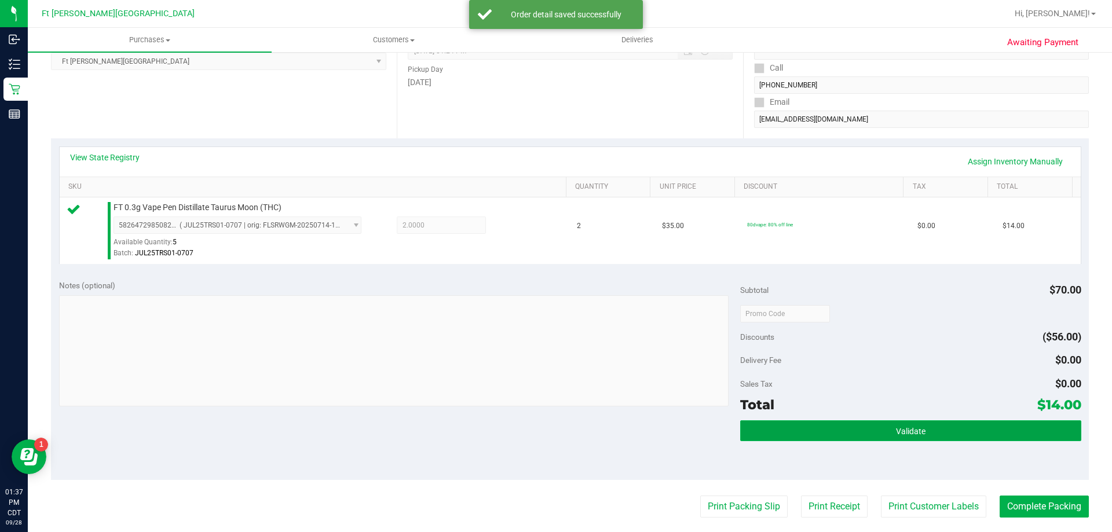
click at [899, 431] on span "Validate" at bounding box center [911, 431] width 30 height 9
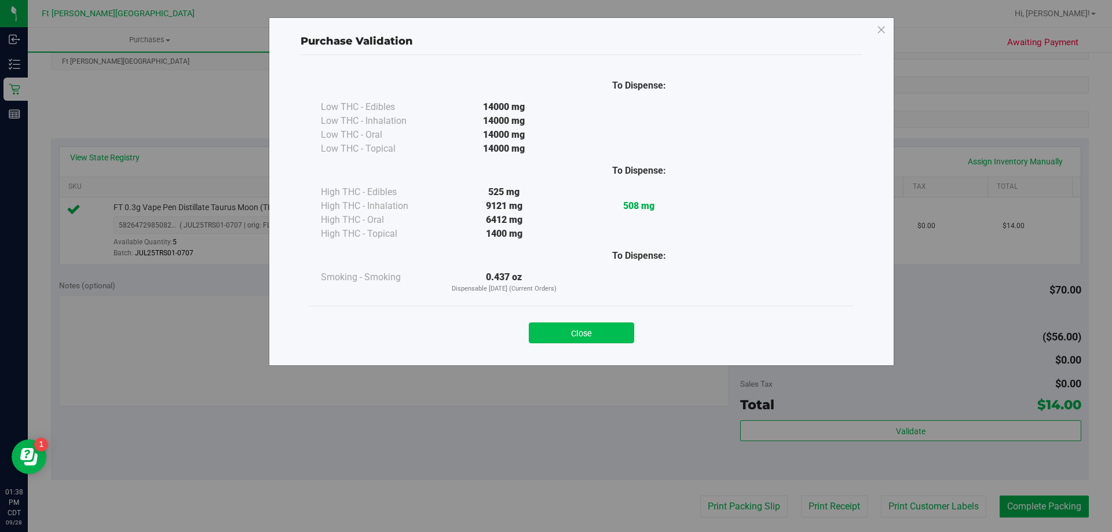
click at [575, 335] on button "Close" at bounding box center [581, 333] width 105 height 21
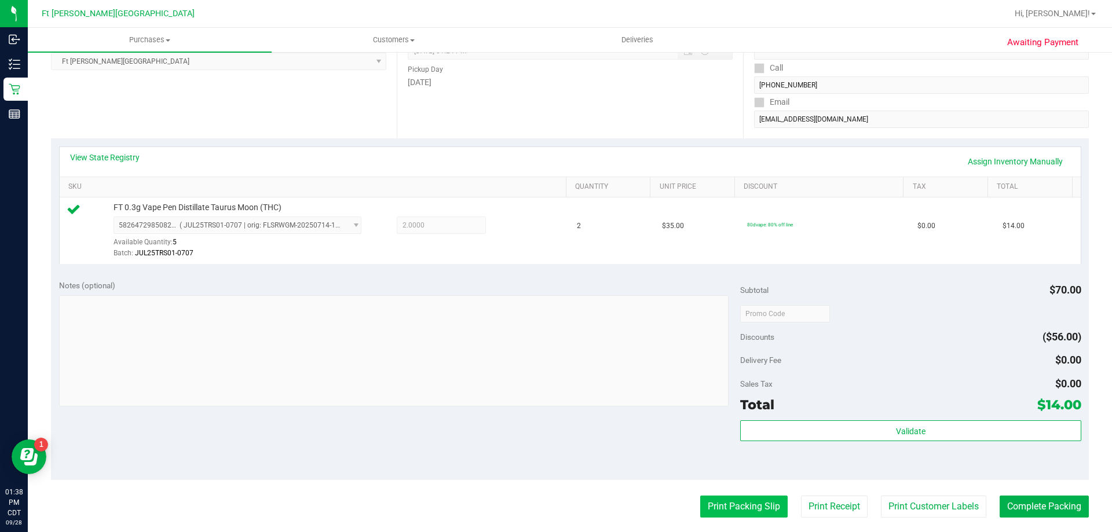
click at [725, 511] on button "Print Packing Slip" at bounding box center [744, 507] width 87 height 22
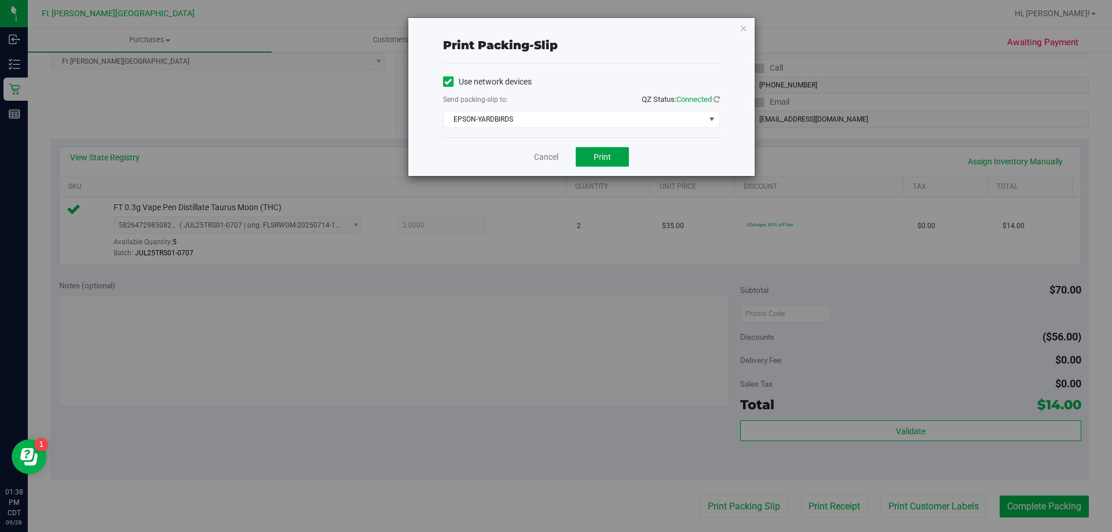
click at [605, 148] on button "Print" at bounding box center [602, 157] width 53 height 20
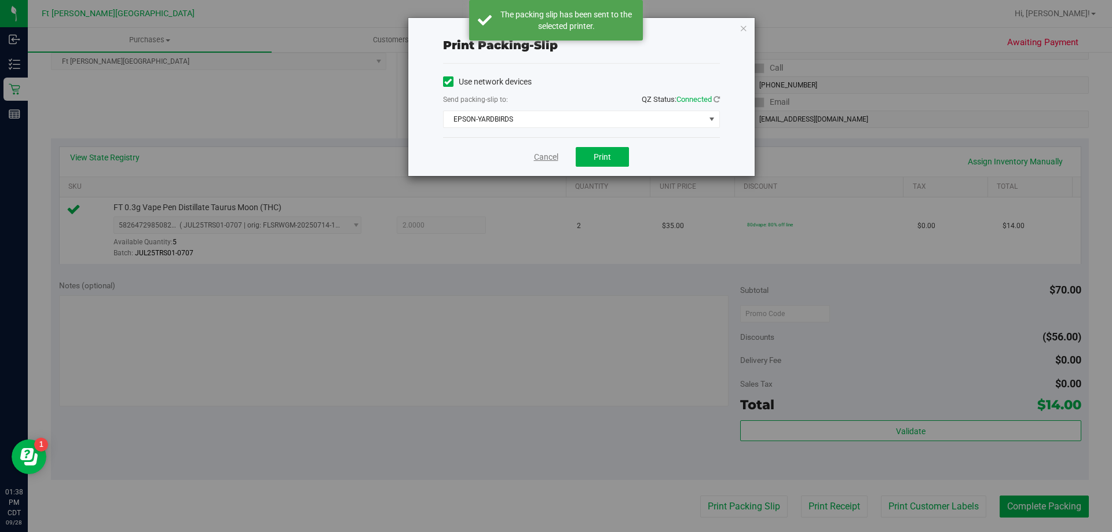
click at [542, 154] on link "Cancel" at bounding box center [546, 157] width 24 height 12
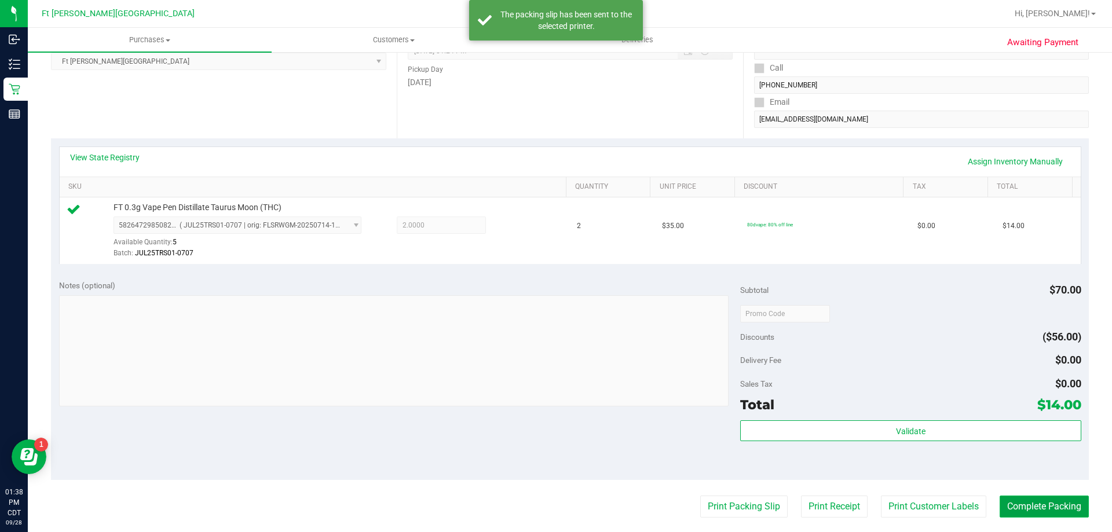
click at [1039, 509] on button "Complete Packing" at bounding box center [1044, 507] width 89 height 22
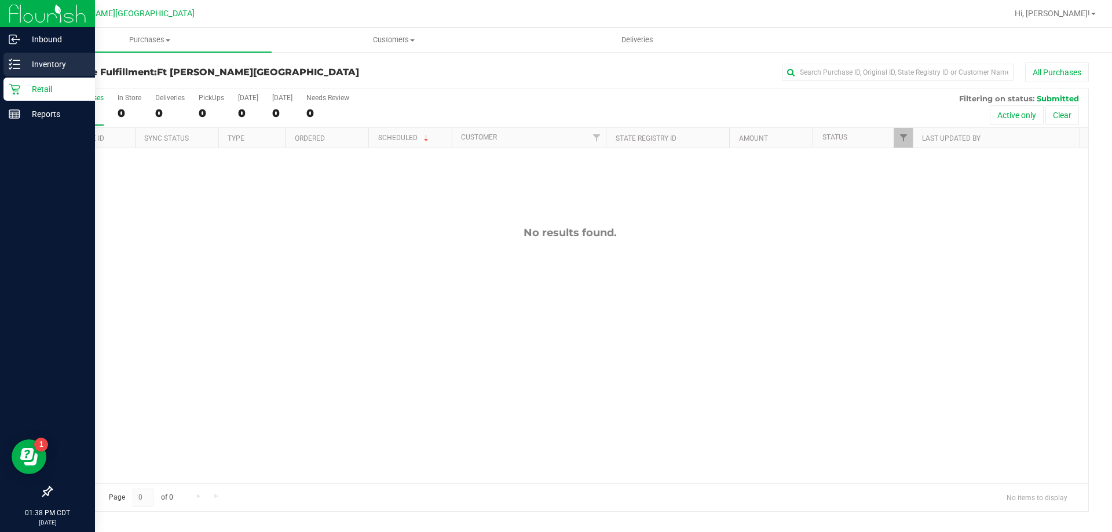
click at [59, 73] on div "Inventory" at bounding box center [49, 64] width 92 height 23
click at [57, 78] on div "Retail" at bounding box center [49, 89] width 92 height 23
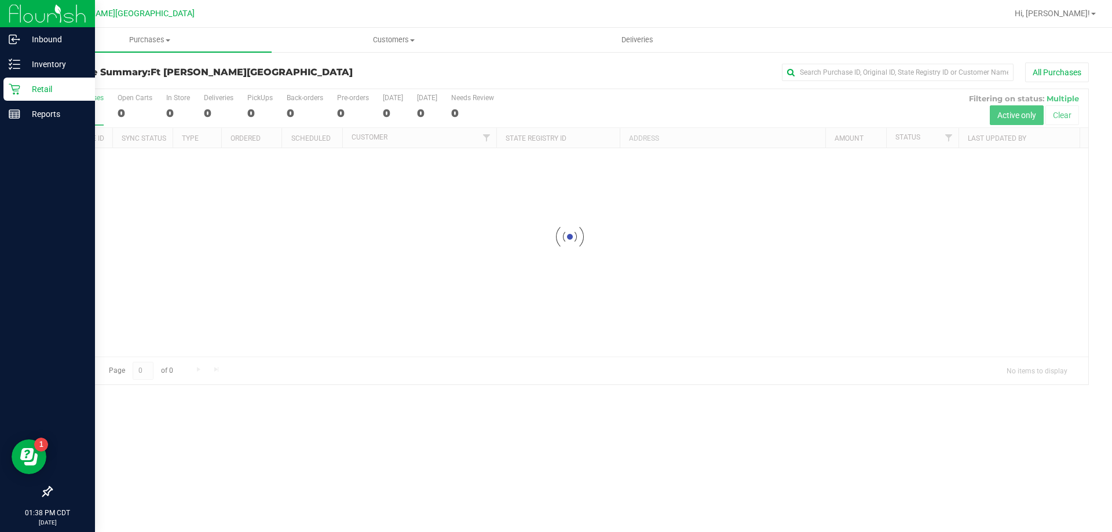
click at [60, 84] on p "Retail" at bounding box center [55, 89] width 70 height 14
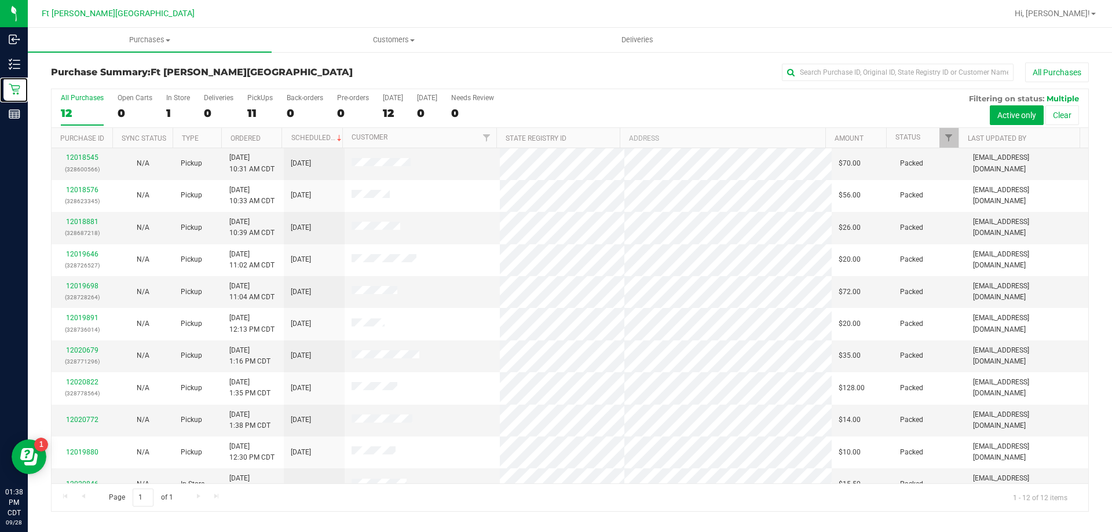
scroll to position [49, 0]
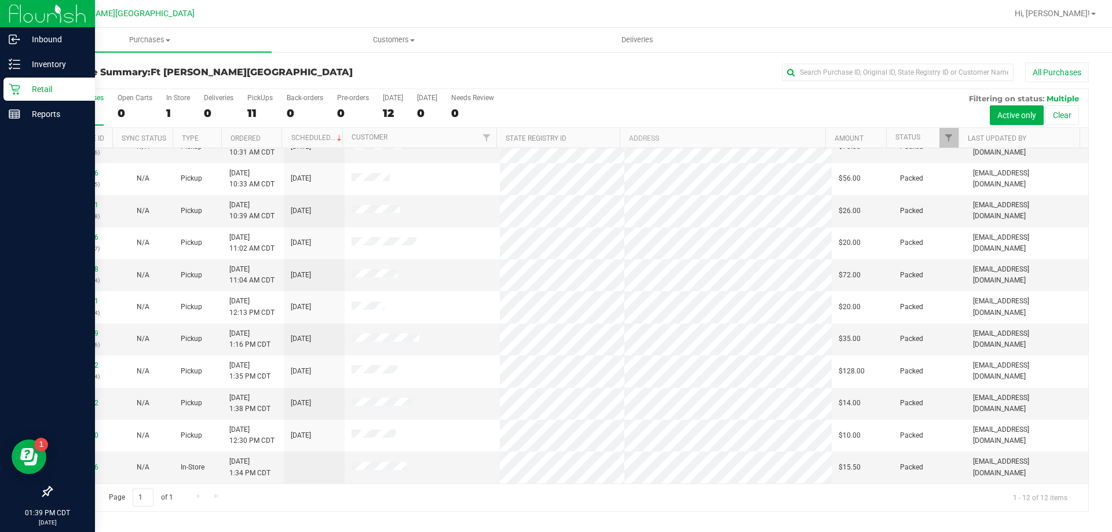
click at [30, 89] on p "Retail" at bounding box center [55, 89] width 70 height 14
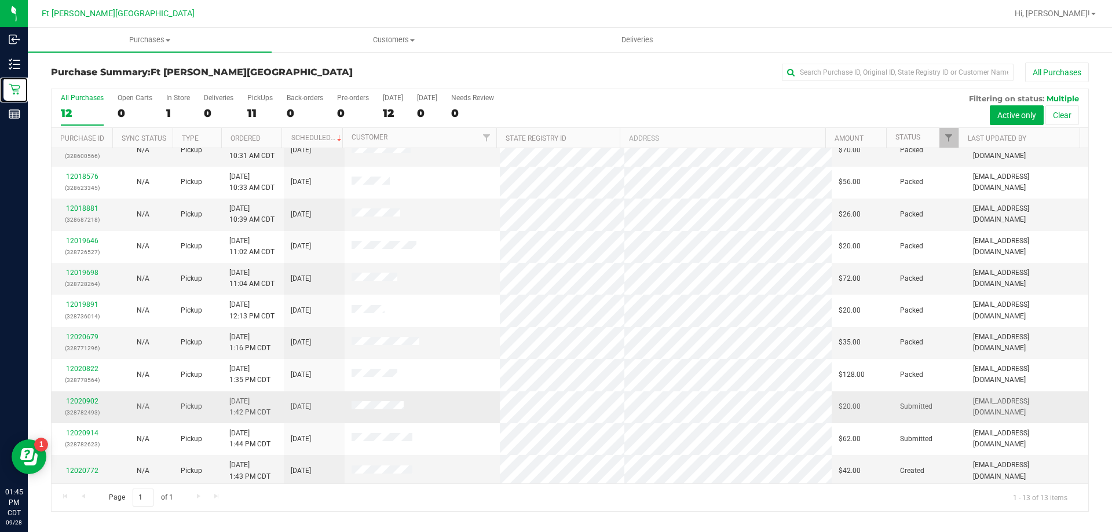
scroll to position [81, 0]
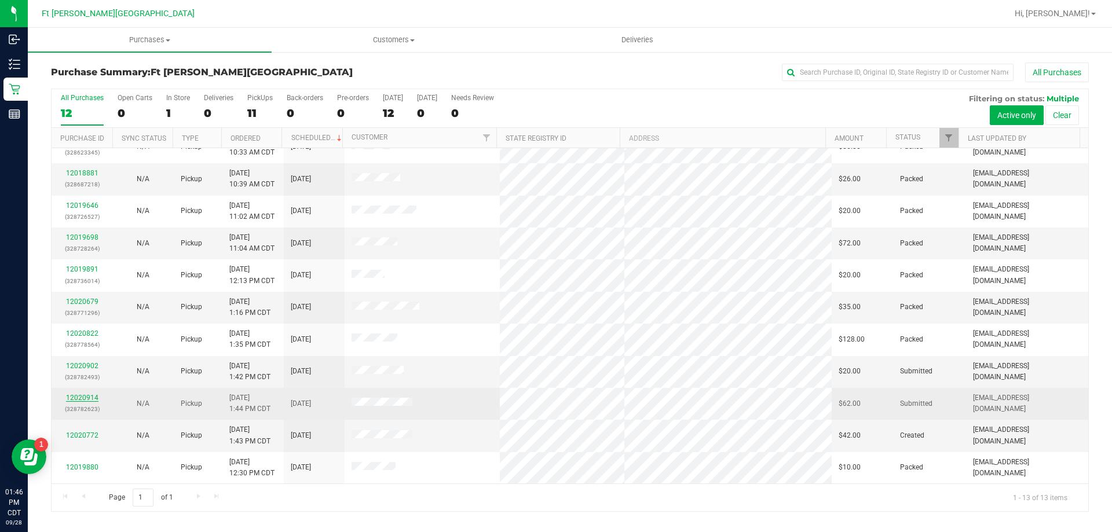
click at [84, 395] on link "12020914" at bounding box center [82, 398] width 32 height 8
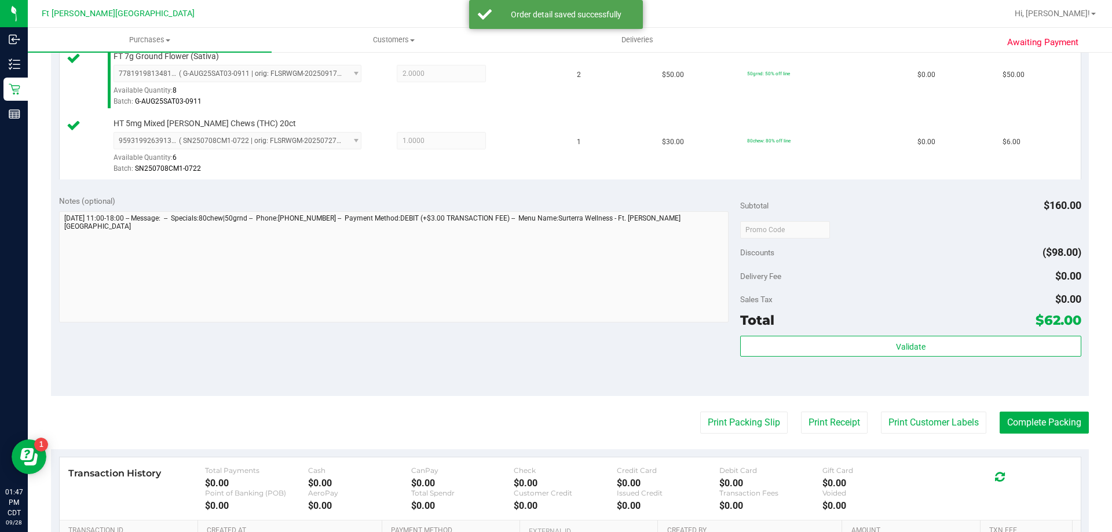
scroll to position [406, 0]
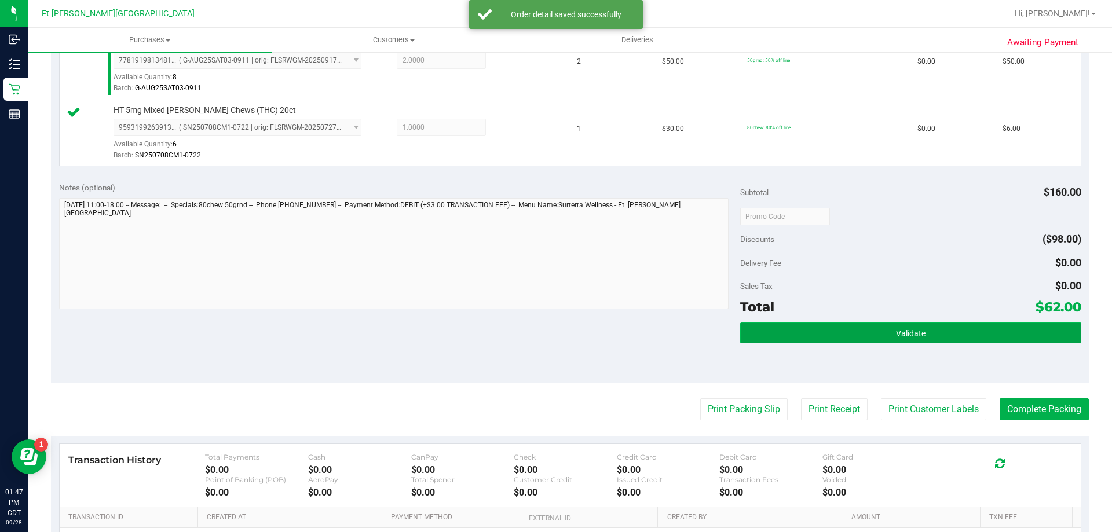
click at [849, 340] on button "Validate" at bounding box center [910, 333] width 341 height 21
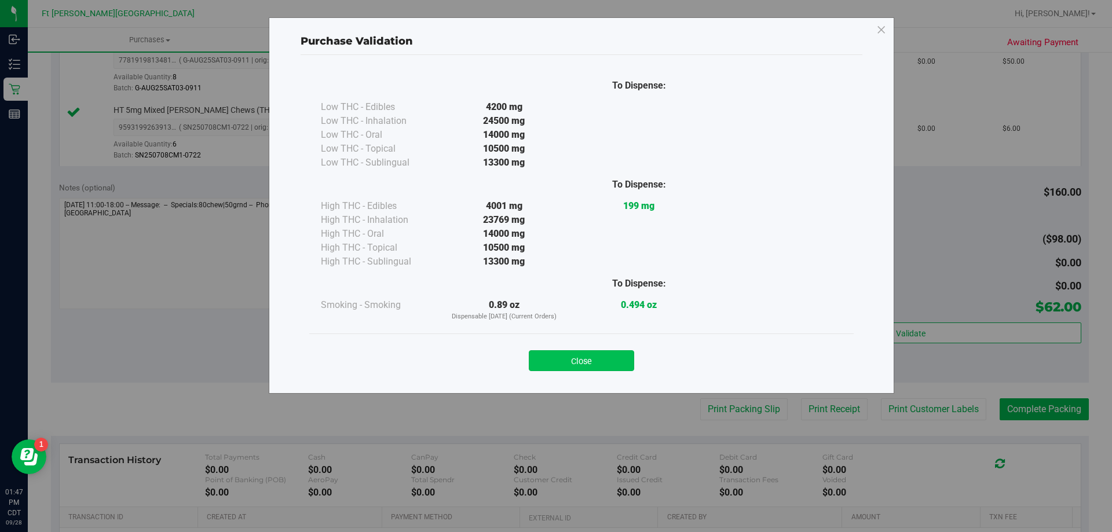
click at [590, 362] on button "Close" at bounding box center [581, 361] width 105 height 21
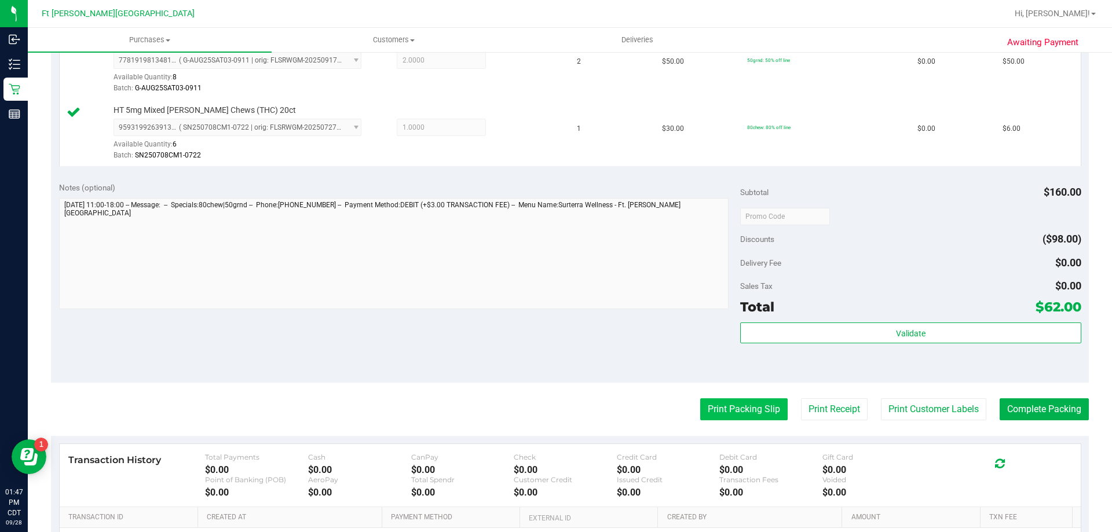
click at [724, 403] on button "Print Packing Slip" at bounding box center [744, 410] width 87 height 22
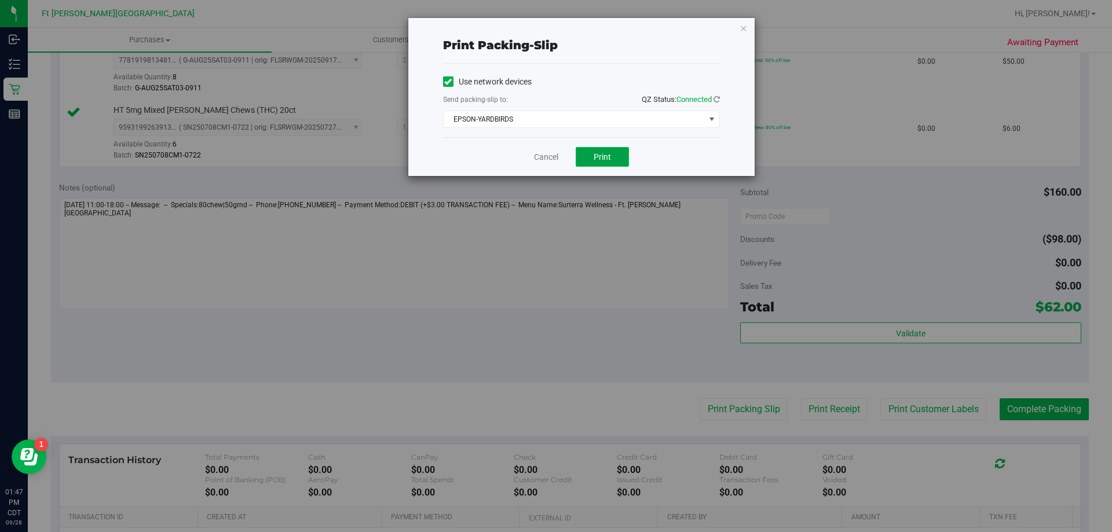
click at [614, 158] on button "Print" at bounding box center [602, 157] width 53 height 20
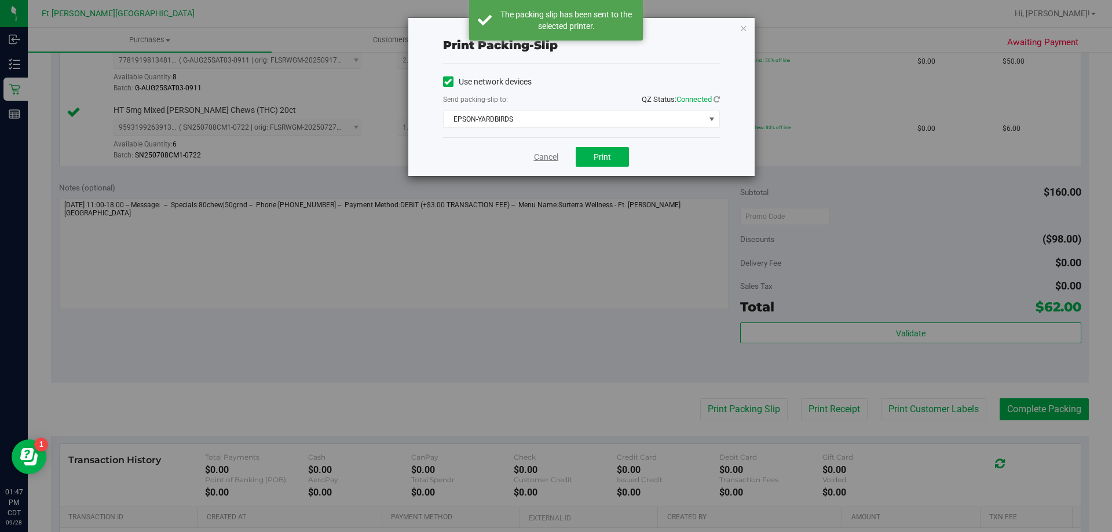
click at [549, 157] on link "Cancel" at bounding box center [546, 157] width 24 height 12
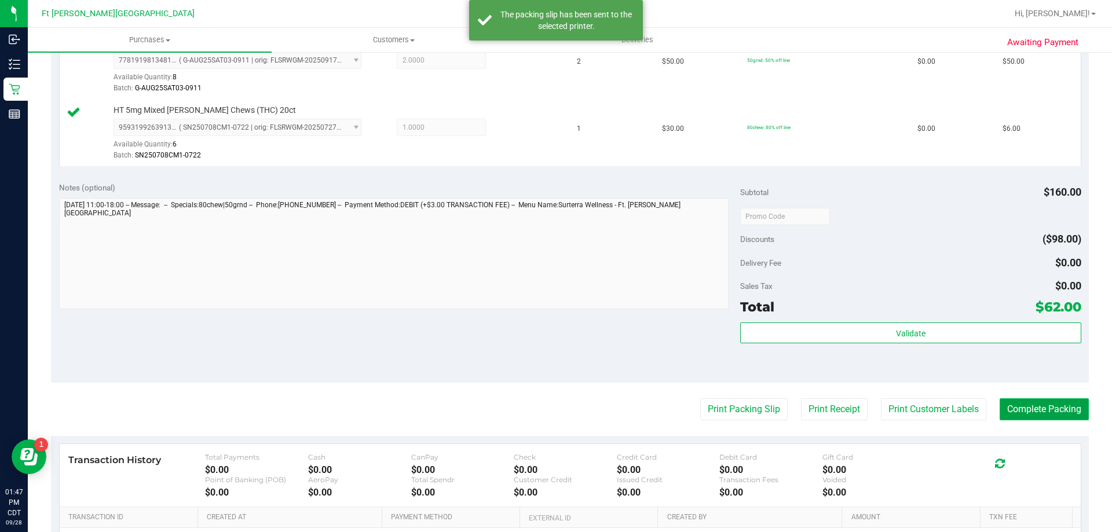
click at [1019, 413] on button "Complete Packing" at bounding box center [1044, 410] width 89 height 22
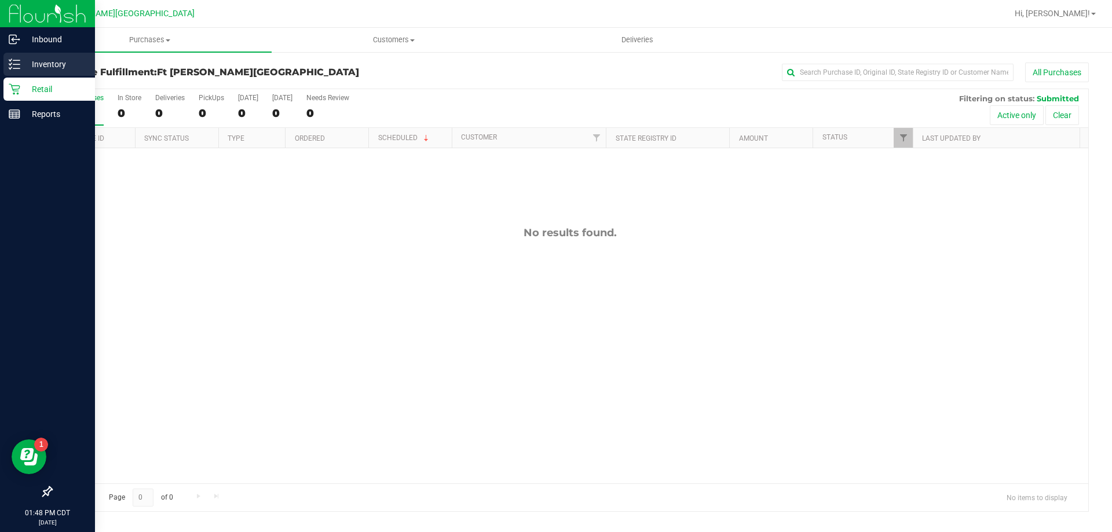
click at [29, 61] on p "Inventory" at bounding box center [55, 64] width 70 height 14
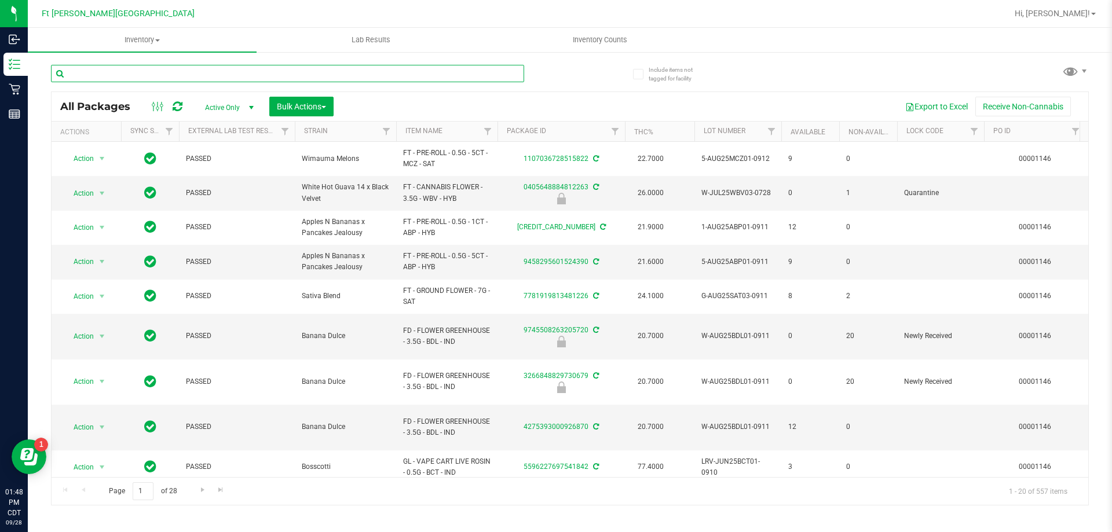
click at [159, 79] on input "text" at bounding box center [287, 73] width 473 height 17
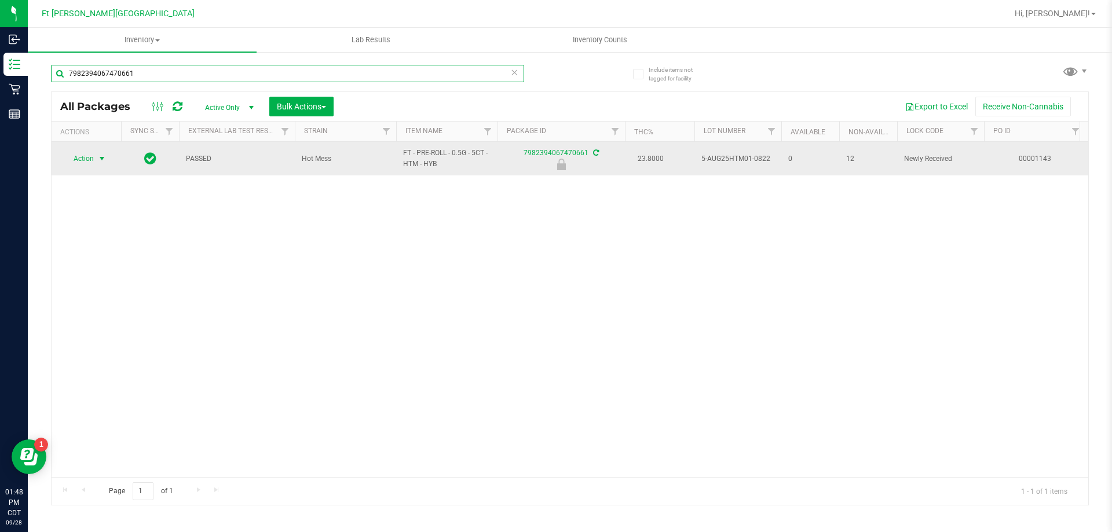
type input "7982394067470661"
click at [103, 159] on span "select" at bounding box center [101, 158] width 9 height 9
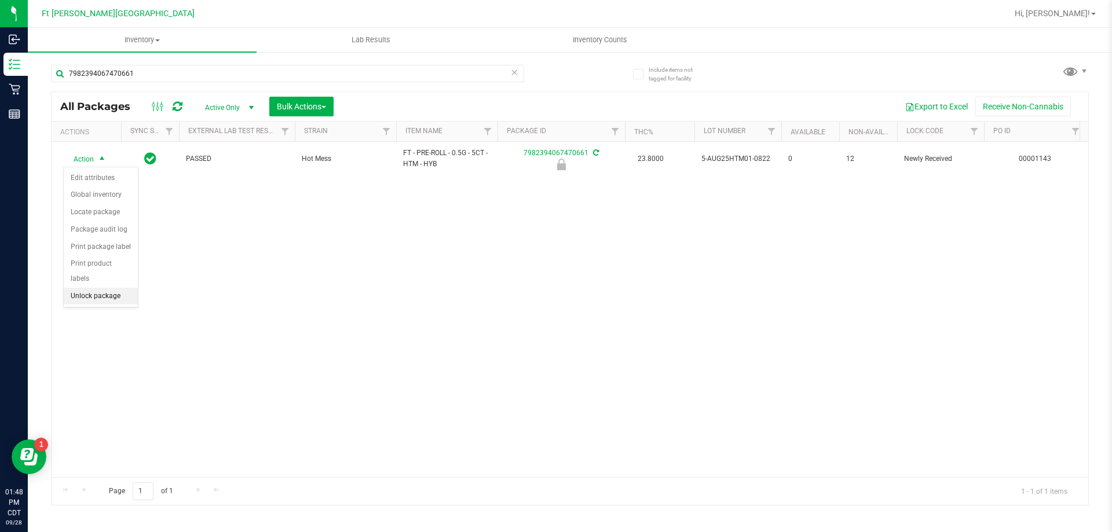
click at [118, 288] on li "Unlock package" at bounding box center [101, 296] width 74 height 17
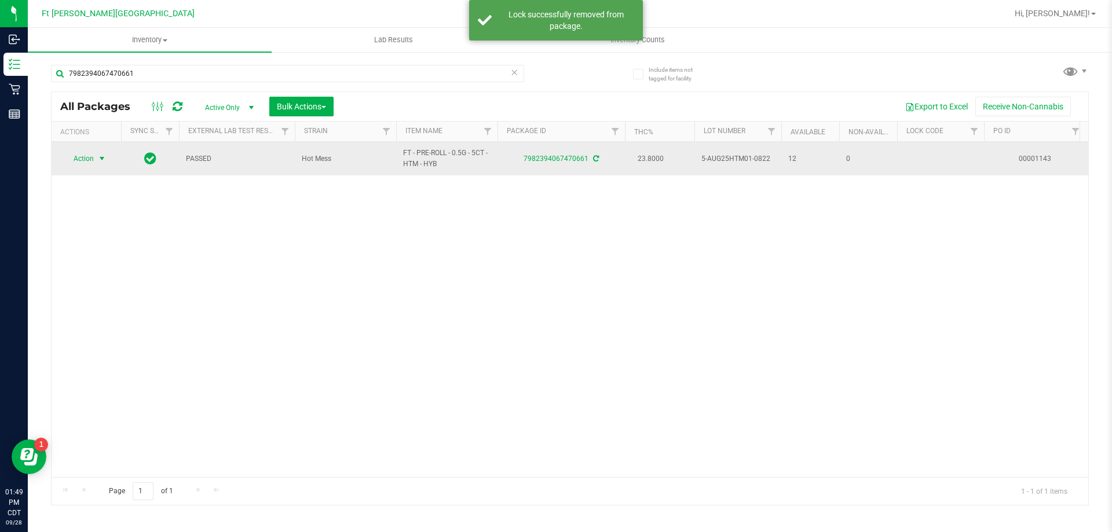
click at [101, 160] on span "select" at bounding box center [101, 158] width 9 height 9
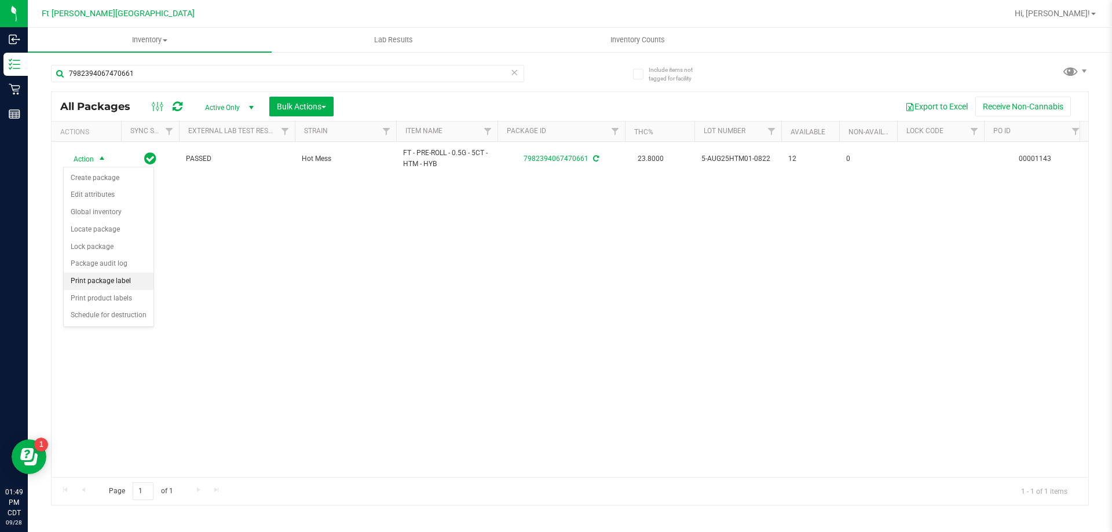
drag, startPoint x: 114, startPoint y: 279, endPoint x: 133, endPoint y: 299, distance: 27.5
click at [115, 279] on li "Print package label" at bounding box center [109, 281] width 90 height 17
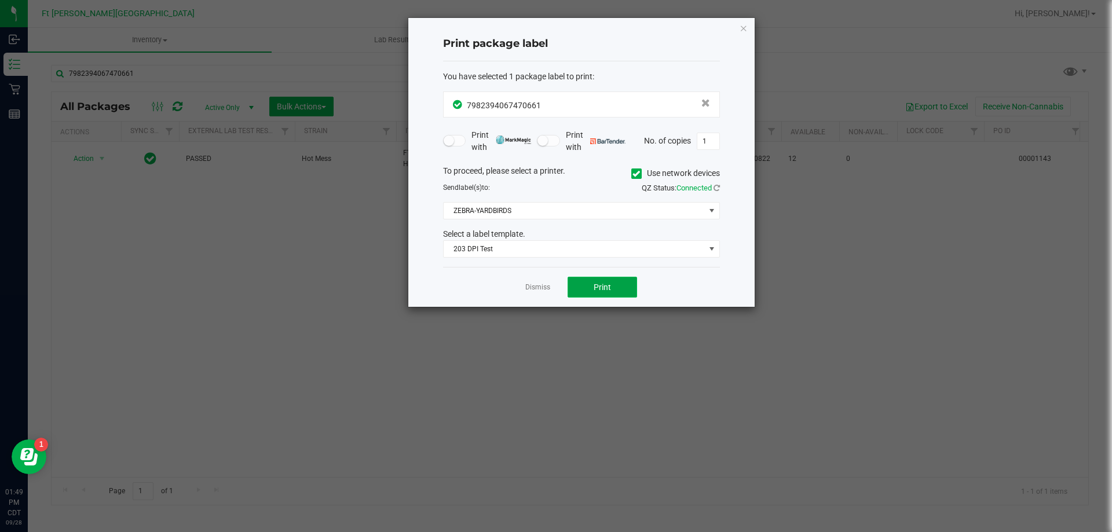
click at [611, 285] on span "Print" at bounding box center [602, 287] width 17 height 9
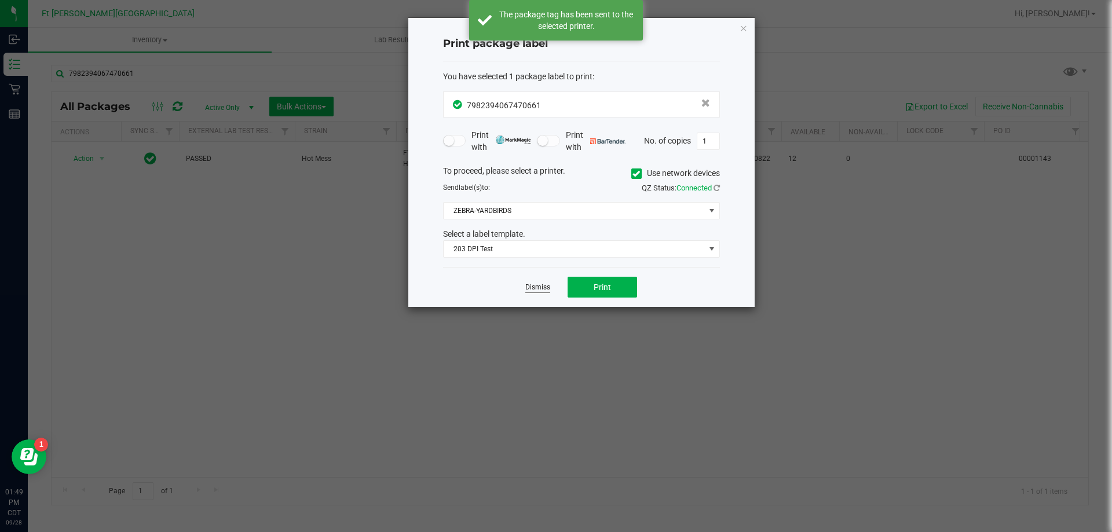
click at [543, 284] on link "Dismiss" at bounding box center [538, 288] width 25 height 10
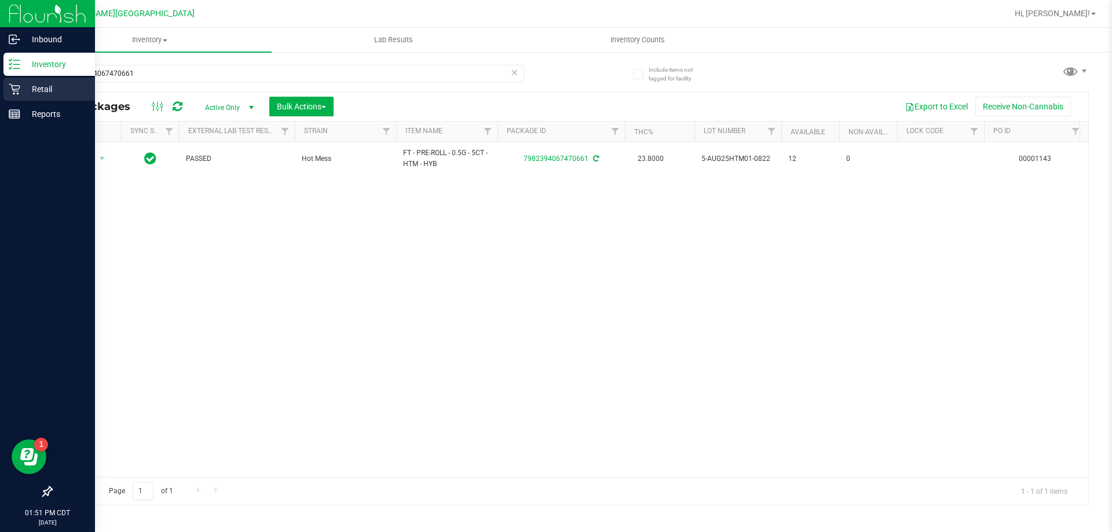
click at [56, 90] on p "Retail" at bounding box center [55, 89] width 70 height 14
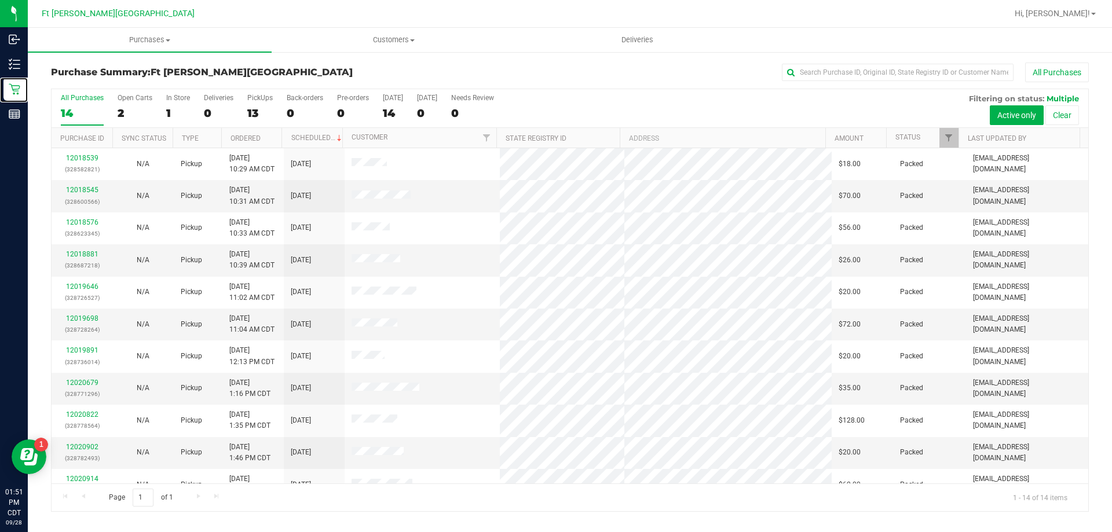
scroll to position [114, 0]
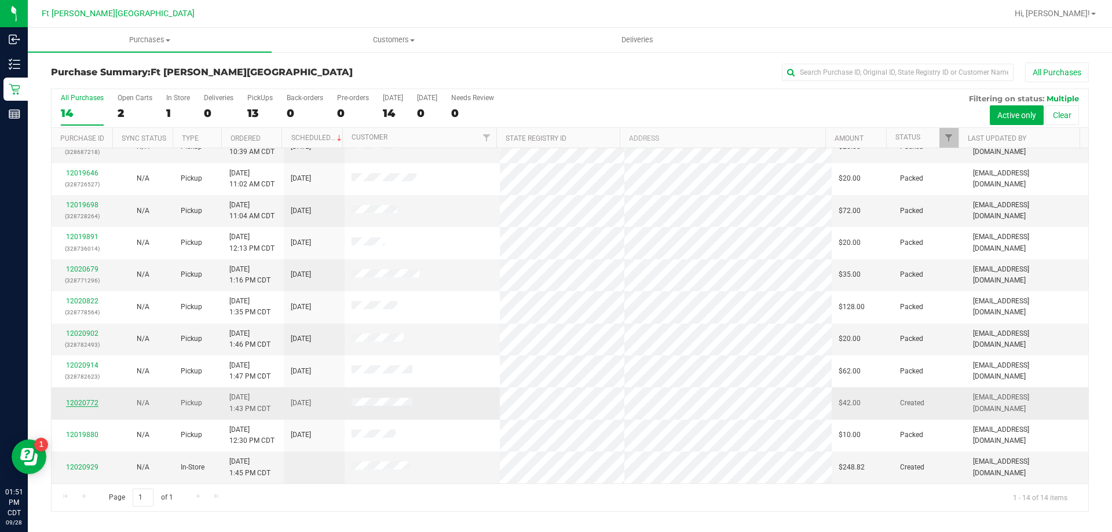
click at [82, 401] on link "12020772" at bounding box center [82, 403] width 32 height 8
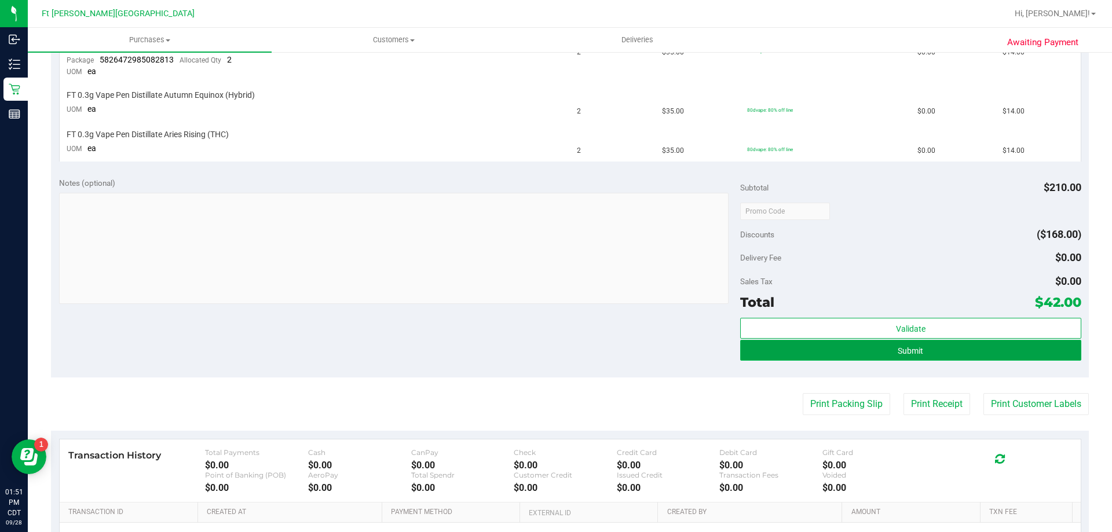
click at [933, 349] on button "Submit" at bounding box center [910, 350] width 341 height 21
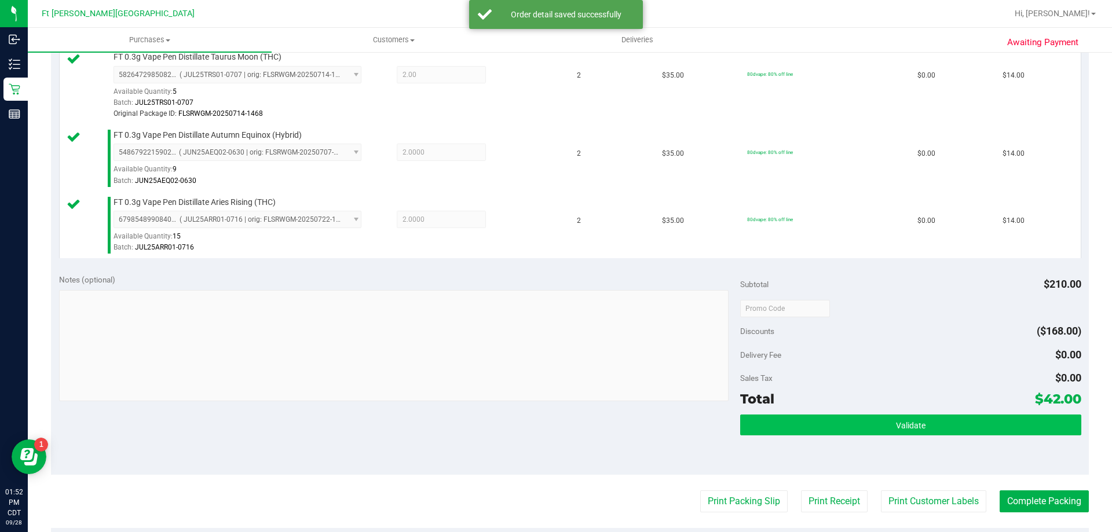
scroll to position [388, 0]
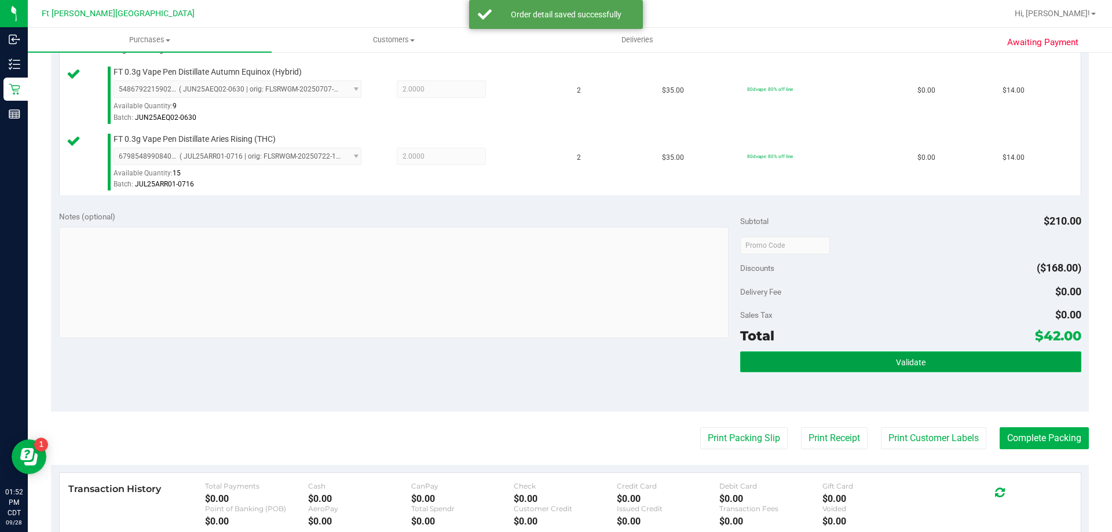
click at [821, 370] on button "Validate" at bounding box center [910, 362] width 341 height 21
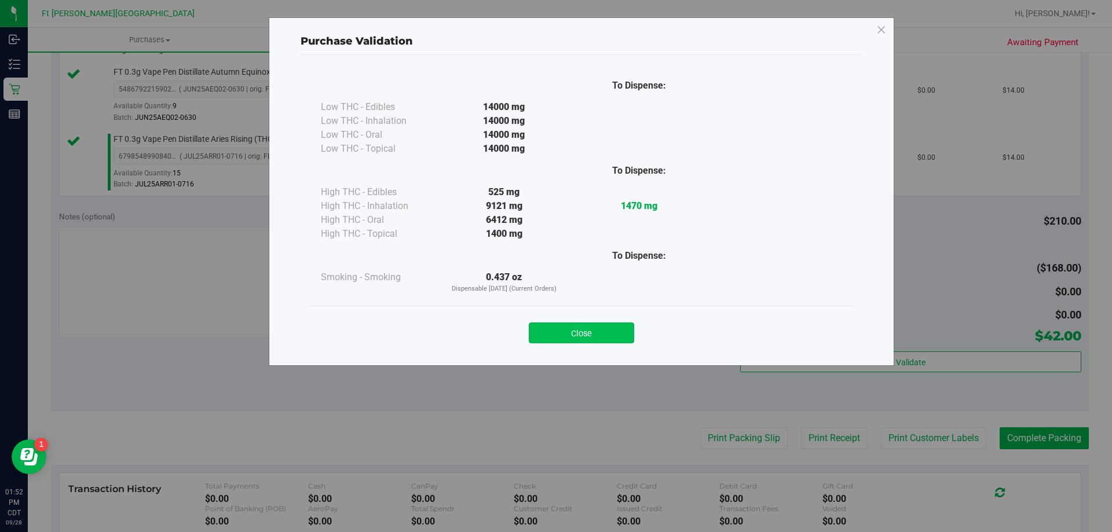
click at [585, 328] on button "Close" at bounding box center [581, 333] width 105 height 21
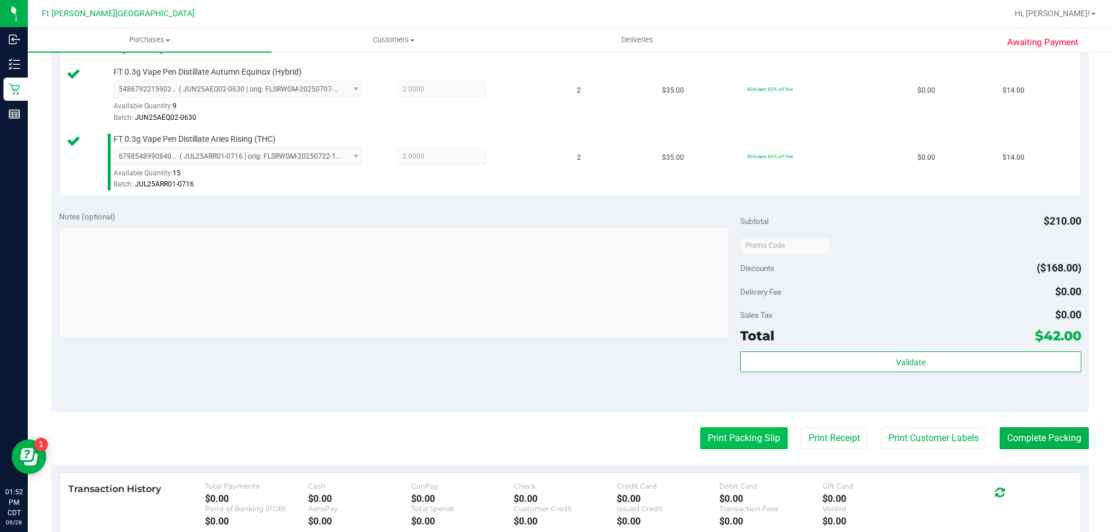
click at [750, 444] on button "Print Packing Slip" at bounding box center [744, 439] width 87 height 22
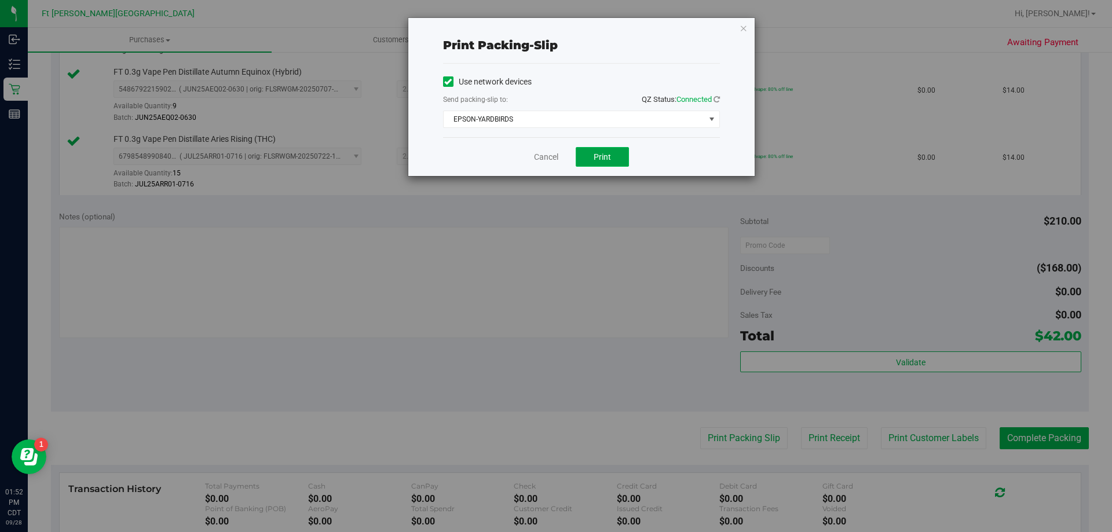
click at [615, 164] on button "Print" at bounding box center [602, 157] width 53 height 20
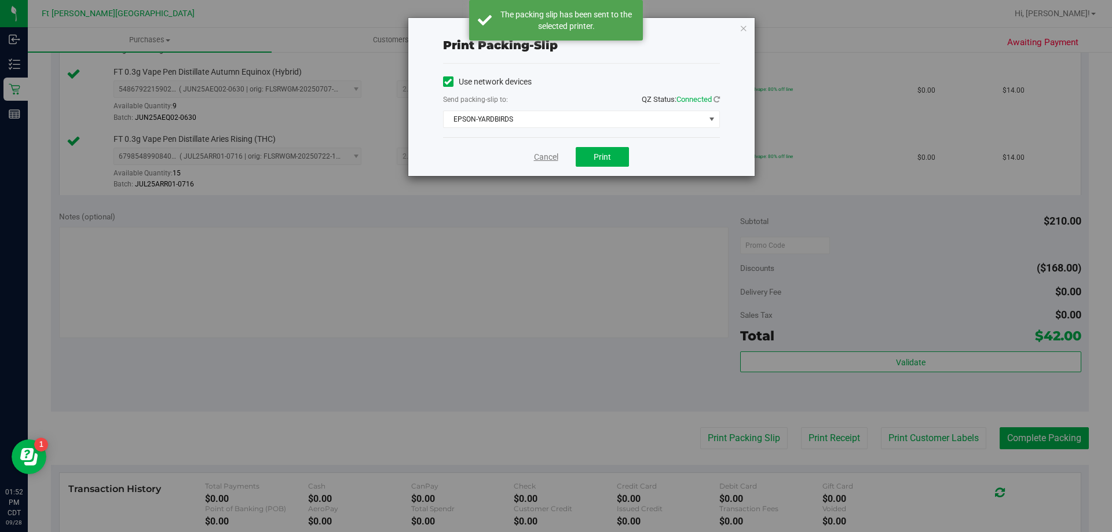
click at [550, 159] on link "Cancel" at bounding box center [546, 157] width 24 height 12
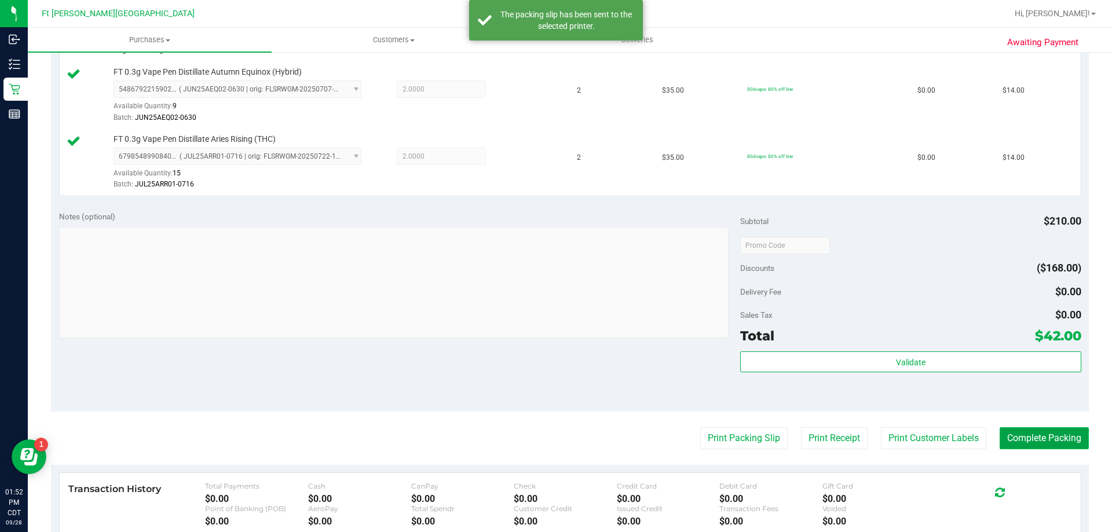
click at [1047, 439] on button "Complete Packing" at bounding box center [1044, 439] width 89 height 22
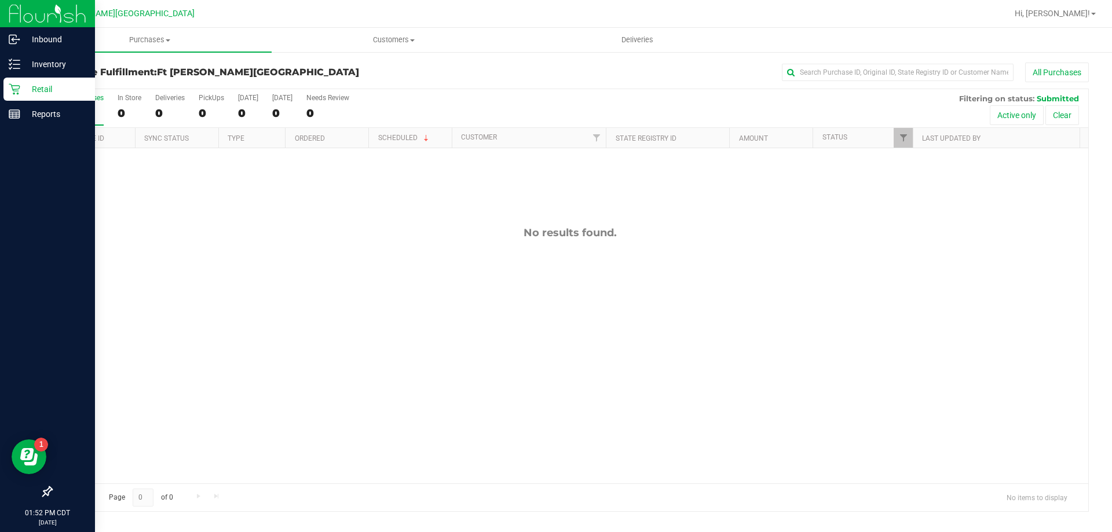
click at [39, 90] on p "Retail" at bounding box center [55, 89] width 70 height 14
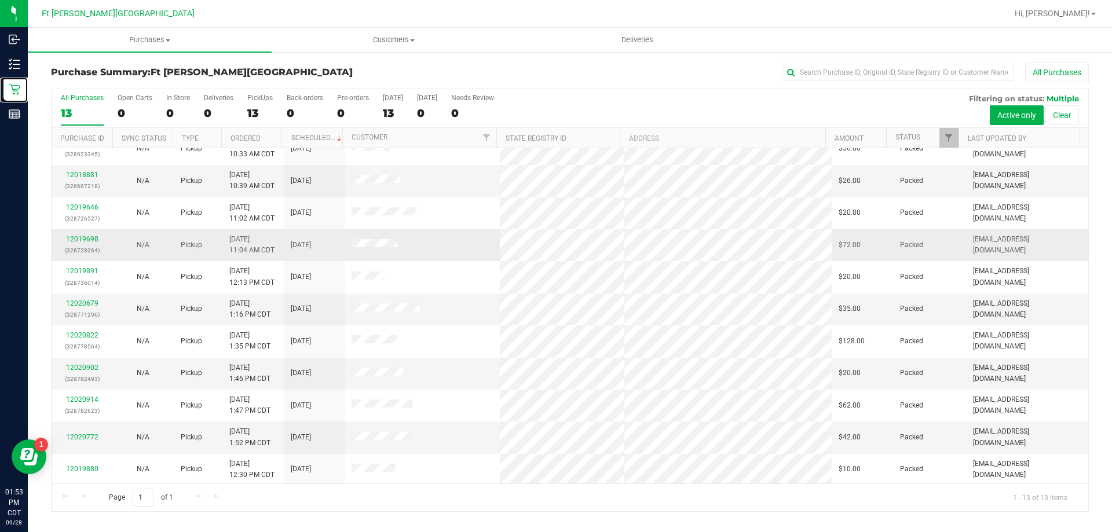
scroll to position [81, 0]
click at [117, 526] on div "Purchases Summary of purchases Fulfillment All purchases Customers All customer…" at bounding box center [570, 280] width 1085 height 505
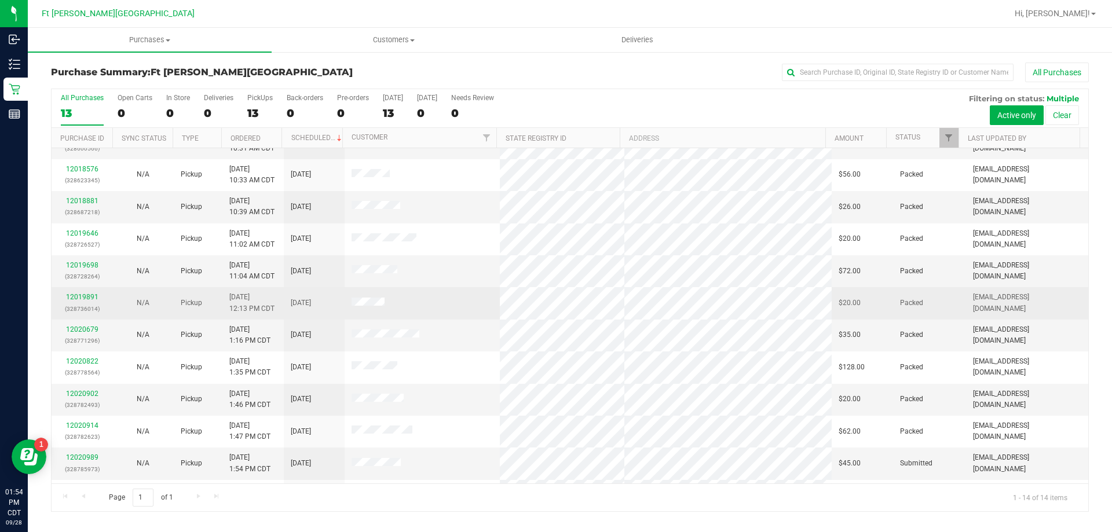
scroll to position [114, 0]
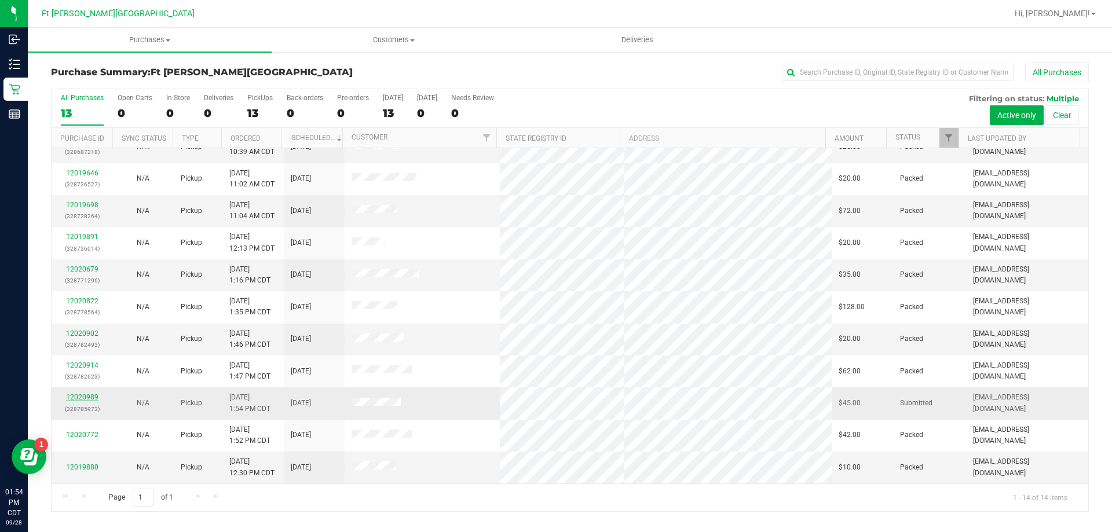
click at [83, 398] on link "12020989" at bounding box center [82, 397] width 32 height 8
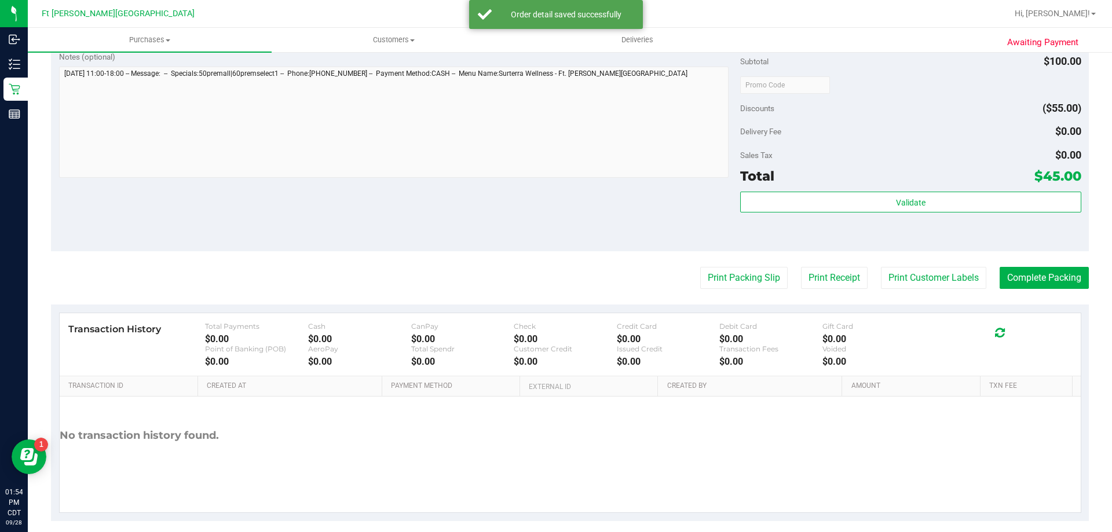
scroll to position [482, 0]
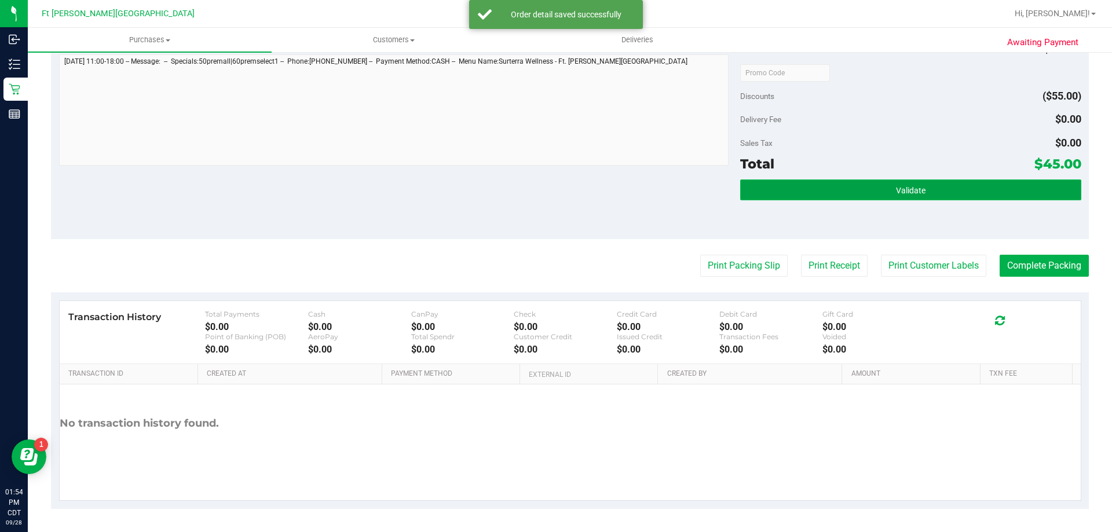
click at [832, 181] on button "Validate" at bounding box center [910, 190] width 341 height 21
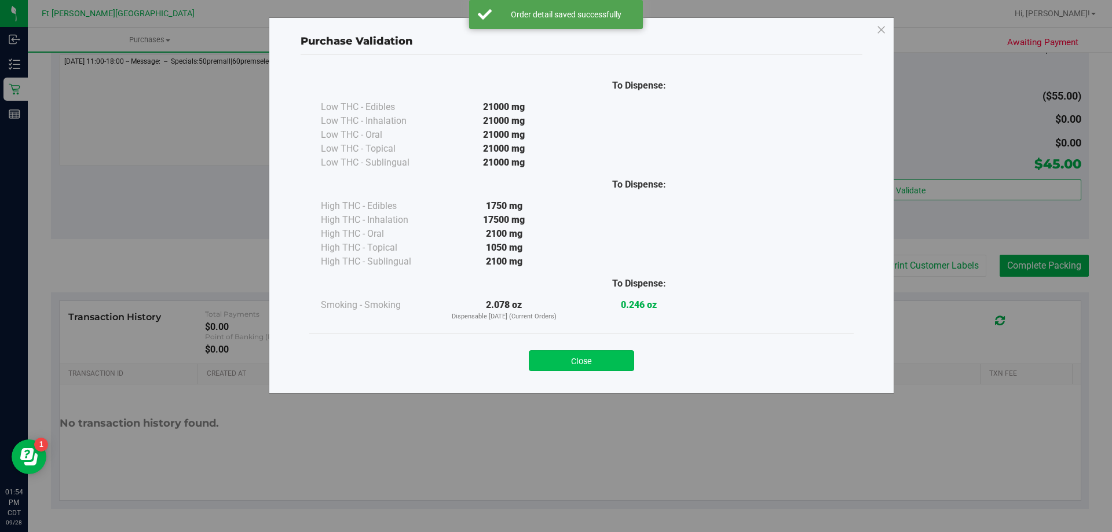
click at [616, 365] on button "Close" at bounding box center [581, 361] width 105 height 21
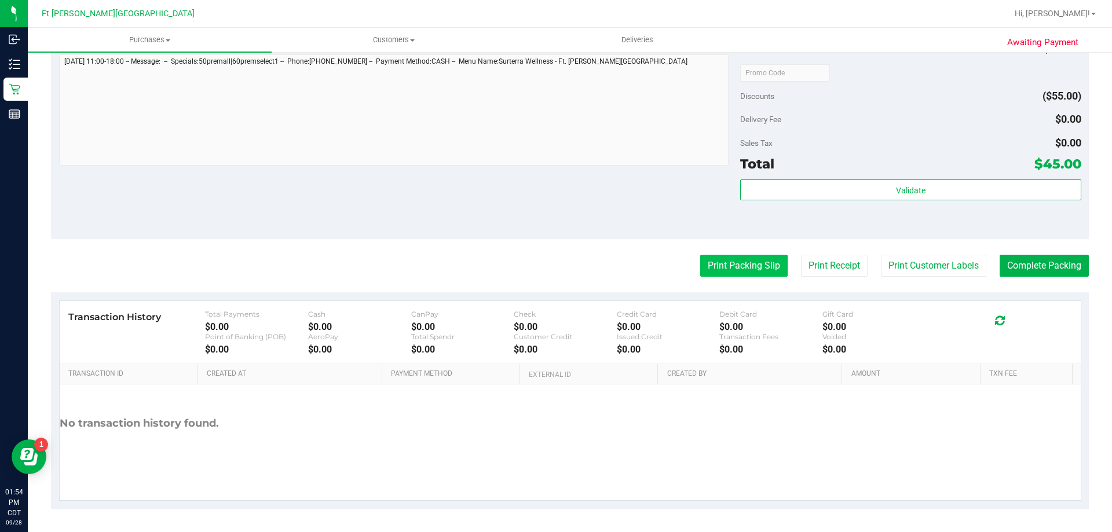
click at [729, 270] on button "Print Packing Slip" at bounding box center [744, 266] width 87 height 22
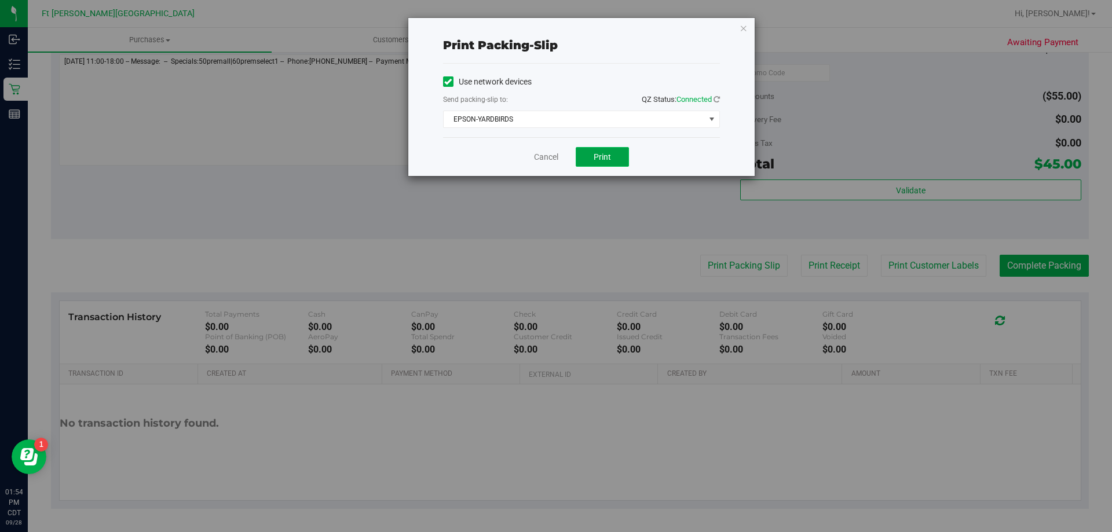
click at [616, 158] on button "Print" at bounding box center [602, 157] width 53 height 20
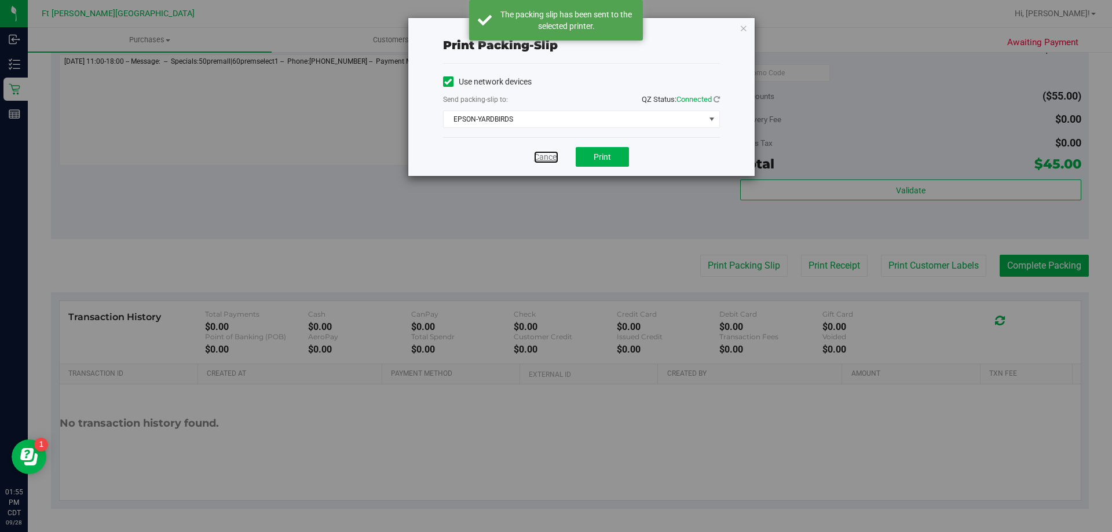
drag, startPoint x: 542, startPoint y: 159, endPoint x: 563, endPoint y: 173, distance: 25.9
click at [542, 158] on link "Cancel" at bounding box center [546, 157] width 24 height 12
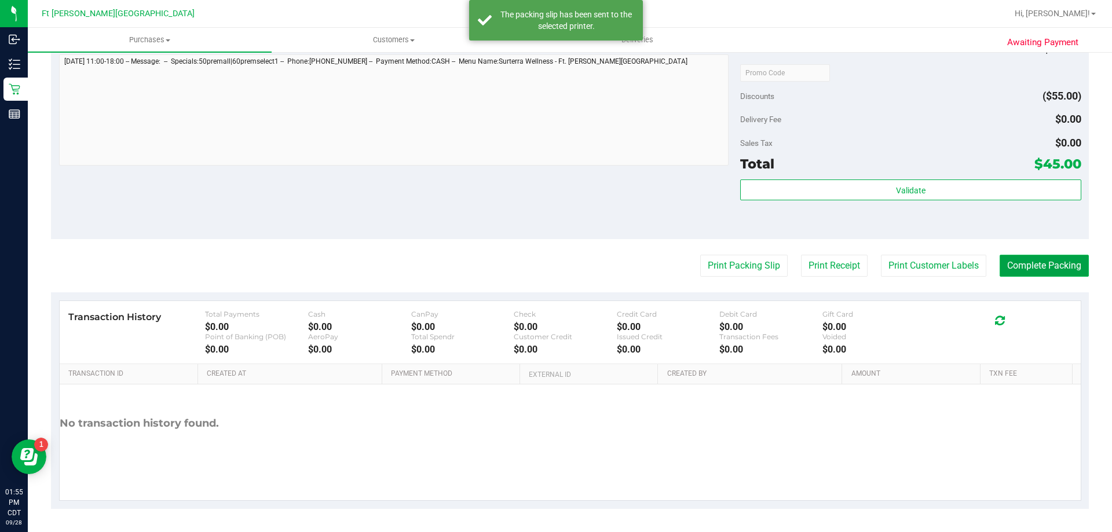
click at [1055, 269] on button "Complete Packing" at bounding box center [1044, 266] width 89 height 22
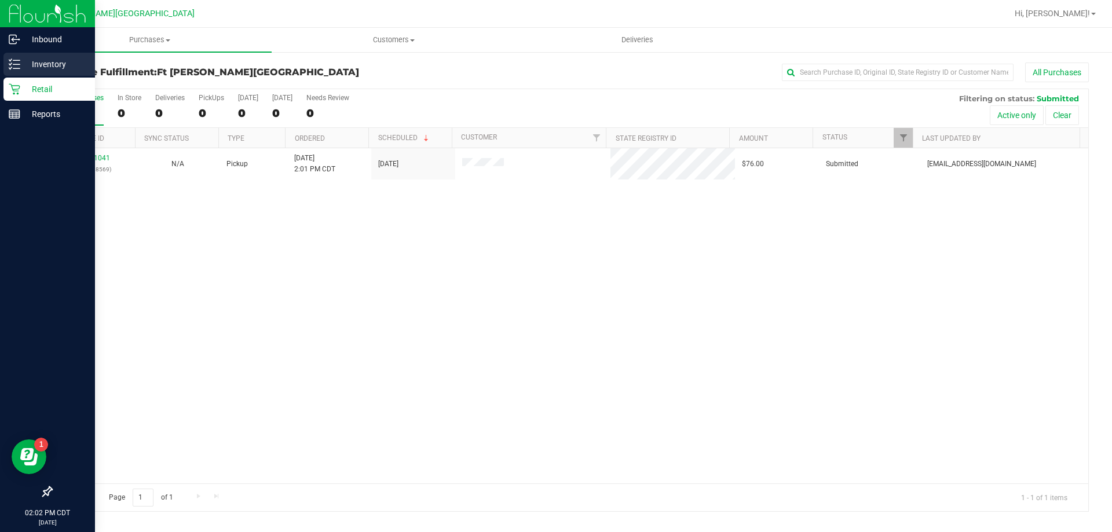
click at [40, 70] on p "Inventory" at bounding box center [55, 64] width 70 height 14
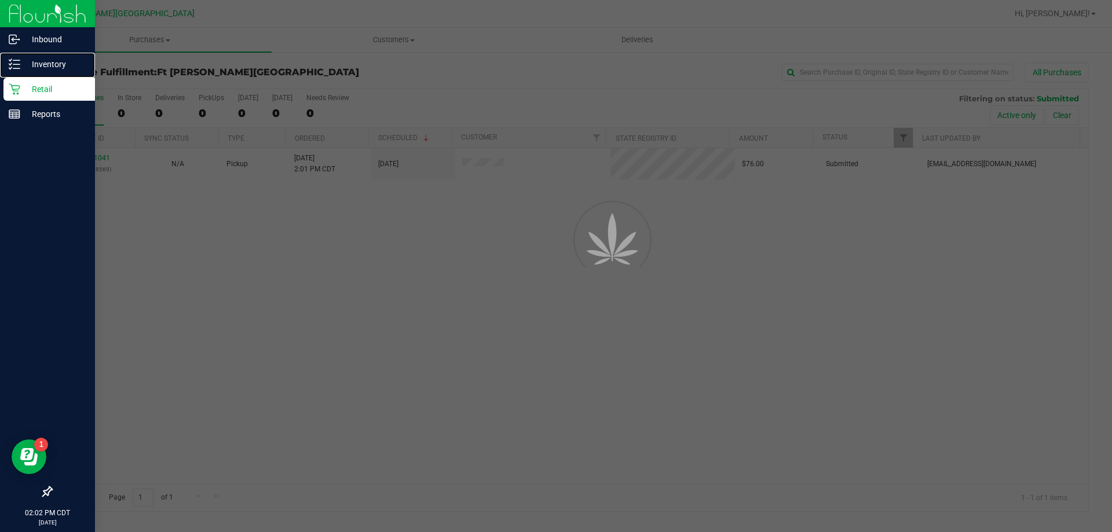
click at [40, 70] on p "Inventory" at bounding box center [55, 64] width 70 height 14
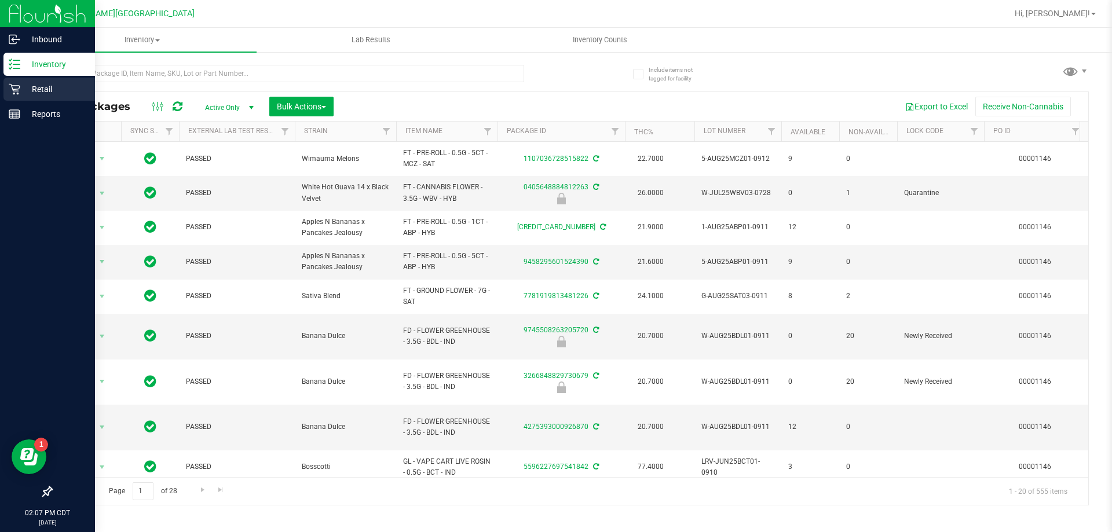
click at [27, 86] on p "Retail" at bounding box center [55, 89] width 70 height 14
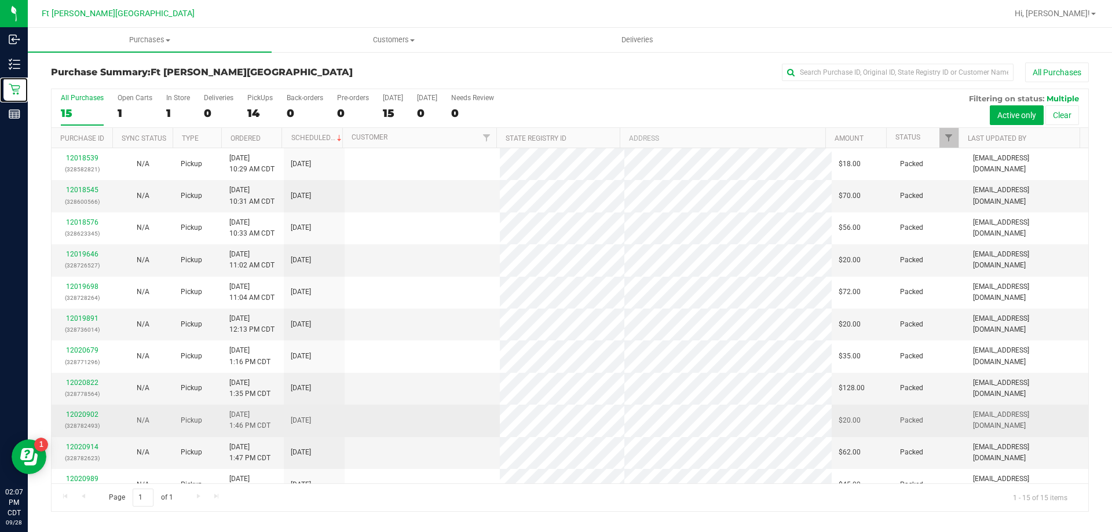
scroll to position [145, 0]
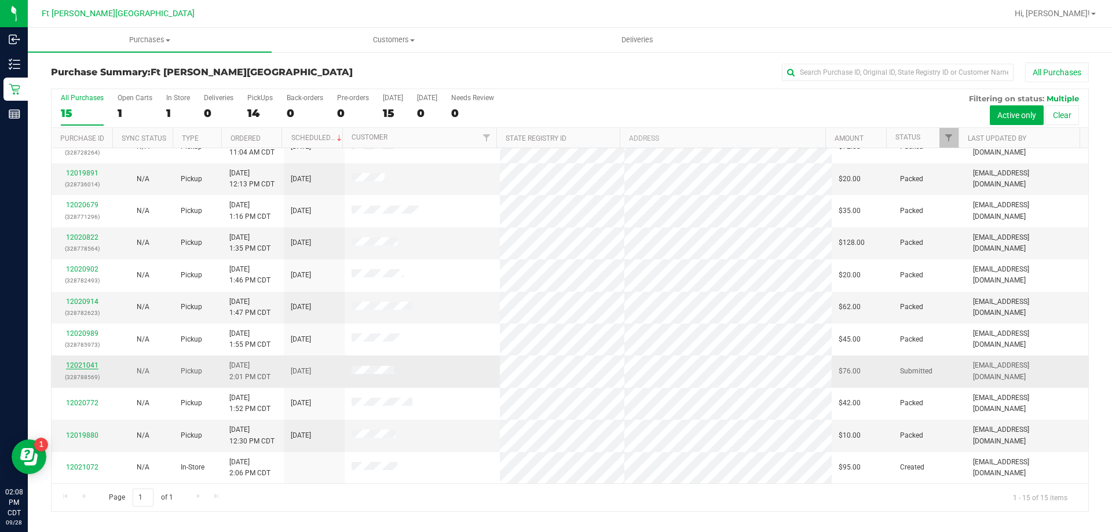
click at [81, 363] on link "12021041" at bounding box center [82, 366] width 32 height 8
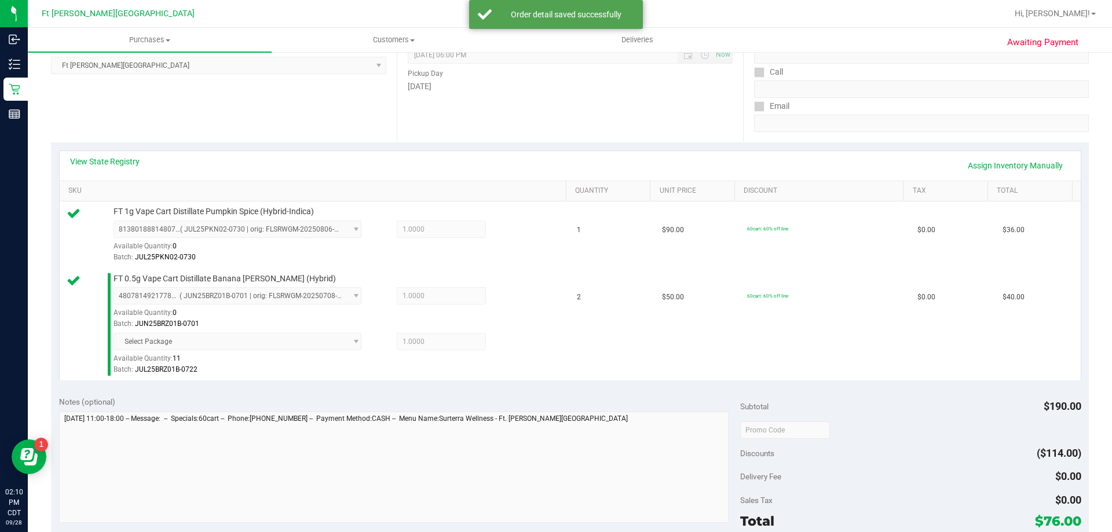
scroll to position [348, 0]
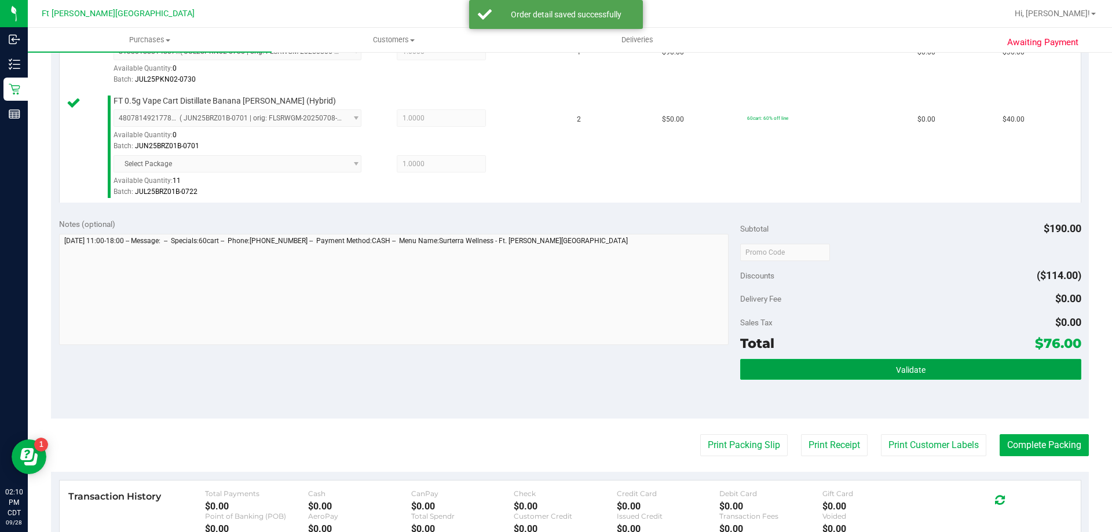
click at [862, 371] on button "Validate" at bounding box center [910, 369] width 341 height 21
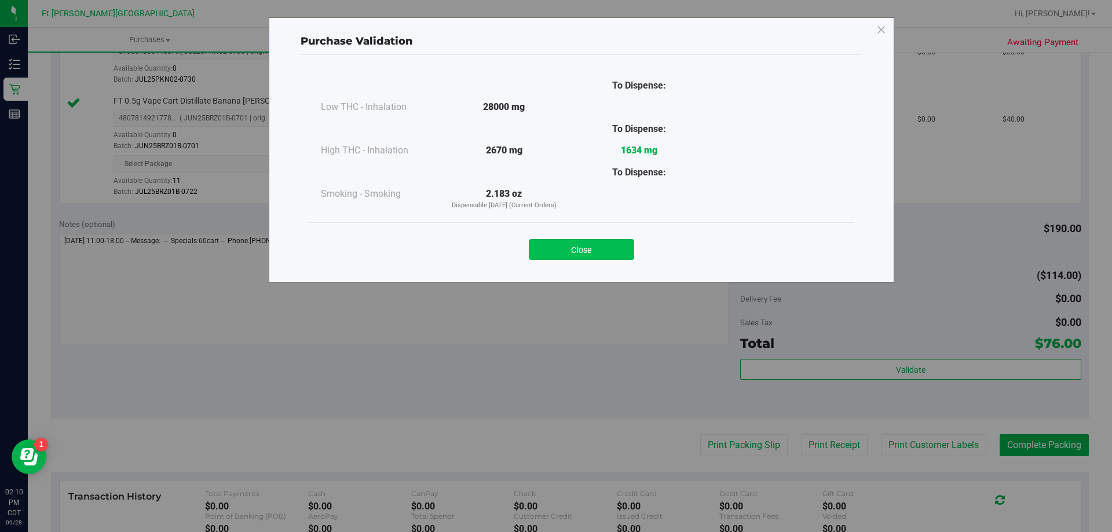
click at [561, 248] on button "Close" at bounding box center [581, 249] width 105 height 21
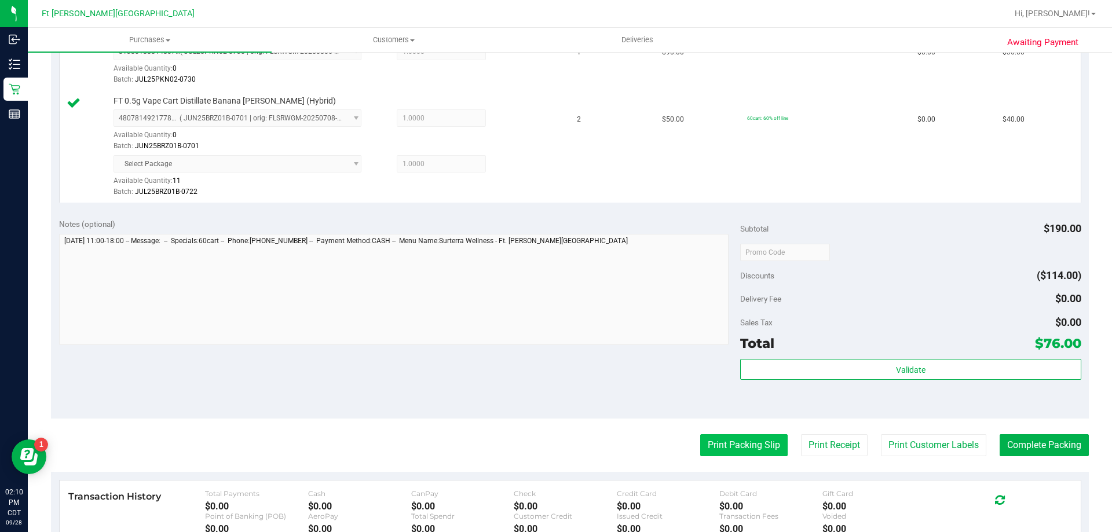
click at [725, 446] on button "Print Packing Slip" at bounding box center [744, 446] width 87 height 22
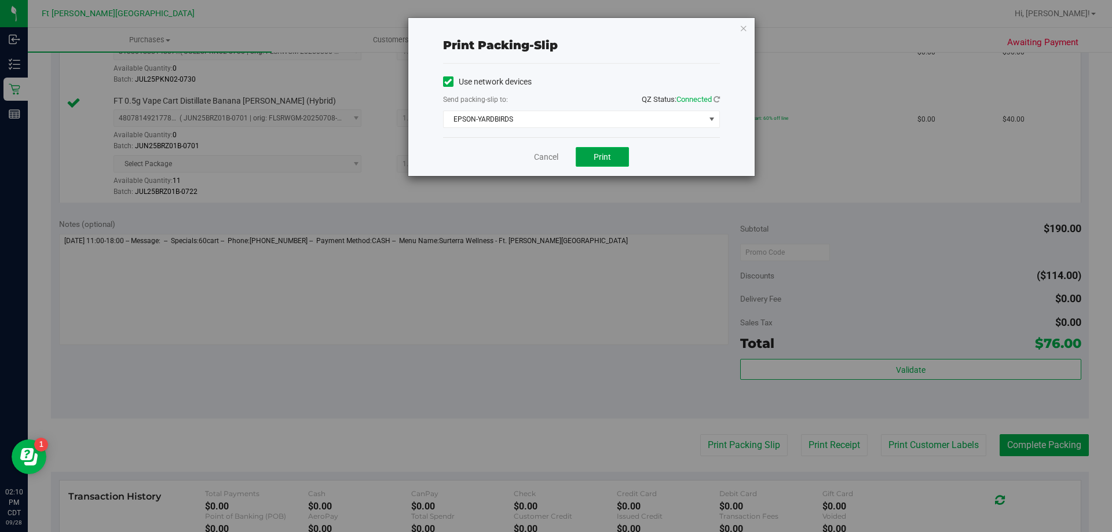
click at [588, 162] on button "Print" at bounding box center [602, 157] width 53 height 20
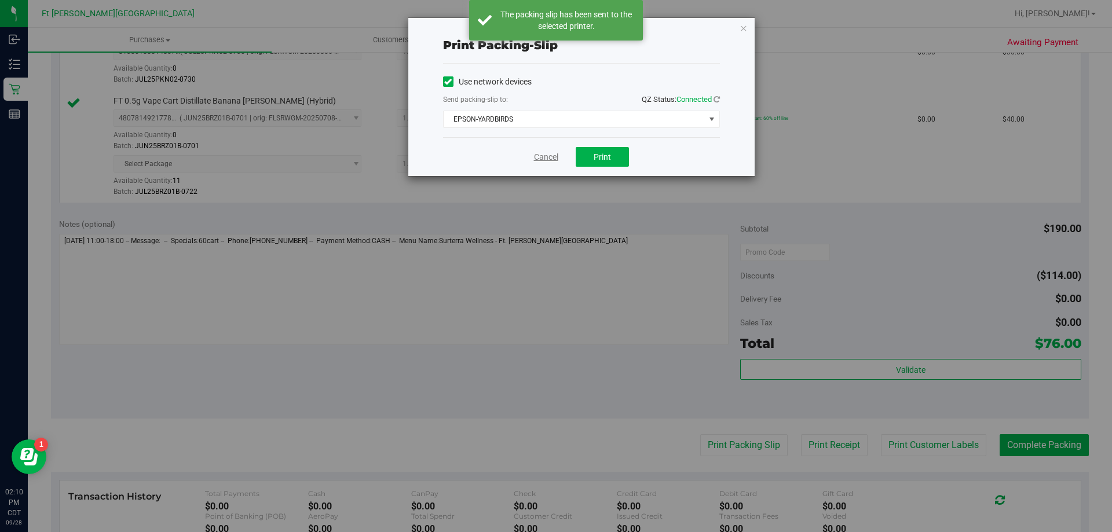
click at [545, 155] on link "Cancel" at bounding box center [546, 157] width 24 height 12
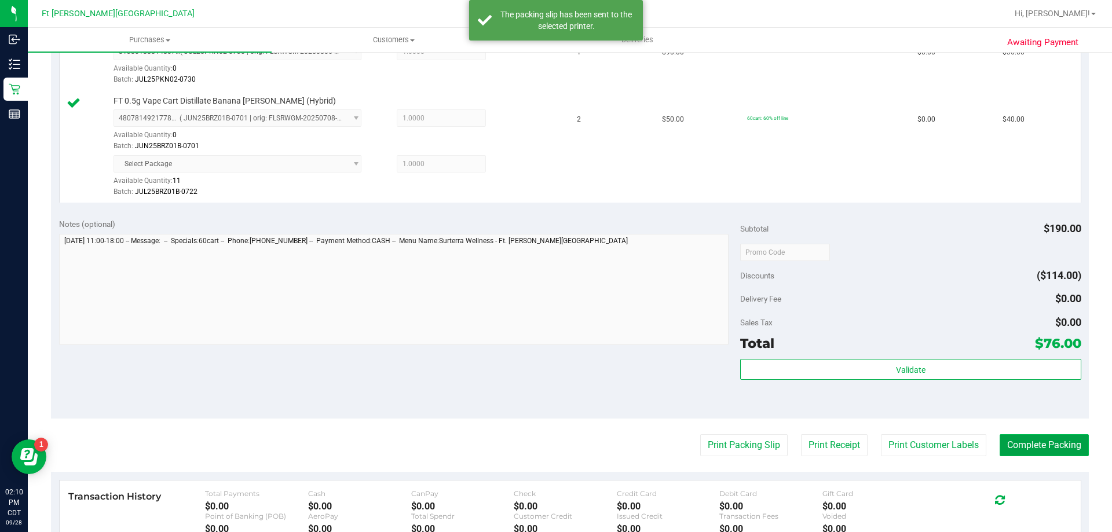
drag, startPoint x: 1055, startPoint y: 446, endPoint x: 1071, endPoint y: 455, distance: 18.7
click at [1056, 446] on button "Complete Packing" at bounding box center [1044, 446] width 89 height 22
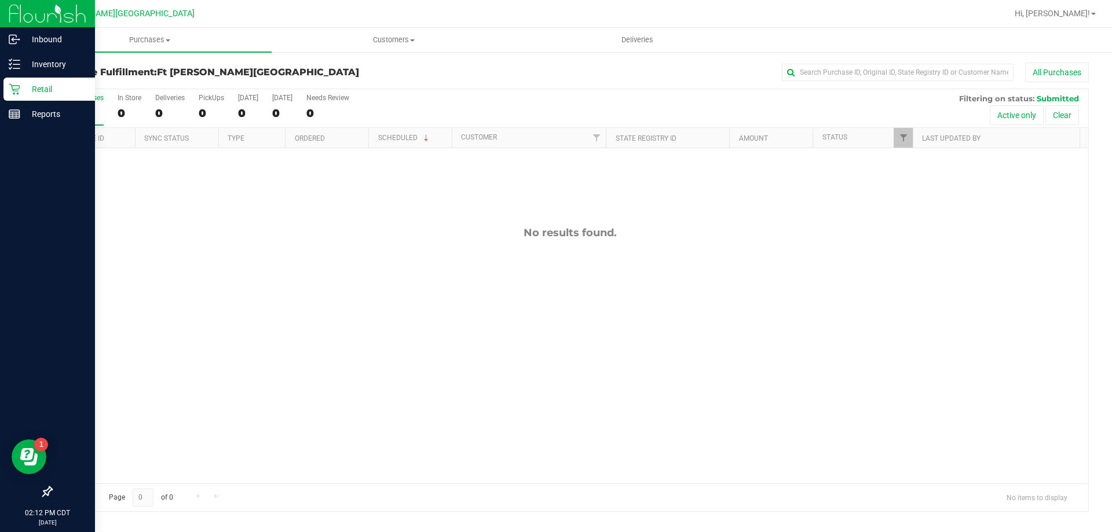
click at [38, 94] on p "Retail" at bounding box center [55, 89] width 70 height 14
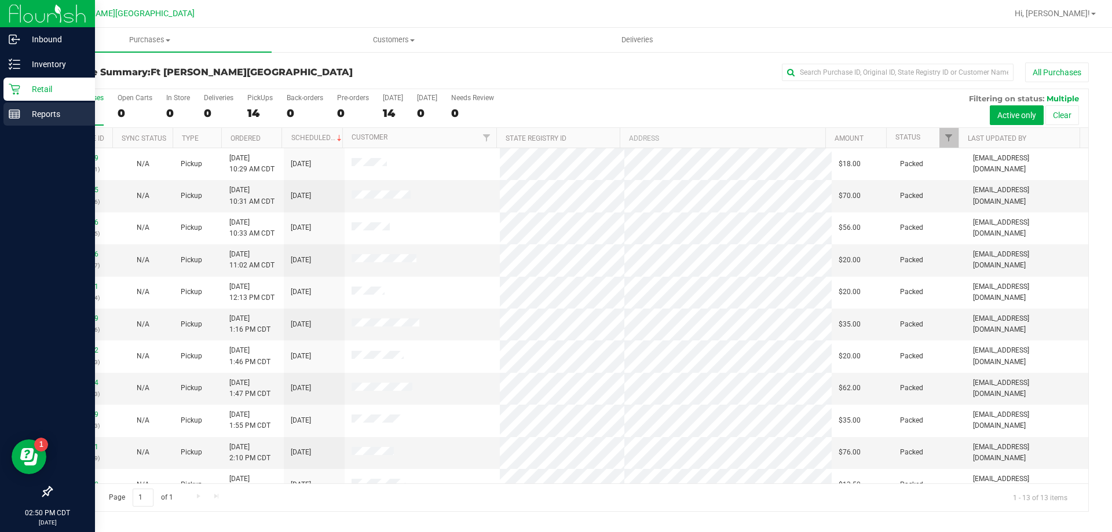
click at [24, 116] on p "Reports" at bounding box center [55, 114] width 70 height 14
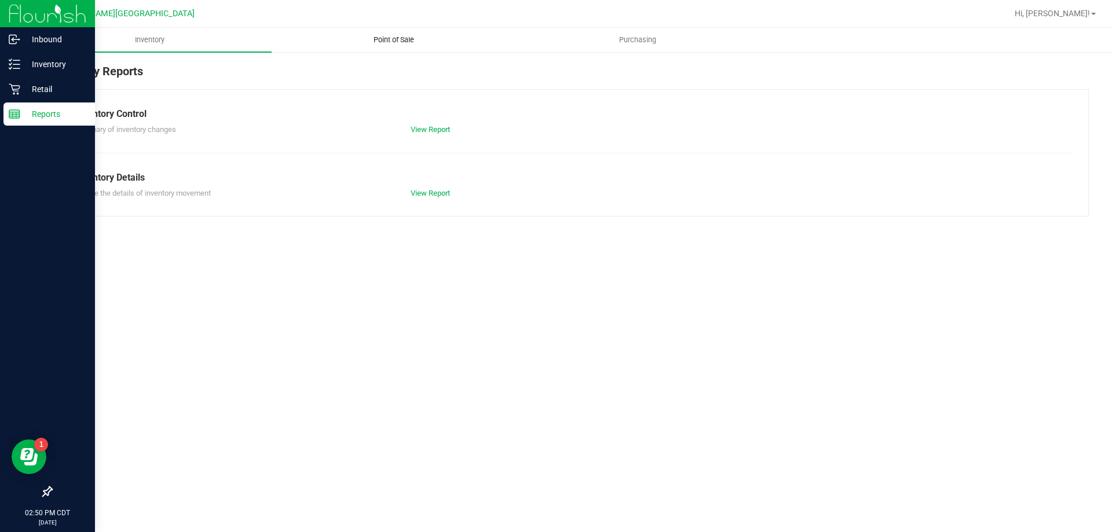
click at [395, 39] on span "Point of Sale" at bounding box center [394, 40] width 72 height 10
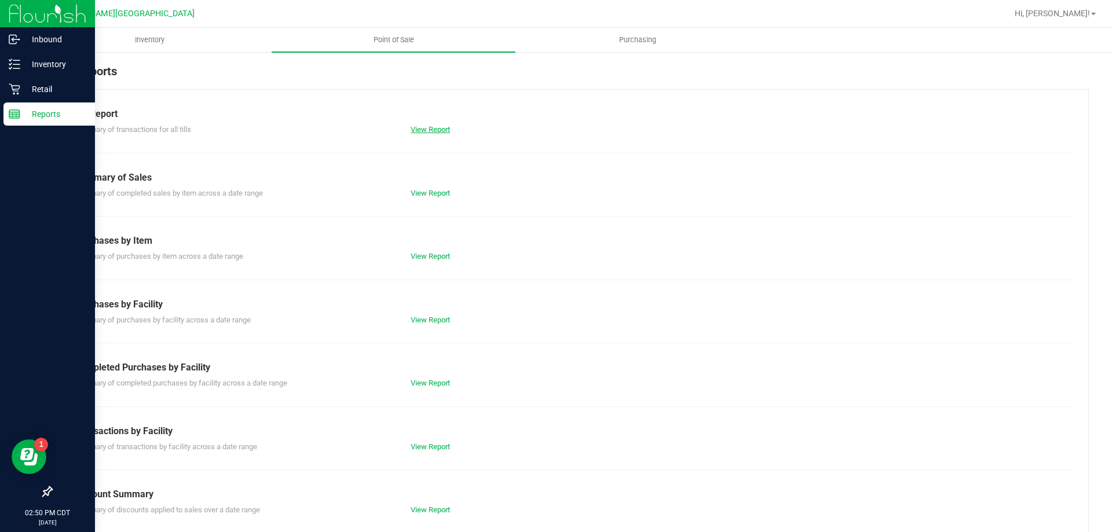
click at [440, 130] on link "View Report" at bounding box center [430, 129] width 39 height 9
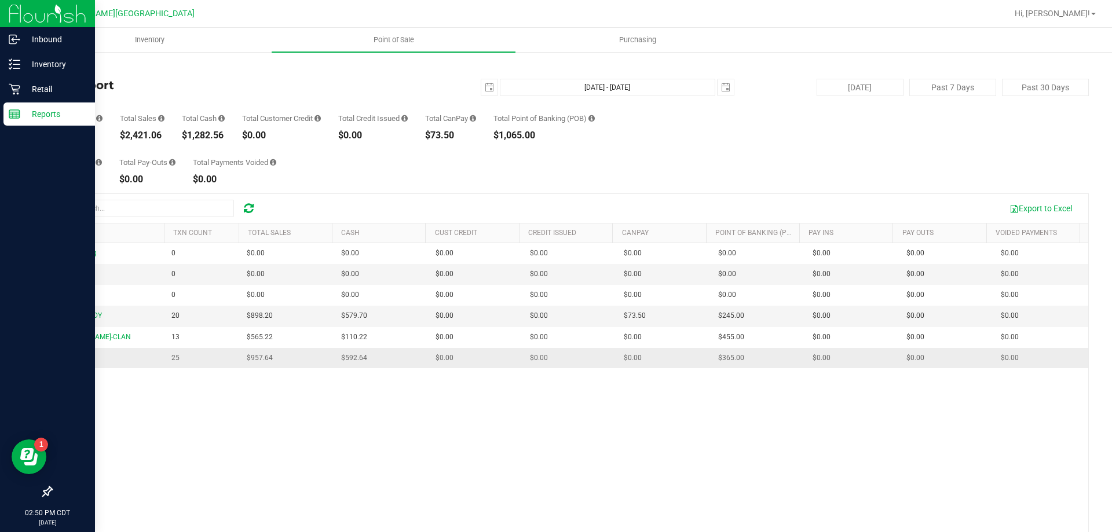
click at [78, 358] on span "YARDBIRDS" at bounding box center [76, 358] width 35 height 8
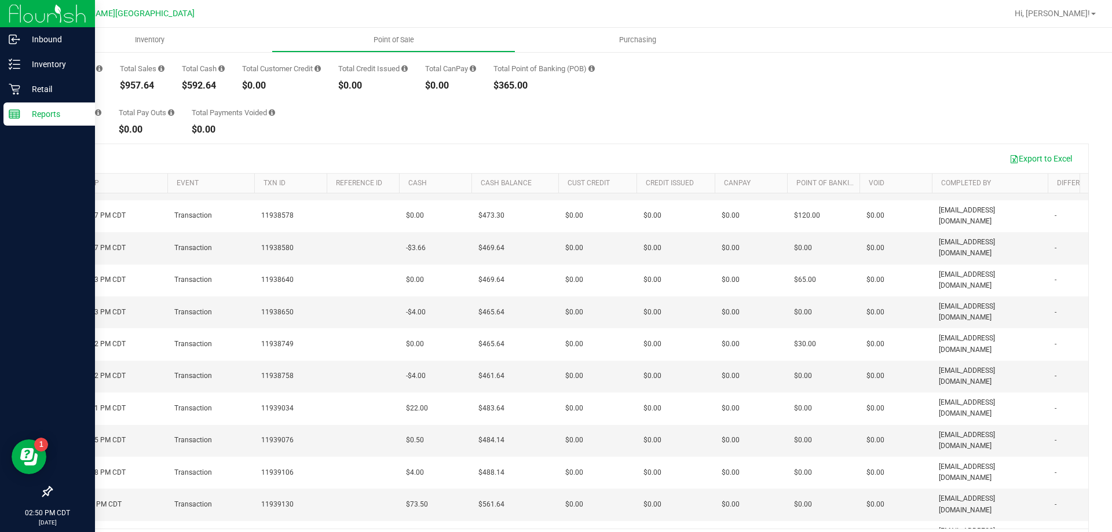
scroll to position [86, 0]
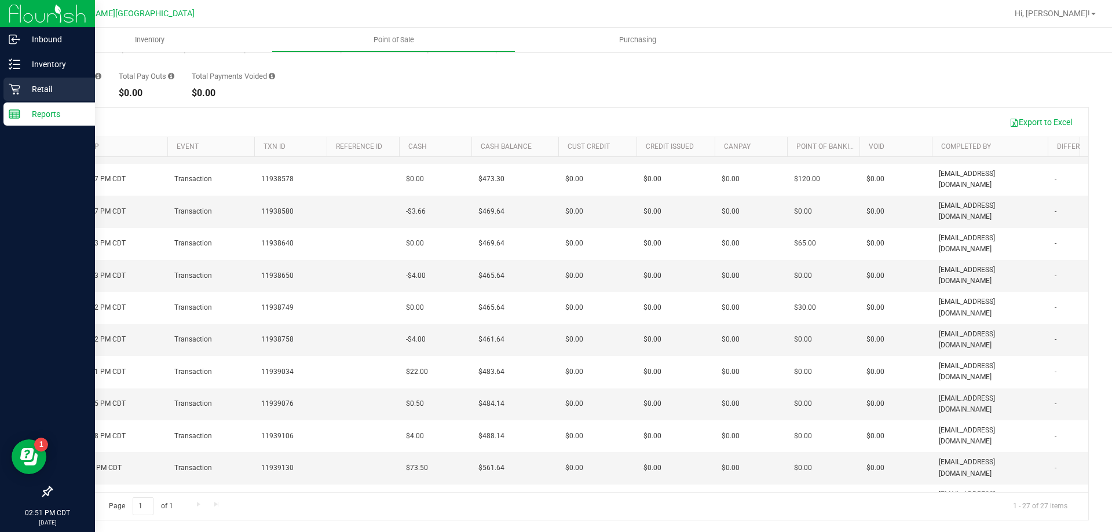
click at [29, 85] on p "Retail" at bounding box center [55, 89] width 70 height 14
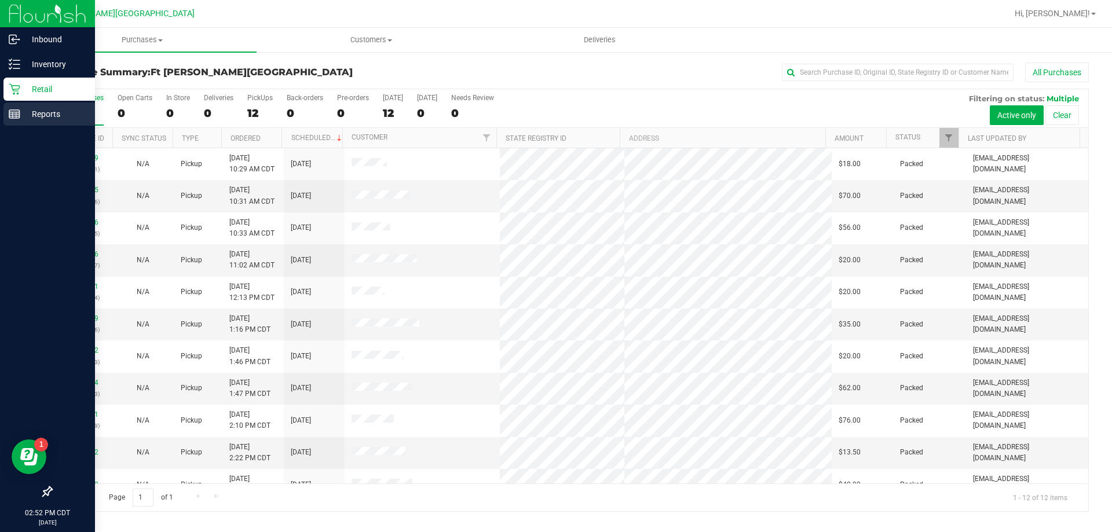
click at [53, 116] on p "Reports" at bounding box center [55, 114] width 70 height 14
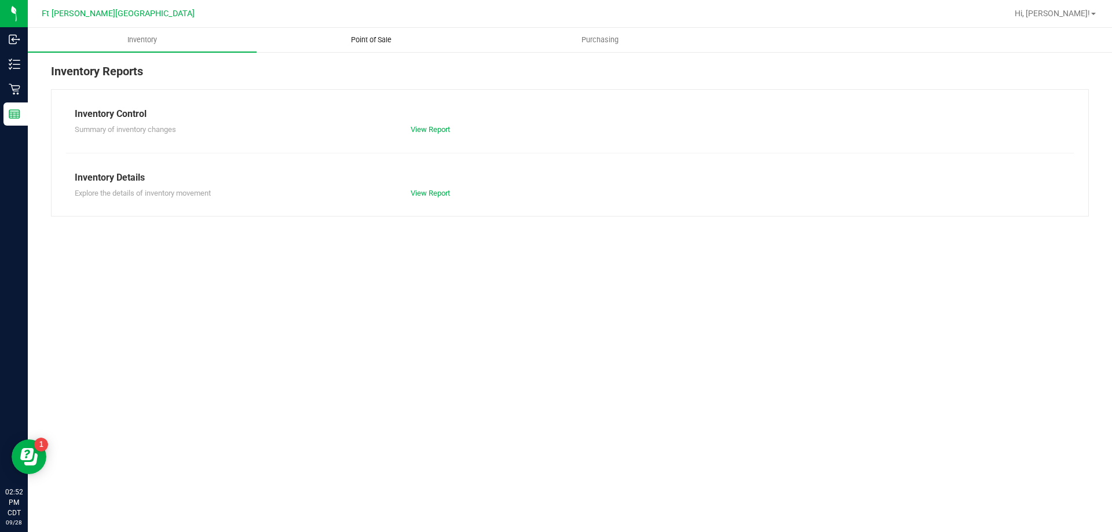
click at [370, 35] on span "Point of Sale" at bounding box center [371, 40] width 72 height 10
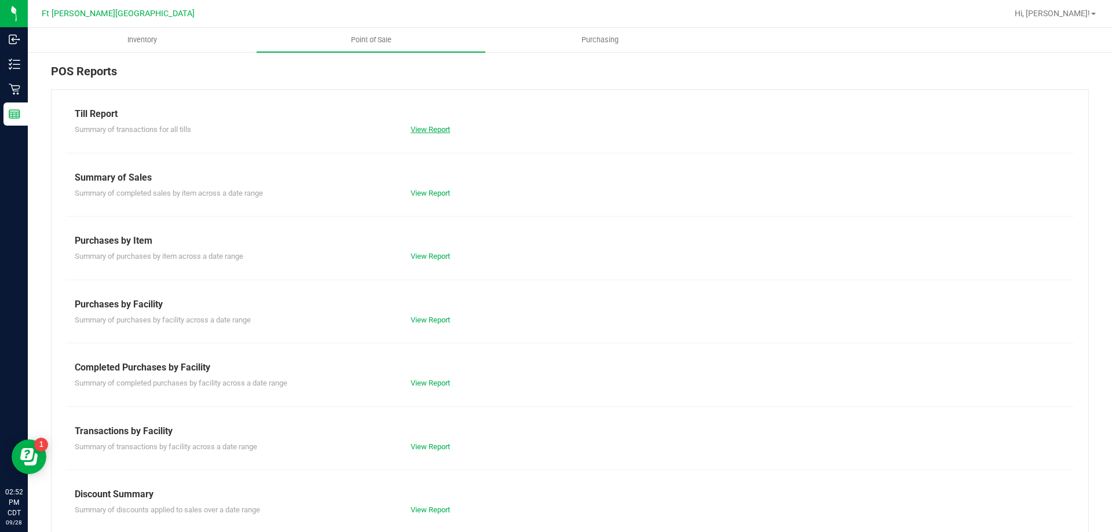
click at [442, 132] on link "View Report" at bounding box center [430, 129] width 39 height 9
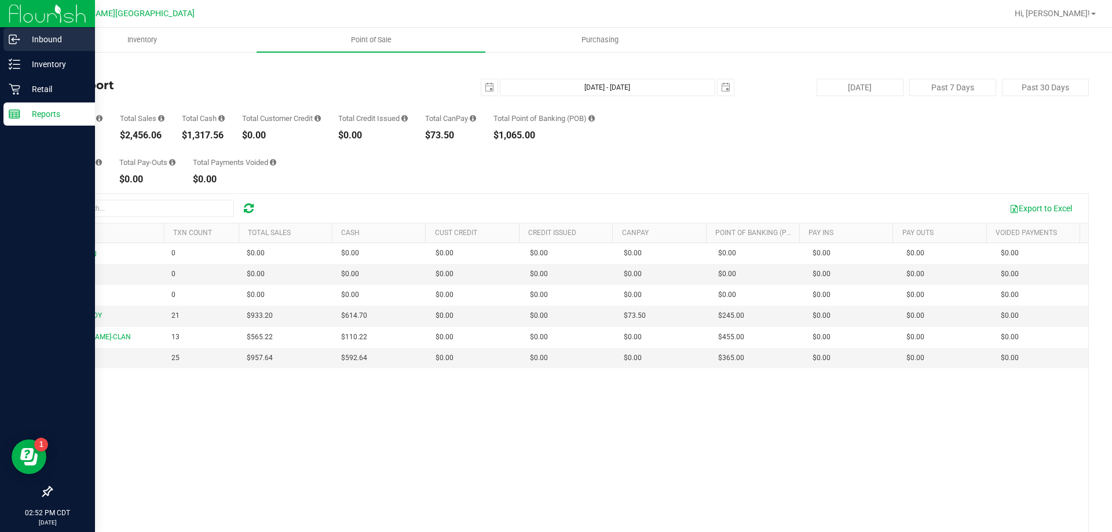
click at [45, 44] on p "Inbound" at bounding box center [55, 39] width 70 height 14
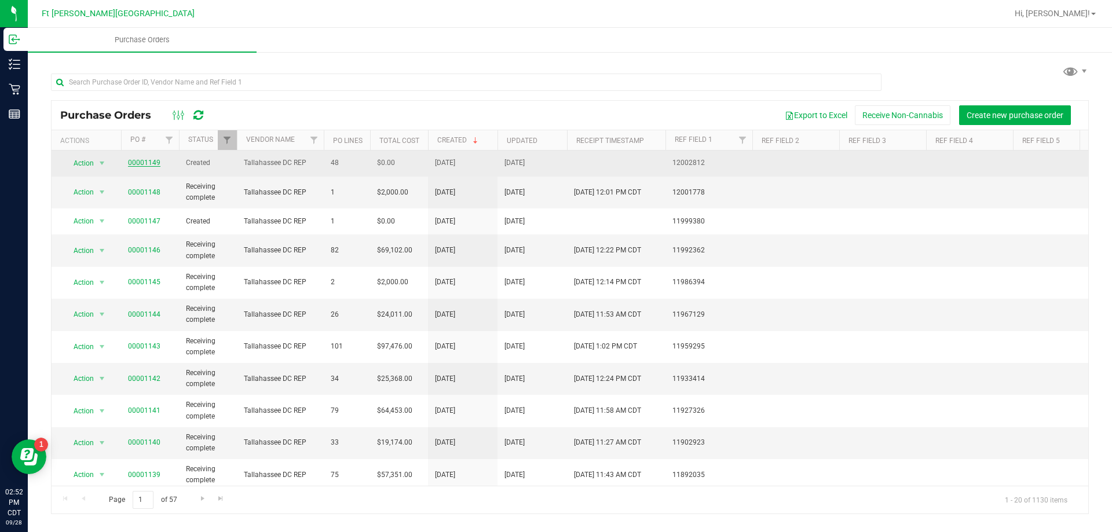
click at [152, 159] on link "00001149" at bounding box center [144, 163] width 32 height 8
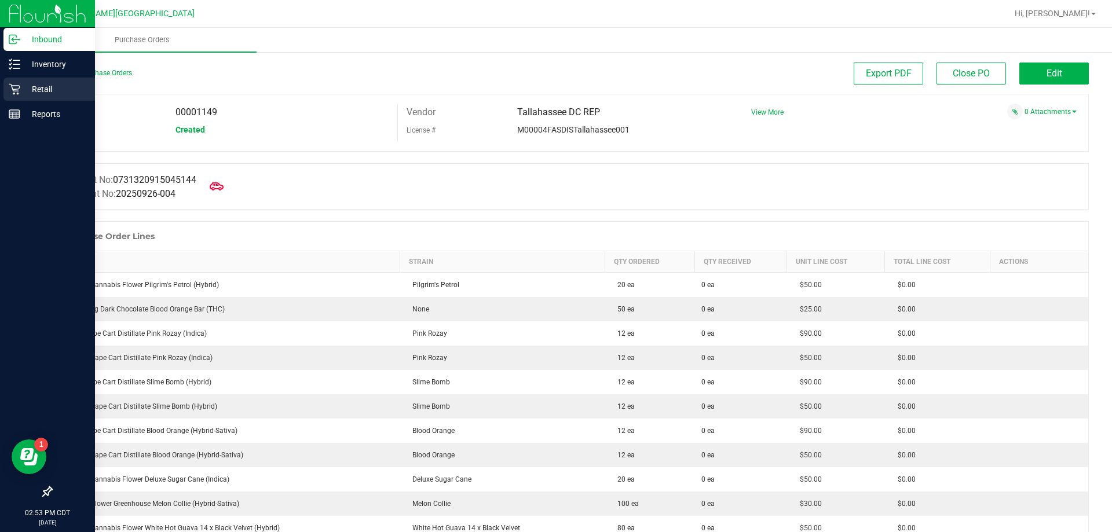
click at [50, 88] on p "Retail" at bounding box center [55, 89] width 70 height 14
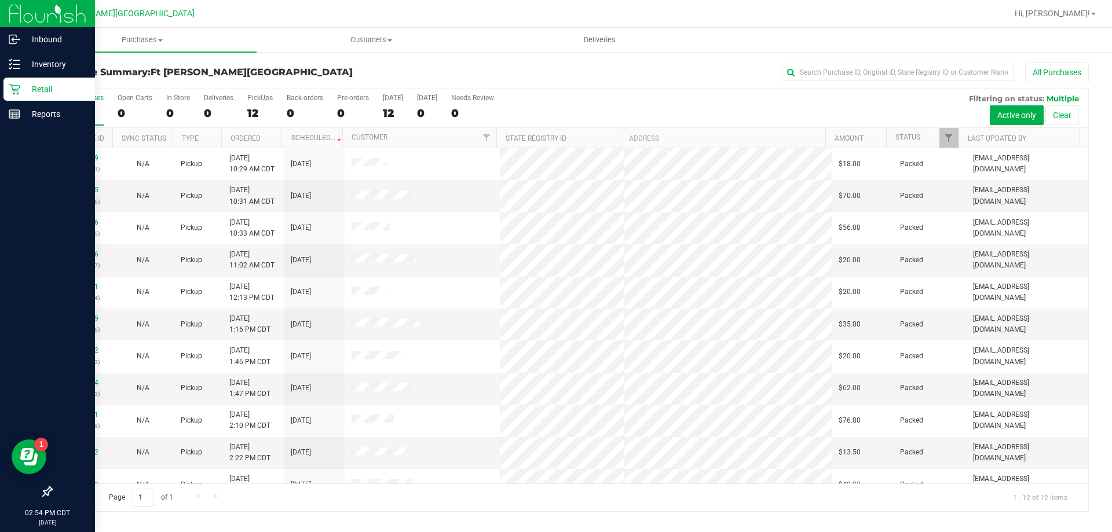
click at [21, 85] on p "Retail" at bounding box center [55, 89] width 70 height 14
click at [42, 112] on p "Reports" at bounding box center [55, 114] width 70 height 14
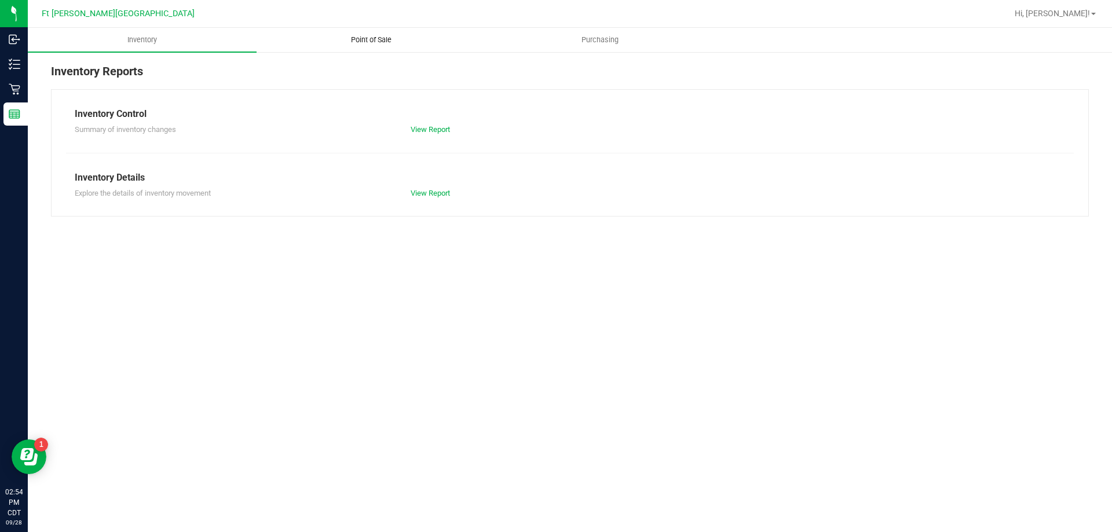
click at [377, 42] on span "Point of Sale" at bounding box center [371, 40] width 72 height 10
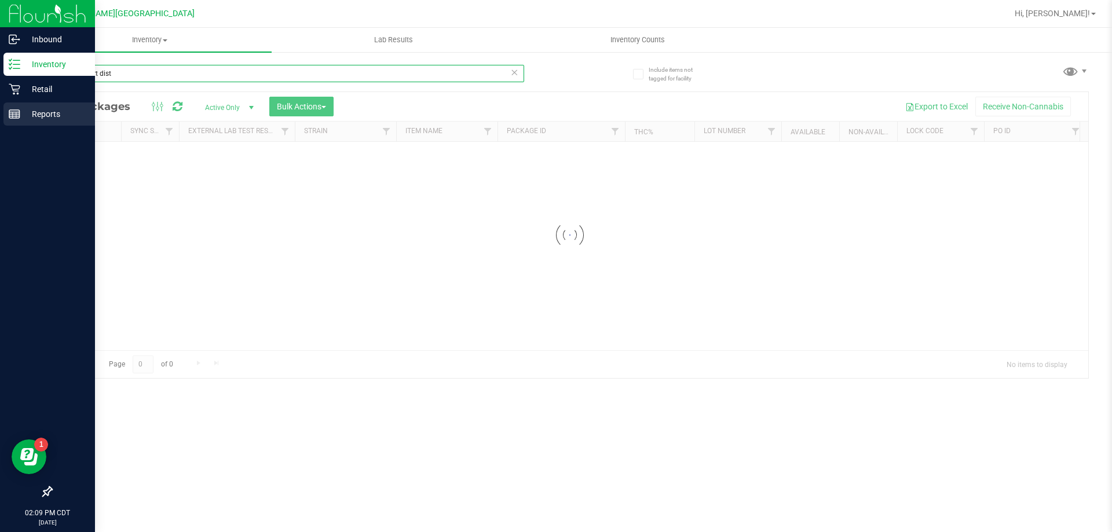
drag, startPoint x: 135, startPoint y: 77, endPoint x: 67, endPoint y: 115, distance: 77.8
click at [0, 84] on div "Inbound Inventory Retail Reports 02:09 PM CDT 09/28/2025 09/28 Ft Walton Beach …" at bounding box center [556, 266] width 1112 height 532
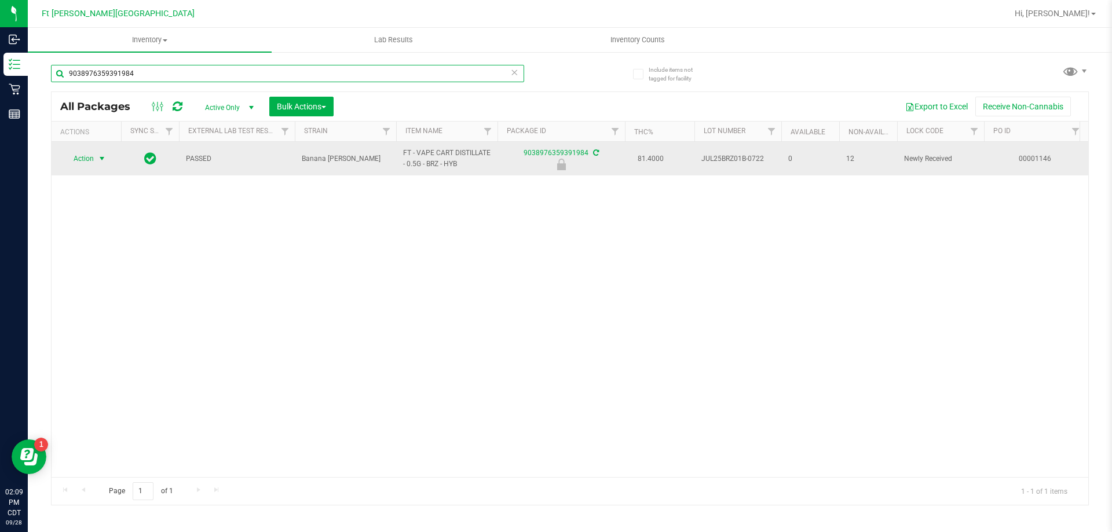
type input "9038976359391984"
click at [101, 156] on span "select" at bounding box center [101, 158] width 9 height 9
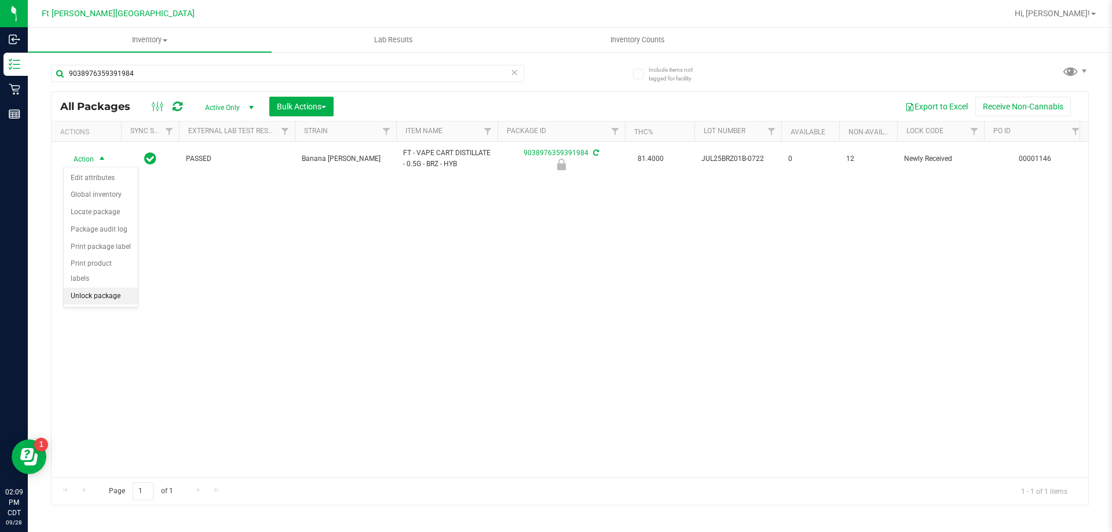
click at [114, 288] on li "Unlock package" at bounding box center [101, 296] width 74 height 17
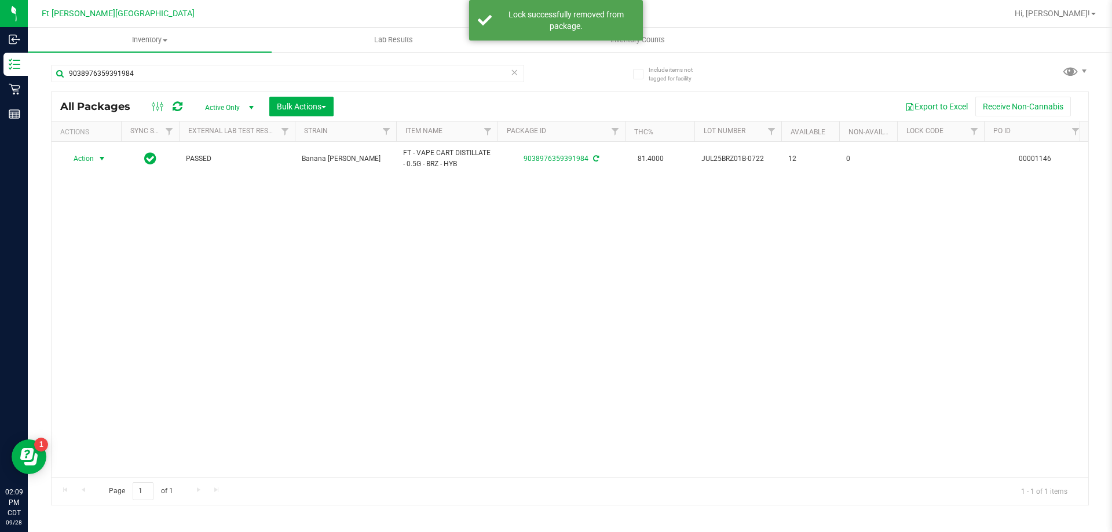
click at [103, 158] on span "select" at bounding box center [101, 158] width 9 height 9
click at [120, 280] on li "Print package label" at bounding box center [109, 281] width 90 height 17
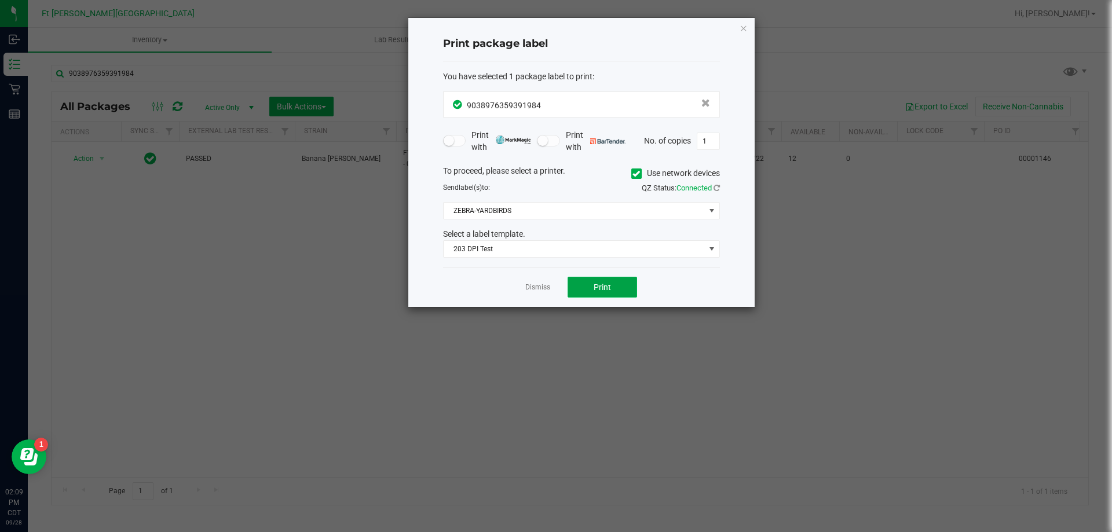
click at [585, 291] on button "Print" at bounding box center [603, 287] width 70 height 21
click at [538, 288] on link "Dismiss" at bounding box center [538, 288] width 25 height 10
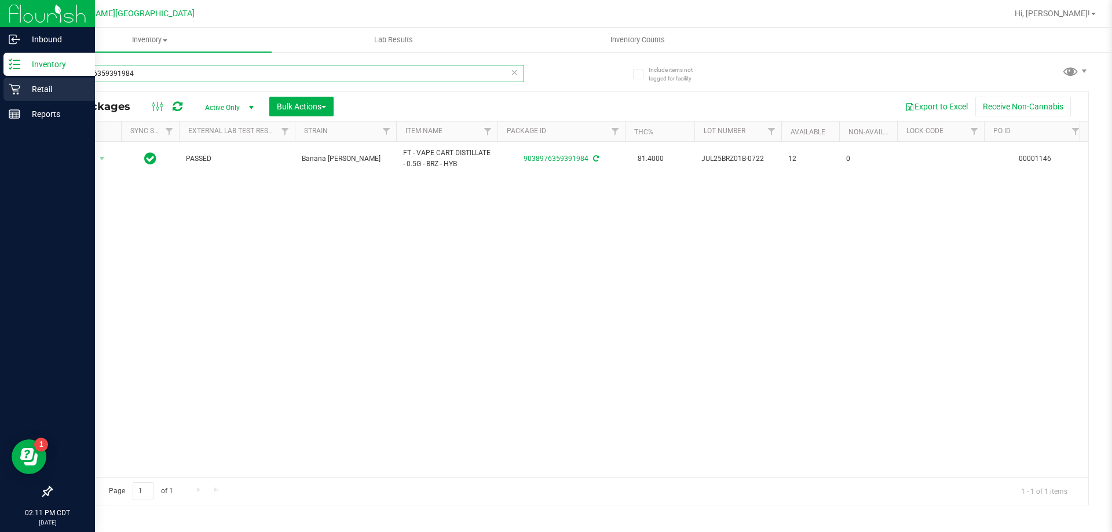
drag, startPoint x: 152, startPoint y: 82, endPoint x: 0, endPoint y: 89, distance: 152.6
click at [0, 89] on div "Inbound Inventory Retail Reports 02:11 PM CDT 09/28/2025 09/28 Ft Walton Beach …" at bounding box center [556, 266] width 1112 height 532
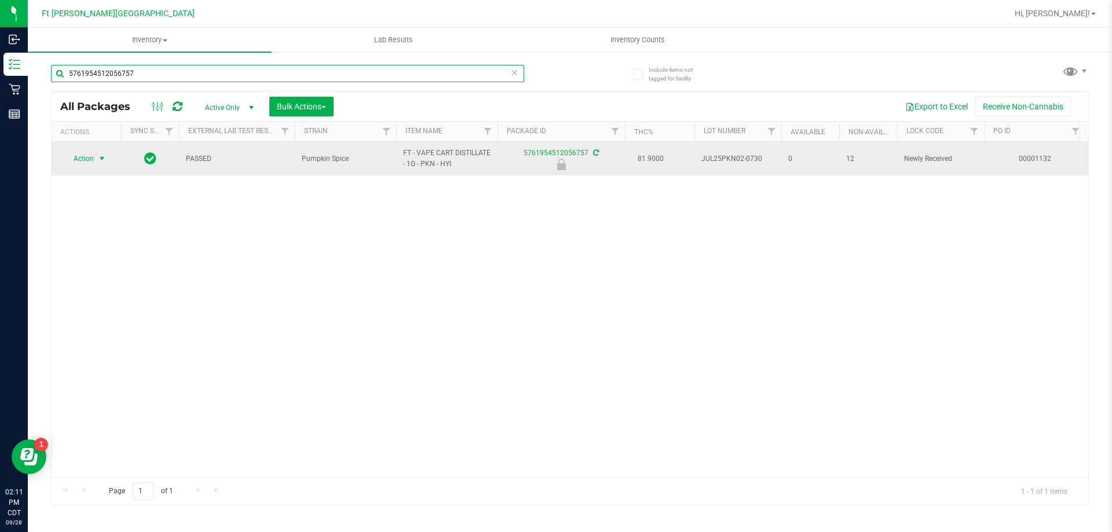
type input "5761954512056757"
click at [105, 156] on span "select" at bounding box center [101, 158] width 9 height 9
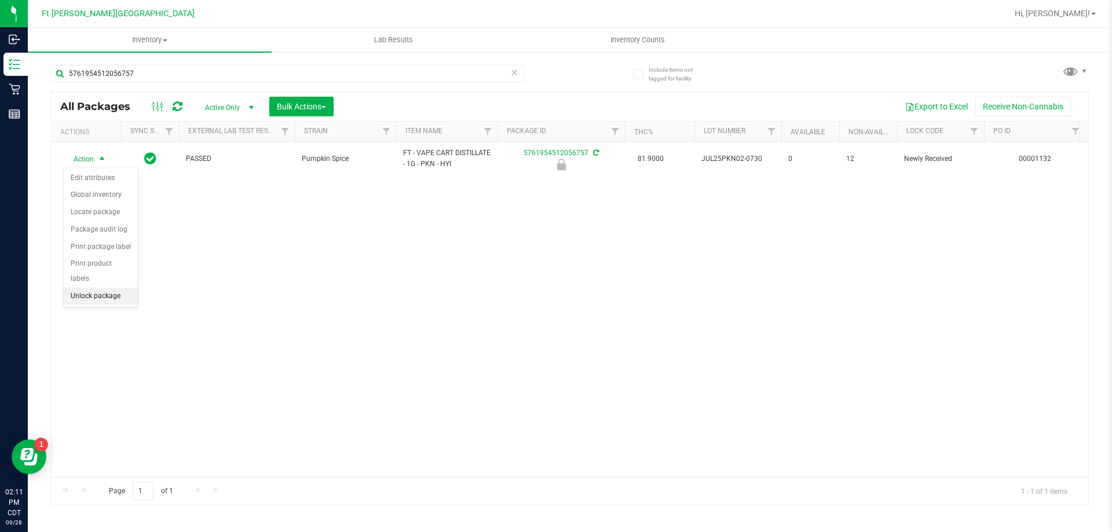
click at [112, 288] on li "Unlock package" at bounding box center [101, 296] width 74 height 17
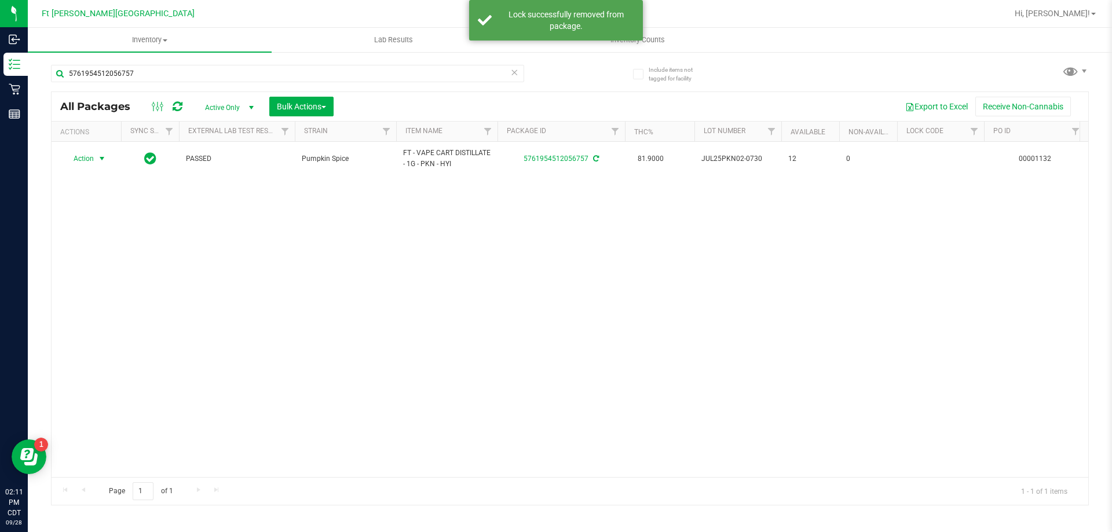
drag, startPoint x: 104, startPoint y: 160, endPoint x: 106, endPoint y: 173, distance: 13.5
click at [102, 159] on span "select" at bounding box center [101, 158] width 9 height 9
click at [114, 283] on li "Print package label" at bounding box center [109, 281] width 90 height 17
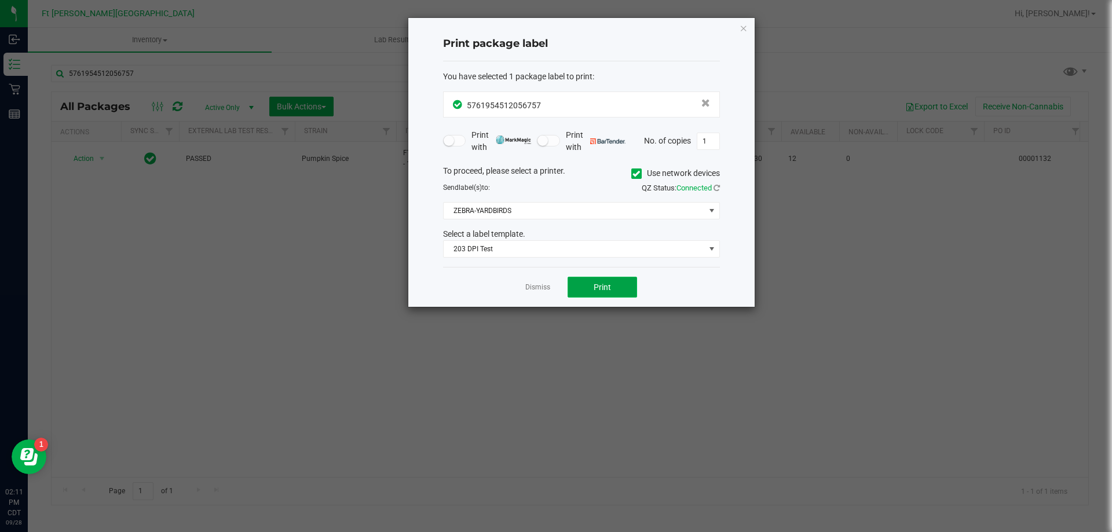
click at [581, 287] on button "Print" at bounding box center [603, 287] width 70 height 21
drag, startPoint x: 544, startPoint y: 279, endPoint x: 537, endPoint y: 301, distance: 23.1
click at [537, 301] on div "Dismiss Print" at bounding box center [581, 287] width 277 height 40
click at [530, 282] on app-cancel-button "Dismiss" at bounding box center [538, 288] width 25 height 12
click at [538, 286] on link "Dismiss" at bounding box center [538, 288] width 25 height 10
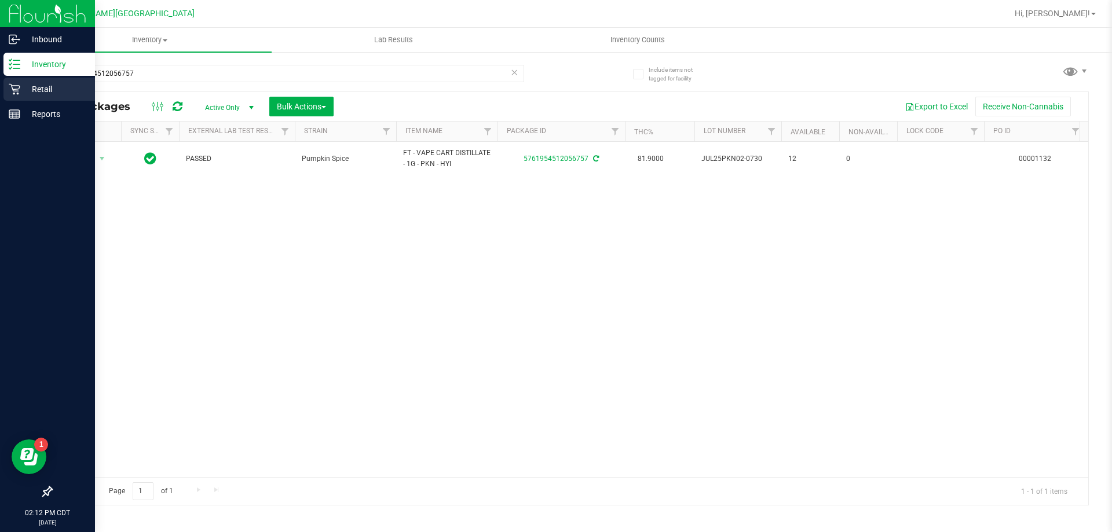
click at [37, 86] on p "Retail" at bounding box center [55, 89] width 70 height 14
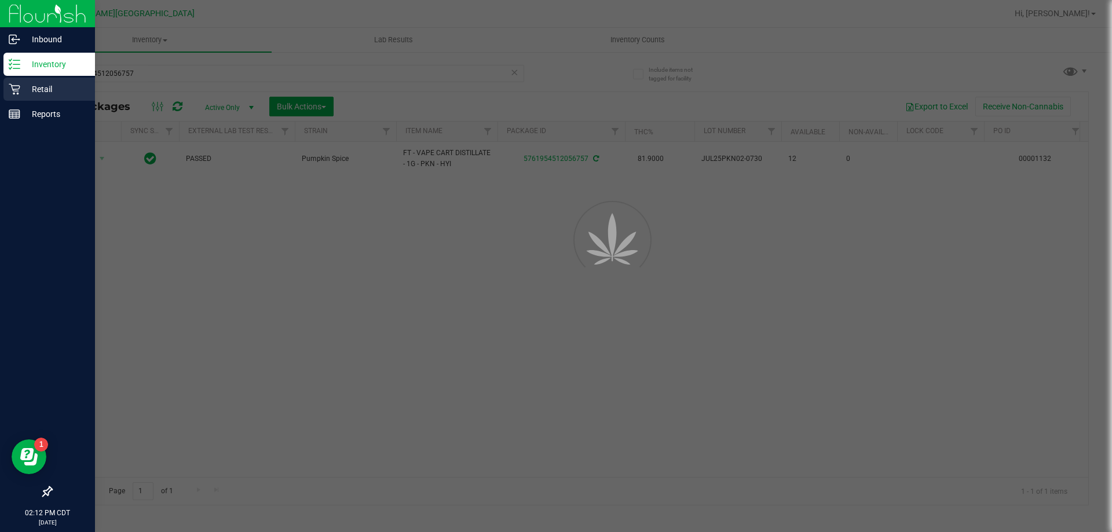
click at [41, 86] on p "Retail" at bounding box center [55, 89] width 70 height 14
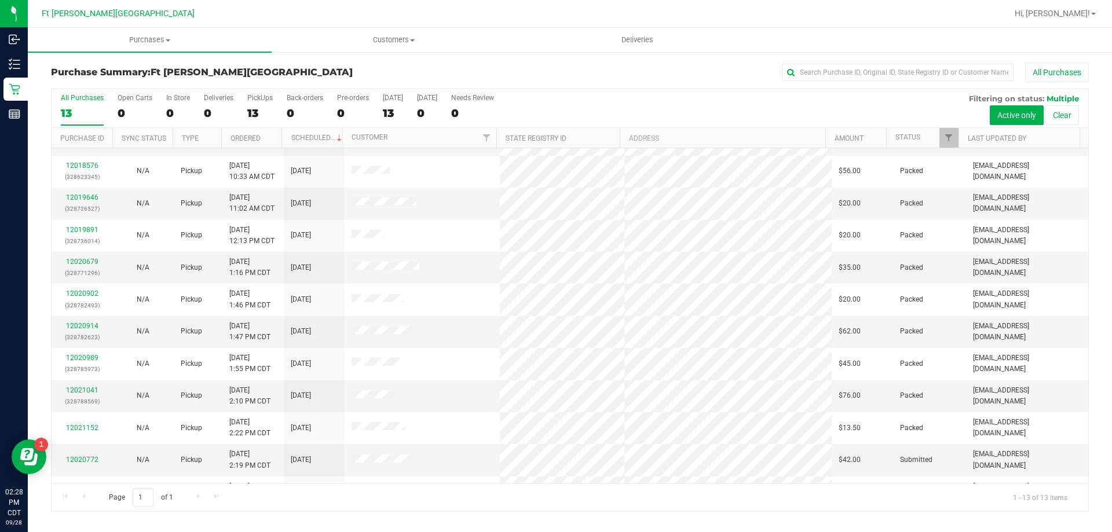
scroll to position [81, 0]
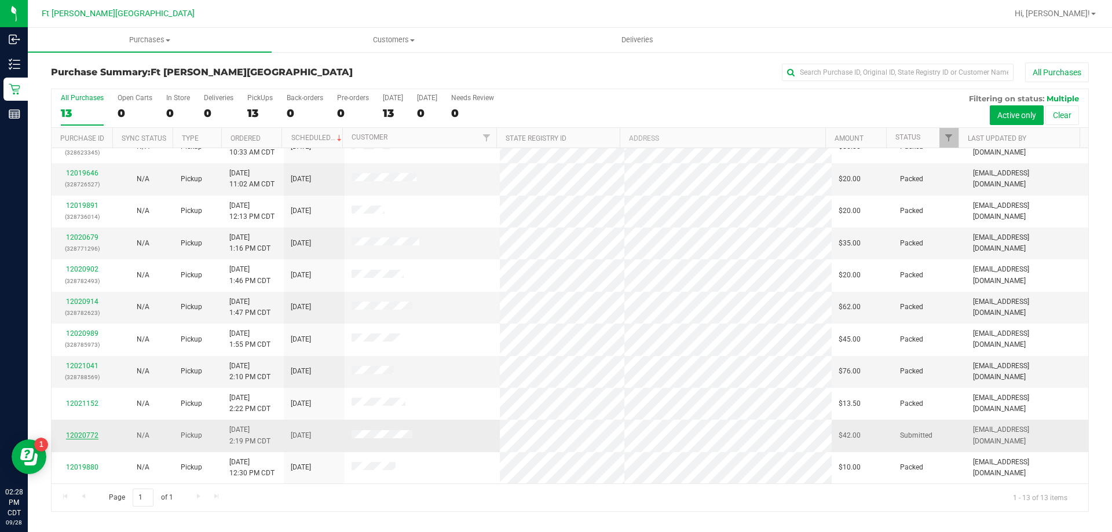
click at [82, 435] on link "12020772" at bounding box center [82, 436] width 32 height 8
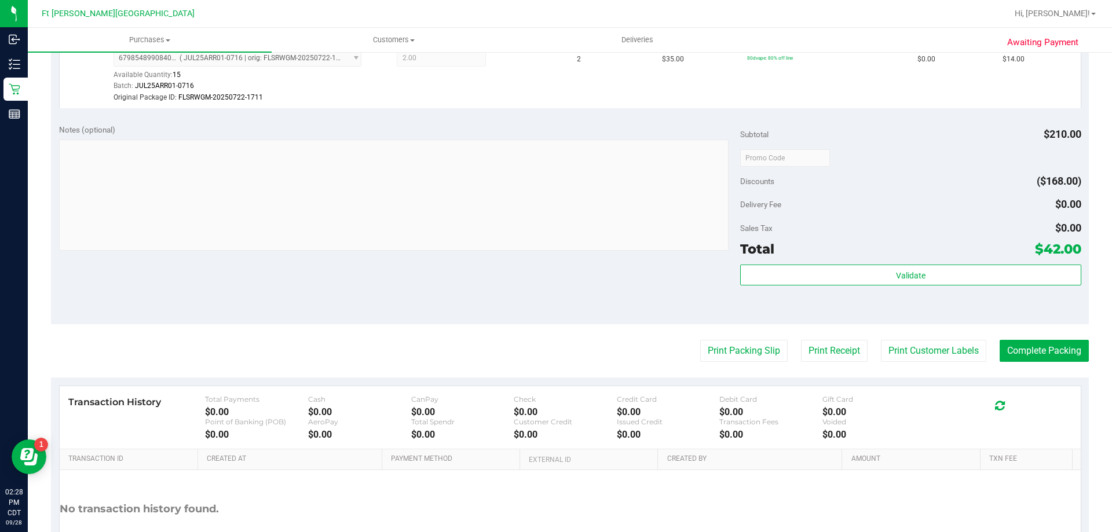
scroll to position [579, 0]
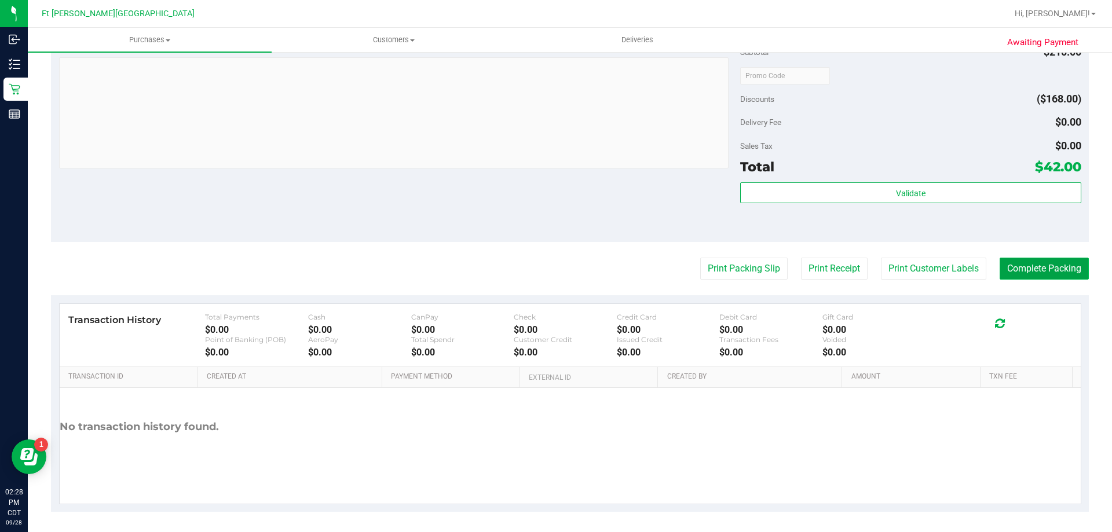
click at [1020, 274] on button "Complete Packing" at bounding box center [1044, 269] width 89 height 22
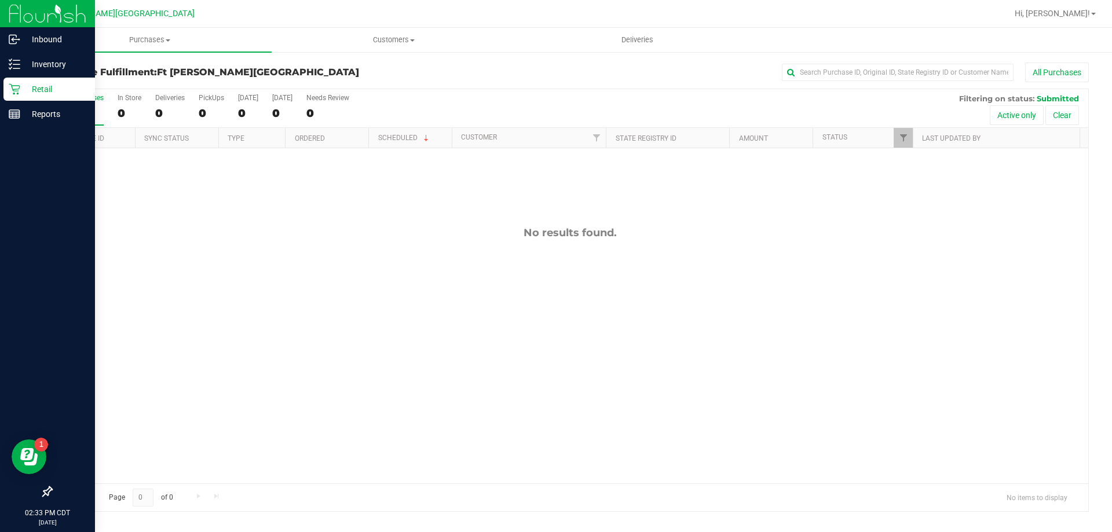
click at [33, 94] on p "Retail" at bounding box center [55, 89] width 70 height 14
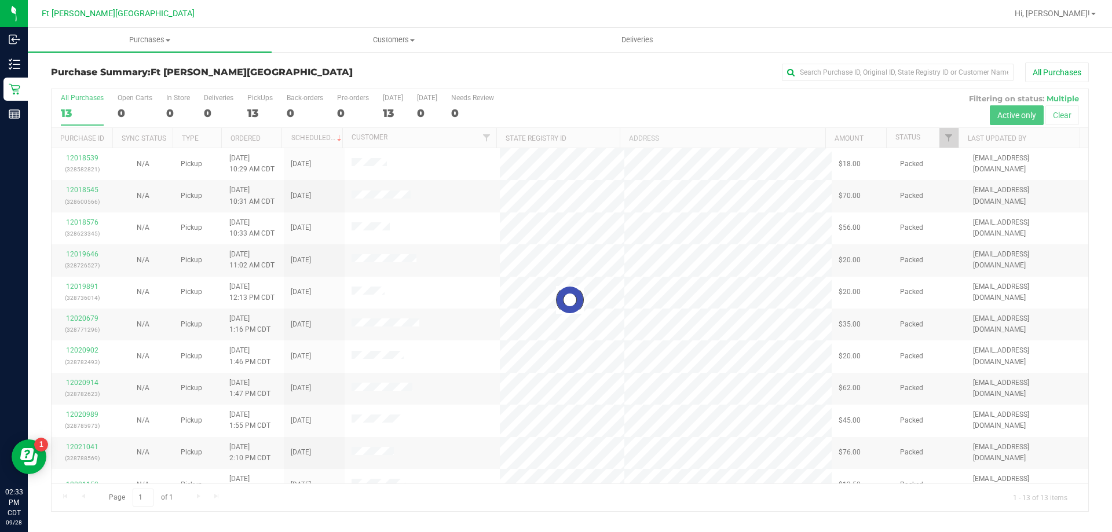
click at [528, 74] on div "All Purchases" at bounding box center [743, 73] width 692 height 20
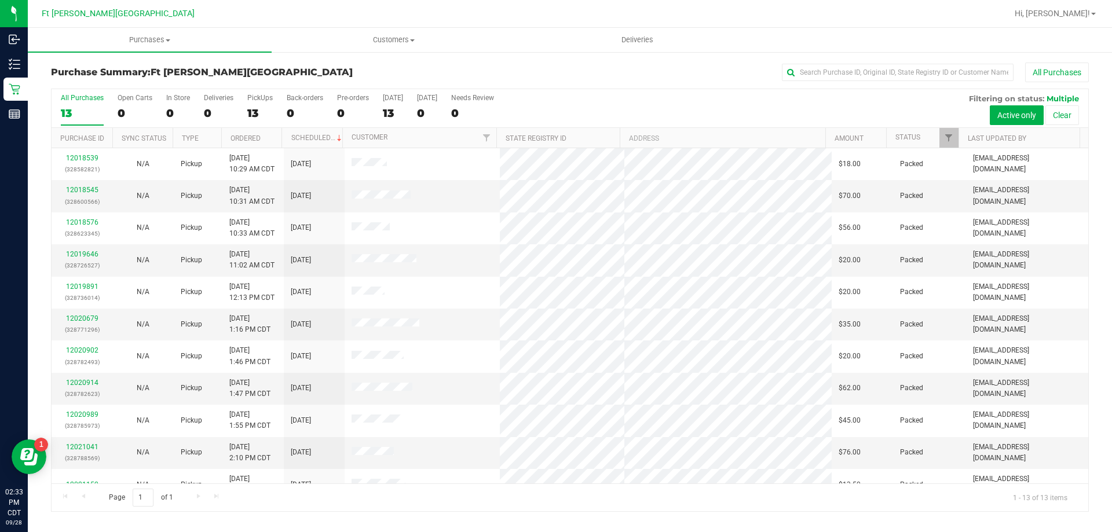
scroll to position [81, 0]
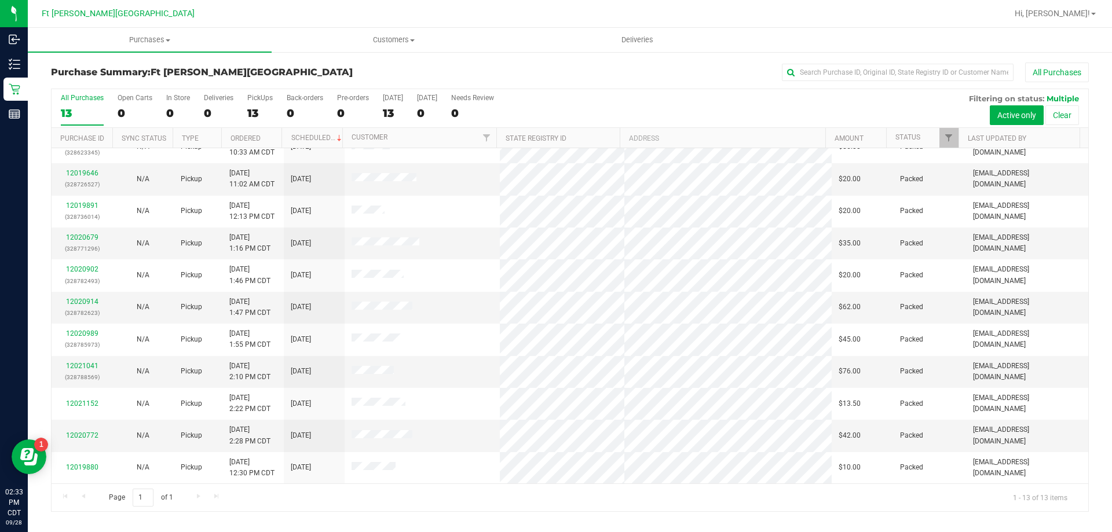
drag, startPoint x: 408, startPoint y: 509, endPoint x: 411, endPoint y: 502, distance: 7.8
click at [408, 509] on div "Page 1 of 1 1 - 13 of 13 items" at bounding box center [570, 498] width 1037 height 28
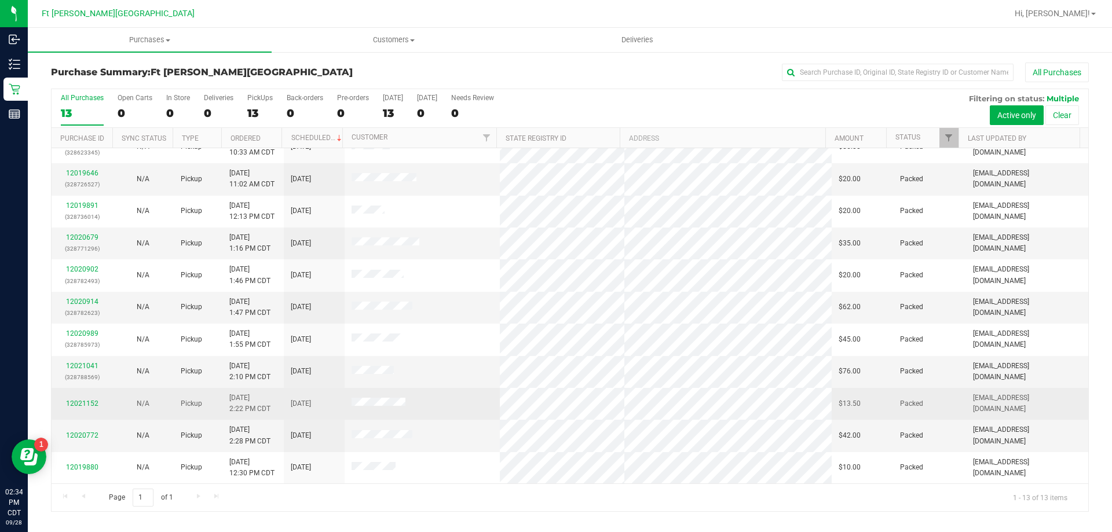
scroll to position [0, 0]
